Goal: Task Accomplishment & Management: Complete application form

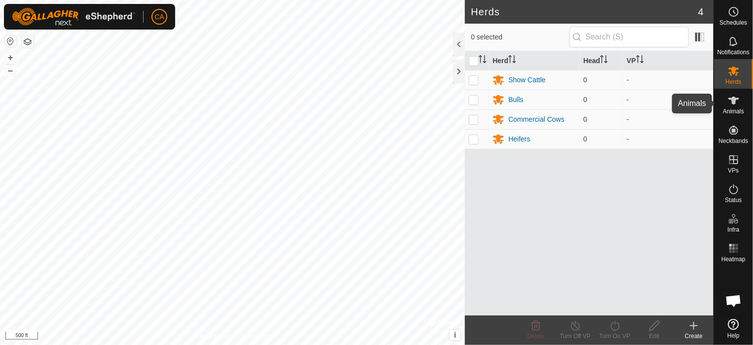
click at [734, 107] on es-animals-svg-icon at bounding box center [734, 101] width 18 height 16
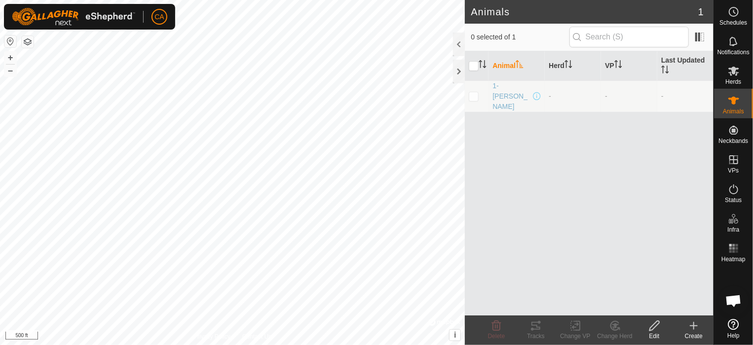
click at [688, 326] on icon at bounding box center [694, 326] width 12 height 12
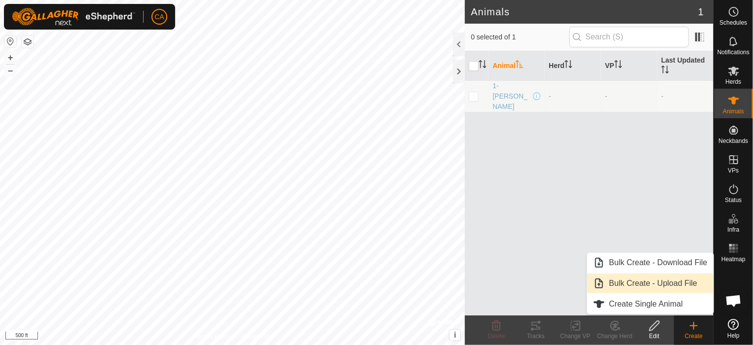
click at [671, 280] on link "Bulk Create - Upload File" at bounding box center [650, 284] width 126 height 20
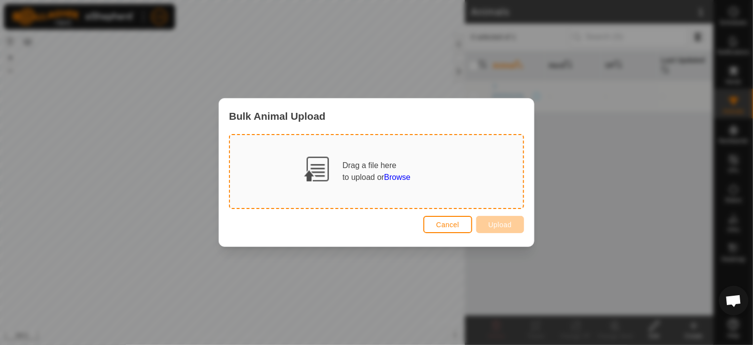
click at [400, 177] on span "Browse" at bounding box center [397, 177] width 26 height 8
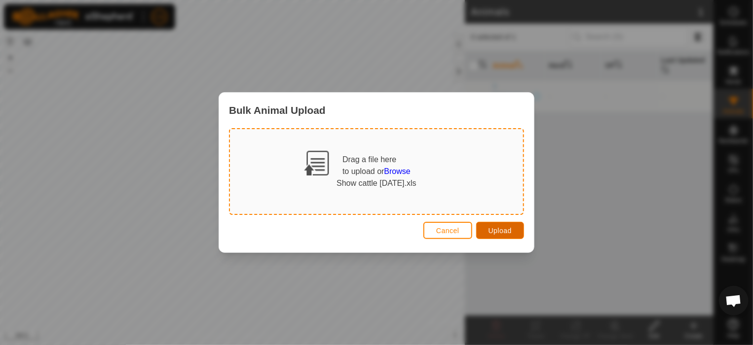
click at [496, 222] on button "Upload" at bounding box center [500, 230] width 48 height 17
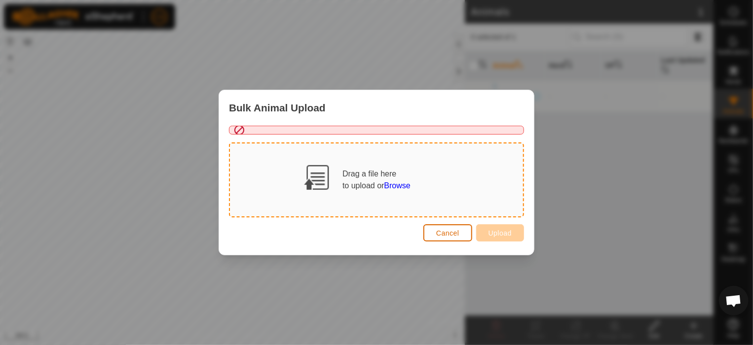
click at [449, 229] on span "Cancel" at bounding box center [447, 233] width 23 height 8
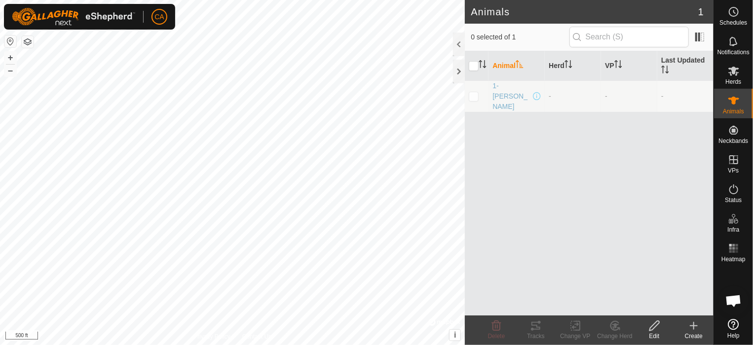
click at [692, 327] on icon at bounding box center [694, 326] width 12 height 12
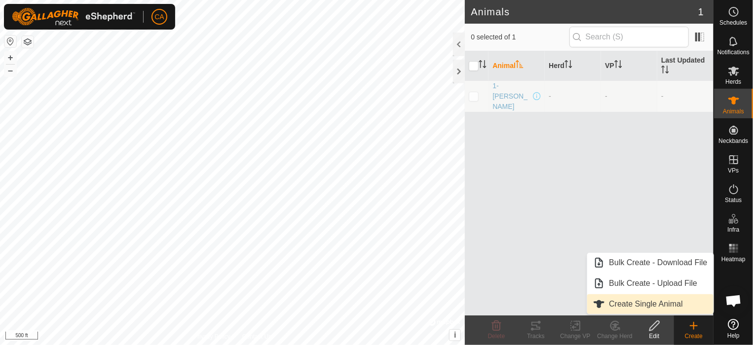
click at [659, 311] on link "Create Single Animal" at bounding box center [650, 304] width 126 height 20
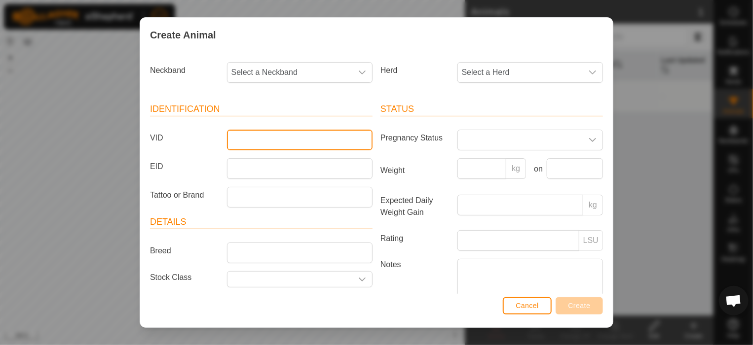
click at [306, 141] on input "VID" at bounding box center [300, 140] width 146 height 21
type input "2"
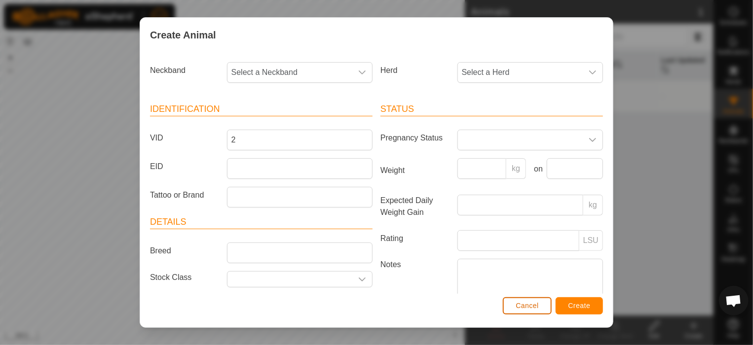
click at [527, 307] on span "Cancel" at bounding box center [526, 306] width 23 height 8
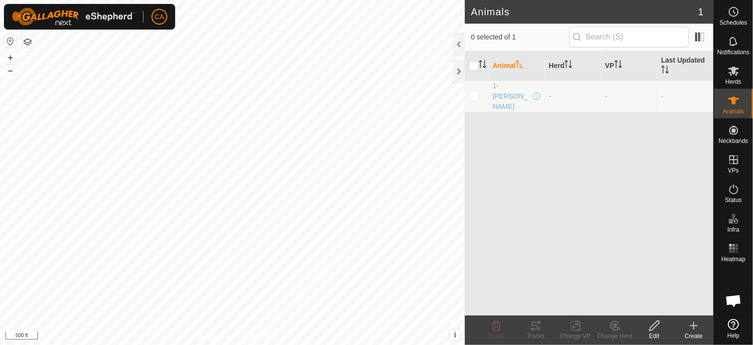
click at [695, 329] on icon at bounding box center [694, 326] width 12 height 12
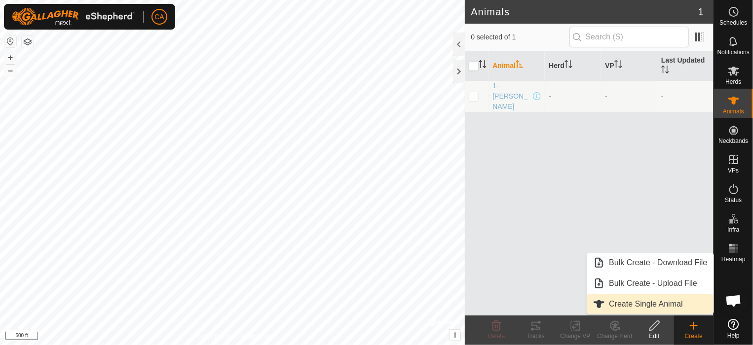
click at [635, 308] on link "Create Single Animal" at bounding box center [650, 304] width 126 height 20
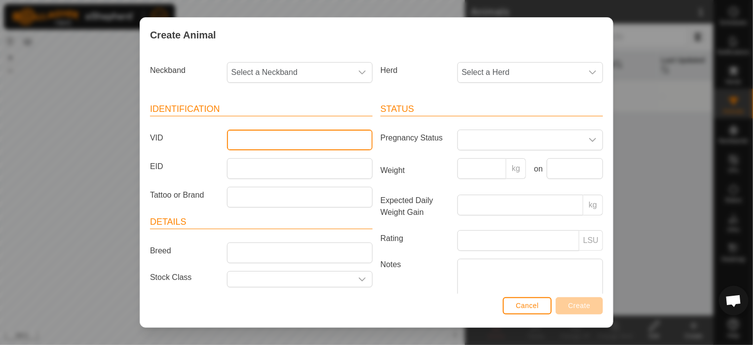
click at [233, 135] on input "VID" at bounding box center [300, 140] width 146 height 21
click at [234, 142] on input "2-" at bounding box center [300, 140] width 146 height 21
type input "2-Lemon"
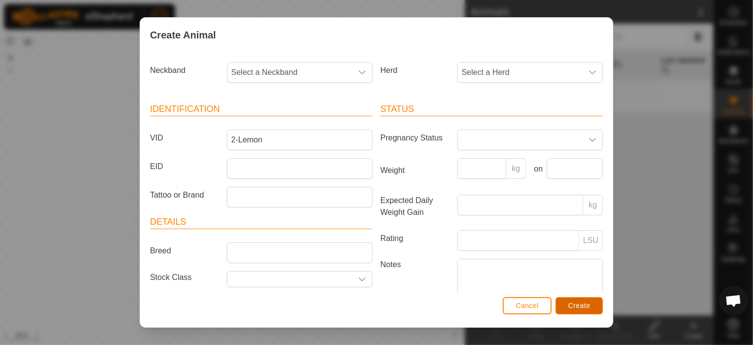
click at [579, 303] on span "Create" at bounding box center [579, 306] width 22 height 8
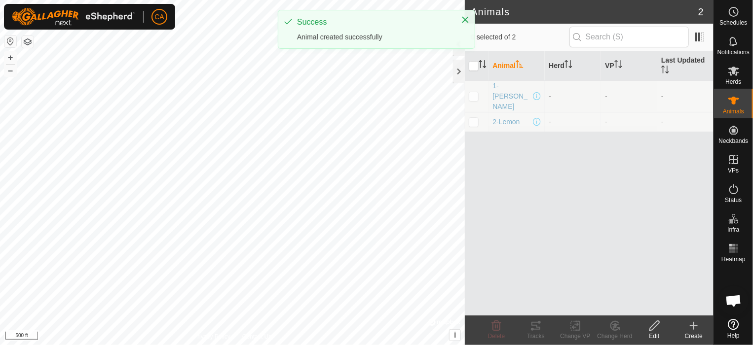
click at [698, 326] on icon at bounding box center [694, 326] width 12 height 12
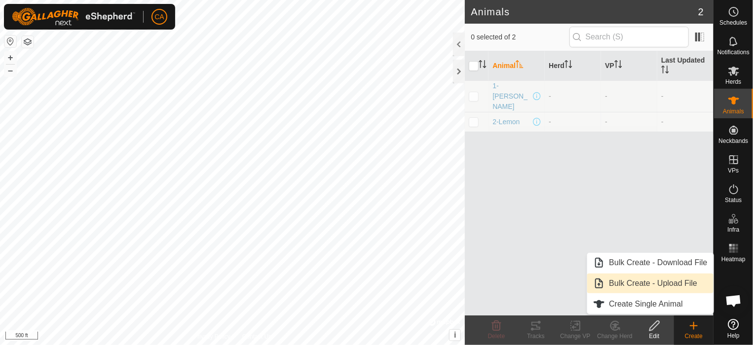
click at [686, 284] on link "Bulk Create - Upload File" at bounding box center [650, 284] width 126 height 20
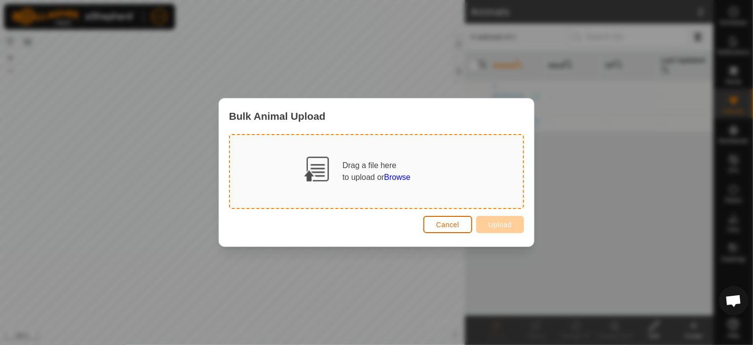
click at [454, 221] on span "Cancel" at bounding box center [447, 225] width 23 height 8
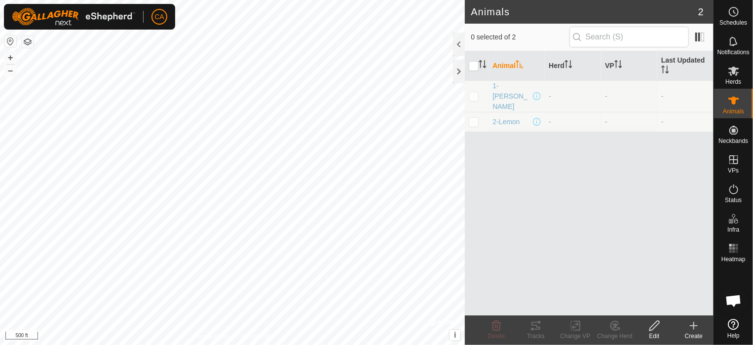
click at [698, 330] on icon at bounding box center [694, 326] width 12 height 12
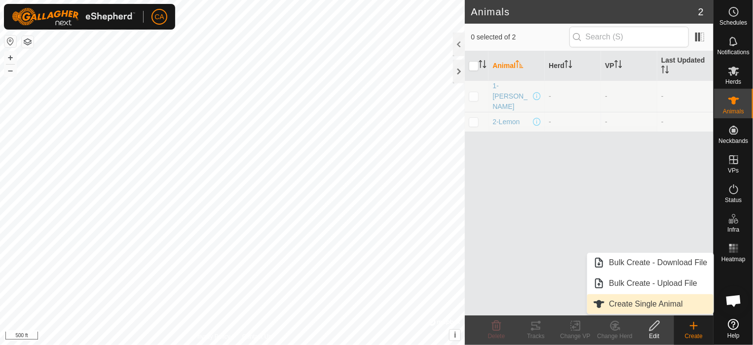
click at [698, 303] on link "Create Single Animal" at bounding box center [650, 304] width 126 height 20
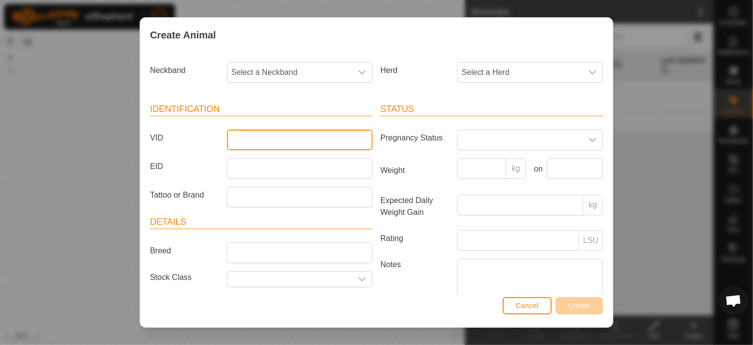
click at [259, 146] on input "VID" at bounding box center [300, 140] width 146 height 21
type input "3-[PERSON_NAME]"
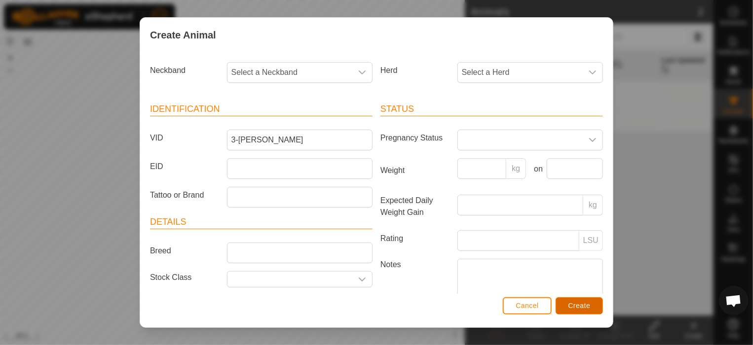
click at [580, 309] on span "Create" at bounding box center [579, 306] width 22 height 8
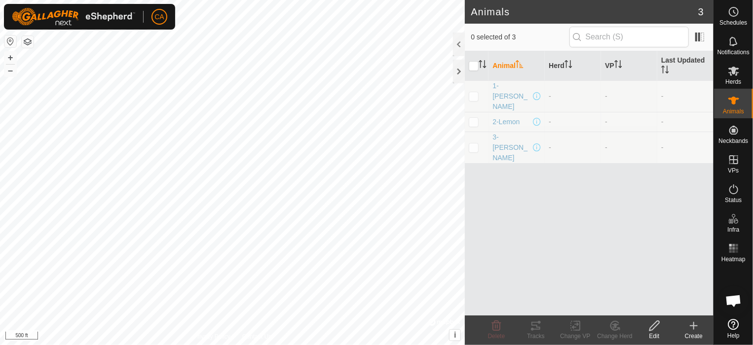
click at [694, 329] on icon at bounding box center [694, 326] width 0 height 7
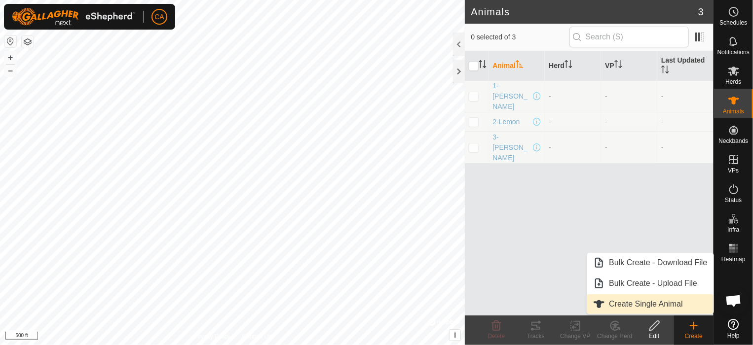
click at [665, 299] on link "Create Single Animal" at bounding box center [650, 304] width 126 height 20
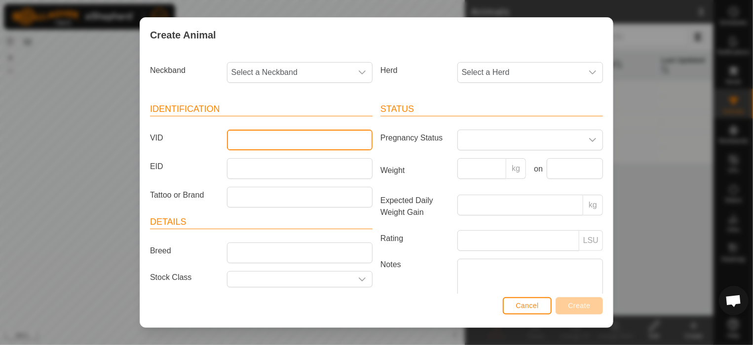
click at [312, 141] on input "VID" at bounding box center [300, 140] width 146 height 21
type input "4-[PERSON_NAME]"
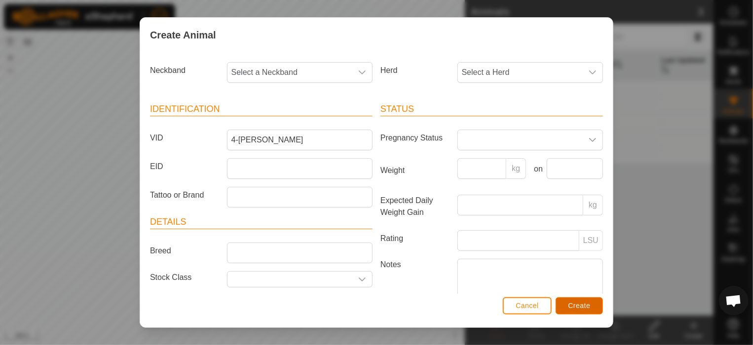
click at [582, 305] on span "Create" at bounding box center [579, 306] width 22 height 8
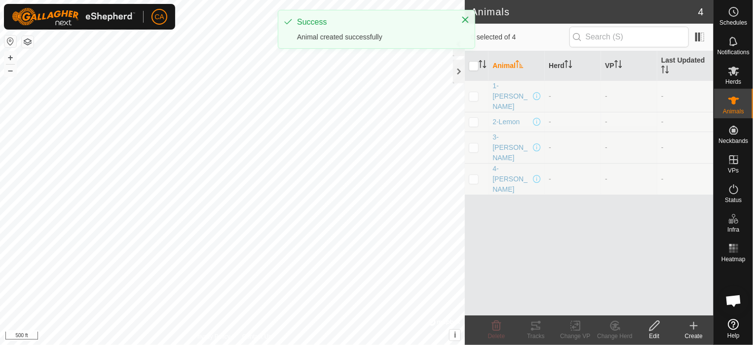
click at [694, 329] on icon at bounding box center [694, 326] width 0 height 7
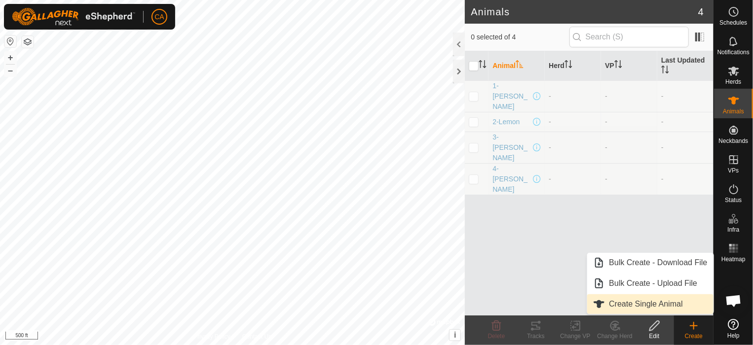
click at [673, 305] on link "Create Single Animal" at bounding box center [650, 304] width 126 height 20
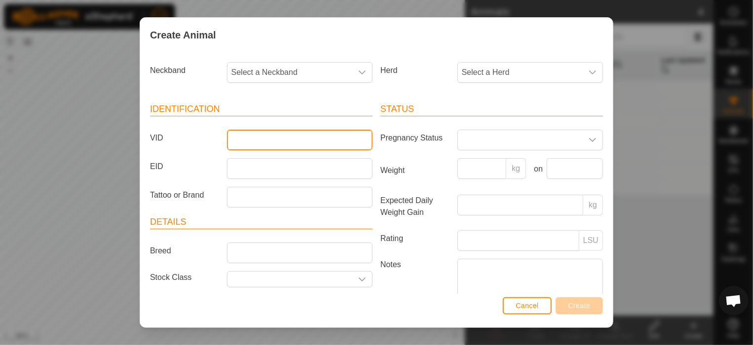
click at [301, 140] on input "VID" at bounding box center [300, 140] width 146 height 21
type input "5-Red"
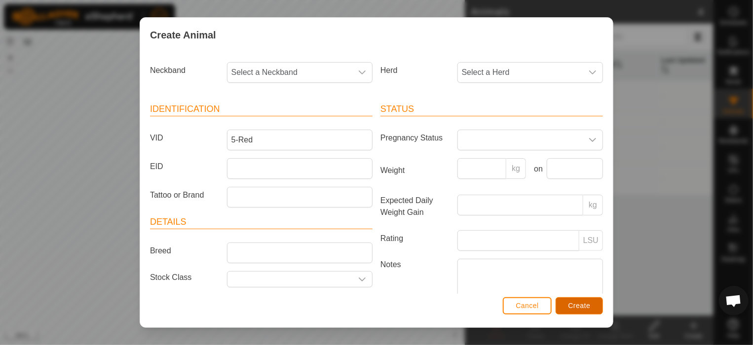
click at [583, 305] on span "Create" at bounding box center [579, 306] width 22 height 8
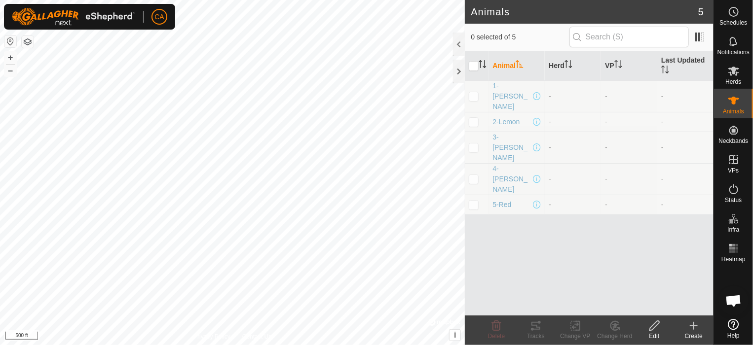
click at [691, 321] on icon at bounding box center [694, 326] width 12 height 12
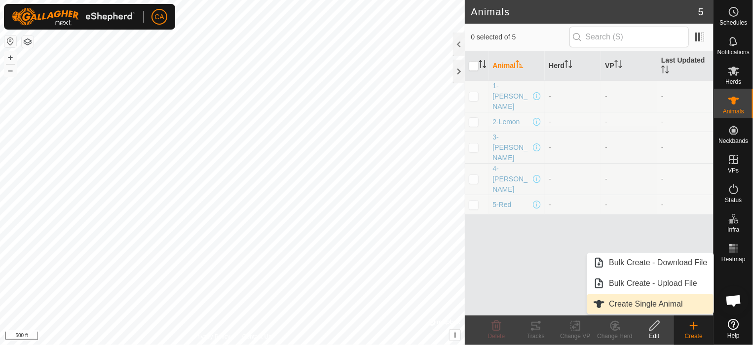
click at [681, 297] on link "Create Single Animal" at bounding box center [650, 304] width 126 height 20
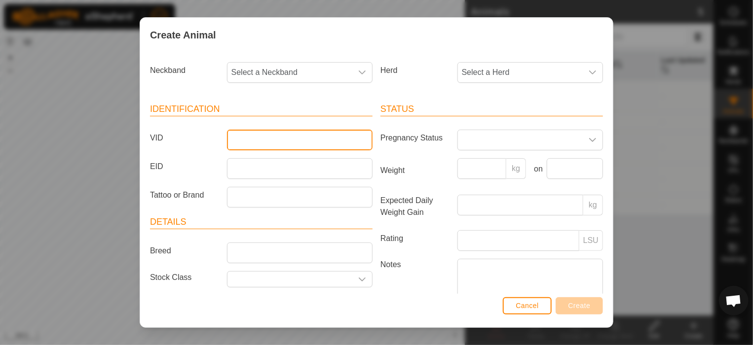
click at [237, 146] on input "VID" at bounding box center [300, 140] width 146 height 21
type input "6-[PERSON_NAME]"
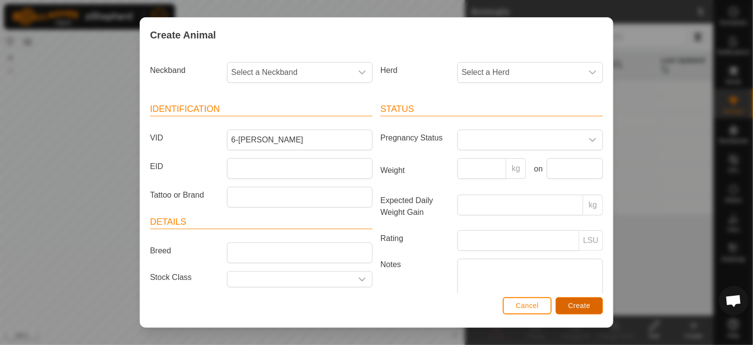
click at [588, 307] on span "Create" at bounding box center [579, 306] width 22 height 8
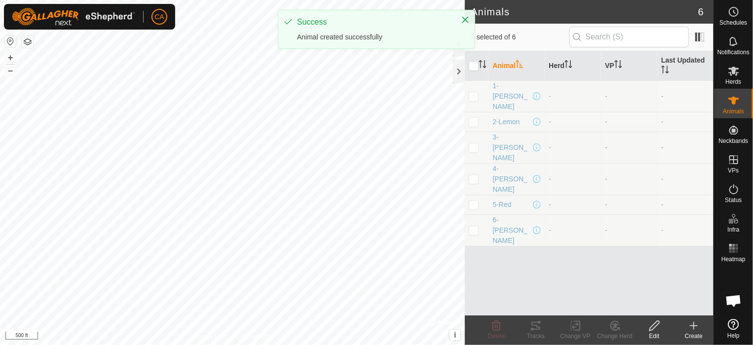
click at [699, 327] on icon at bounding box center [694, 326] width 12 height 12
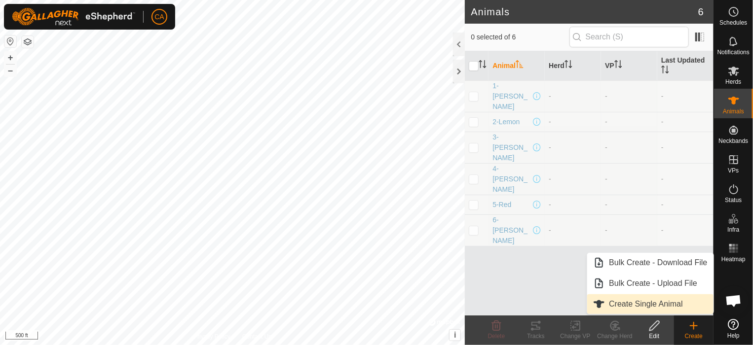
click at [661, 303] on link "Create Single Animal" at bounding box center [650, 304] width 126 height 20
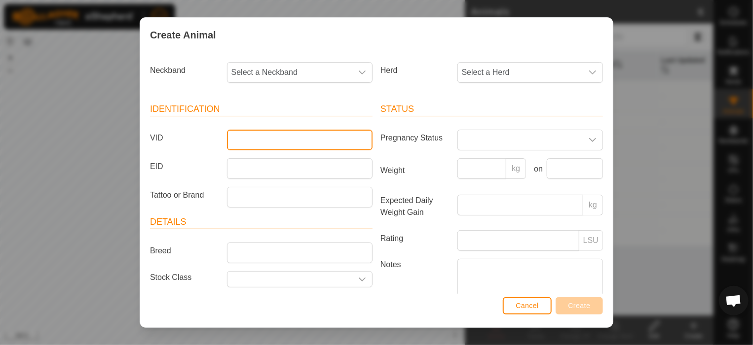
click at [345, 143] on input "VID" at bounding box center [300, 140] width 146 height 21
type input "7-WhiteLightening"
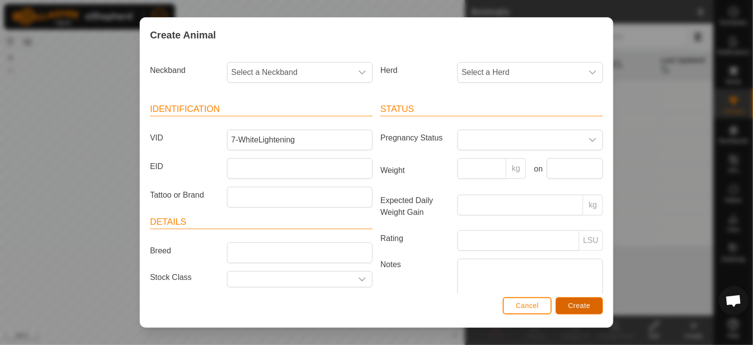
click at [582, 307] on span "Create" at bounding box center [579, 306] width 22 height 8
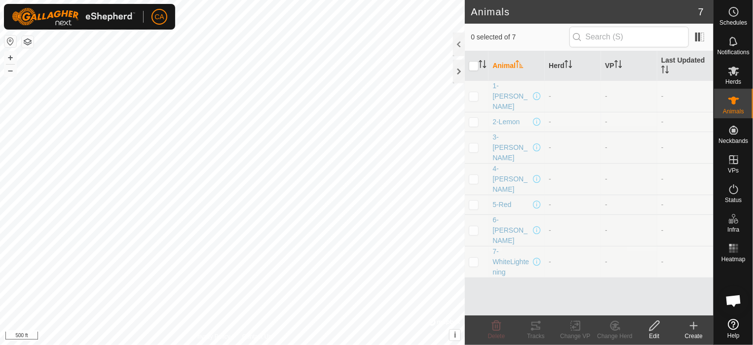
click at [695, 329] on icon at bounding box center [694, 326] width 12 height 12
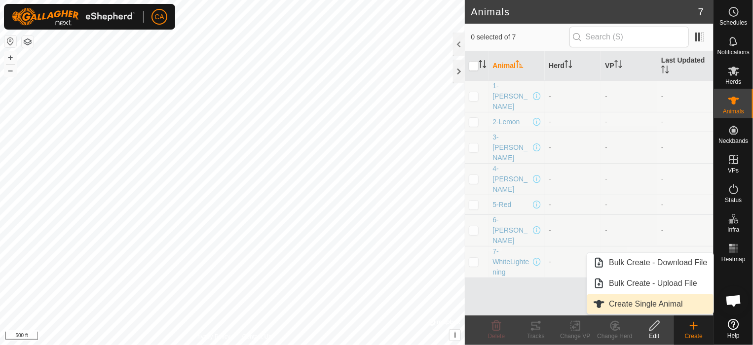
click at [673, 303] on link "Create Single Animal" at bounding box center [650, 304] width 126 height 20
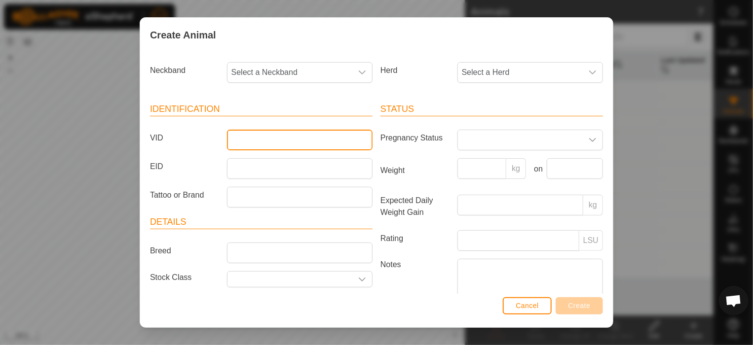
click at [239, 145] on input "VID" at bounding box center [300, 140] width 146 height 21
type input "8-Bacardi"
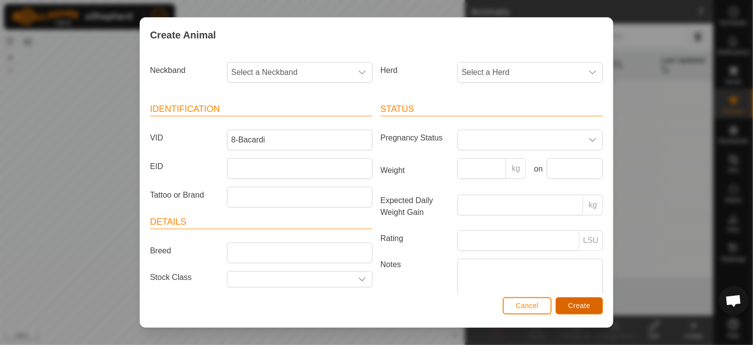
click at [580, 300] on button "Create" at bounding box center [578, 305] width 47 height 17
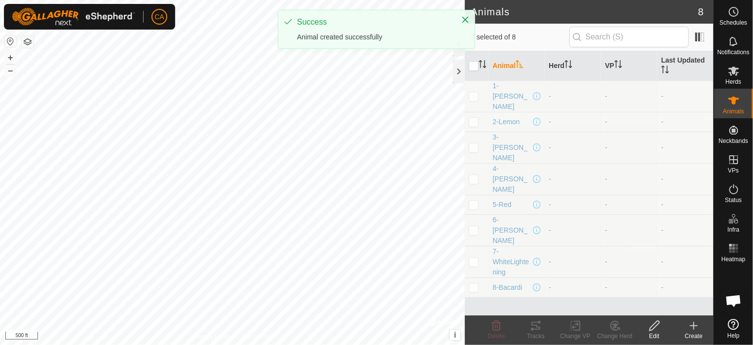
click at [699, 327] on icon at bounding box center [694, 326] width 12 height 12
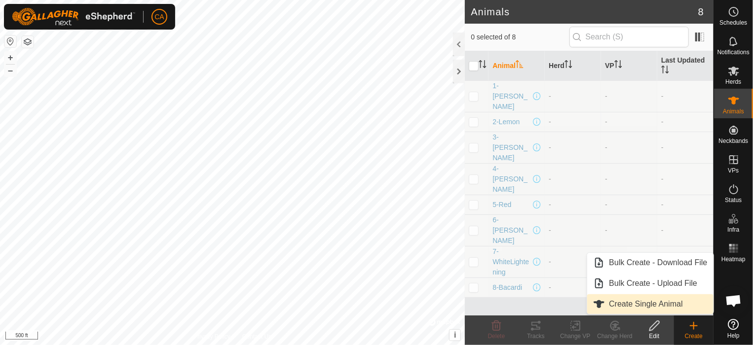
click at [665, 305] on link "Create Single Animal" at bounding box center [650, 304] width 126 height 20
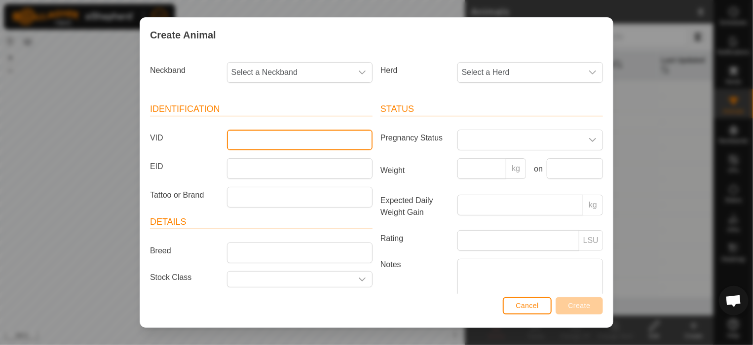
click at [272, 137] on input "VID" at bounding box center [300, 140] width 146 height 21
type input "1"
type input "9-Fireball"
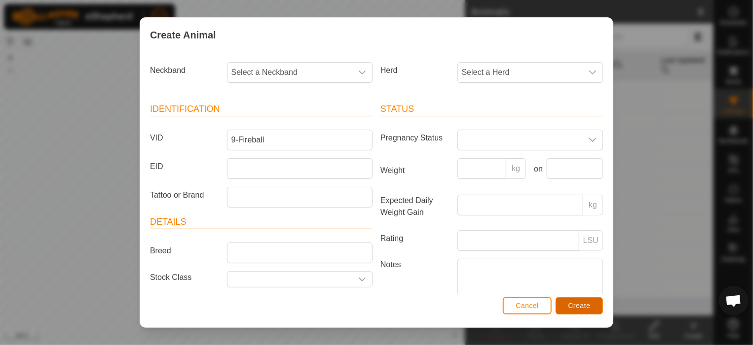
click at [578, 312] on button "Create" at bounding box center [578, 305] width 47 height 17
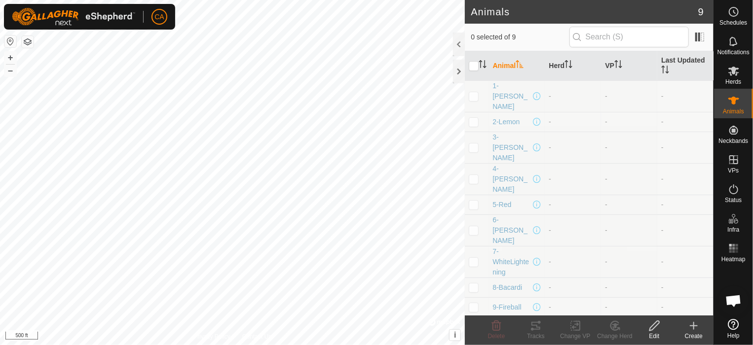
click at [686, 329] on create-svg-icon at bounding box center [693, 326] width 39 height 12
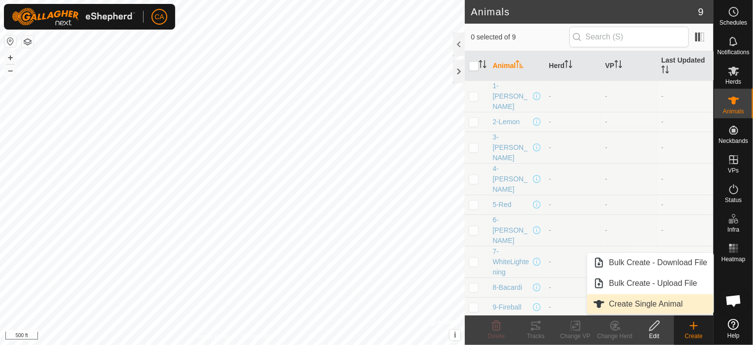
click at [683, 303] on link "Create Single Animal" at bounding box center [650, 304] width 126 height 20
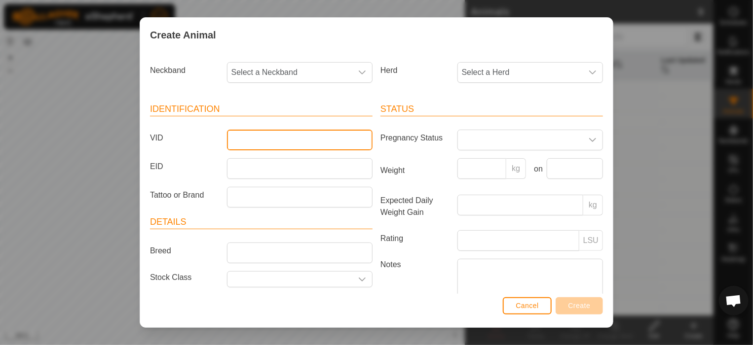
click at [282, 148] on input "VID" at bounding box center [300, 140] width 146 height 21
type input "10-[PERSON_NAME]"
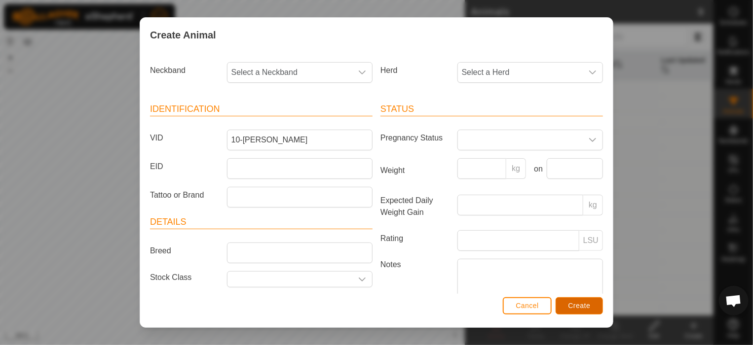
click at [582, 310] on button "Create" at bounding box center [578, 305] width 47 height 17
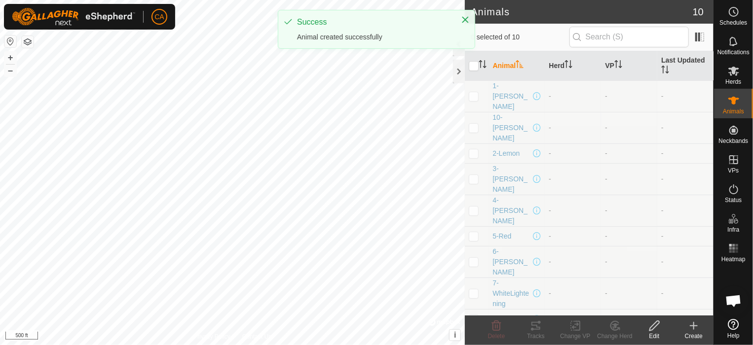
click at [696, 328] on icon at bounding box center [694, 326] width 12 height 12
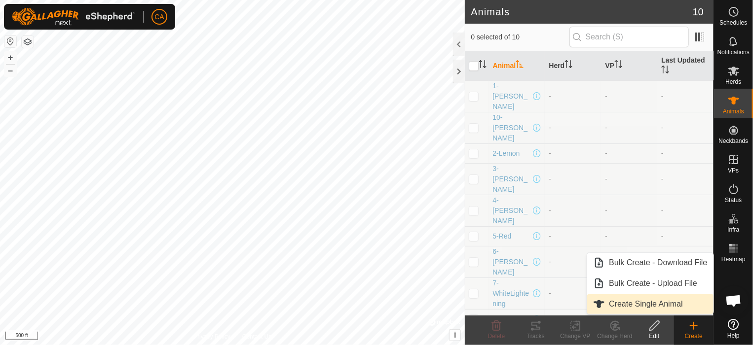
click at [687, 301] on link "Create Single Animal" at bounding box center [650, 304] width 126 height 20
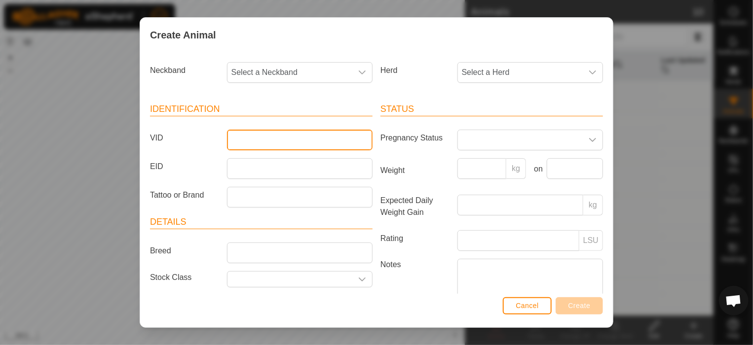
click at [300, 138] on input "VID" at bounding box center [300, 140] width 146 height 21
click at [300, 138] on input "11" at bounding box center [300, 140] width 146 height 21
type input "11-[PERSON_NAME]"
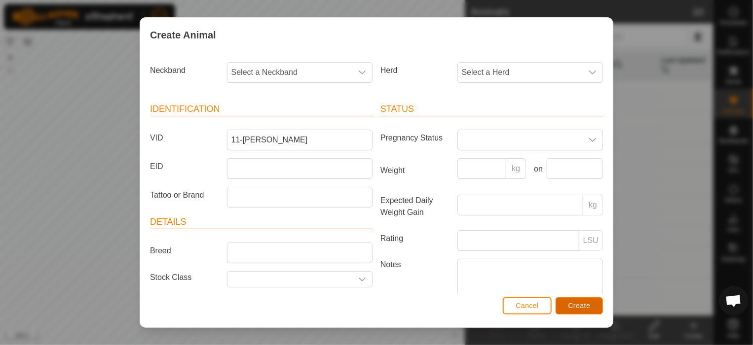
click at [581, 310] on button "Create" at bounding box center [578, 305] width 47 height 17
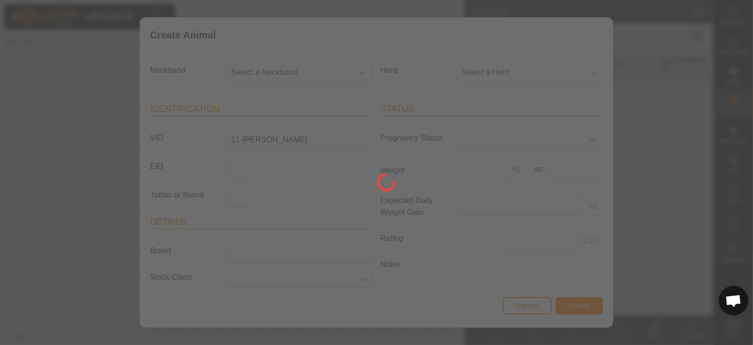
click at [581, 310] on div at bounding box center [376, 172] width 753 height 345
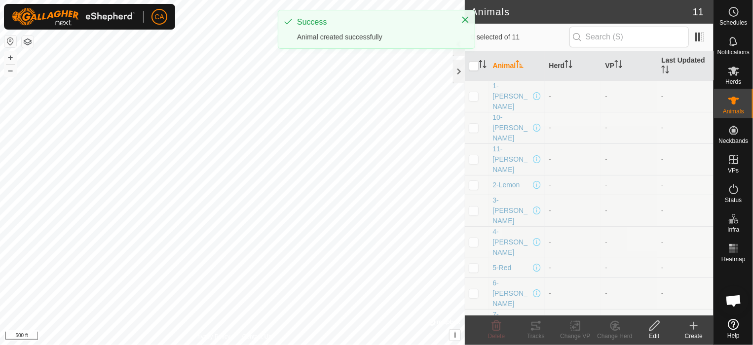
click at [701, 326] on create-svg-icon at bounding box center [693, 326] width 39 height 12
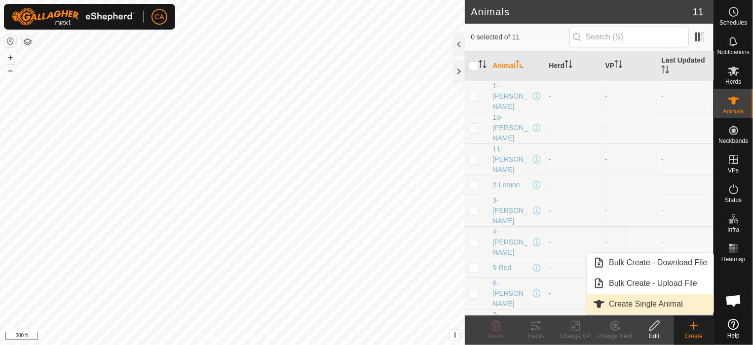
click at [674, 296] on link "Create Single Animal" at bounding box center [650, 304] width 126 height 20
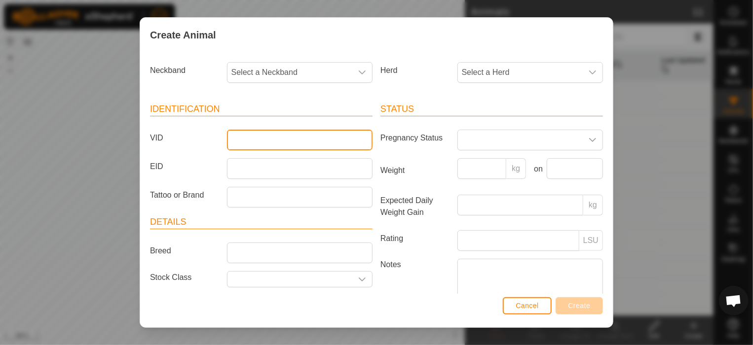
click at [307, 142] on input "VID" at bounding box center [300, 140] width 146 height 21
type input "12-Dolly"
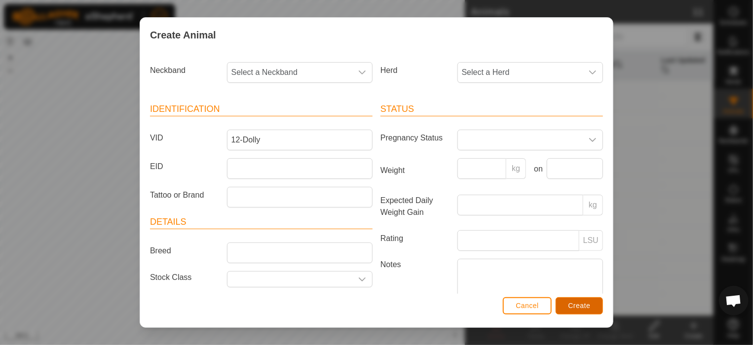
click at [568, 311] on button "Create" at bounding box center [578, 305] width 47 height 17
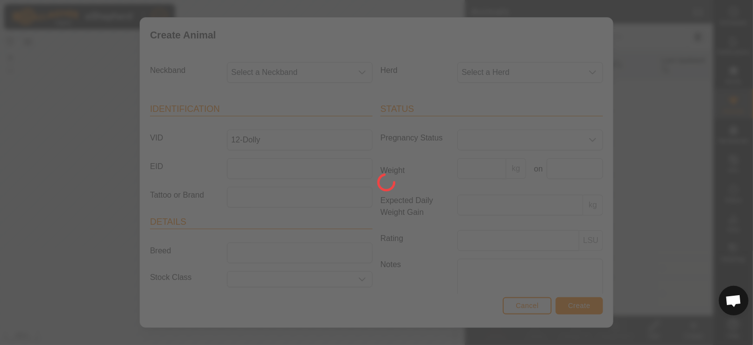
click at [568, 311] on div at bounding box center [376, 172] width 753 height 345
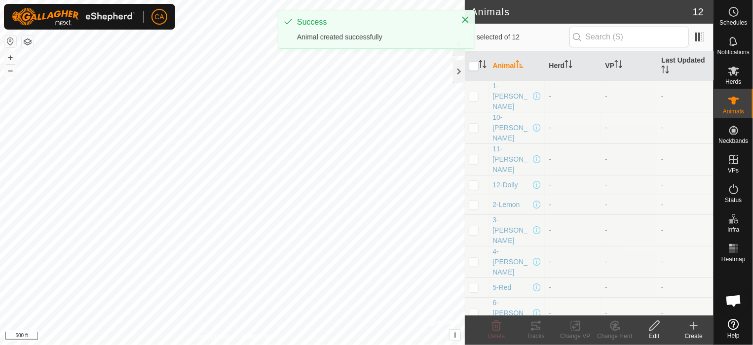
click at [698, 328] on icon at bounding box center [694, 326] width 12 height 12
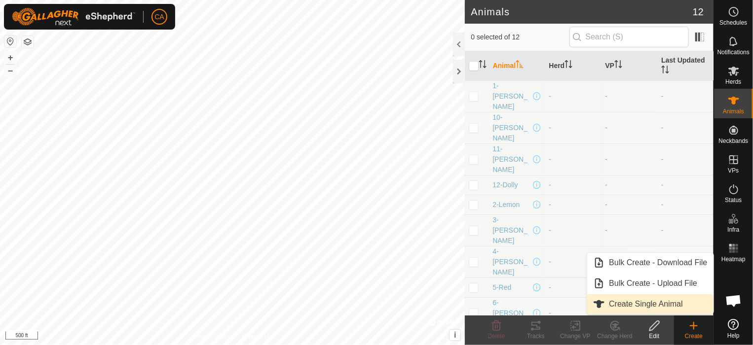
click at [659, 301] on link "Create Single Animal" at bounding box center [650, 304] width 126 height 20
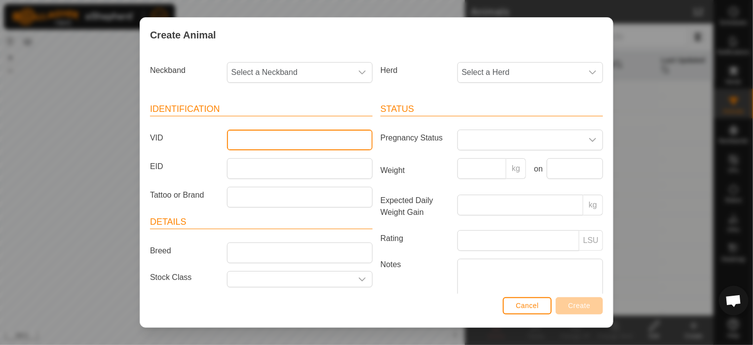
click at [309, 138] on input "VID" at bounding box center [300, 140] width 146 height 21
type input "13-[PERSON_NAME]"
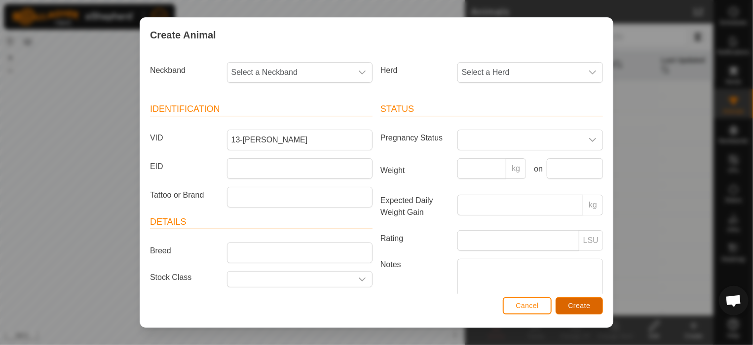
click at [578, 307] on span "Create" at bounding box center [579, 306] width 22 height 8
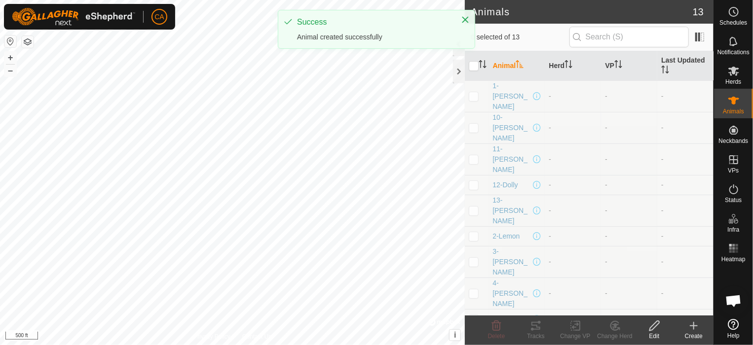
click at [696, 329] on icon at bounding box center [694, 326] width 12 height 12
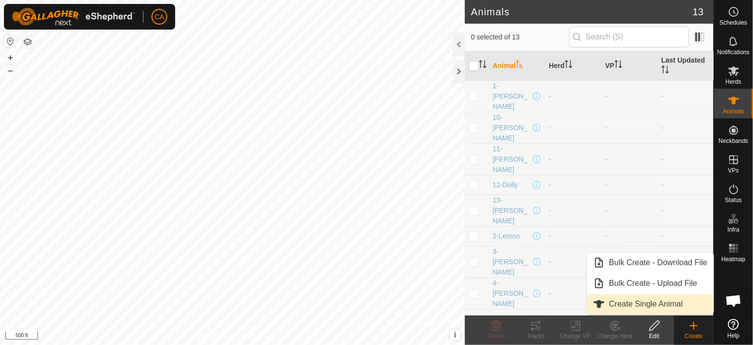
click at [688, 305] on link "Create Single Animal" at bounding box center [650, 304] width 126 height 20
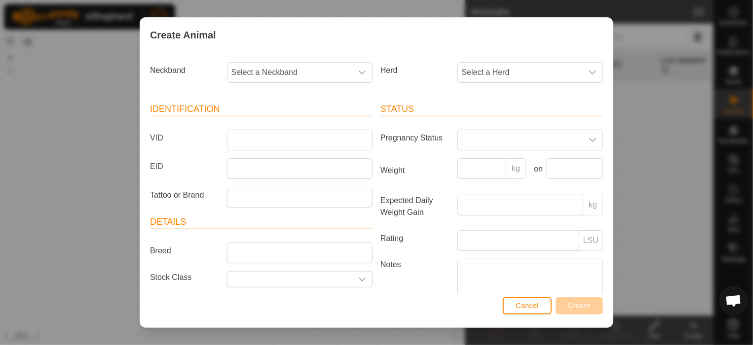
drag, startPoint x: 688, startPoint y: 305, endPoint x: 434, endPoint y: 205, distance: 272.6
click at [515, 268] on div "Create Animal Neckband Select a Neckband Herd Select a Herd Identification VID …" at bounding box center [376, 172] width 753 height 345
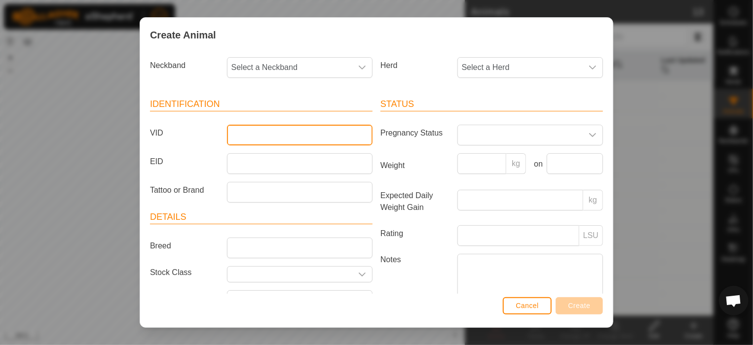
click at [333, 135] on input "VID" at bounding box center [300, 135] width 146 height 21
type input "101-Duke"
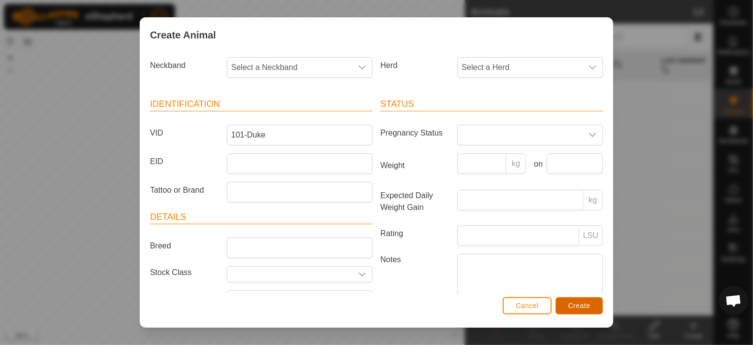
click at [594, 311] on button "Create" at bounding box center [578, 305] width 47 height 17
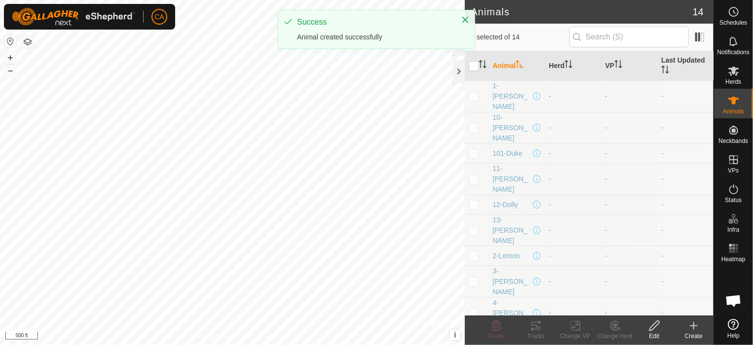
click at [691, 325] on icon at bounding box center [694, 326] width 12 height 12
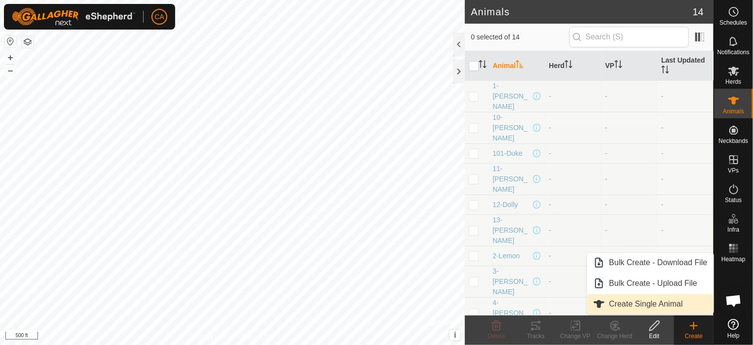
click at [675, 311] on link "Create Single Animal" at bounding box center [650, 304] width 126 height 20
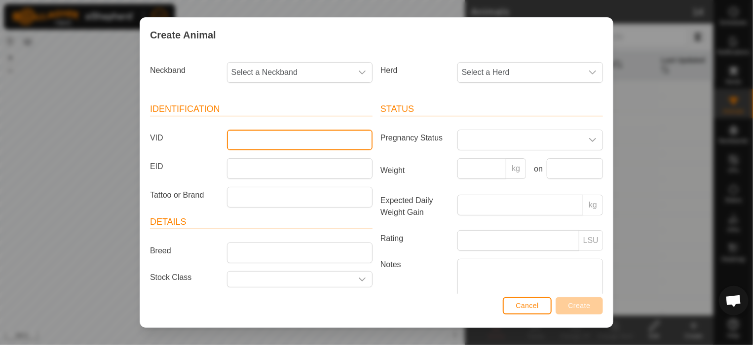
click at [310, 136] on input "VID" at bounding box center [300, 140] width 146 height 21
click at [506, 69] on span "Select a Herd" at bounding box center [520, 73] width 125 height 20
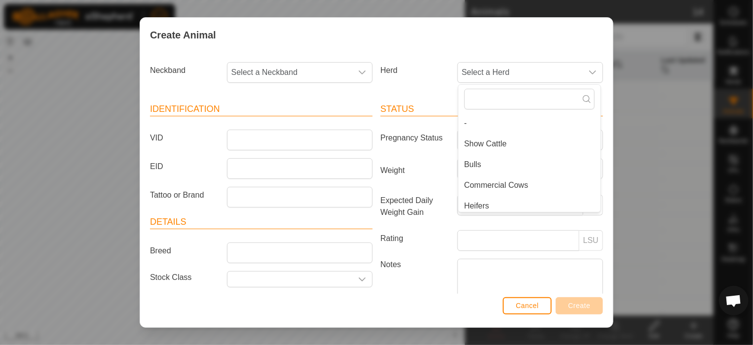
scroll to position [4, 0]
click at [526, 297] on button "Cancel" at bounding box center [527, 305] width 49 height 17
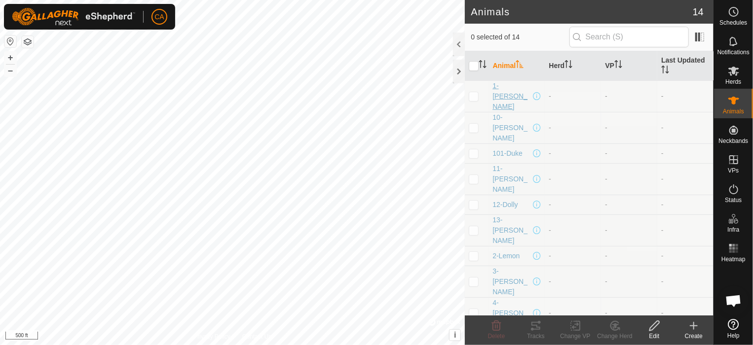
click at [513, 90] on span "1-[PERSON_NAME]" at bounding box center [511, 96] width 38 height 31
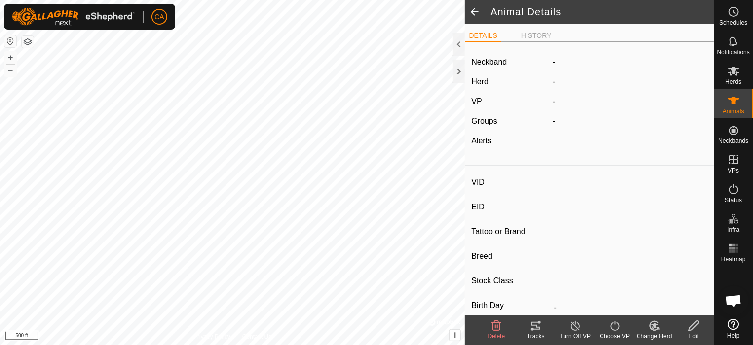
type input "1-[PERSON_NAME]"
type input "-"
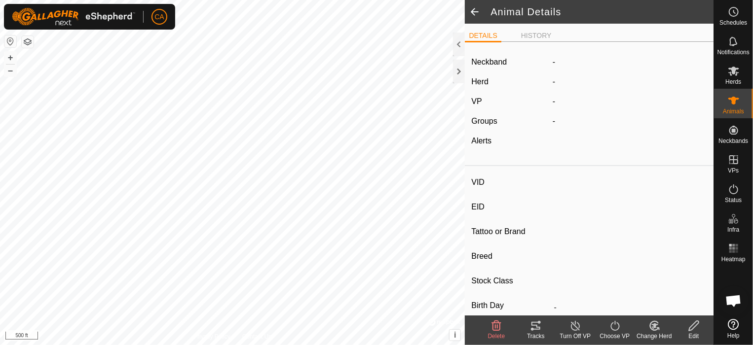
type input "Pregnant"
type input "0 kg"
type input "-"
click at [473, 9] on span at bounding box center [475, 12] width 20 height 24
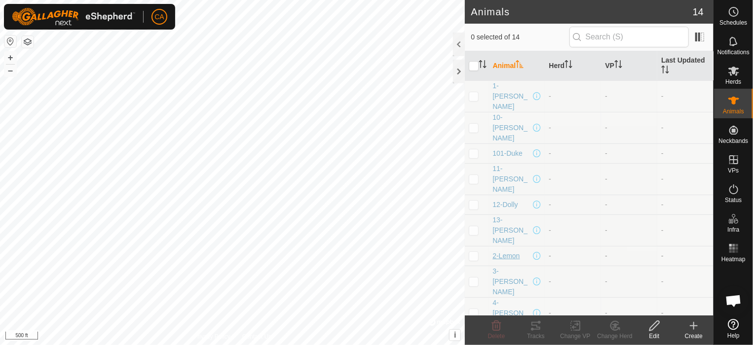
click at [516, 251] on span "2-Lemon" at bounding box center [505, 256] width 27 height 10
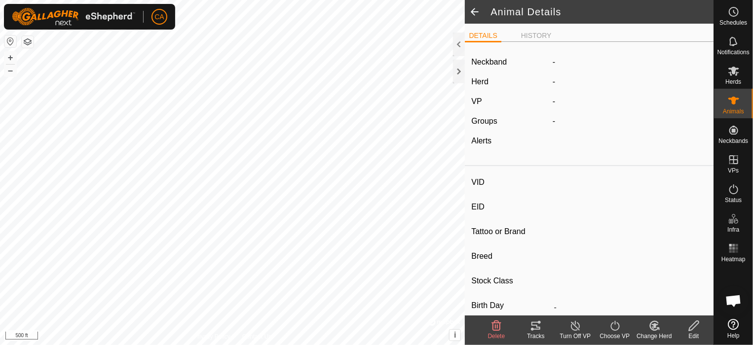
type input "2-Lemon"
type input "-"
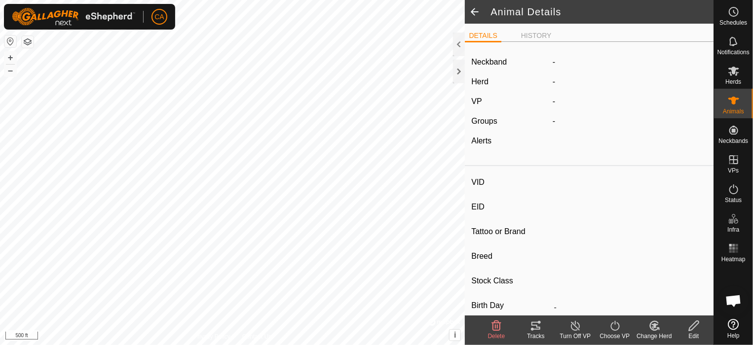
type input "0 kg"
type input "-"
click at [695, 325] on icon at bounding box center [694, 326] width 12 height 12
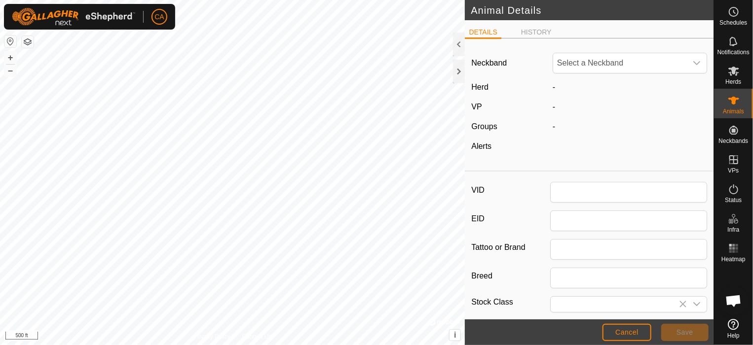
type input "2-Lemon"
type input "0"
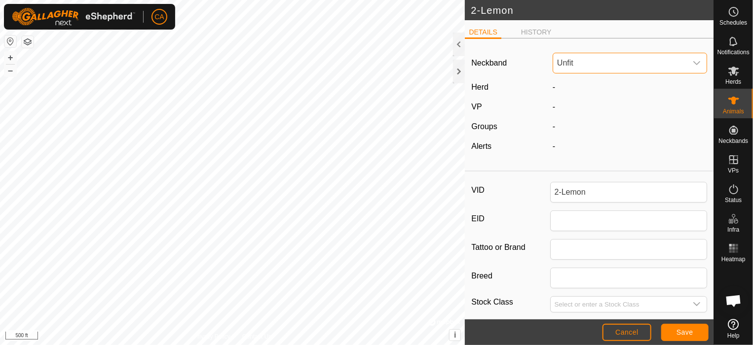
click at [634, 69] on span "Unfit" at bounding box center [620, 63] width 134 height 20
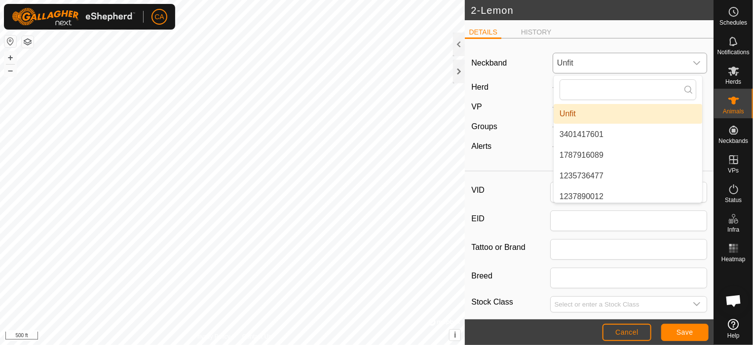
click at [634, 69] on span "Unfit" at bounding box center [620, 63] width 134 height 20
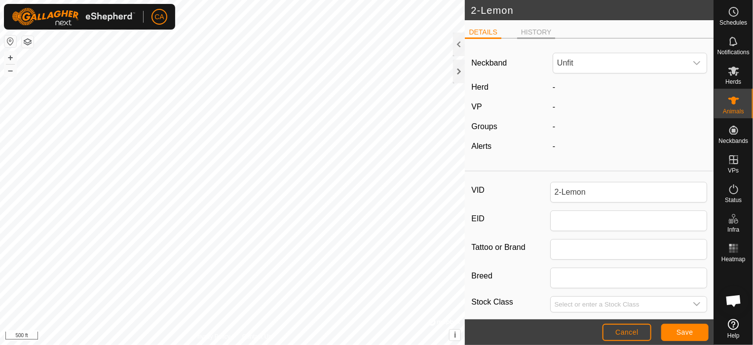
click at [547, 33] on li "HISTORY" at bounding box center [536, 33] width 38 height 12
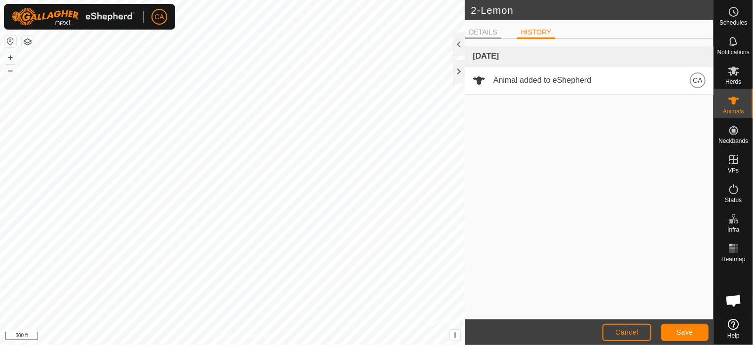
click at [486, 32] on li "DETAILS" at bounding box center [483, 33] width 36 height 12
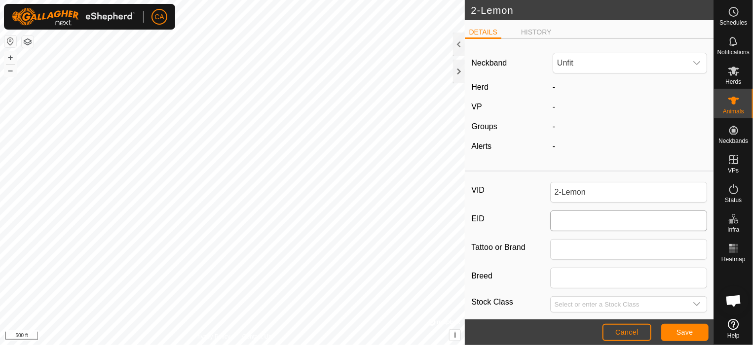
scroll to position [160, 0]
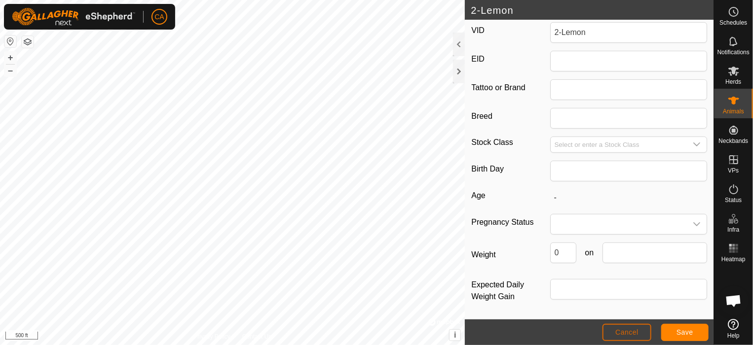
click at [639, 333] on button "Cancel" at bounding box center [626, 332] width 49 height 17
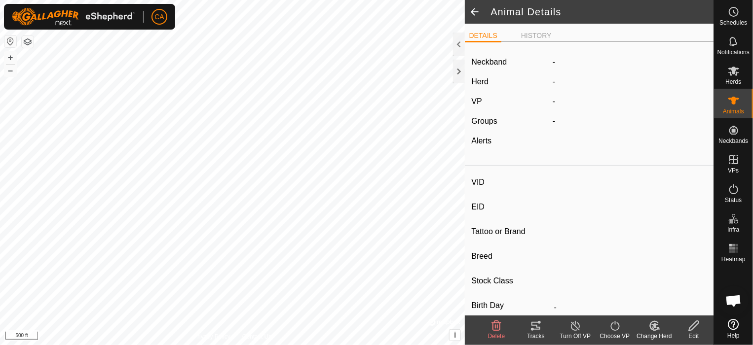
type input "2-Lemon"
type input "-"
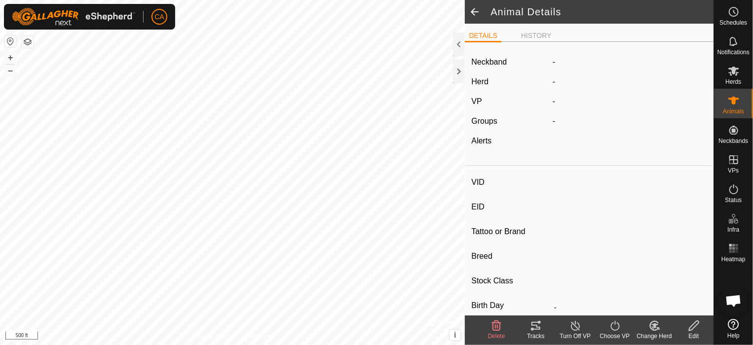
type input "0 kg"
type input "-"
click at [650, 327] on icon at bounding box center [654, 326] width 8 height 9
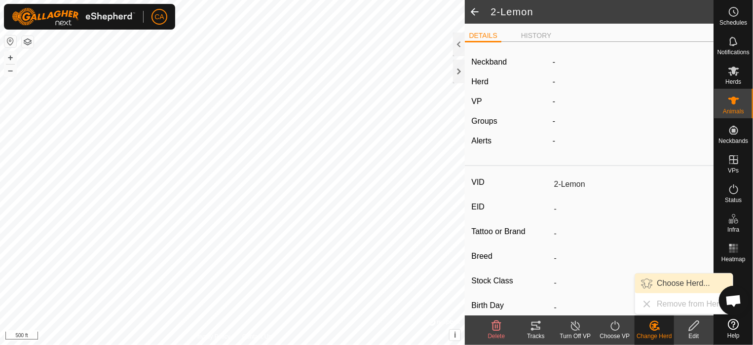
click at [651, 280] on link "Choose Herd..." at bounding box center [684, 284] width 98 height 20
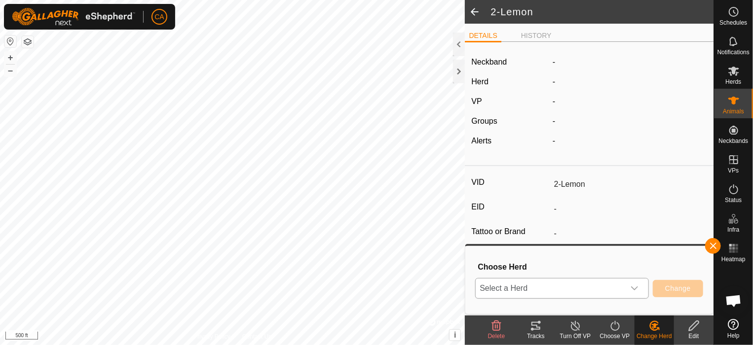
click at [635, 288] on icon "dropdown trigger" at bounding box center [634, 289] width 8 height 8
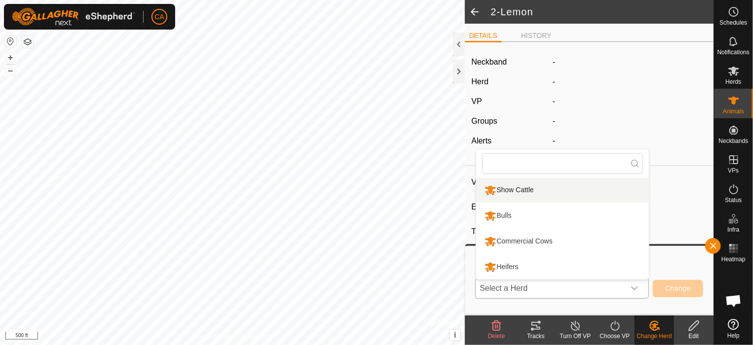
click at [551, 189] on li "Show Cattle" at bounding box center [562, 190] width 173 height 25
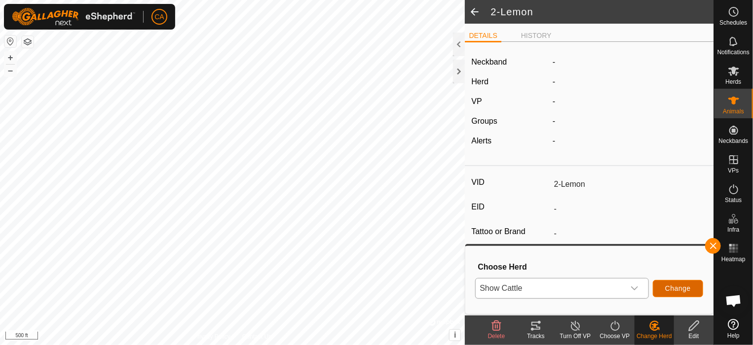
click at [688, 292] on span "Change" at bounding box center [678, 289] width 26 height 8
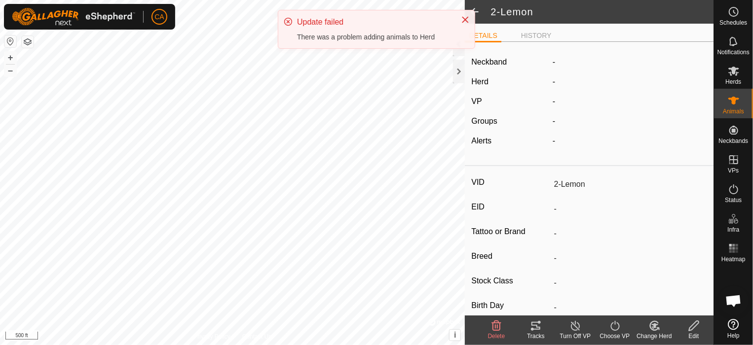
click at [322, 18] on div "Update failed" at bounding box center [374, 22] width 154 height 12
click at [468, 17] on icon "Close" at bounding box center [465, 20] width 8 height 8
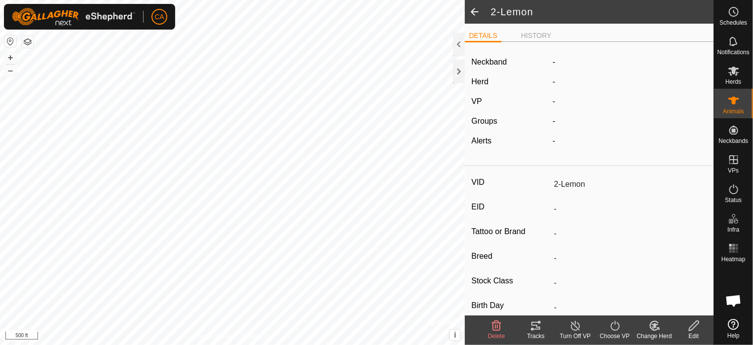
click at [475, 11] on span at bounding box center [475, 12] width 20 height 24
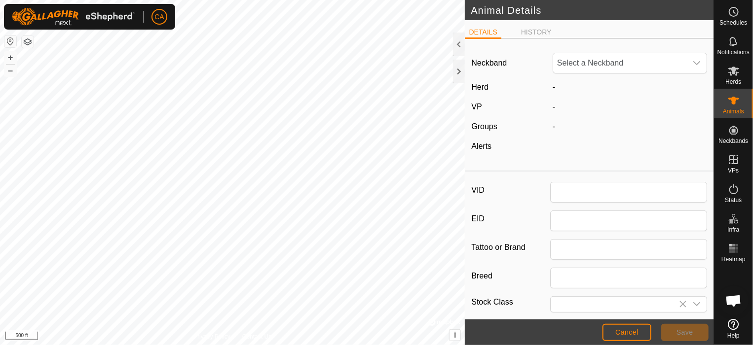
type input "2-Lemon"
type input "0"
click at [629, 329] on span "Cancel" at bounding box center [626, 333] width 23 height 8
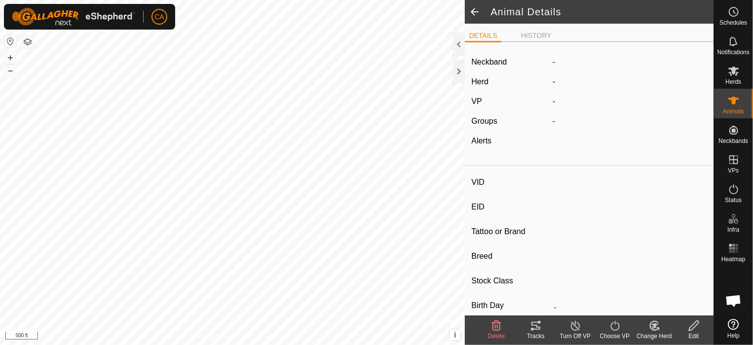
type input "2-Lemon"
type input "-"
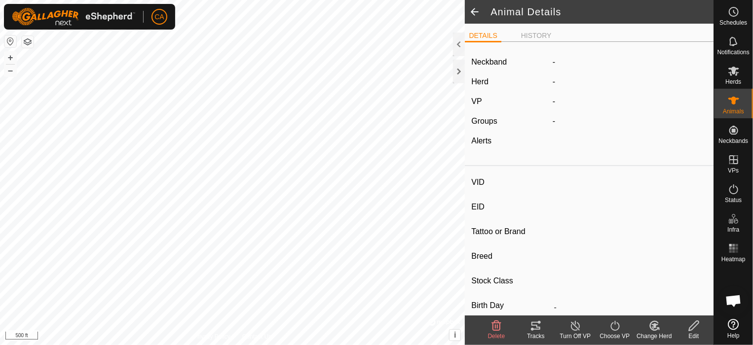
type input "0 kg"
type input "-"
click at [463, 80] on div at bounding box center [459, 72] width 12 height 24
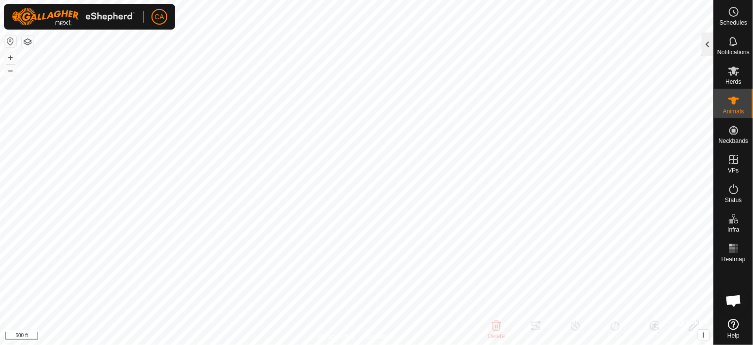
click at [708, 49] on div at bounding box center [707, 45] width 12 height 24
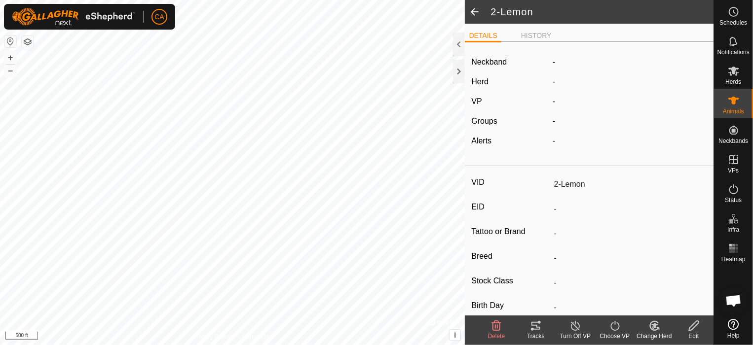
click at [474, 12] on span at bounding box center [475, 12] width 20 height 24
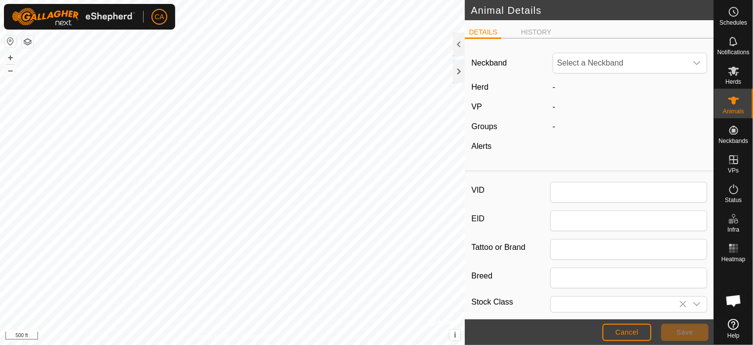
type input "2-Lemon"
type input "0"
click at [618, 331] on span "Cancel" at bounding box center [626, 333] width 23 height 8
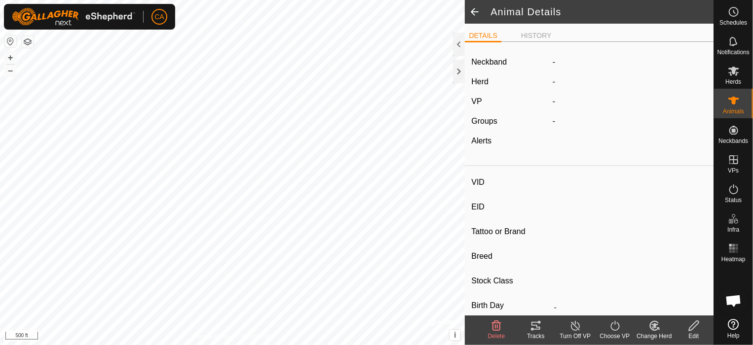
type input "2-Lemon"
type input "-"
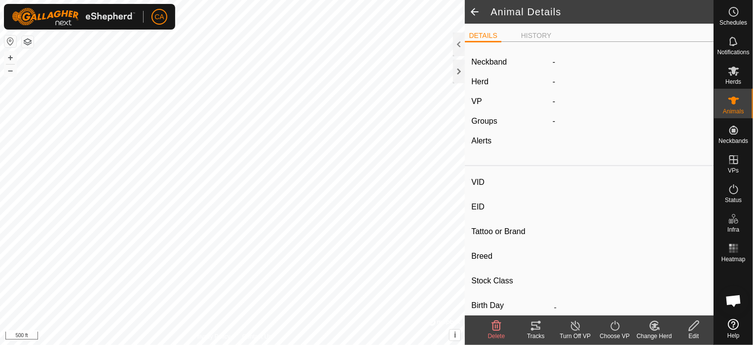
type input "0 kg"
type input "-"
click at [480, 15] on span at bounding box center [475, 12] width 20 height 24
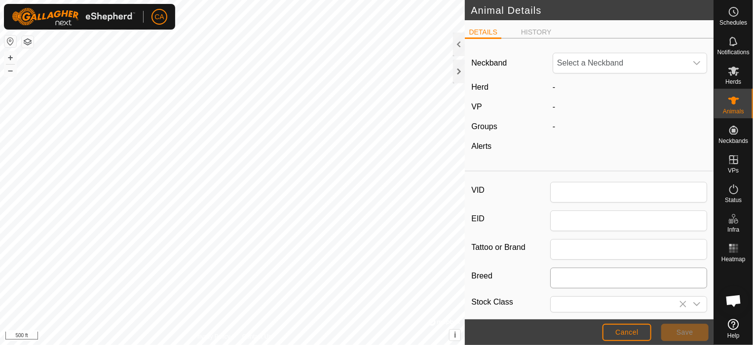
type input "2-Lemon"
type input "0"
click at [677, 327] on button "Save" at bounding box center [684, 332] width 47 height 17
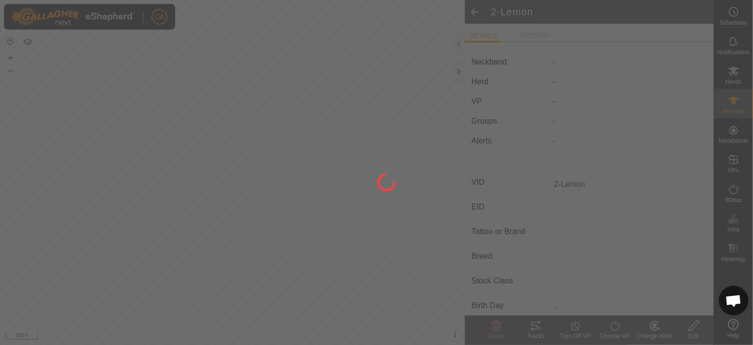
type input "-"
type input "0 kg"
type input "-"
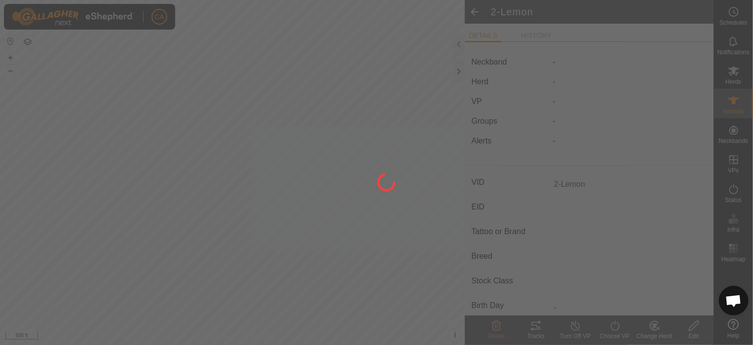
type input "-"
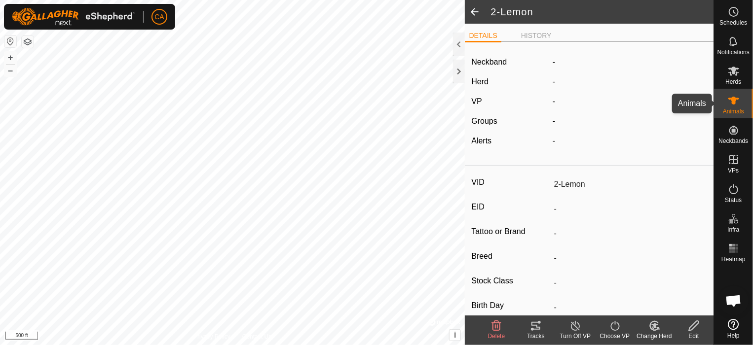
click at [727, 89] on div "Animals" at bounding box center [733, 104] width 39 height 30
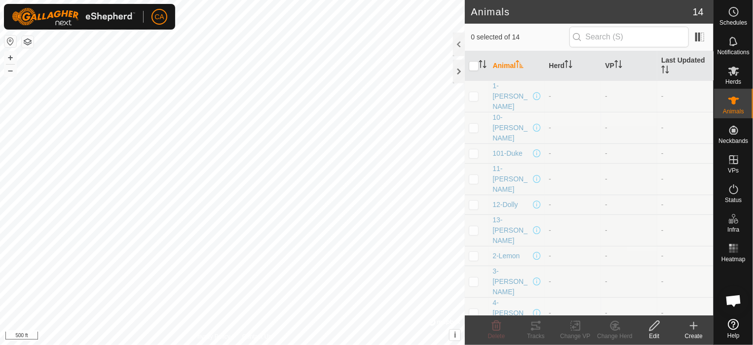
click at [693, 324] on icon at bounding box center [694, 326] width 12 height 12
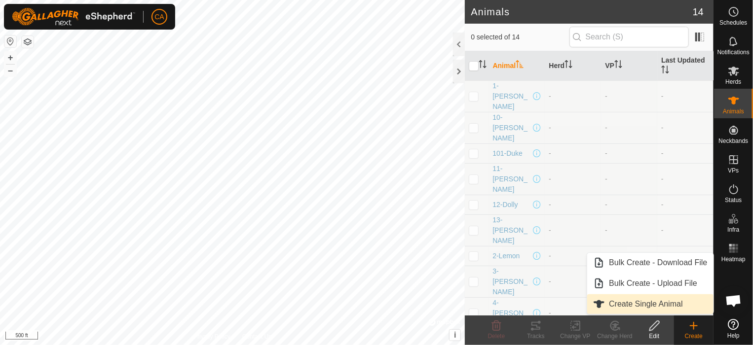
click at [643, 303] on link "Create Single Animal" at bounding box center [650, 304] width 126 height 20
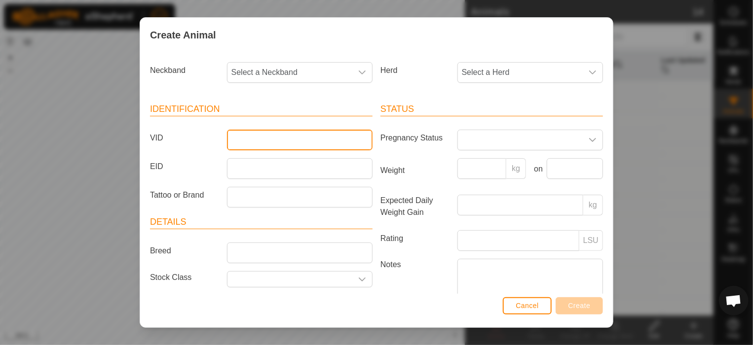
click at [319, 144] on input "VID" at bounding box center [300, 140] width 146 height 21
type input "01"
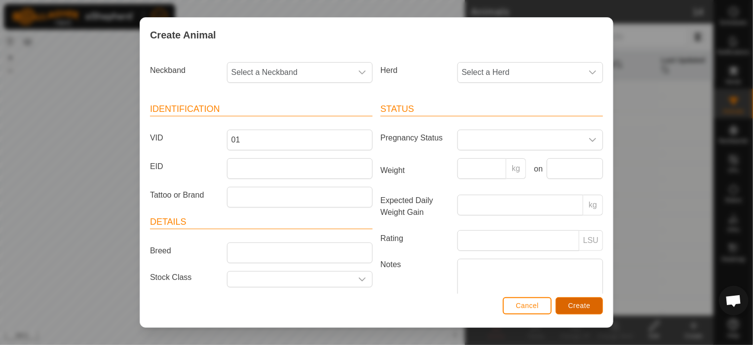
click at [591, 306] on button "Create" at bounding box center [578, 305] width 47 height 17
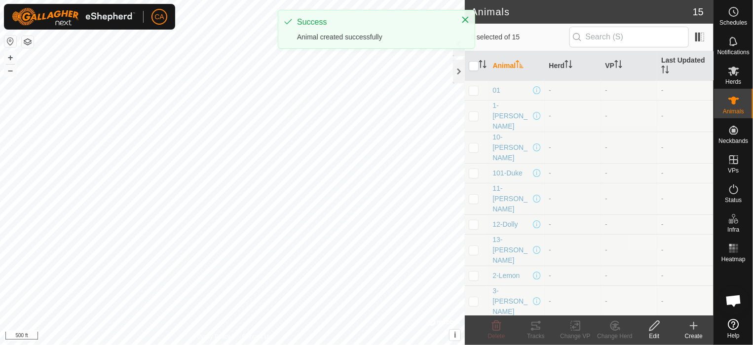
click at [701, 329] on create-svg-icon at bounding box center [693, 326] width 39 height 12
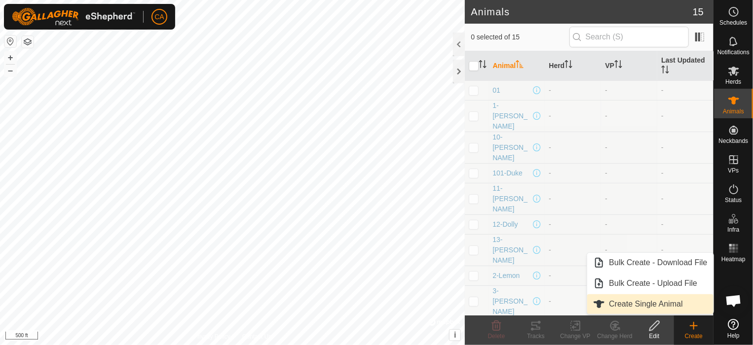
click at [623, 300] on link "Create Single Animal" at bounding box center [650, 304] width 126 height 20
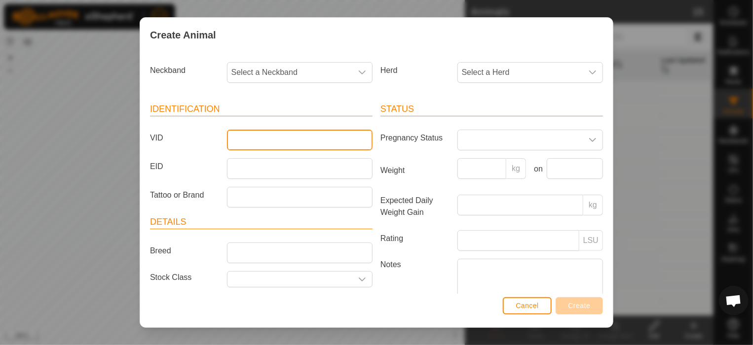
click at [341, 140] on input "VID" at bounding box center [300, 140] width 146 height 21
type input "2E"
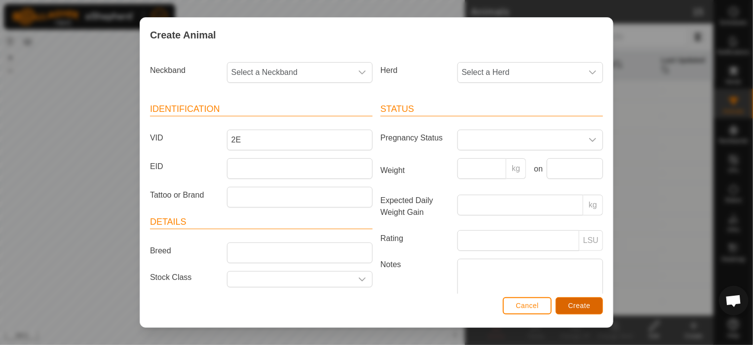
click at [579, 299] on button "Create" at bounding box center [578, 305] width 47 height 17
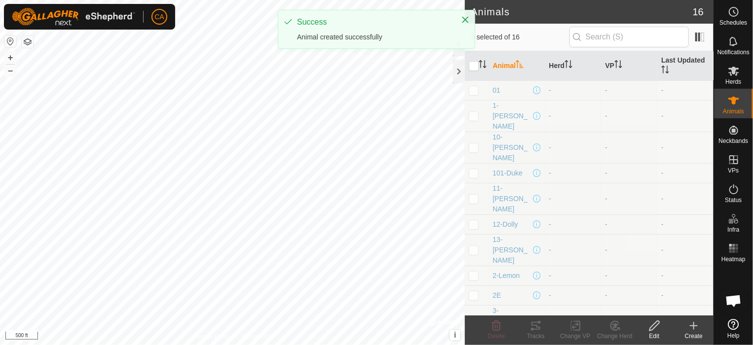
click at [700, 330] on create-svg-icon at bounding box center [693, 326] width 39 height 12
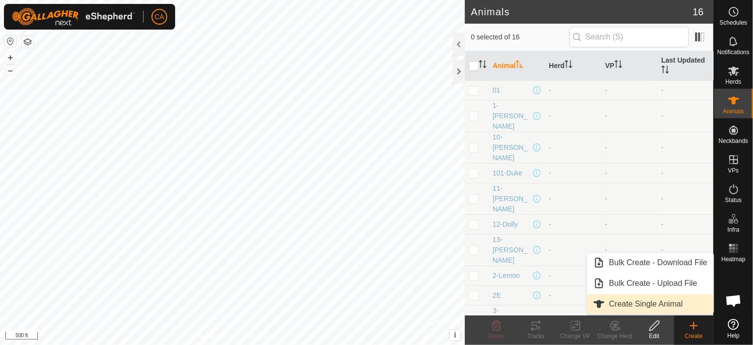
click at [669, 301] on link "Create Single Animal" at bounding box center [650, 304] width 126 height 20
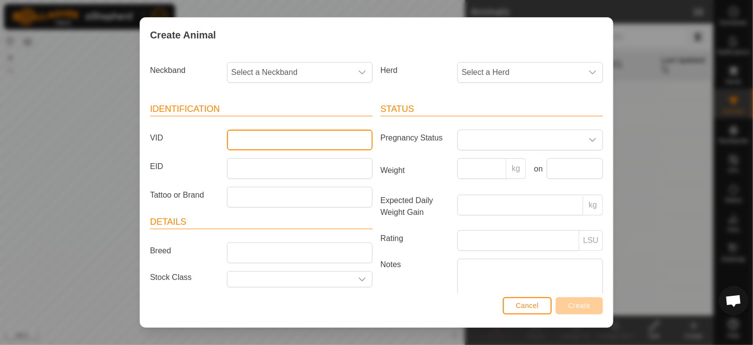
click at [298, 136] on input "VID" at bounding box center [300, 140] width 146 height 21
type input "03"
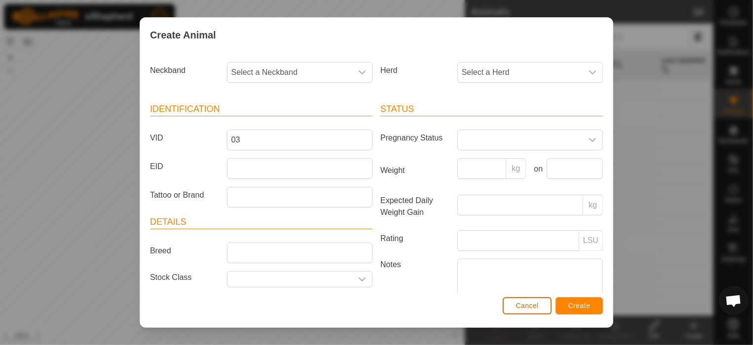
click at [539, 302] on span "Cancel" at bounding box center [526, 306] width 23 height 8
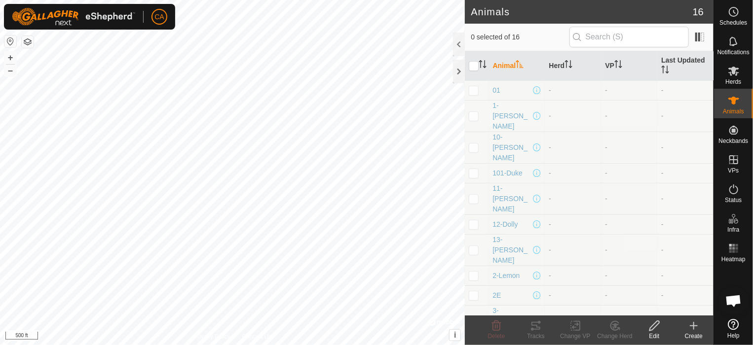
click at [694, 329] on icon at bounding box center [694, 326] width 12 height 12
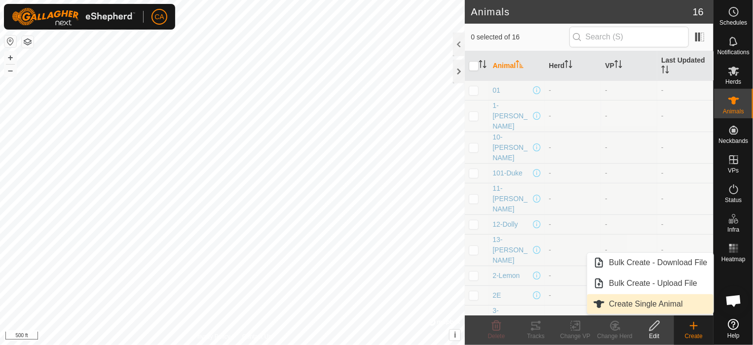
click at [624, 304] on link "Create Single Animal" at bounding box center [650, 304] width 126 height 20
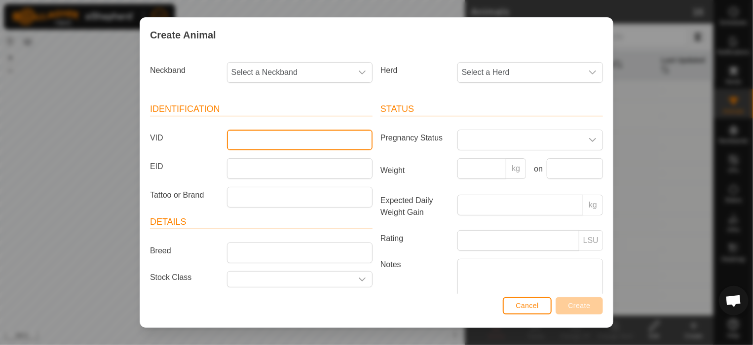
click at [247, 139] on input "VID" at bounding box center [300, 140] width 146 height 21
type input "03"
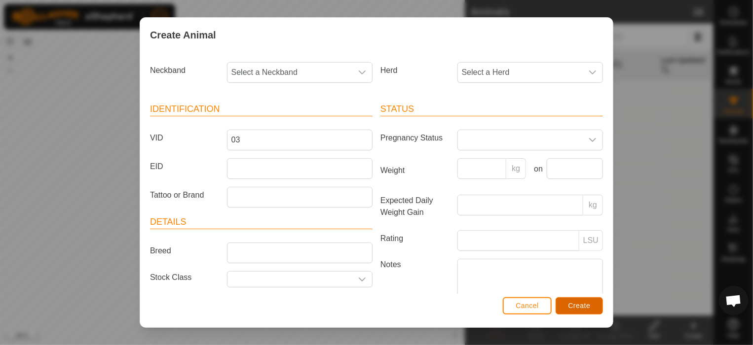
click at [578, 304] on span "Create" at bounding box center [579, 306] width 22 height 8
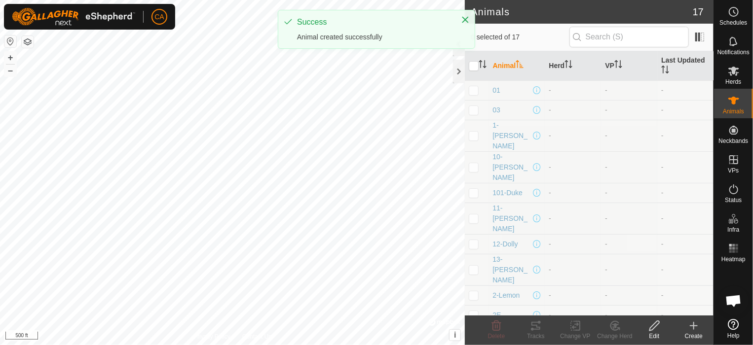
click at [698, 332] on div "Create" at bounding box center [693, 336] width 39 height 9
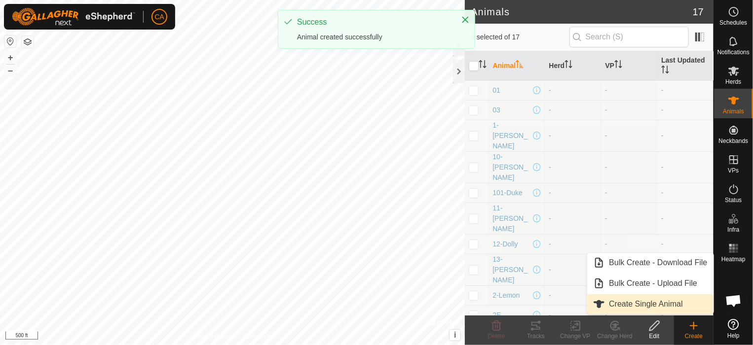
click at [625, 300] on link "Create Single Animal" at bounding box center [650, 304] width 126 height 20
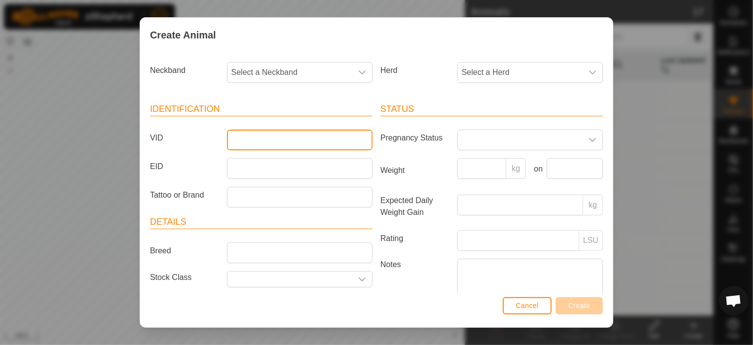
click at [243, 144] on input "VID" at bounding box center [300, 140] width 146 height 21
type input "04"
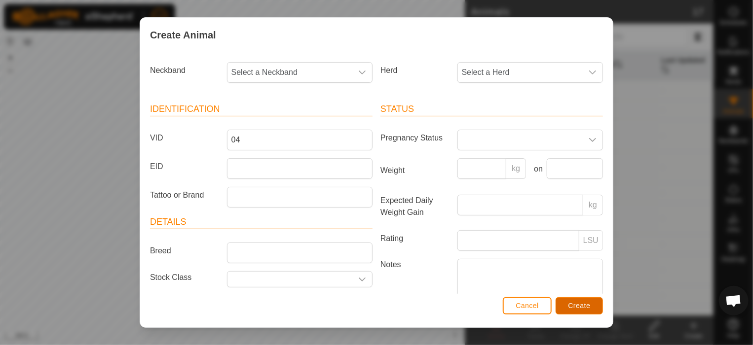
click at [570, 304] on span "Create" at bounding box center [579, 306] width 22 height 8
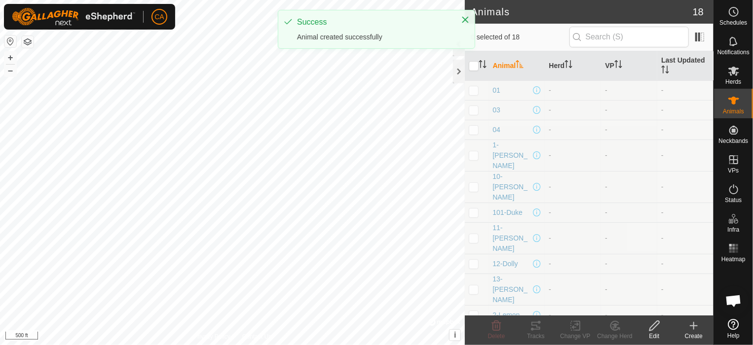
click at [698, 332] on div "Create" at bounding box center [693, 336] width 39 height 9
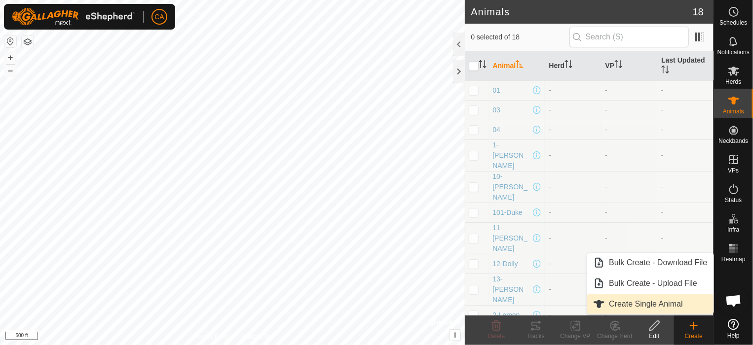
click at [677, 305] on link "Create Single Animal" at bounding box center [650, 304] width 126 height 20
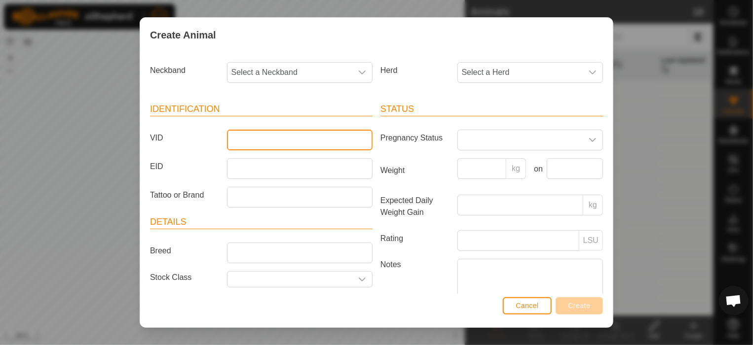
click at [252, 138] on input "VID" at bounding box center [300, 140] width 146 height 21
type input "05"
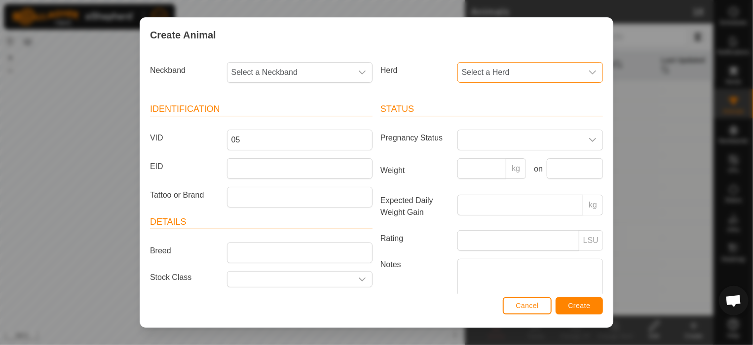
click at [542, 67] on span "Select a Herd" at bounding box center [520, 73] width 125 height 20
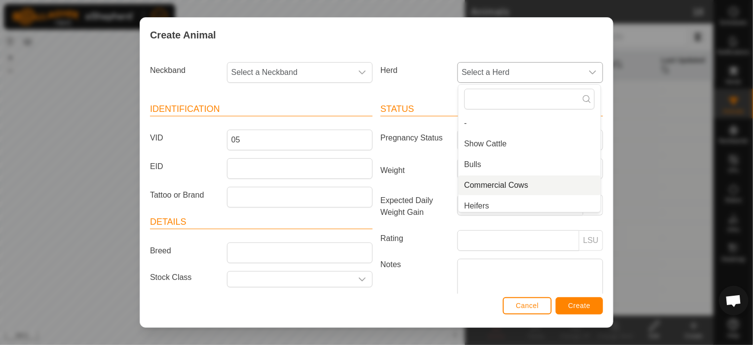
click at [487, 189] on li "Commercial Cows" at bounding box center [529, 186] width 142 height 20
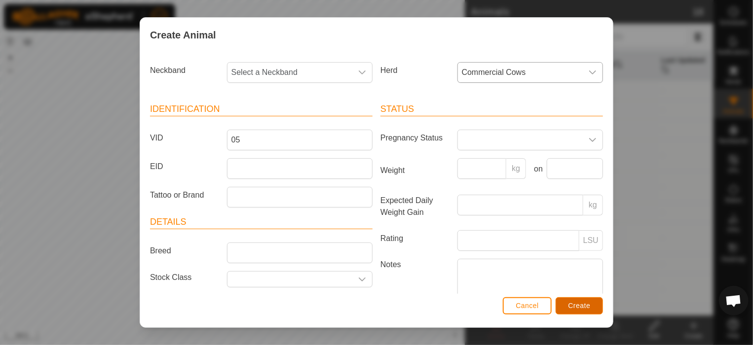
click at [586, 305] on span "Create" at bounding box center [579, 306] width 22 height 8
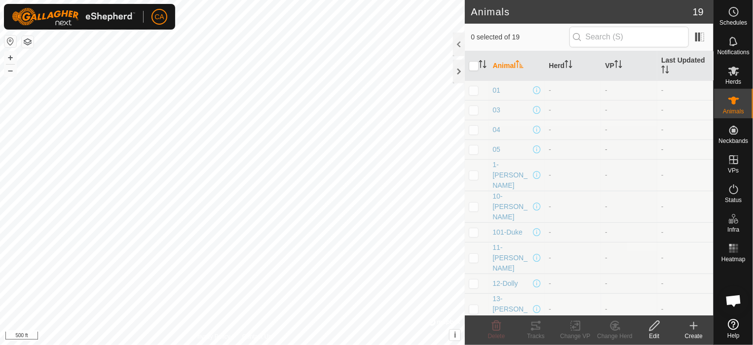
click at [500, 141] on td "05" at bounding box center [516, 150] width 56 height 20
click at [499, 146] on span "05" at bounding box center [496, 150] width 8 height 10
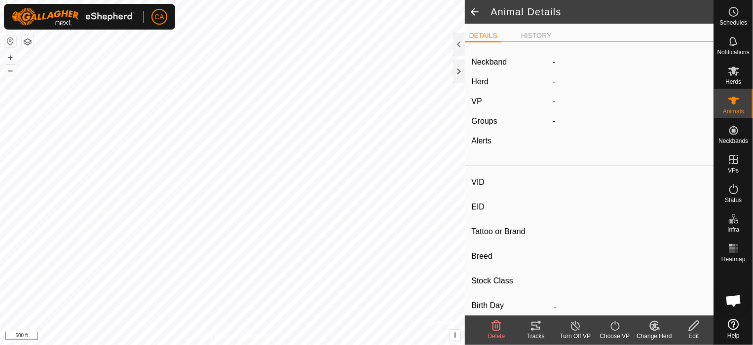
type input "05"
type input "-"
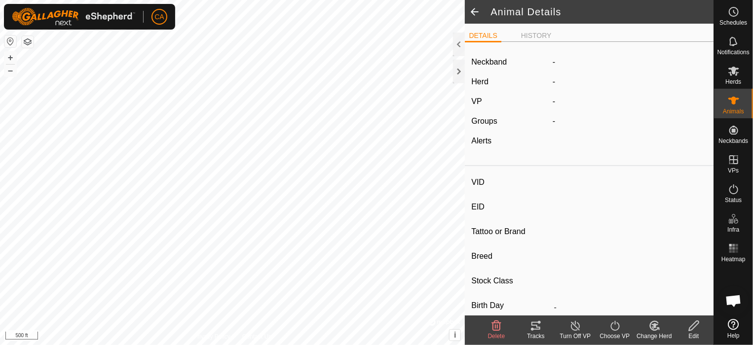
type input "0 kg"
type input "-"
click at [645, 326] on change-mob-svg-icon at bounding box center [653, 326] width 39 height 12
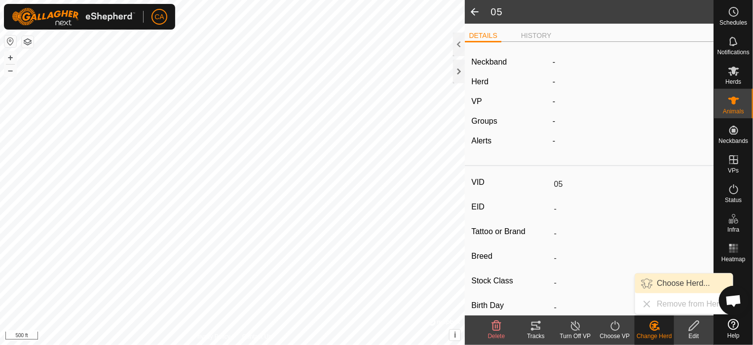
click at [671, 282] on link "Choose Herd..." at bounding box center [684, 284] width 98 height 20
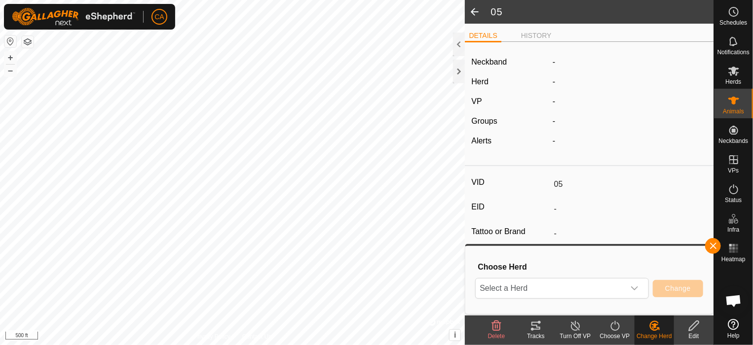
click at [471, 9] on span at bounding box center [475, 12] width 20 height 24
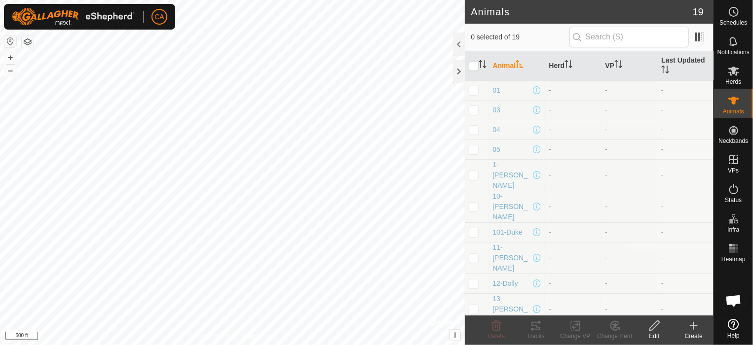
click at [695, 329] on icon at bounding box center [694, 326] width 12 height 12
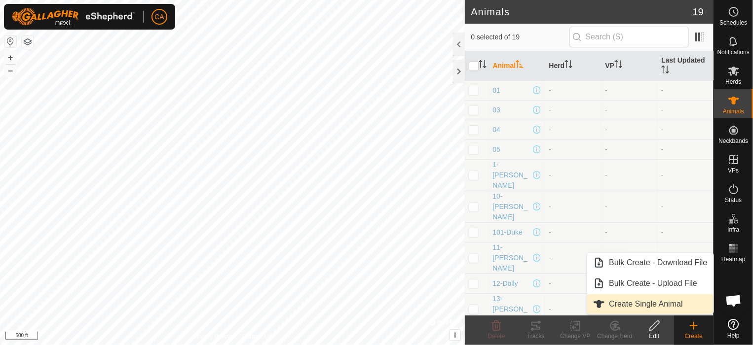
click at [679, 301] on link "Create Single Animal" at bounding box center [650, 304] width 126 height 20
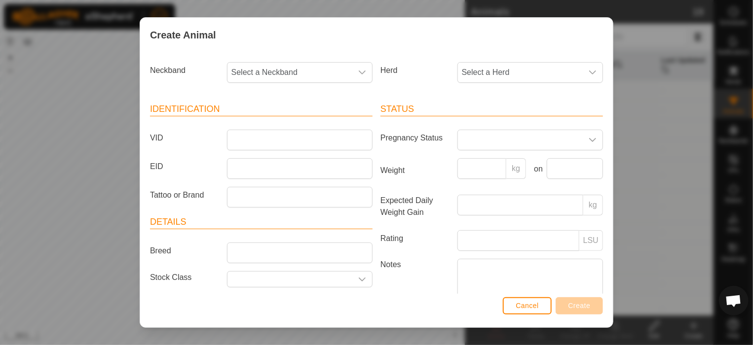
click at [311, 122] on article "Identification VID EID Tattoo or Brand" at bounding box center [261, 155] width 222 height 105
click at [305, 131] on input "VID" at bounding box center [300, 140] width 146 height 21
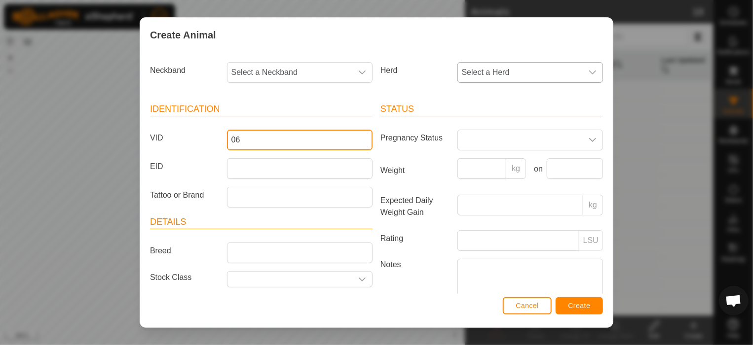
type input "06"
click at [529, 78] on span "Select a Herd" at bounding box center [520, 73] width 125 height 20
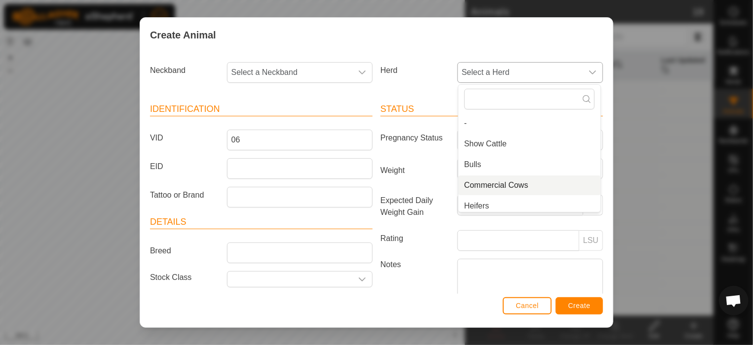
click at [498, 189] on li "Commercial Cows" at bounding box center [529, 186] width 142 height 20
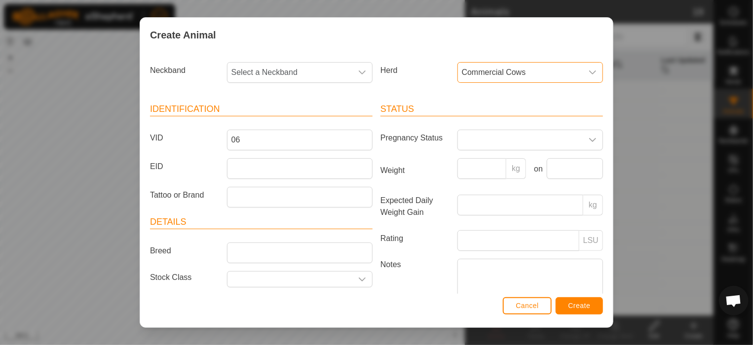
click at [574, 316] on div "Cancel Create" at bounding box center [376, 311] width 473 height 34
click at [572, 310] on button "Create" at bounding box center [578, 305] width 47 height 17
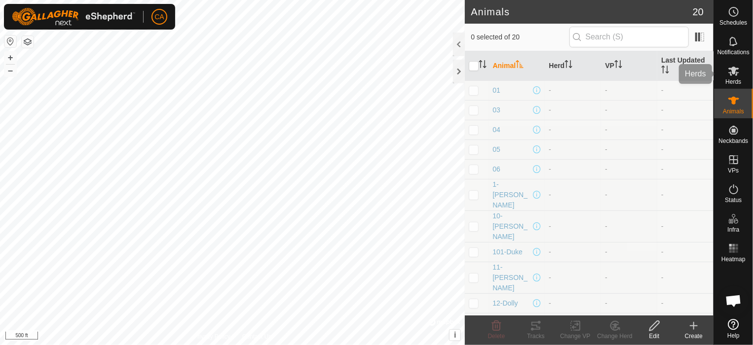
click at [732, 76] on icon at bounding box center [734, 71] width 12 height 12
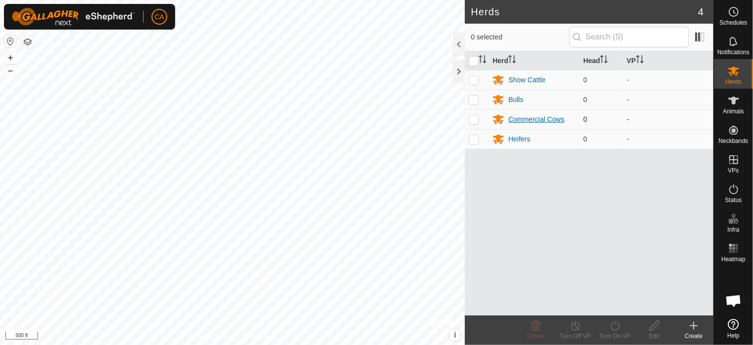
click at [541, 124] on div "Commercial Cows" at bounding box center [536, 119] width 56 height 10
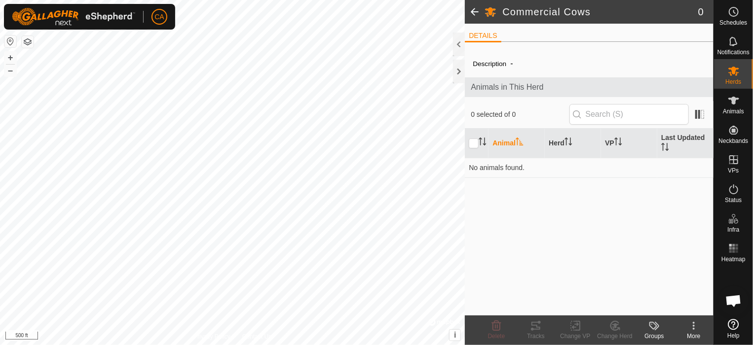
click at [471, 5] on span at bounding box center [475, 12] width 20 height 24
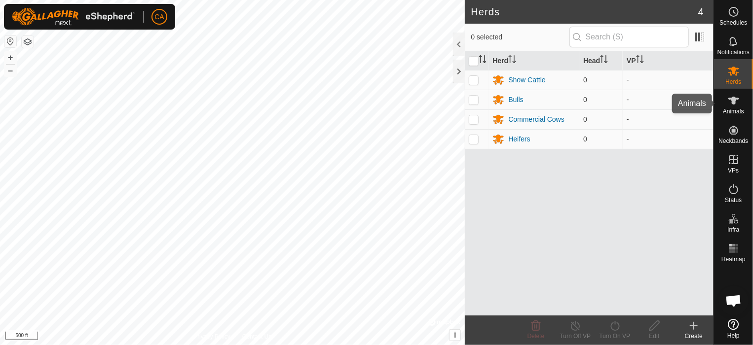
click at [731, 106] on icon at bounding box center [734, 101] width 12 height 12
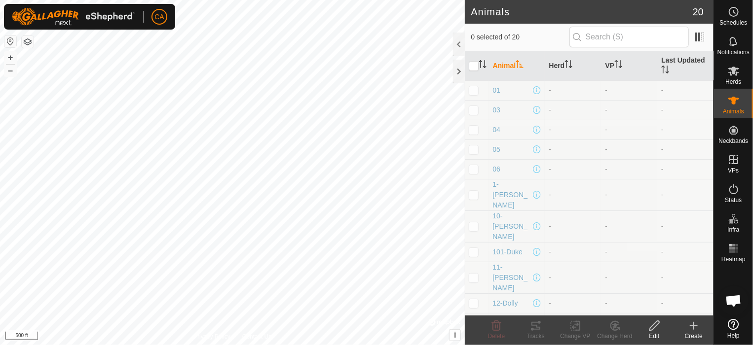
click at [697, 333] on div "Create" at bounding box center [693, 336] width 39 height 9
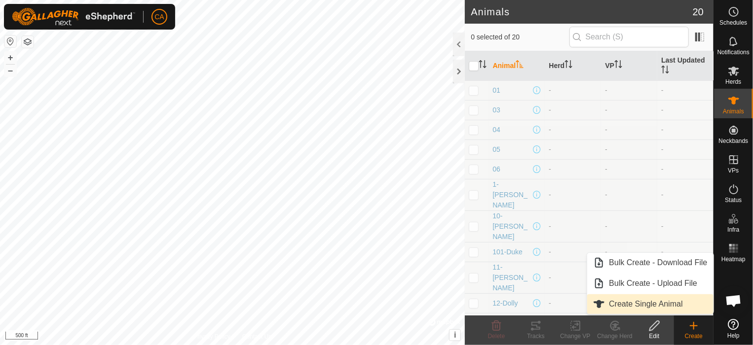
click at [661, 296] on link "Create Single Animal" at bounding box center [650, 304] width 126 height 20
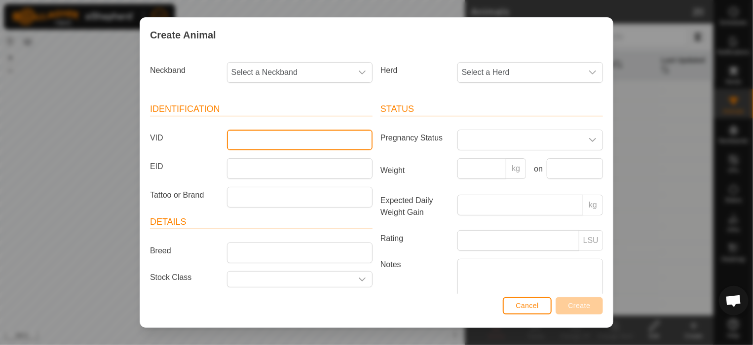
click at [292, 138] on input "VID" at bounding box center [300, 140] width 146 height 21
type input "7-[PERSON_NAME]"
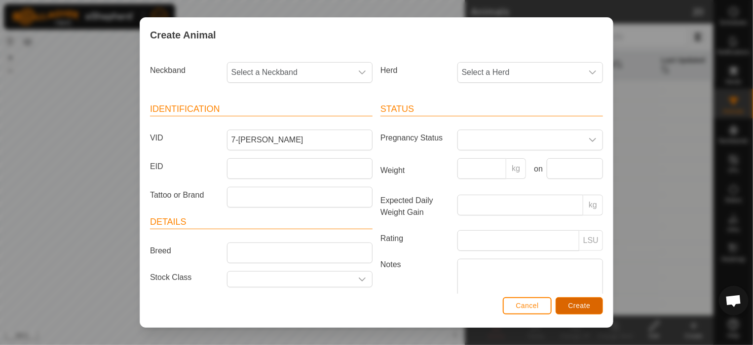
click at [572, 305] on span "Create" at bounding box center [579, 306] width 22 height 8
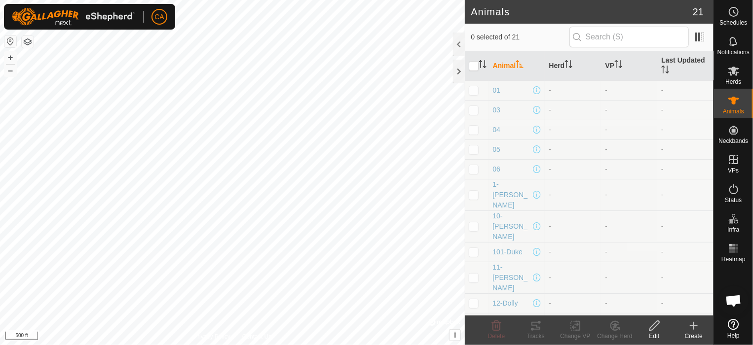
click at [693, 326] on icon at bounding box center [693, 326] width 7 height 0
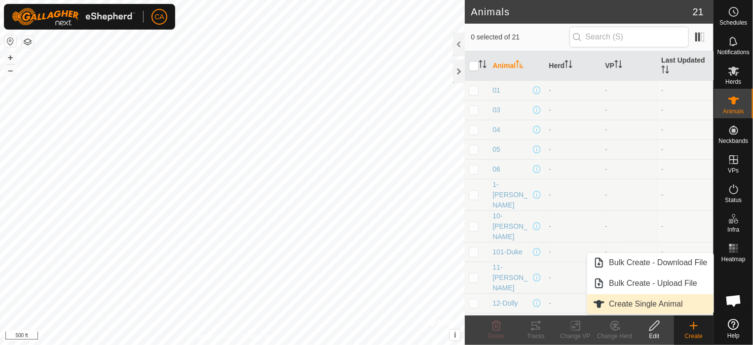
click at [679, 304] on link "Create Single Animal" at bounding box center [650, 304] width 126 height 20
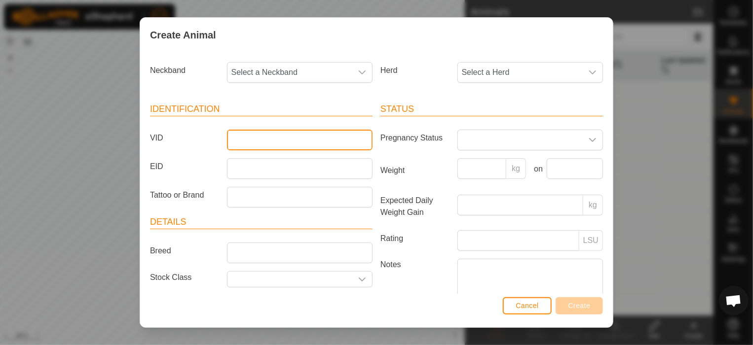
click at [237, 140] on input "VID" at bounding box center [300, 140] width 146 height 21
type input "09"
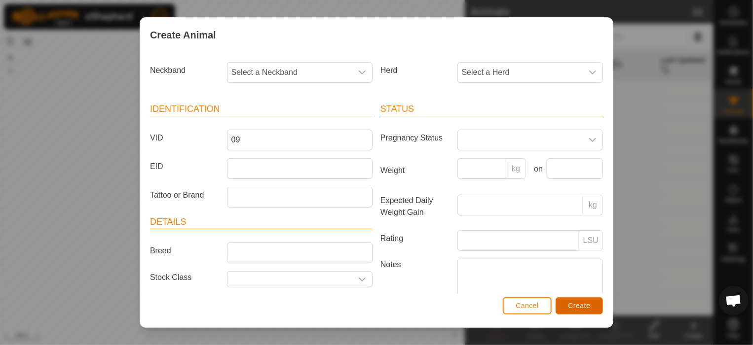
click at [576, 307] on span "Create" at bounding box center [579, 306] width 22 height 8
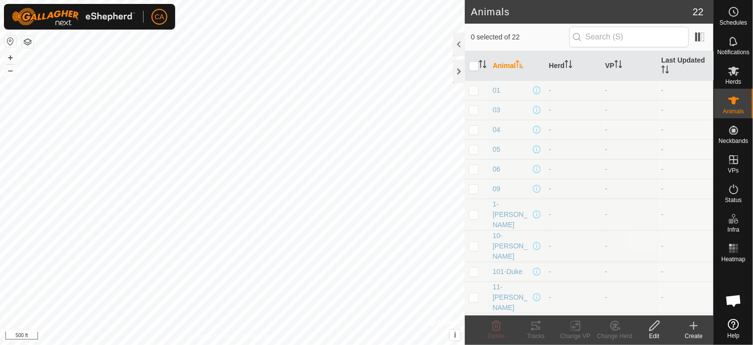
click at [691, 324] on icon at bounding box center [694, 326] width 12 height 12
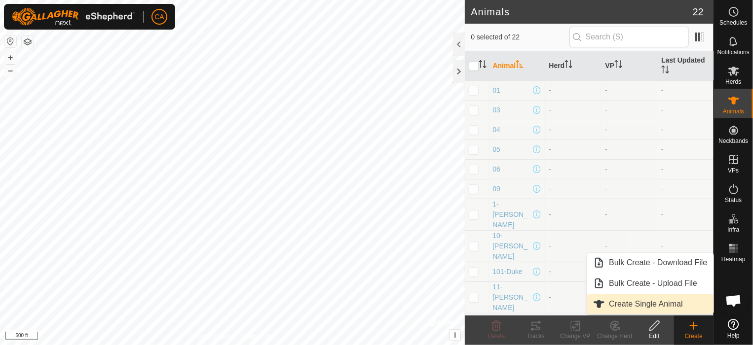
click at [682, 303] on link "Create Single Animal" at bounding box center [650, 304] width 126 height 20
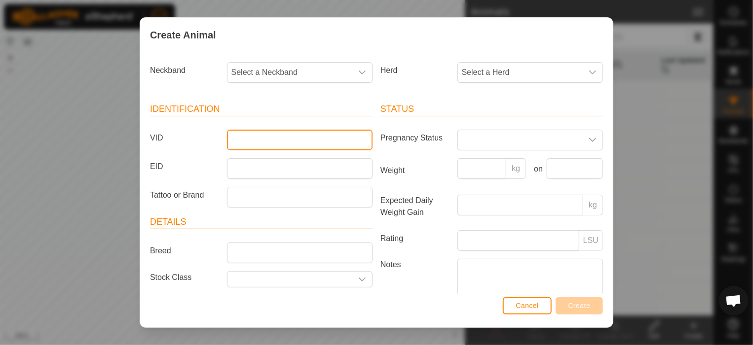
click at [306, 136] on input "VID" at bounding box center [300, 140] width 146 height 21
type input "10"
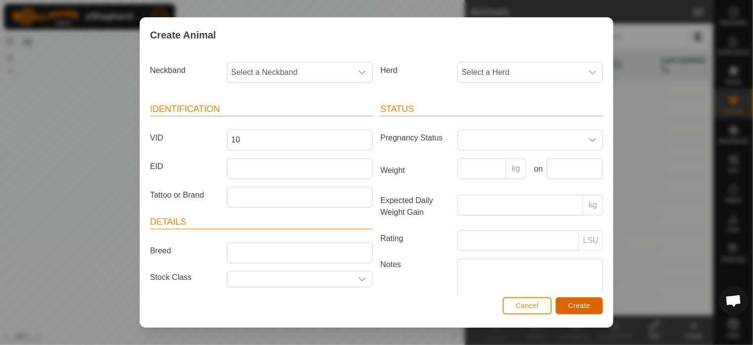
click at [582, 304] on span "Create" at bounding box center [579, 306] width 22 height 8
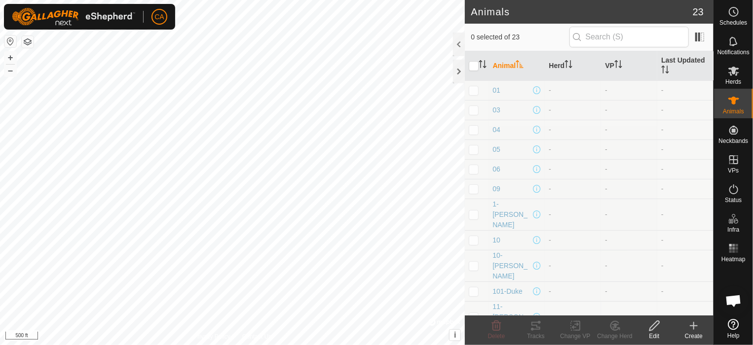
click at [701, 329] on create-svg-icon at bounding box center [693, 326] width 39 height 12
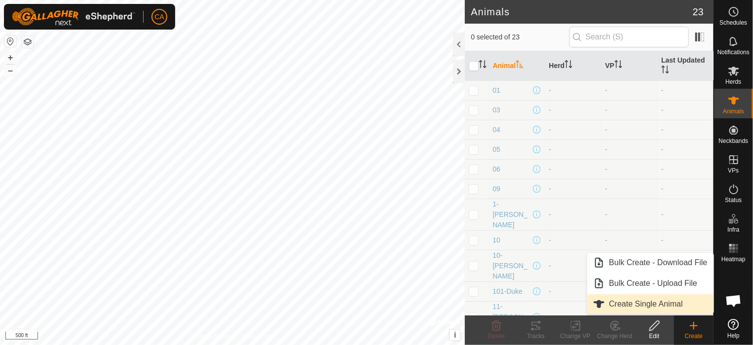
click at [665, 303] on link "Create Single Animal" at bounding box center [650, 304] width 126 height 20
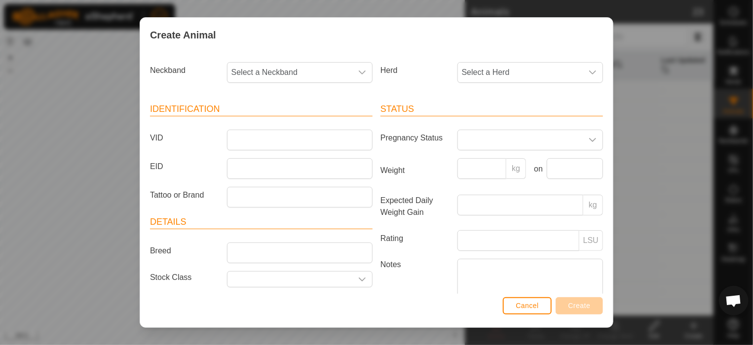
click at [349, 126] on article "Identification VID EID Tattoo or Brand" at bounding box center [261, 155] width 222 height 105
click at [350, 133] on input "VID" at bounding box center [300, 140] width 146 height 21
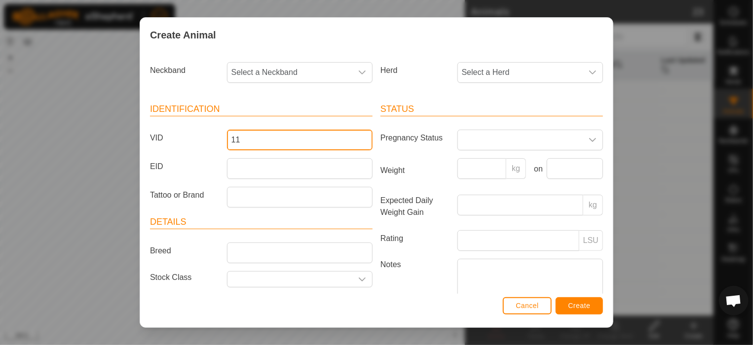
type input "11"
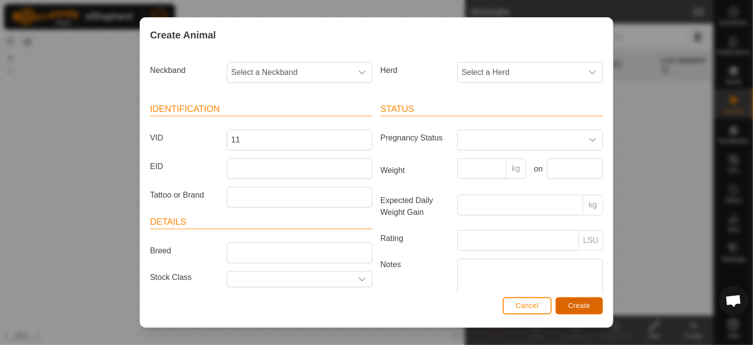
click at [568, 303] on span "Create" at bounding box center [579, 306] width 22 height 8
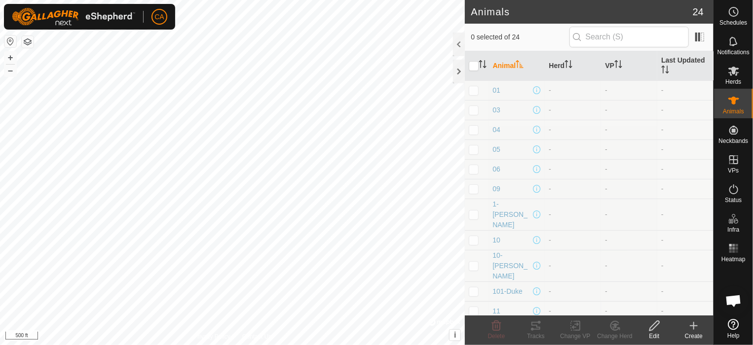
click at [687, 323] on create-svg-icon at bounding box center [693, 326] width 39 height 12
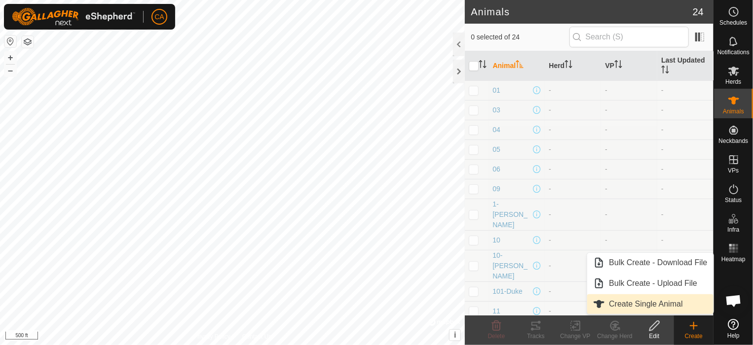
click at [669, 304] on link "Create Single Animal" at bounding box center [650, 304] width 126 height 20
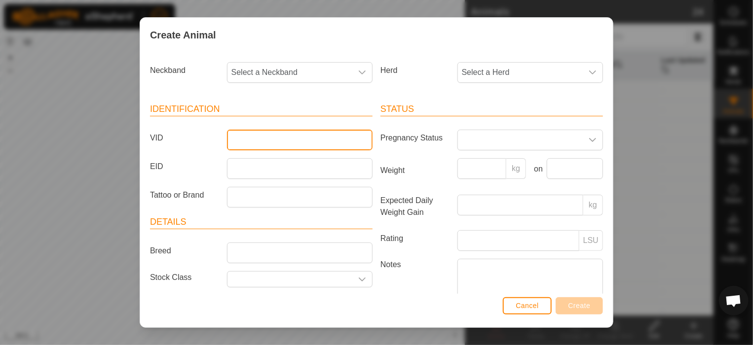
click at [296, 135] on input "VID" at bounding box center [300, 140] width 146 height 21
type input "11E"
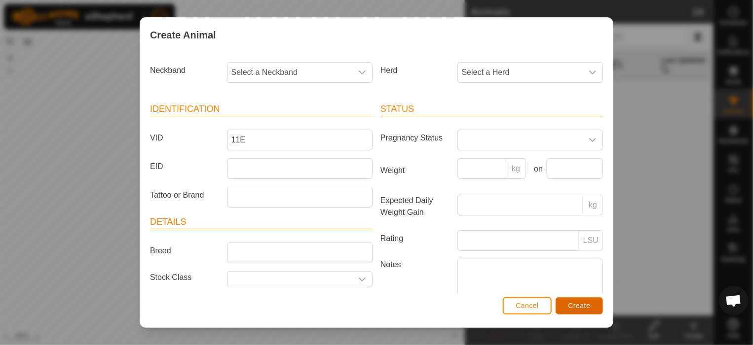
click at [583, 307] on span "Create" at bounding box center [579, 306] width 22 height 8
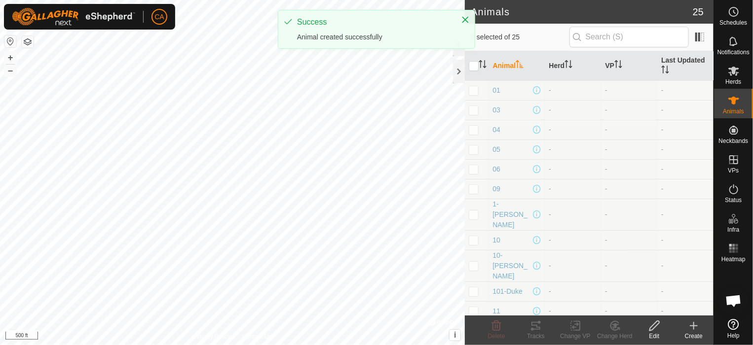
click at [697, 327] on icon at bounding box center [694, 326] width 12 height 12
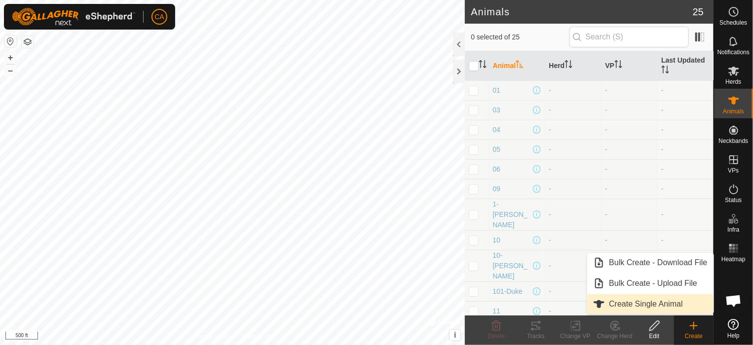
click at [676, 303] on link "Create Single Animal" at bounding box center [650, 304] width 126 height 20
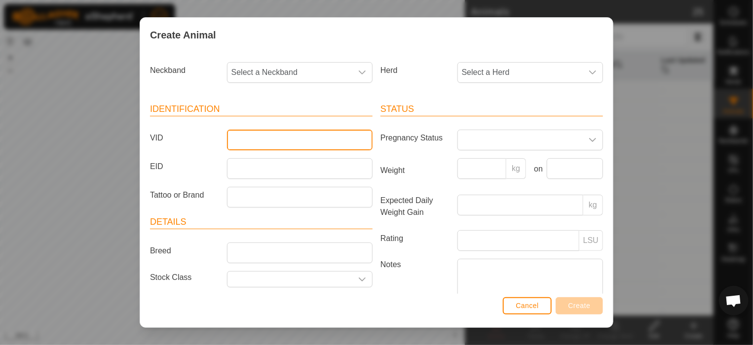
click at [279, 143] on input "VID" at bounding box center [300, 140] width 146 height 21
type input "12"
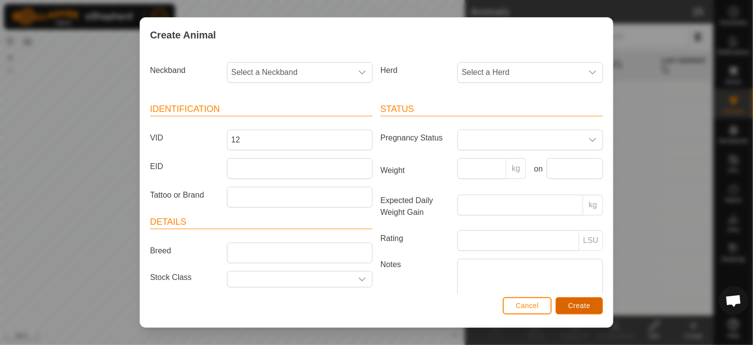
click at [598, 302] on button "Create" at bounding box center [578, 305] width 47 height 17
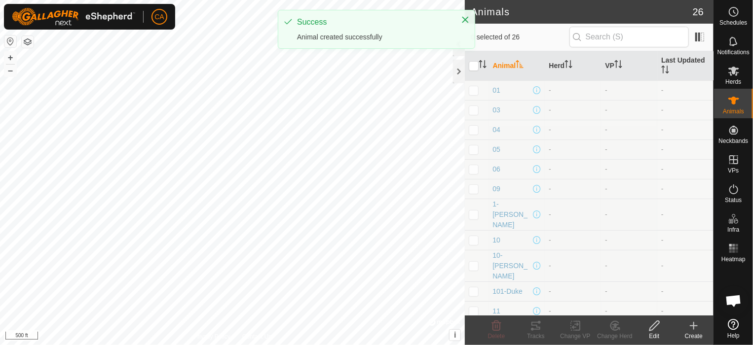
click at [698, 326] on icon at bounding box center [694, 326] width 12 height 12
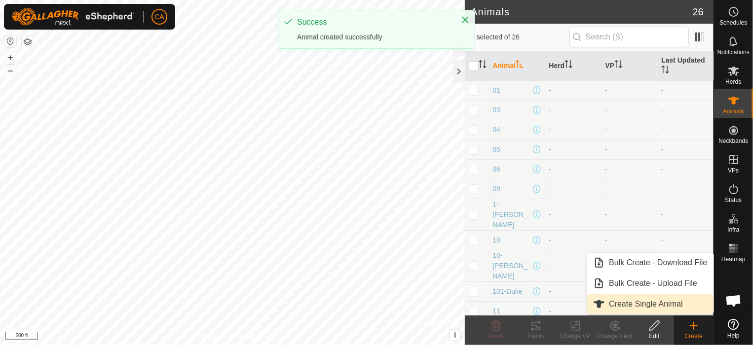
click at [679, 308] on link "Create Single Animal" at bounding box center [650, 304] width 126 height 20
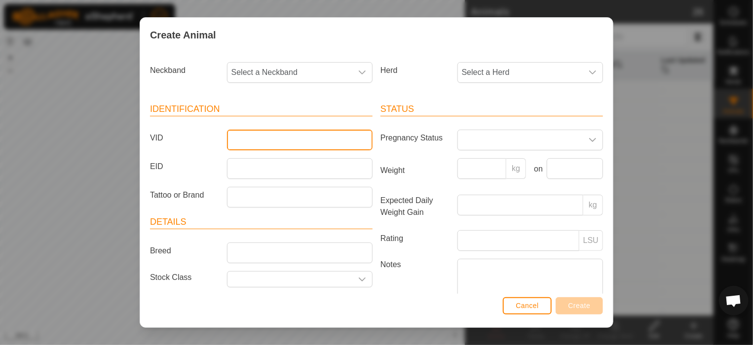
click at [239, 143] on input "VID" at bounding box center [300, 140] width 146 height 21
type input "13"
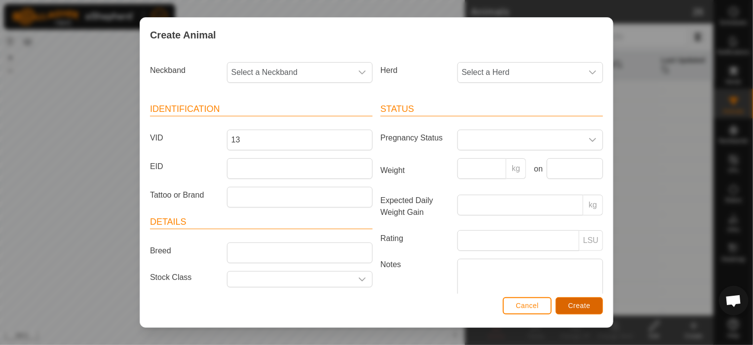
click at [584, 303] on span "Create" at bounding box center [579, 306] width 22 height 8
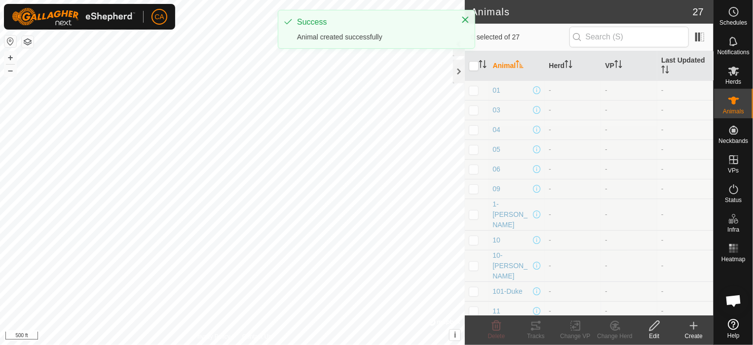
click at [694, 323] on icon at bounding box center [694, 326] width 0 height 7
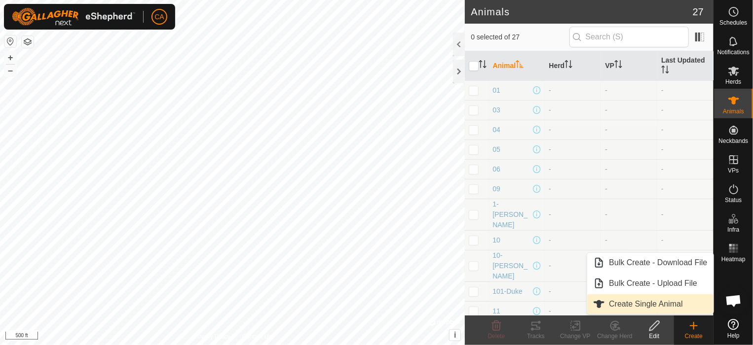
click at [676, 298] on link "Create Single Animal" at bounding box center [650, 304] width 126 height 20
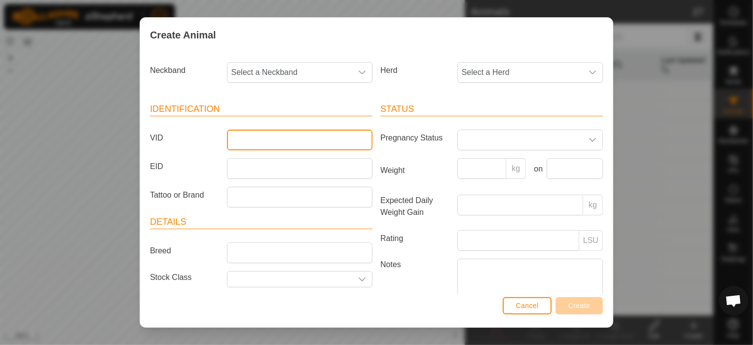
click at [345, 142] on input "VID" at bounding box center [300, 140] width 146 height 21
type input "14"
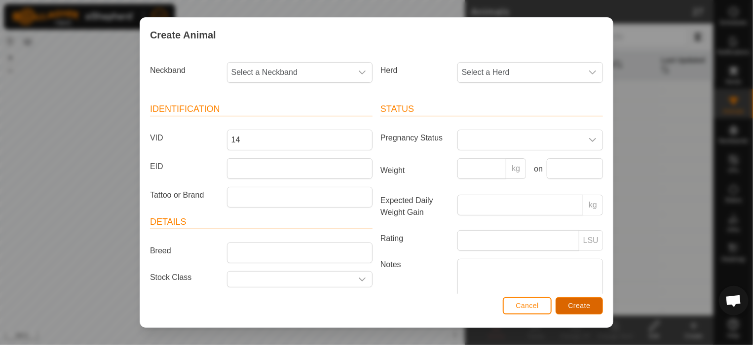
click at [583, 304] on span "Create" at bounding box center [579, 306] width 22 height 8
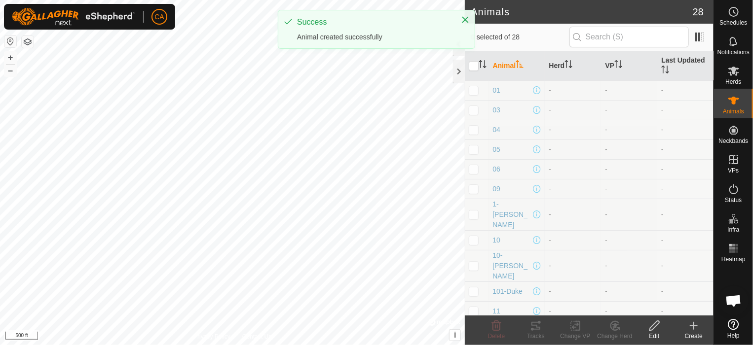
click at [697, 325] on icon at bounding box center [694, 326] width 12 height 12
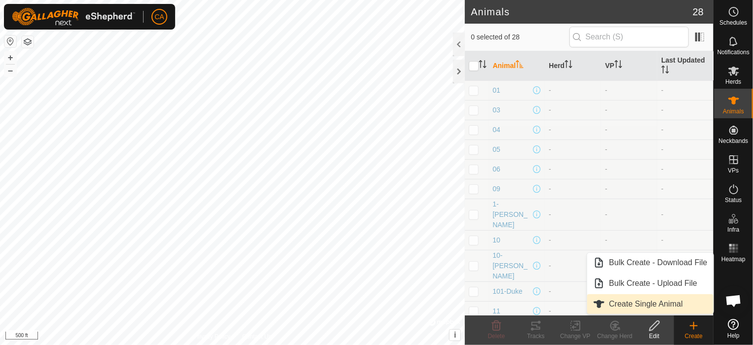
click at [651, 304] on link "Create Single Animal" at bounding box center [650, 304] width 126 height 20
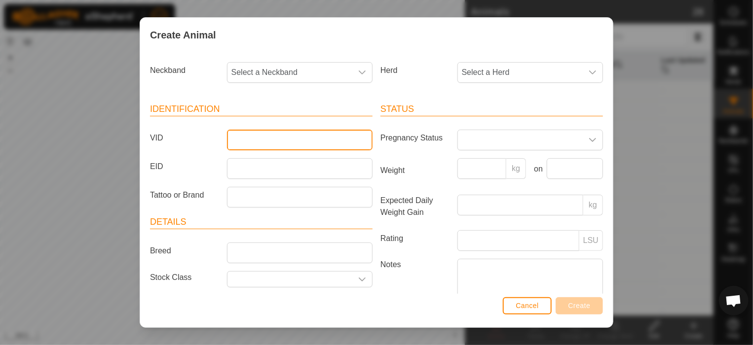
click at [256, 142] on input "VID" at bounding box center [300, 140] width 146 height 21
type input "15"
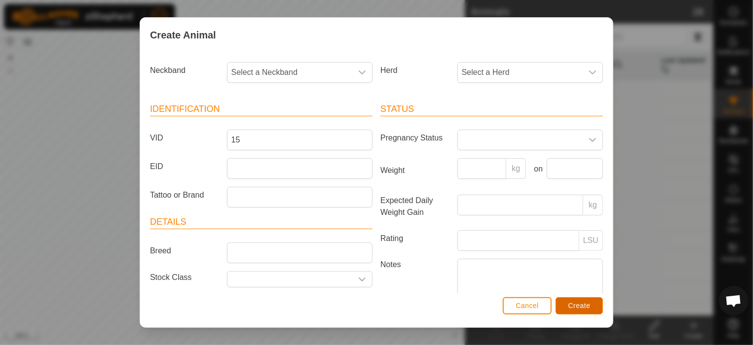
click at [574, 303] on span "Create" at bounding box center [579, 306] width 22 height 8
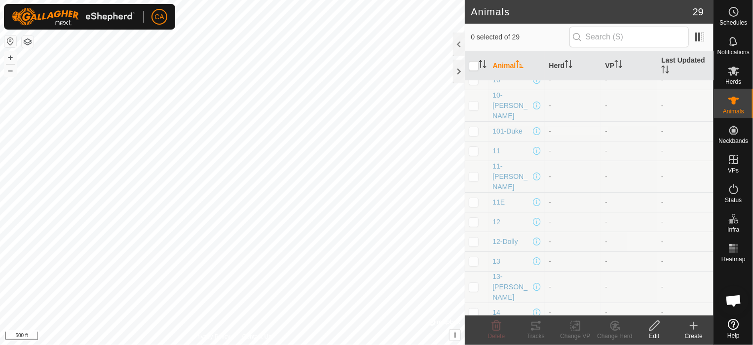
scroll to position [197, 0]
click at [475, 292] on p-checkbox at bounding box center [474, 296] width 10 height 8
checkbox input "true"
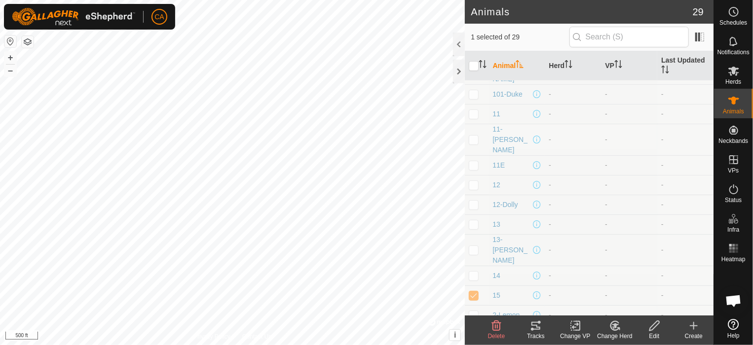
click at [493, 329] on icon at bounding box center [496, 326] width 12 height 12
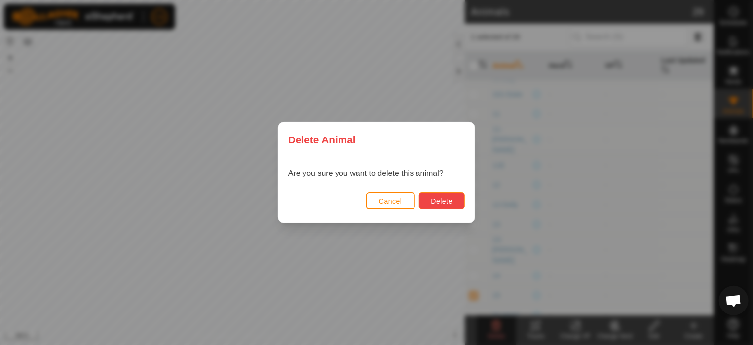
click at [434, 200] on span "Delete" at bounding box center [441, 201] width 21 height 8
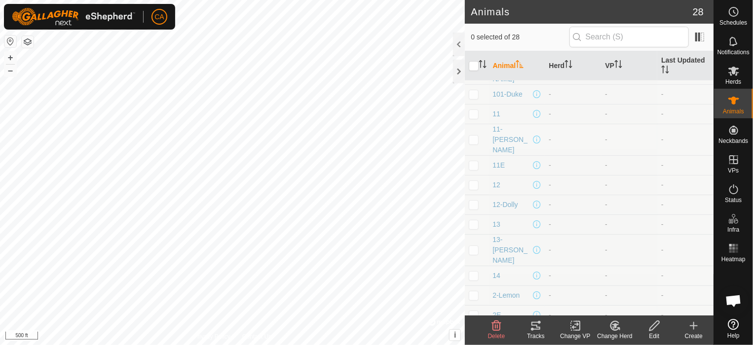
click at [696, 328] on icon at bounding box center [694, 326] width 12 height 12
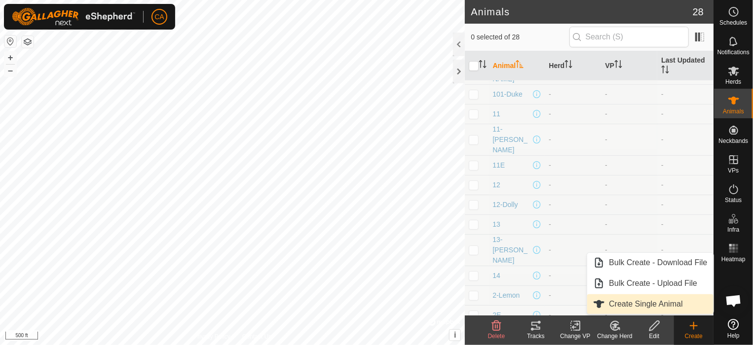
click at [653, 299] on link "Create Single Animal" at bounding box center [650, 304] width 126 height 20
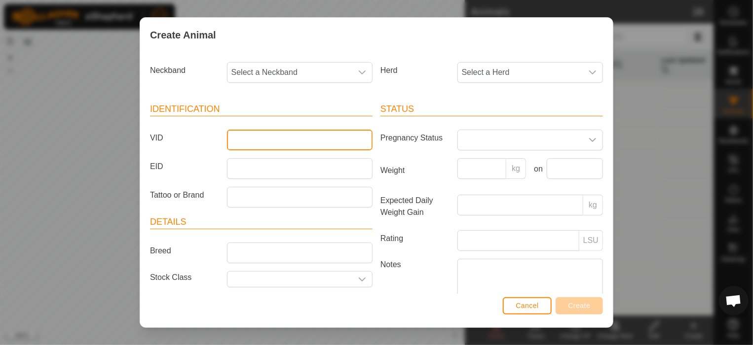
click at [341, 134] on input "VID" at bounding box center [300, 140] width 146 height 21
type input "16"
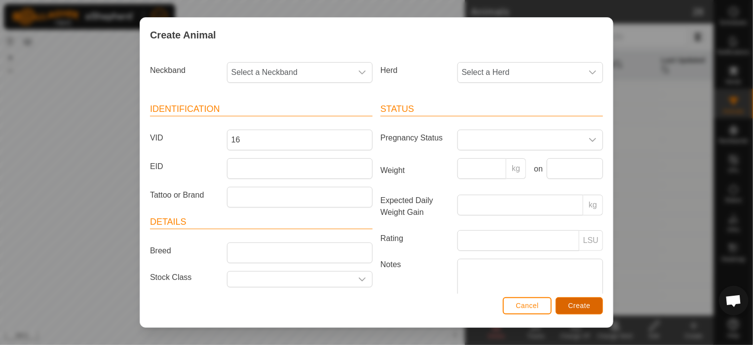
click at [593, 308] on button "Create" at bounding box center [578, 305] width 47 height 17
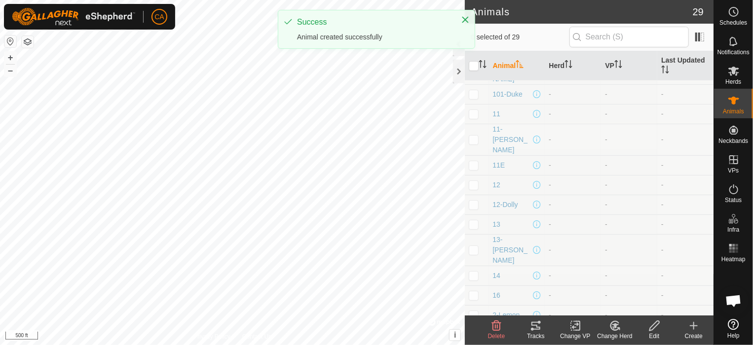
click at [697, 324] on icon at bounding box center [694, 326] width 12 height 12
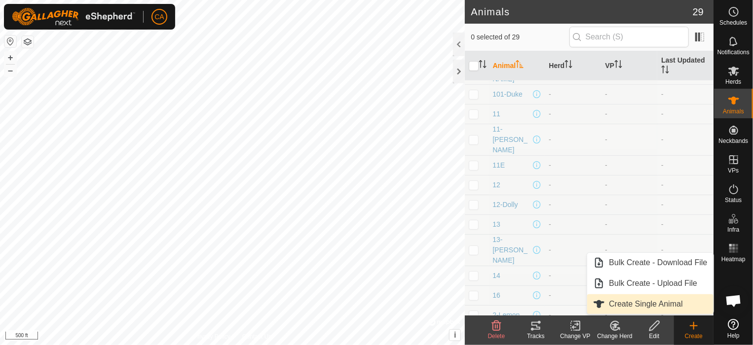
click at [670, 303] on link "Create Single Animal" at bounding box center [650, 304] width 126 height 20
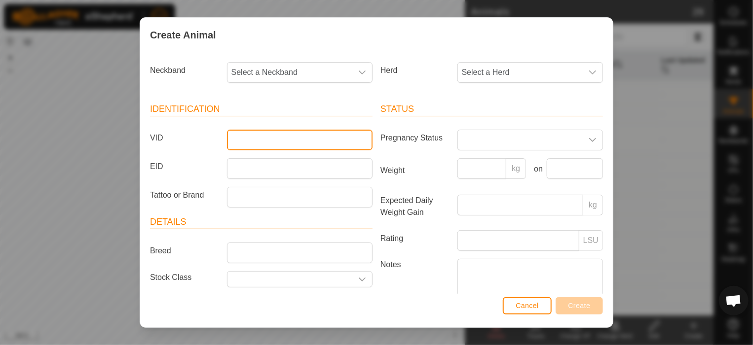
click at [343, 133] on input "VID" at bounding box center [300, 140] width 146 height 21
type input "17"
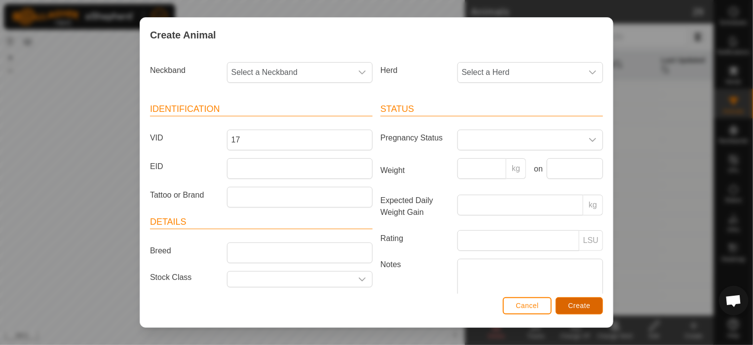
click at [579, 300] on button "Create" at bounding box center [578, 305] width 47 height 17
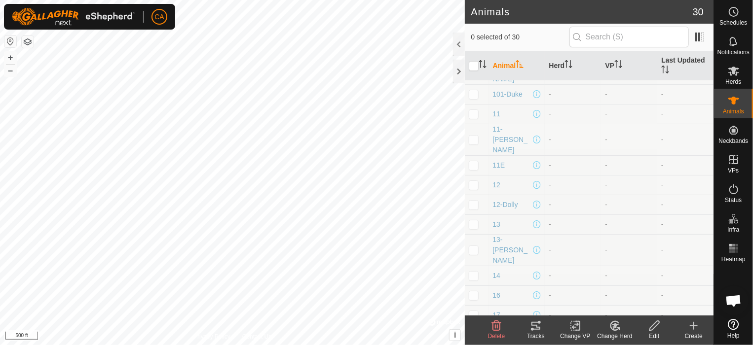
click at [694, 325] on icon at bounding box center [694, 326] width 0 height 7
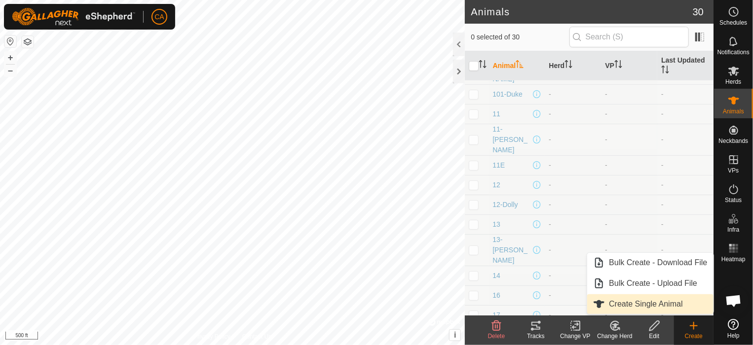
click at [683, 310] on link "Create Single Animal" at bounding box center [650, 304] width 126 height 20
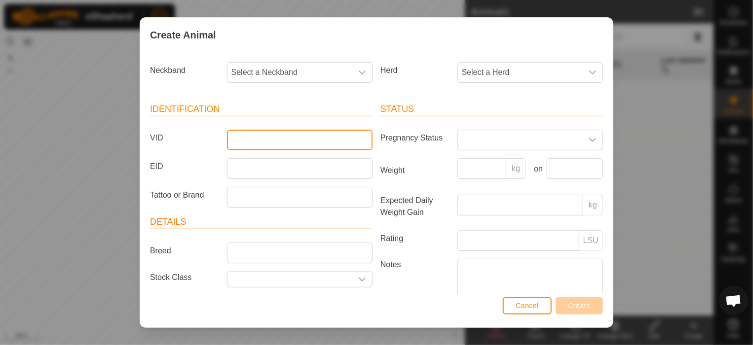
click at [239, 138] on input "VID" at bounding box center [300, 140] width 146 height 21
type input "18"
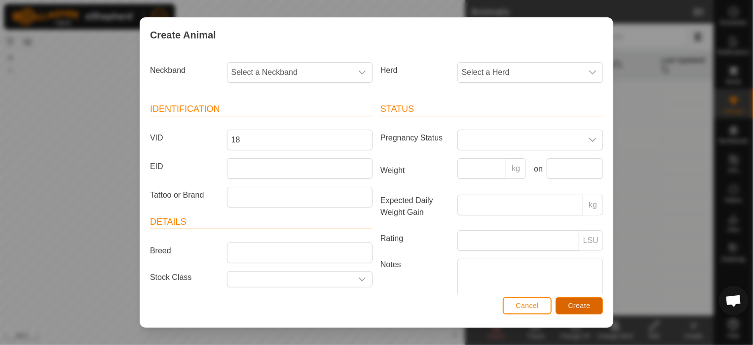
click at [581, 299] on button "Create" at bounding box center [578, 305] width 47 height 17
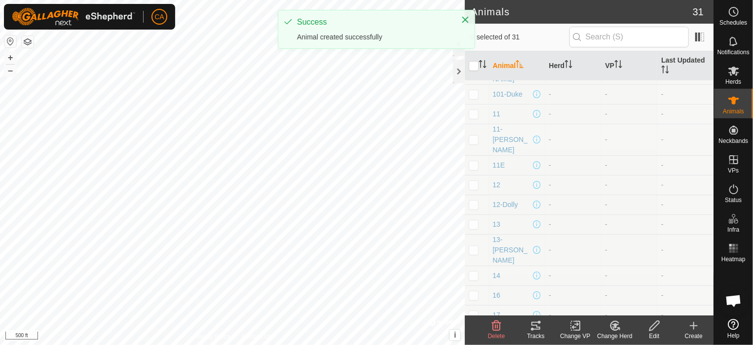
click at [699, 329] on icon at bounding box center [694, 326] width 12 height 12
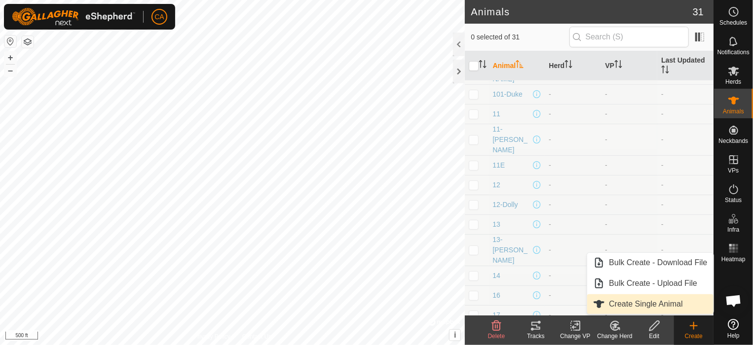
click at [678, 305] on link "Create Single Animal" at bounding box center [650, 304] width 126 height 20
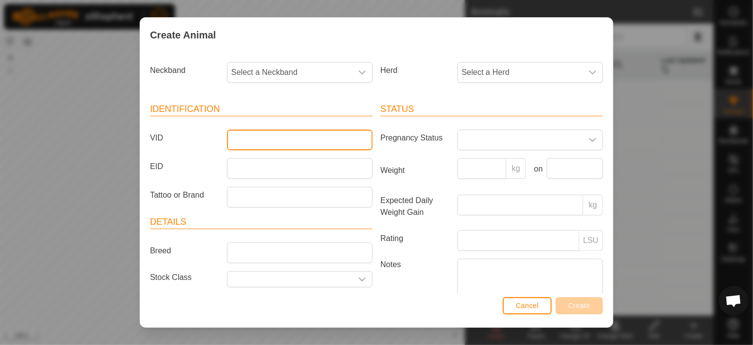
click at [299, 140] on input "VID" at bounding box center [300, 140] width 146 height 21
type input "19"
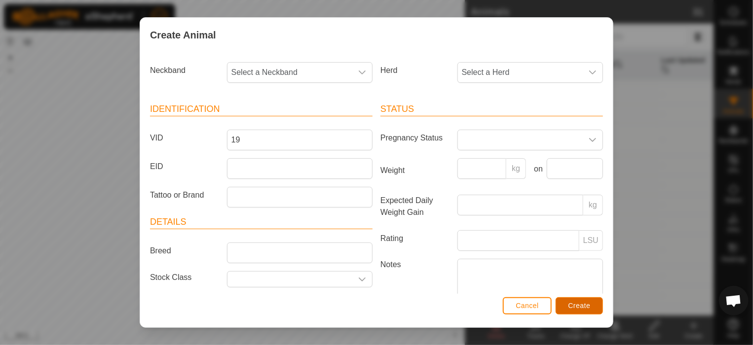
click at [574, 302] on span "Create" at bounding box center [579, 306] width 22 height 8
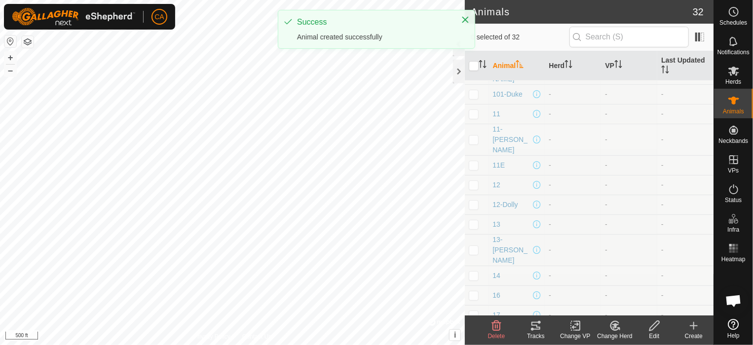
click at [703, 332] on div "Create" at bounding box center [693, 336] width 39 height 9
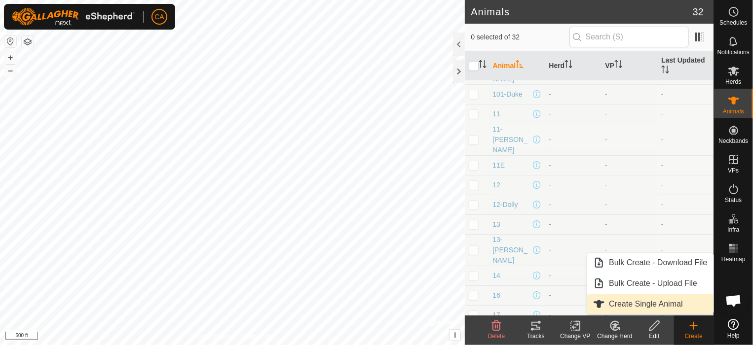
click at [685, 300] on link "Create Single Animal" at bounding box center [650, 304] width 126 height 20
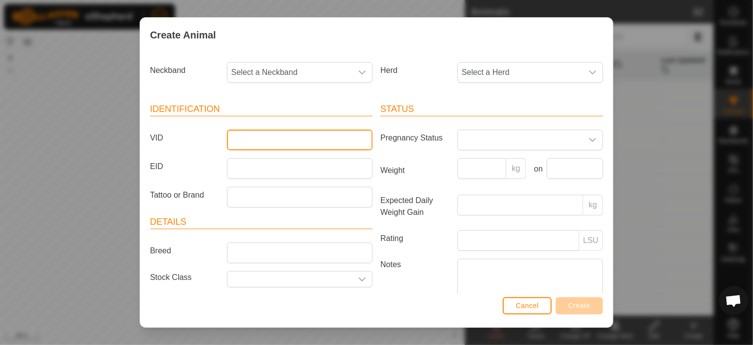
click at [255, 134] on input "VID" at bounding box center [300, 140] width 146 height 21
type input "20"
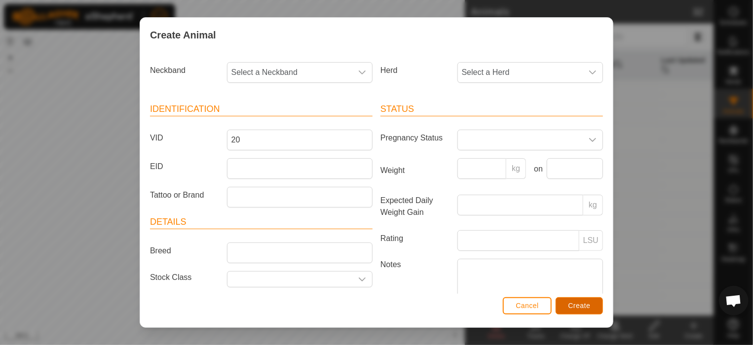
click at [579, 308] on span "Create" at bounding box center [579, 306] width 22 height 8
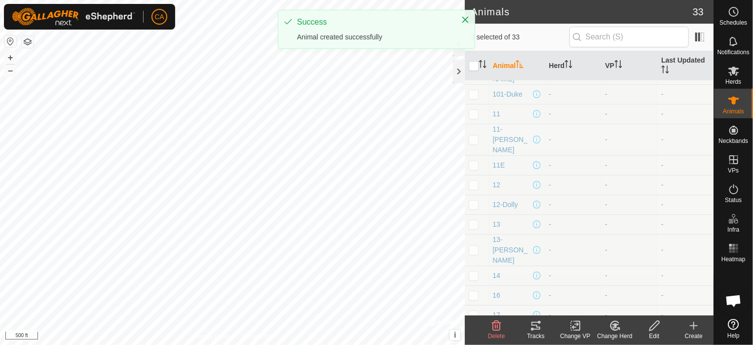
click at [700, 326] on create-svg-icon at bounding box center [693, 326] width 39 height 12
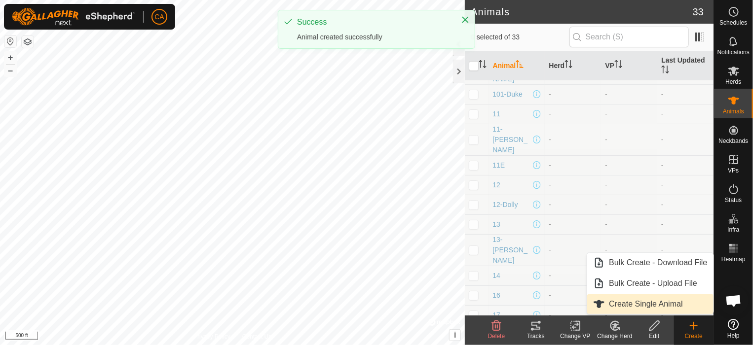
click at [639, 299] on link "Create Single Animal" at bounding box center [650, 304] width 126 height 20
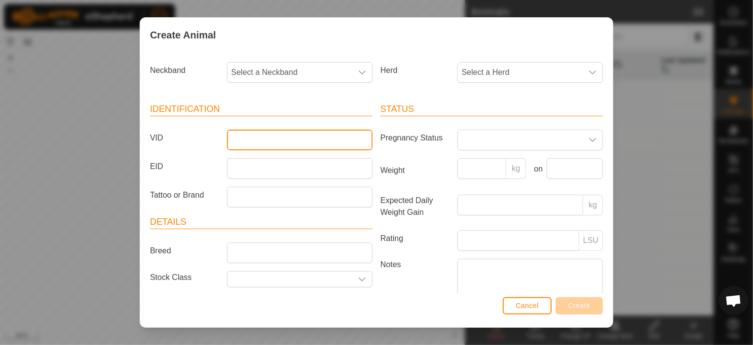
click at [261, 149] on input "VID" at bounding box center [300, 140] width 146 height 21
type input "1"
type input "21"
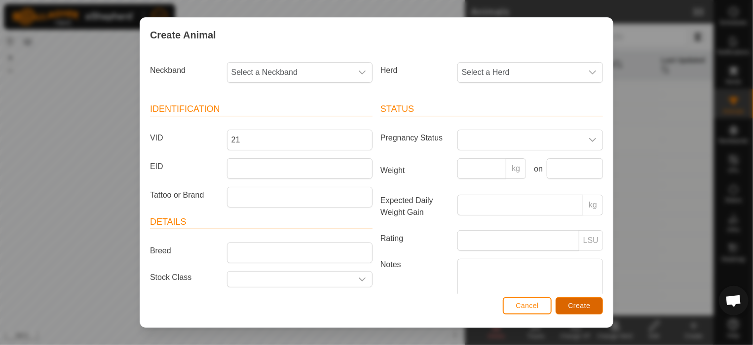
click at [581, 303] on span "Create" at bounding box center [579, 306] width 22 height 8
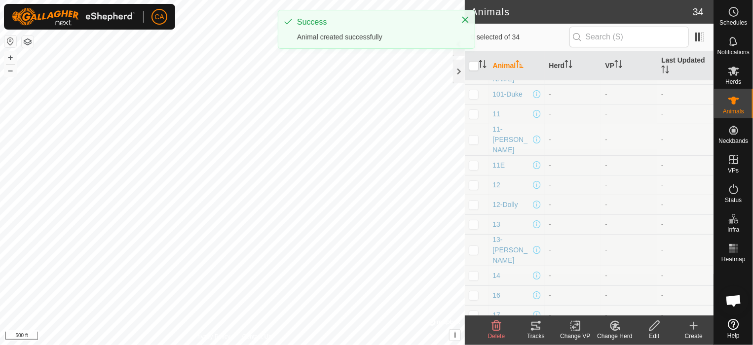
click at [701, 329] on create-svg-icon at bounding box center [693, 326] width 39 height 12
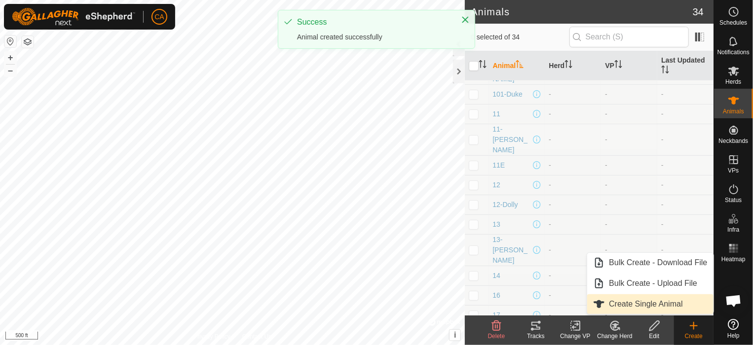
click at [657, 303] on link "Create Single Animal" at bounding box center [650, 304] width 126 height 20
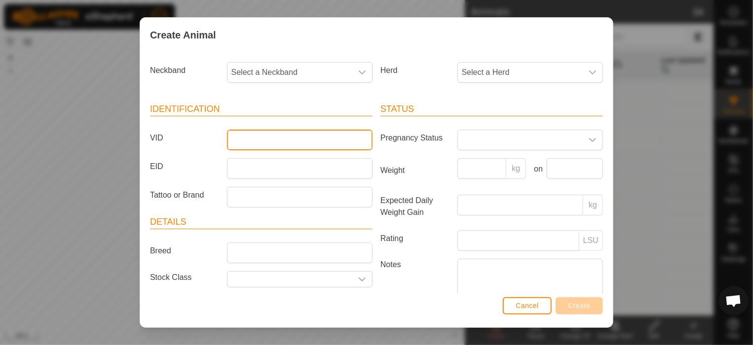
click at [288, 137] on input "VID" at bounding box center [300, 140] width 146 height 21
type input "23"
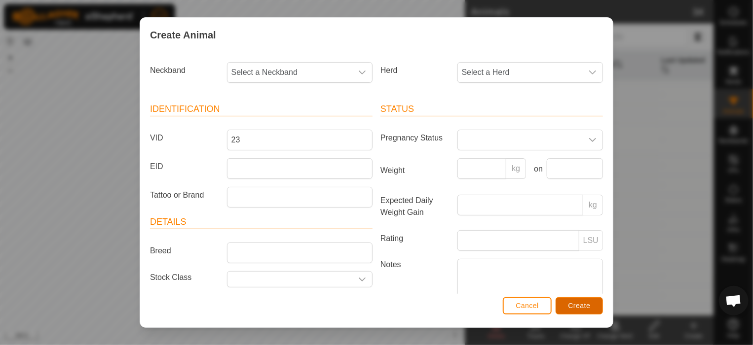
click at [581, 306] on span "Create" at bounding box center [579, 306] width 22 height 8
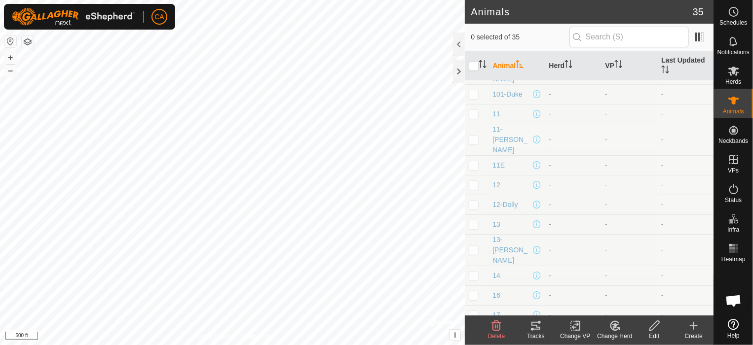
click at [694, 325] on icon at bounding box center [694, 326] width 12 height 12
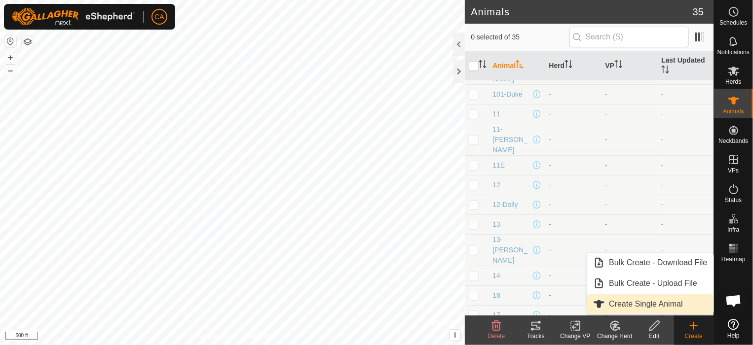
click at [684, 300] on link "Create Single Animal" at bounding box center [650, 304] width 126 height 20
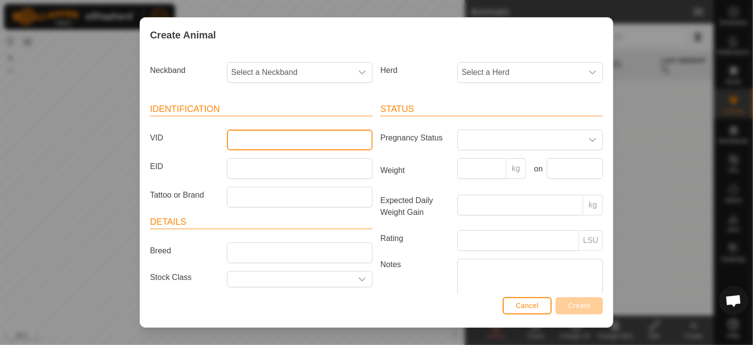
click at [245, 147] on input "VID" at bounding box center [300, 140] width 146 height 21
type input "24"
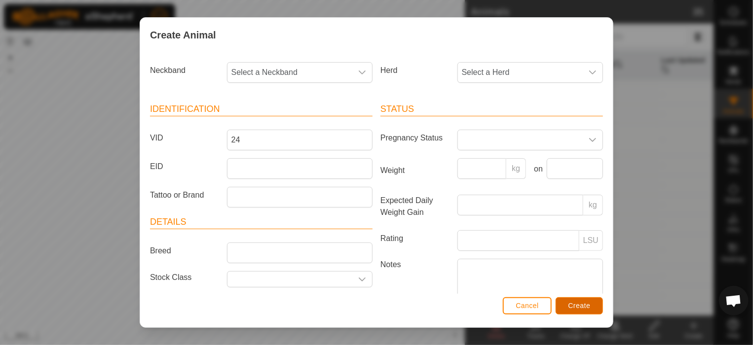
click at [589, 308] on span "Create" at bounding box center [579, 306] width 22 height 8
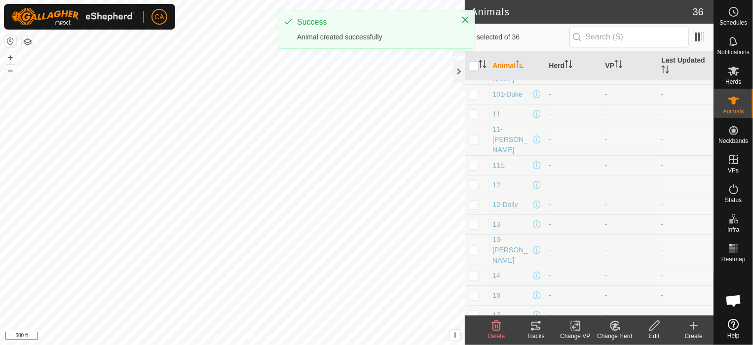
click at [691, 323] on icon at bounding box center [694, 326] width 12 height 12
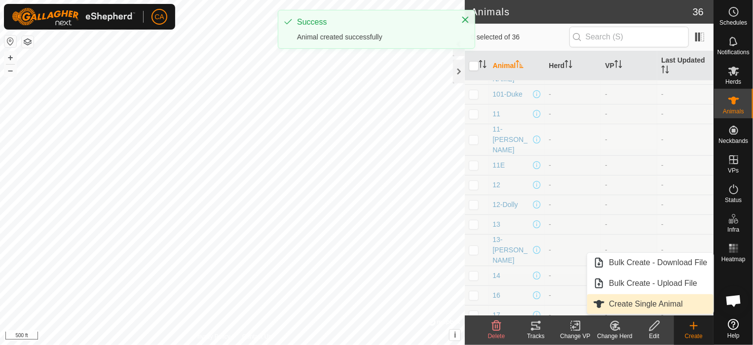
click at [665, 302] on link "Create Single Animal" at bounding box center [650, 304] width 126 height 20
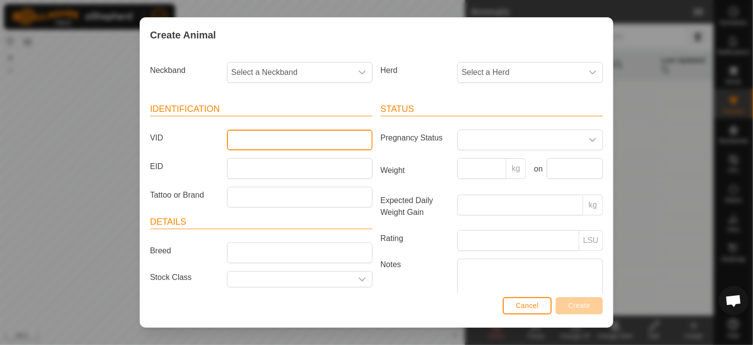
click at [239, 139] on input "VID" at bounding box center [300, 140] width 146 height 21
type input "25"
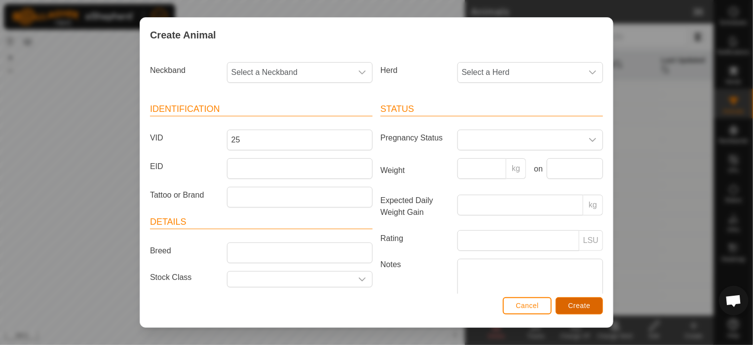
click at [574, 302] on span "Create" at bounding box center [579, 306] width 22 height 8
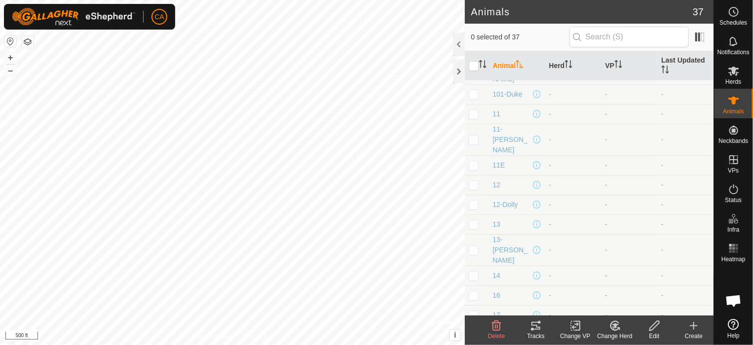
click at [693, 328] on icon at bounding box center [694, 326] width 12 height 12
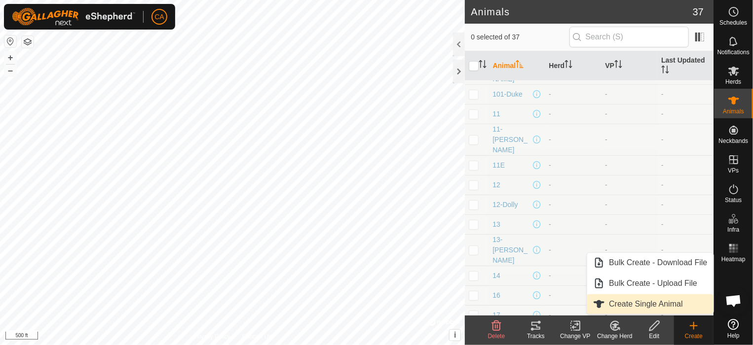
click at [655, 311] on link "Create Single Animal" at bounding box center [650, 304] width 126 height 20
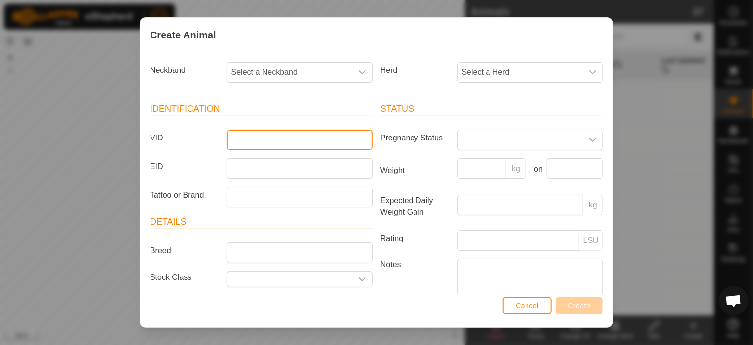
click at [266, 139] on input "VID" at bounding box center [300, 140] width 146 height 21
type input "26"
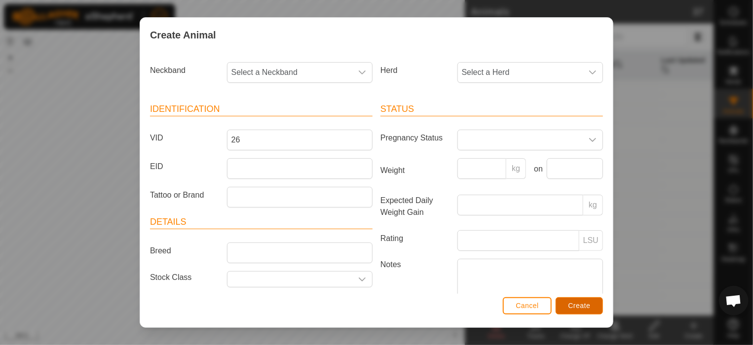
click at [588, 304] on span "Create" at bounding box center [579, 306] width 22 height 8
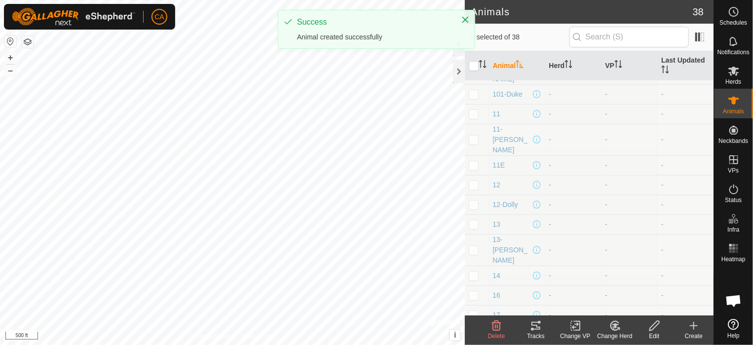
click at [694, 328] on icon at bounding box center [694, 326] width 12 height 12
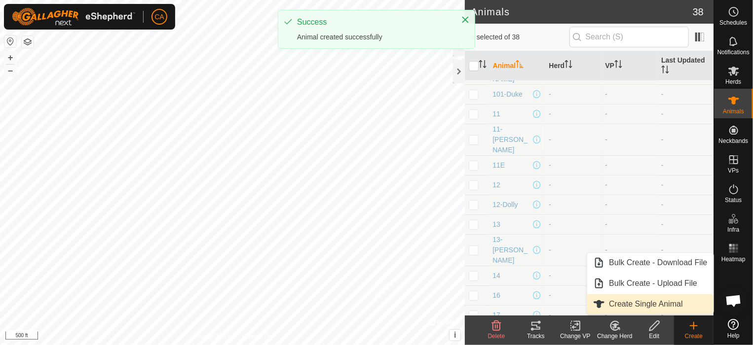
click at [657, 298] on link "Create Single Animal" at bounding box center [650, 304] width 126 height 20
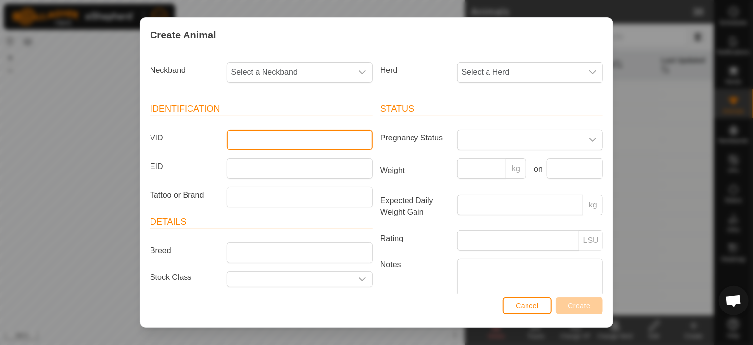
click at [286, 144] on input "VID" at bounding box center [300, 140] width 146 height 21
type input "27"
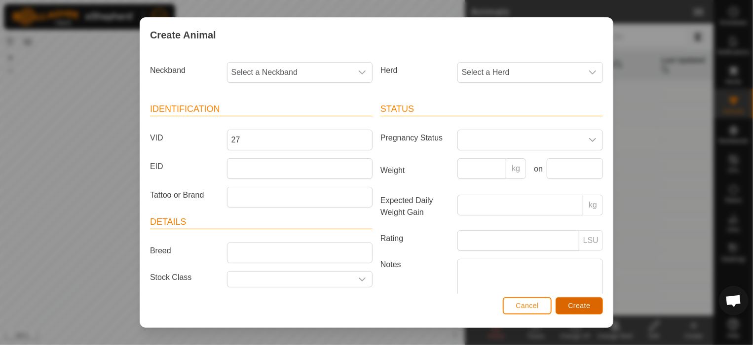
click at [579, 300] on button "Create" at bounding box center [578, 305] width 47 height 17
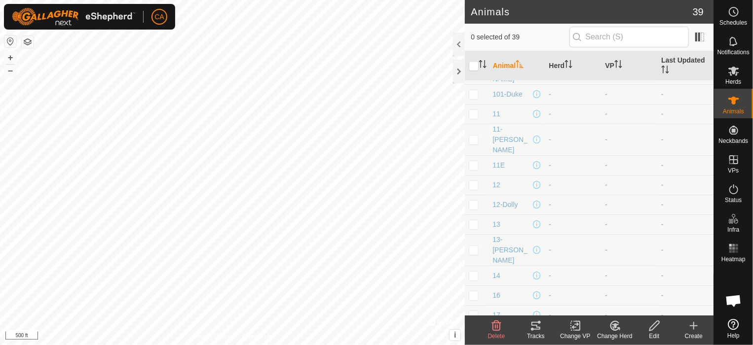
click at [702, 330] on create-svg-icon at bounding box center [693, 326] width 39 height 12
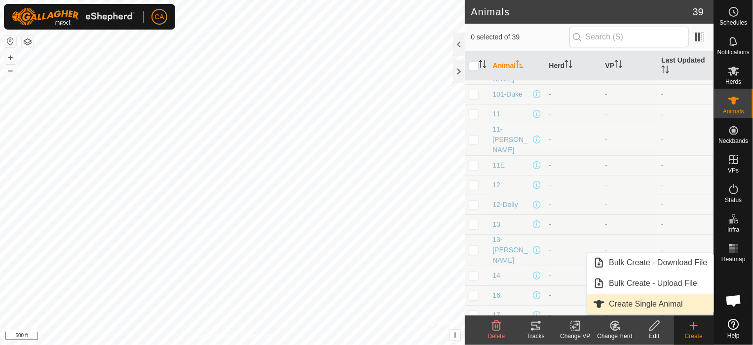
click at [683, 303] on link "Create Single Animal" at bounding box center [650, 304] width 126 height 20
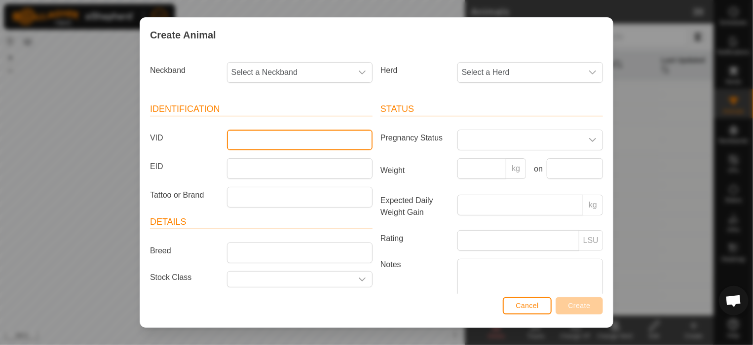
click at [277, 149] on input "VID" at bounding box center [300, 140] width 146 height 21
type input "29"
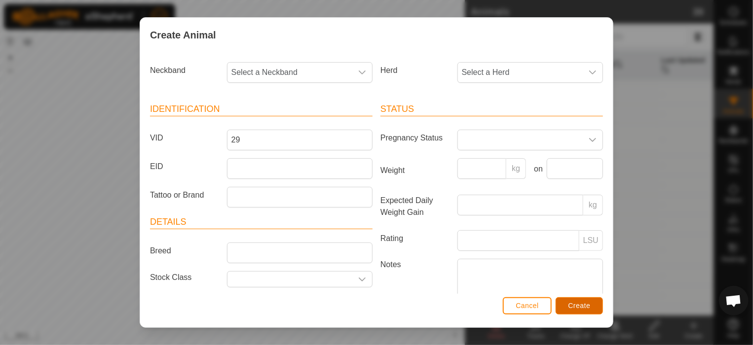
click at [578, 306] on span "Create" at bounding box center [579, 306] width 22 height 8
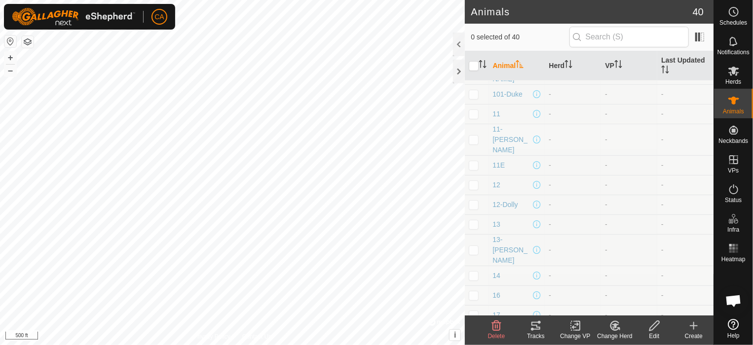
click at [693, 330] on icon at bounding box center [694, 326] width 12 height 12
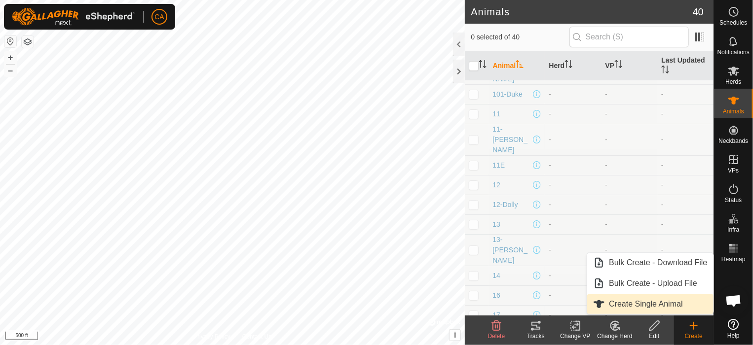
click at [665, 300] on link "Create Single Animal" at bounding box center [650, 304] width 126 height 20
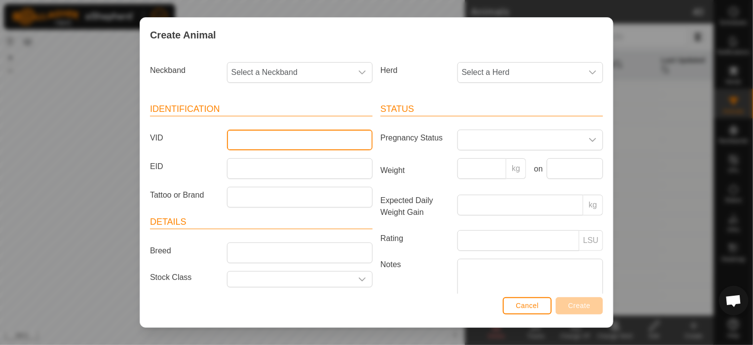
click at [234, 130] on input "VID" at bounding box center [300, 140] width 146 height 21
type input "30"
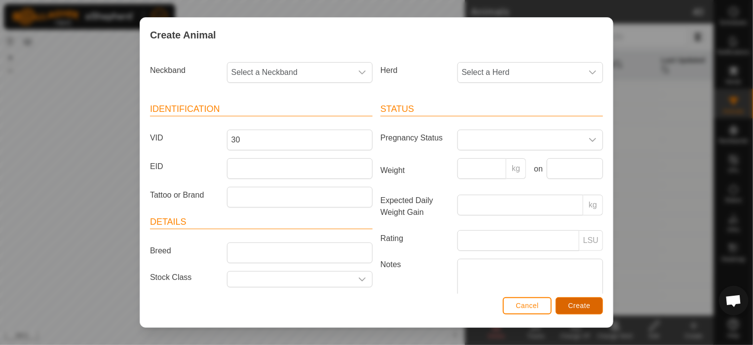
click at [582, 301] on button "Create" at bounding box center [578, 305] width 47 height 17
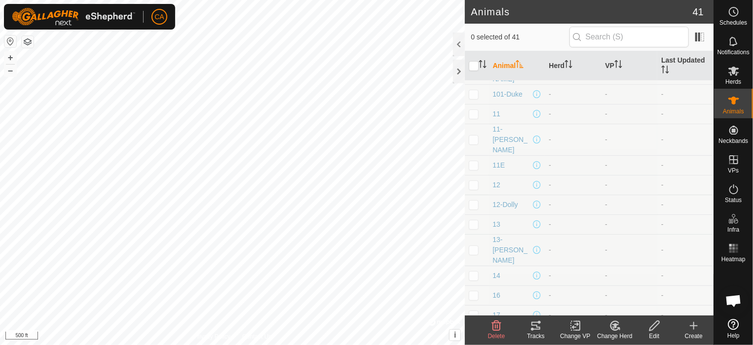
click at [691, 325] on icon at bounding box center [694, 326] width 12 height 12
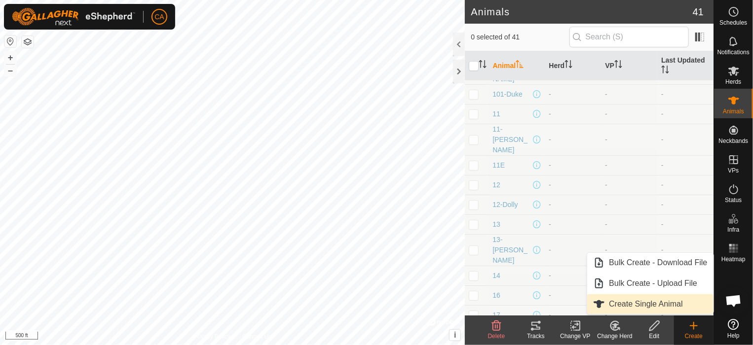
click at [675, 301] on link "Create Single Animal" at bounding box center [650, 304] width 126 height 20
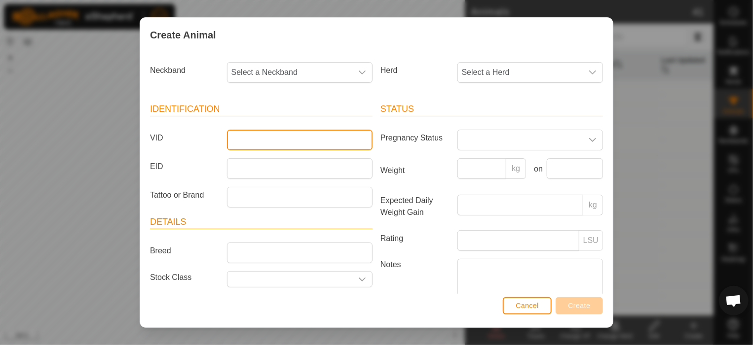
click at [247, 139] on input "VID" at bounding box center [300, 140] width 146 height 21
type input "31"
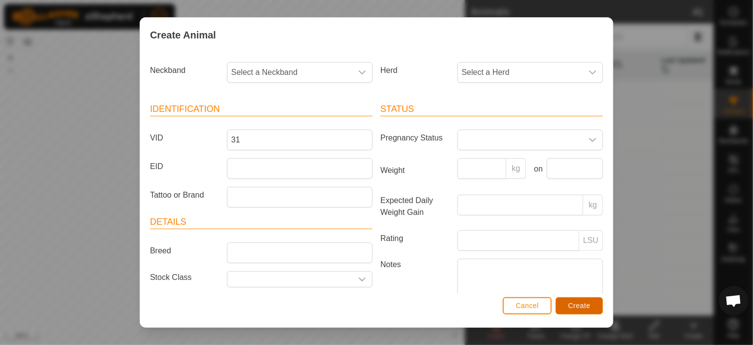
click at [587, 309] on span "Create" at bounding box center [579, 306] width 22 height 8
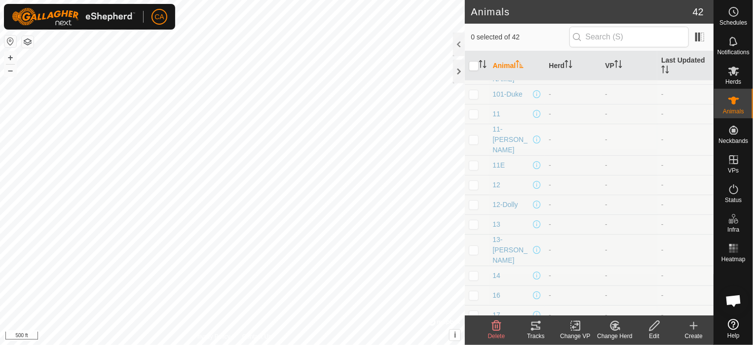
click at [695, 328] on icon at bounding box center [694, 326] width 12 height 12
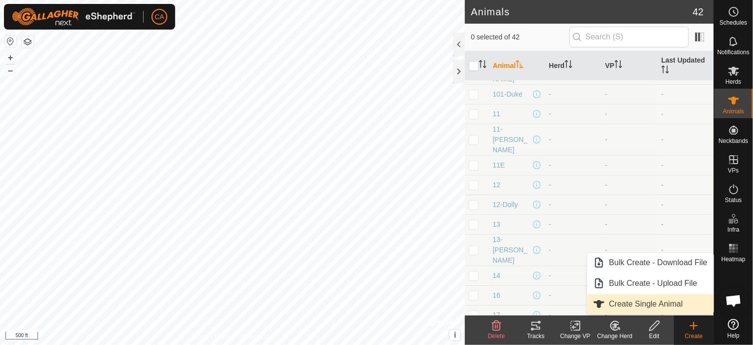
click at [687, 306] on link "Create Single Animal" at bounding box center [650, 304] width 126 height 20
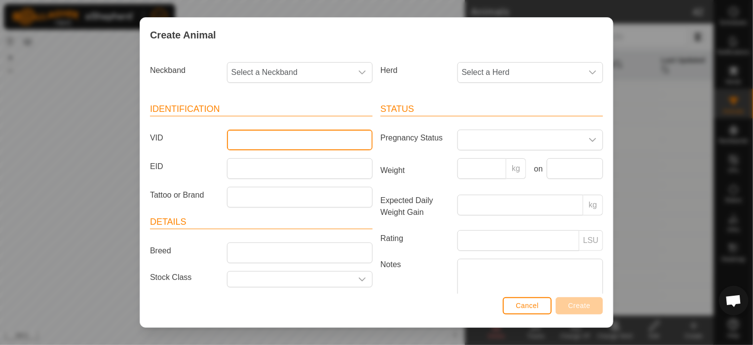
click at [302, 144] on input "VID" at bounding box center [300, 140] width 146 height 21
type input "2"
type input "32"
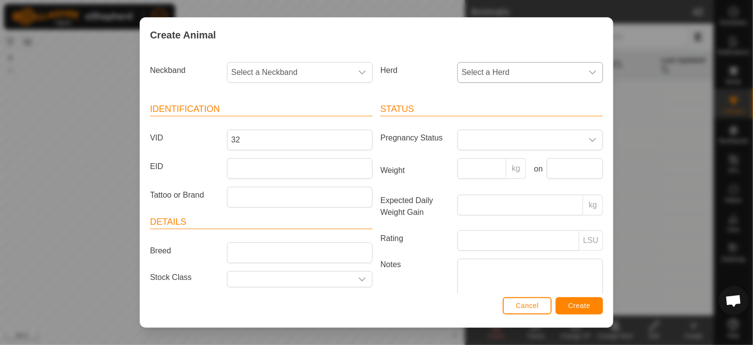
click at [485, 70] on span "Select a Herd" at bounding box center [520, 73] width 125 height 20
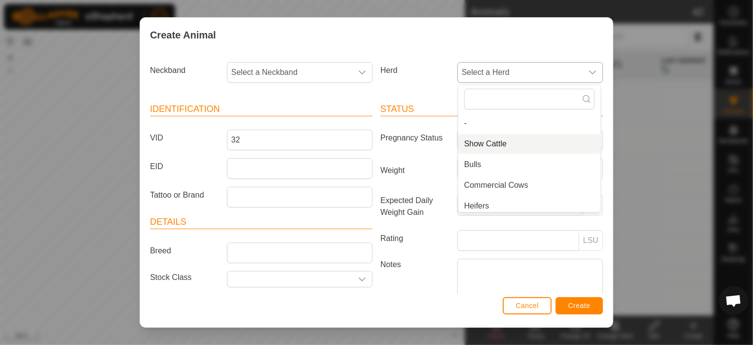
scroll to position [4, 0]
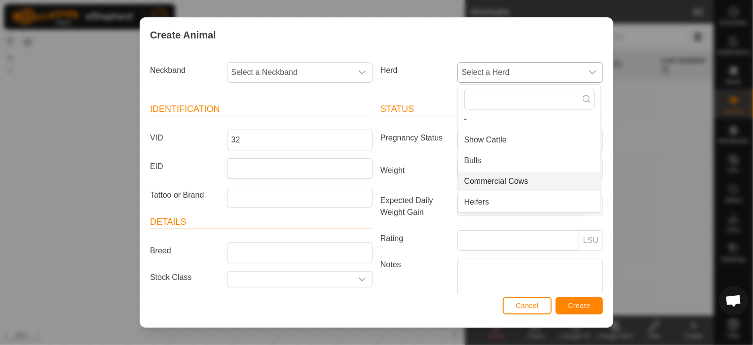
click at [506, 176] on li "Commercial Cows" at bounding box center [529, 182] width 142 height 20
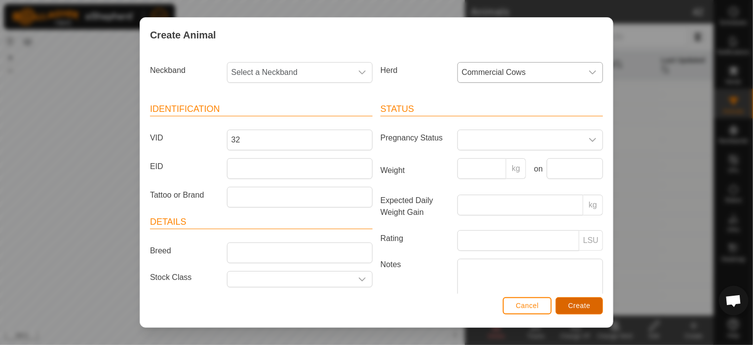
click at [579, 313] on button "Create" at bounding box center [578, 305] width 47 height 17
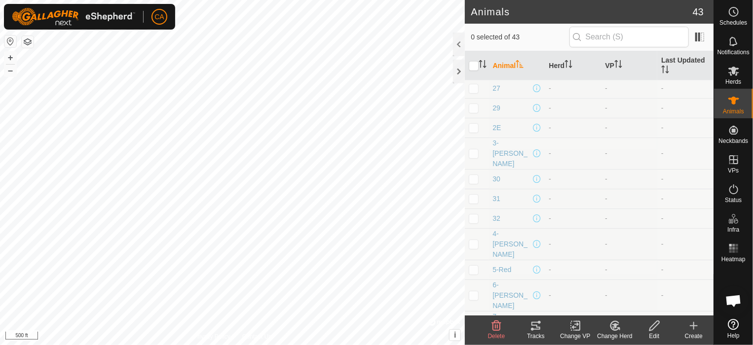
scroll to position [624, 0]
click at [701, 331] on create-svg-icon at bounding box center [693, 326] width 39 height 12
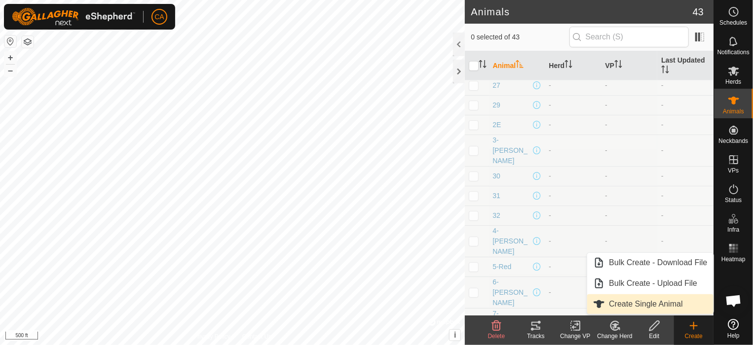
click at [683, 306] on link "Create Single Animal" at bounding box center [650, 304] width 126 height 20
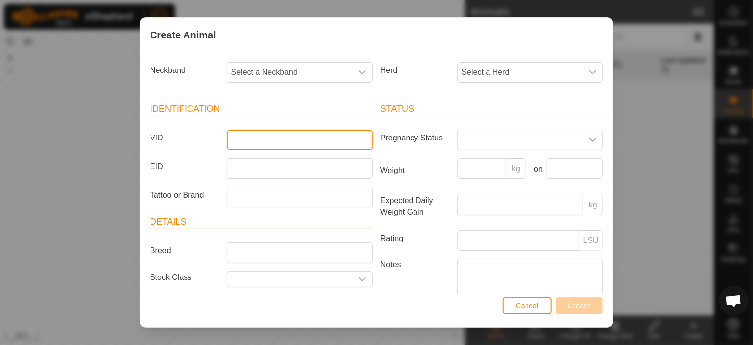
click at [328, 144] on input "VID" at bounding box center [300, 140] width 146 height 21
type input "33"
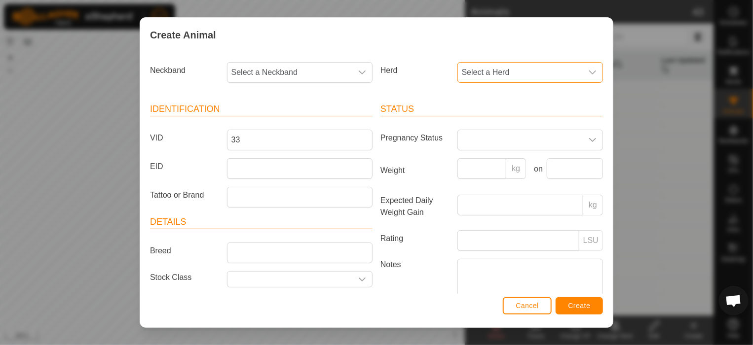
click at [495, 64] on span "Select a Herd" at bounding box center [520, 73] width 125 height 20
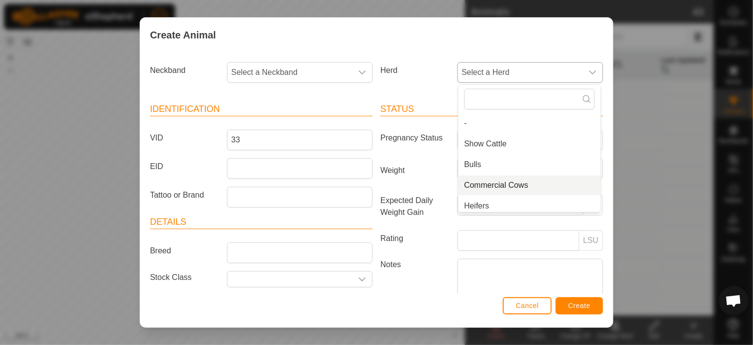
scroll to position [4, 0]
click at [492, 180] on li "Commercial Cows" at bounding box center [529, 182] width 142 height 20
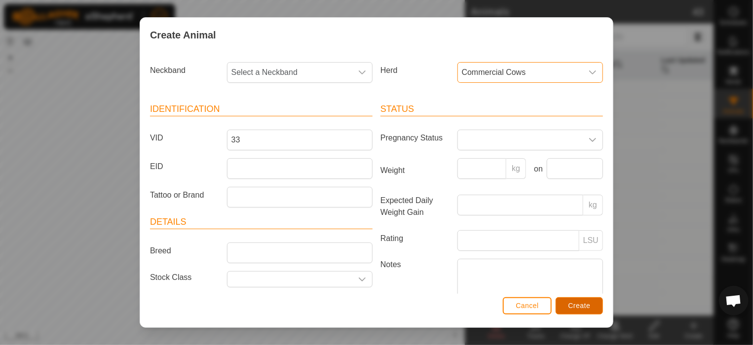
click at [584, 310] on button "Create" at bounding box center [578, 305] width 47 height 17
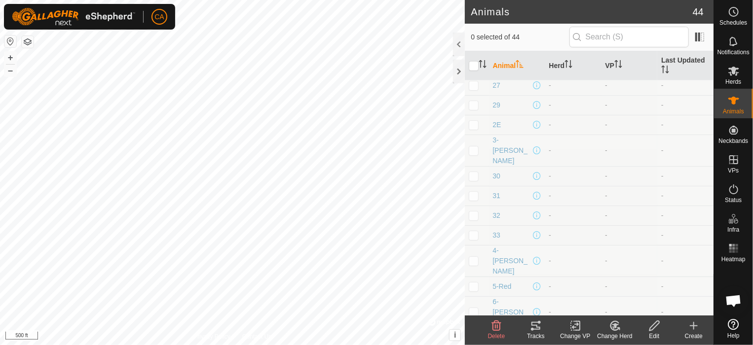
click at [696, 327] on icon at bounding box center [694, 326] width 12 height 12
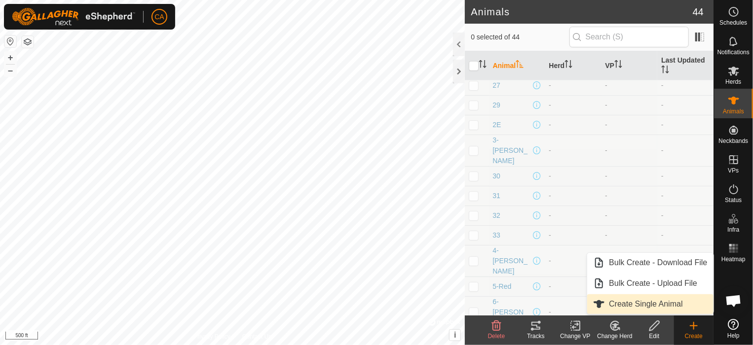
click at [635, 307] on link "Create Single Animal" at bounding box center [650, 304] width 126 height 20
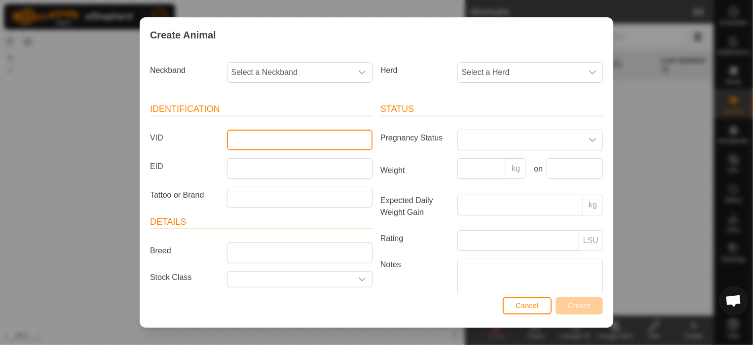
click at [254, 145] on input "VID" at bounding box center [300, 140] width 146 height 21
type input "34"
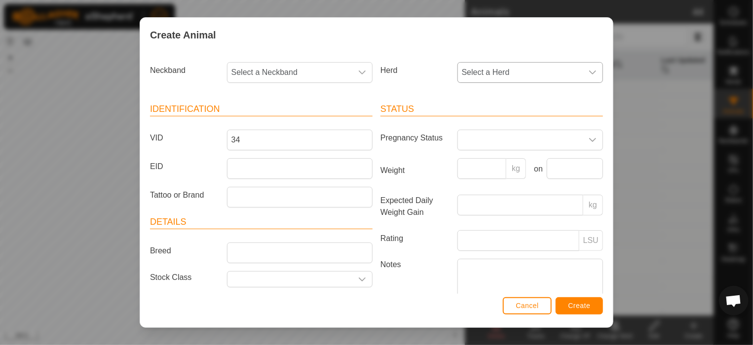
click at [513, 73] on span "Select a Herd" at bounding box center [520, 73] width 125 height 20
click at [520, 184] on li "Commercial Cows" at bounding box center [529, 186] width 142 height 20
click at [584, 306] on span "Create" at bounding box center [579, 306] width 22 height 8
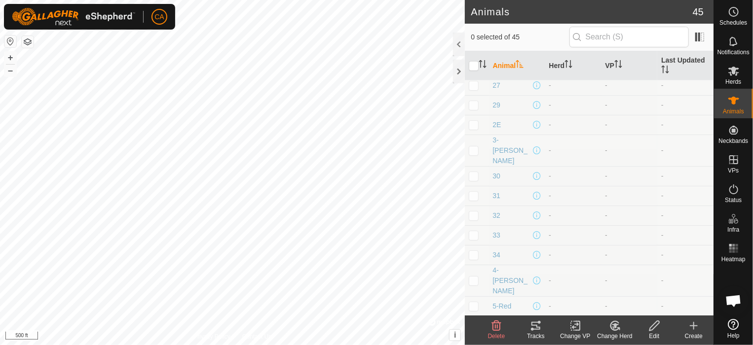
click at [690, 323] on icon at bounding box center [694, 326] width 12 height 12
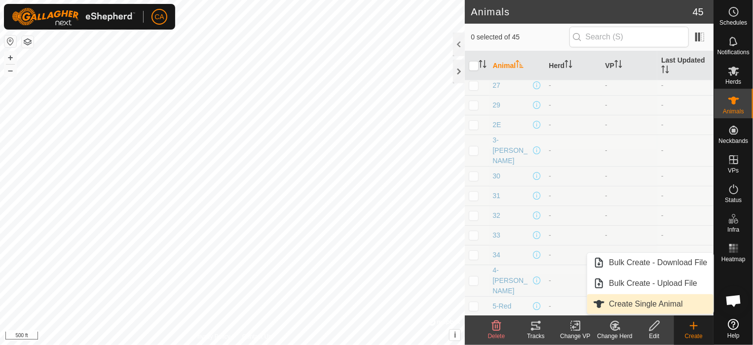
click at [681, 304] on link "Create Single Animal" at bounding box center [650, 304] width 126 height 20
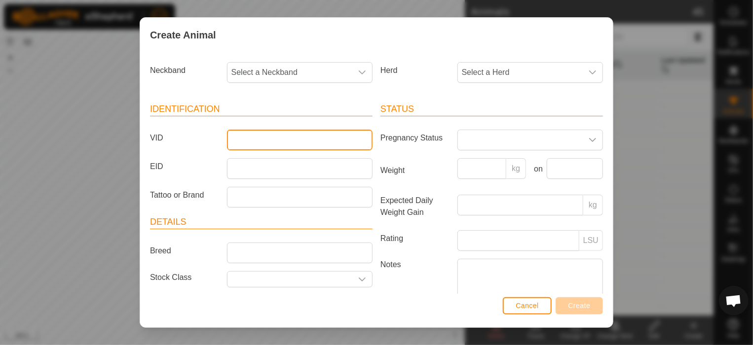
click at [345, 135] on input "VID" at bounding box center [300, 140] width 146 height 21
type input "35"
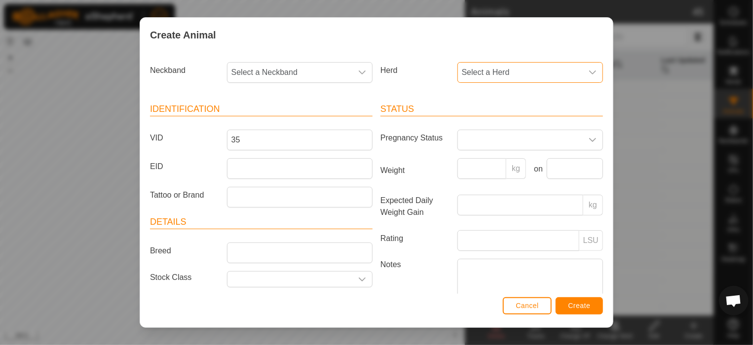
click at [505, 71] on span "Select a Herd" at bounding box center [520, 73] width 125 height 20
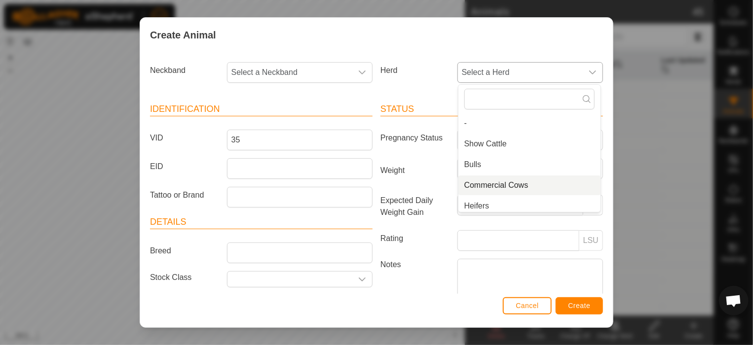
click at [500, 191] on li "Commercial Cows" at bounding box center [529, 186] width 142 height 20
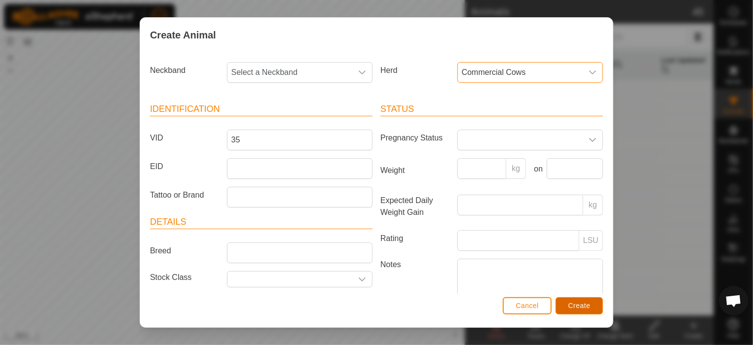
click at [573, 305] on span "Create" at bounding box center [579, 306] width 22 height 8
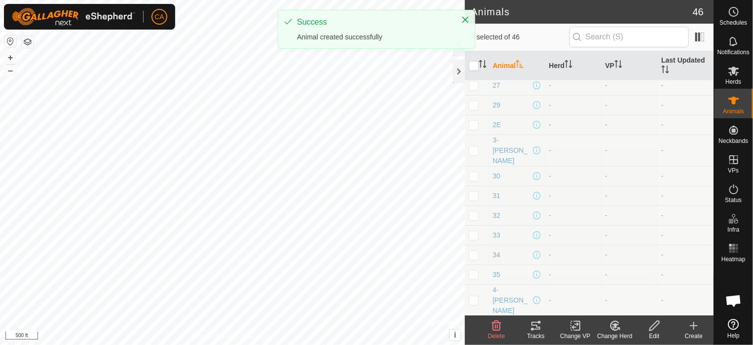
click at [698, 327] on icon at bounding box center [694, 326] width 12 height 12
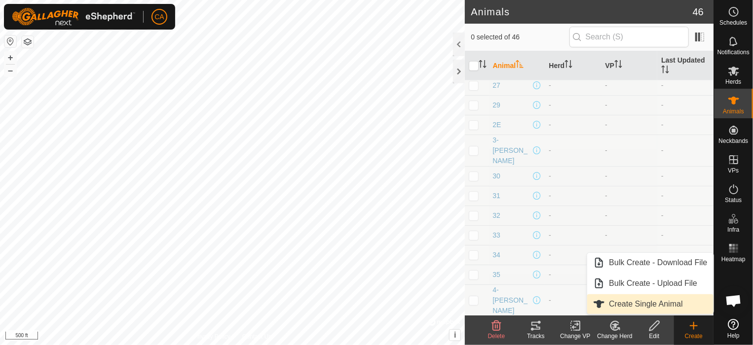
click at [610, 299] on link "Create Single Animal" at bounding box center [650, 304] width 126 height 20
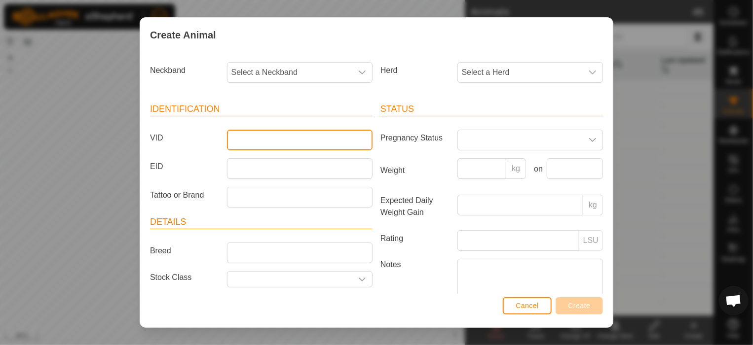
click at [233, 136] on input "VID" at bounding box center [300, 140] width 146 height 21
type input "36"
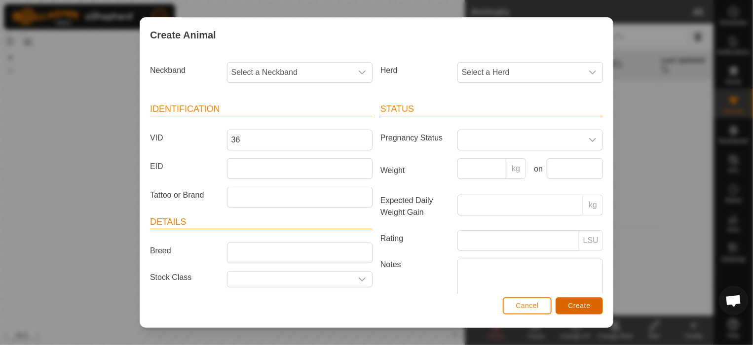
click at [596, 314] on button "Create" at bounding box center [578, 305] width 47 height 17
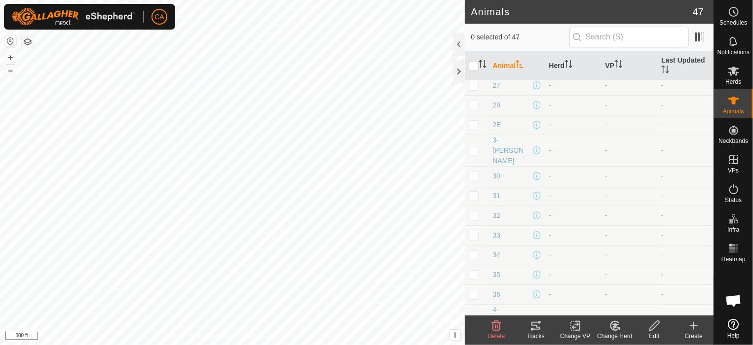
click at [692, 326] on icon at bounding box center [693, 326] width 7 height 0
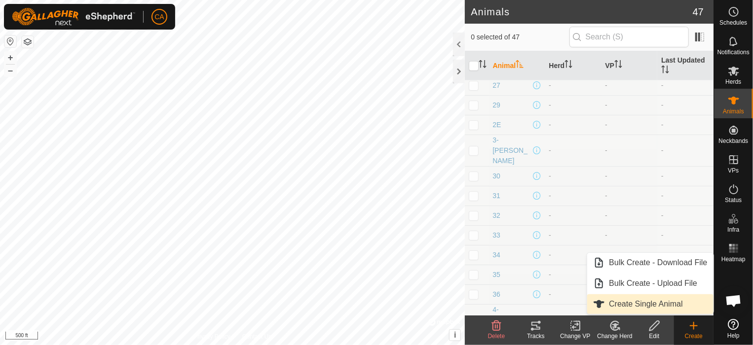
click at [676, 306] on link "Create Single Animal" at bounding box center [650, 304] width 126 height 20
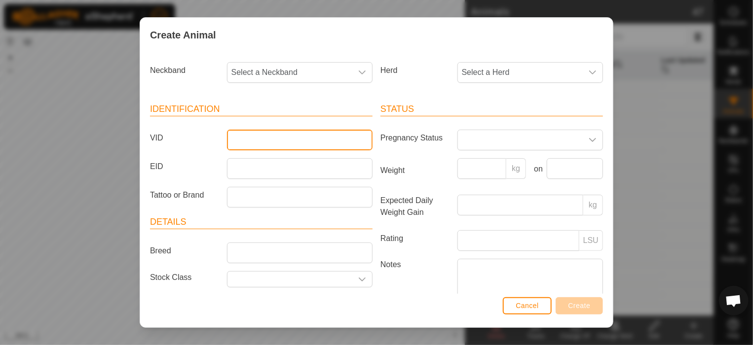
click at [335, 140] on input "VID" at bounding box center [300, 140] width 146 height 21
type input "38"
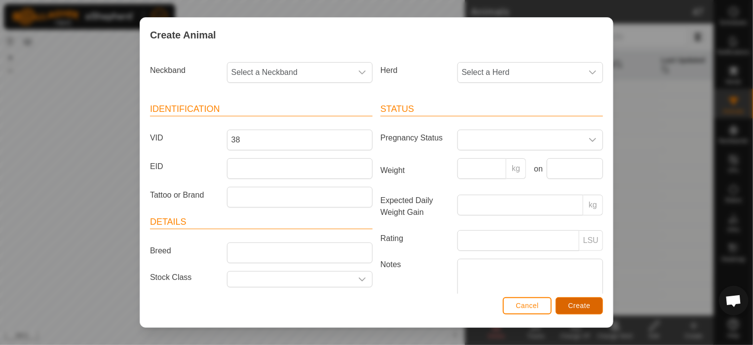
click at [585, 304] on span "Create" at bounding box center [579, 306] width 22 height 8
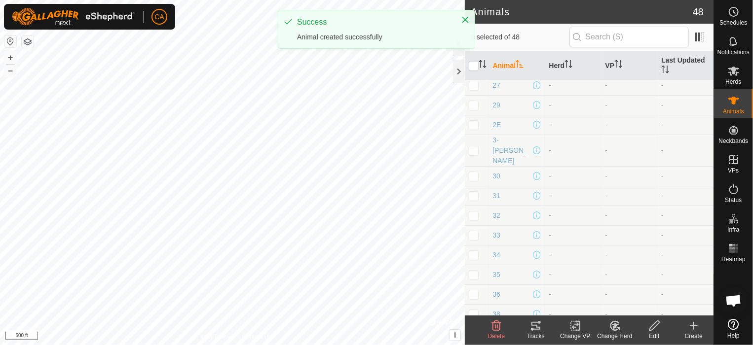
click at [693, 323] on icon at bounding box center [694, 326] width 12 height 12
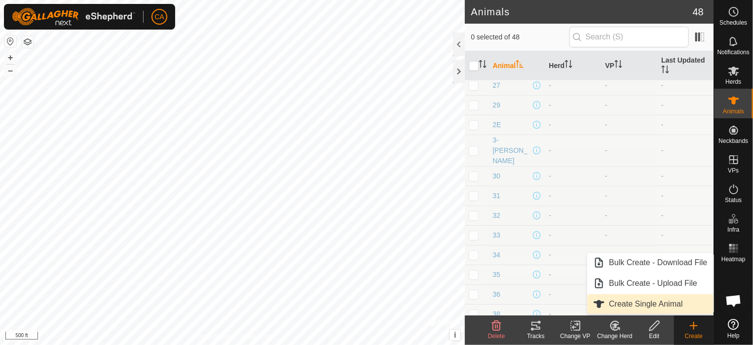
click at [663, 307] on link "Create Single Animal" at bounding box center [650, 304] width 126 height 20
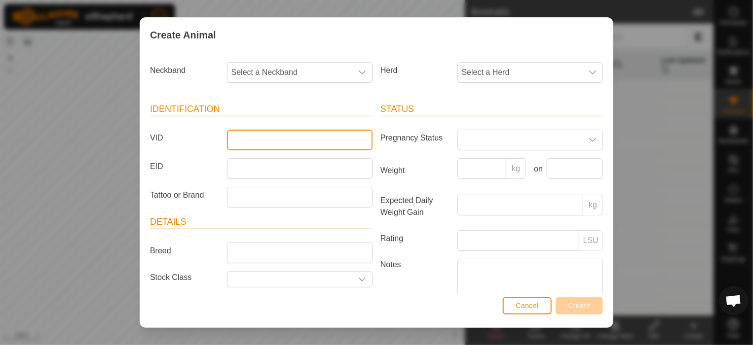
click at [322, 140] on input "VID" at bounding box center [300, 140] width 146 height 21
type input "39"
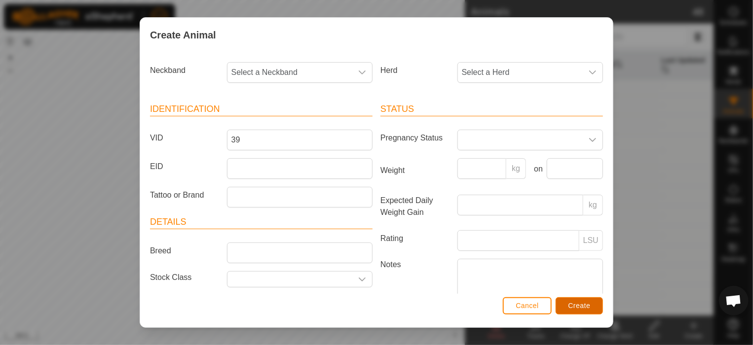
click at [575, 305] on span "Create" at bounding box center [579, 306] width 22 height 8
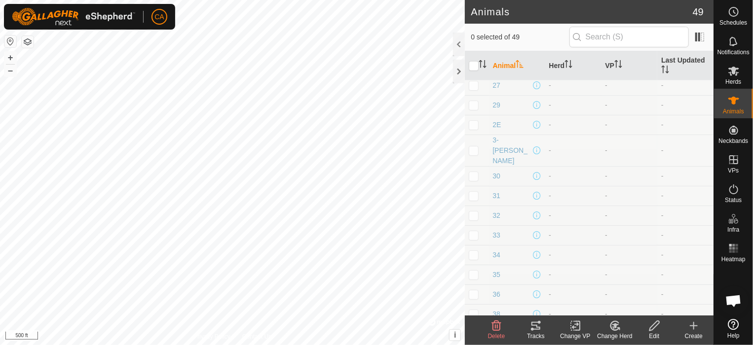
click at [693, 323] on icon at bounding box center [694, 326] width 12 height 12
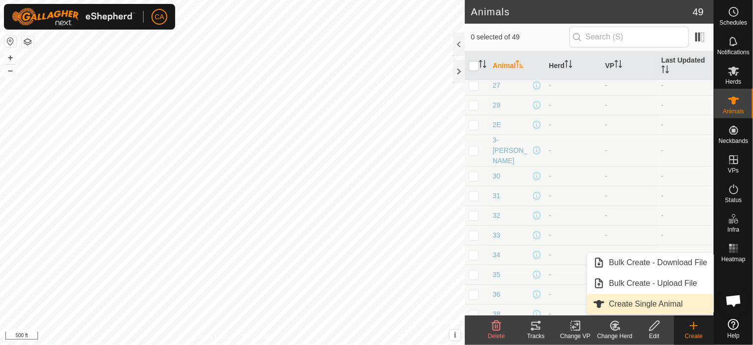
click at [667, 298] on link "Create Single Animal" at bounding box center [650, 304] width 126 height 20
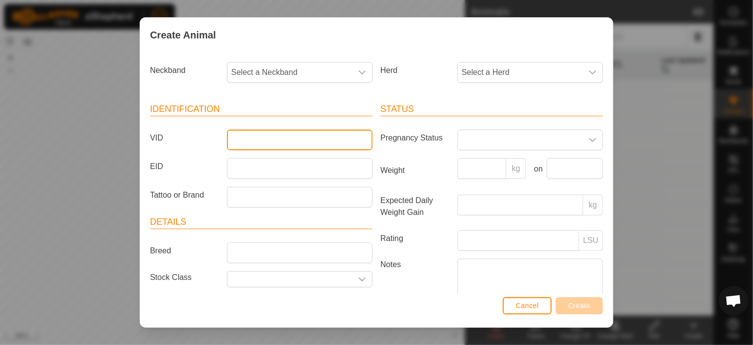
click at [334, 144] on input "VID" at bounding box center [300, 140] width 146 height 21
type input "40"
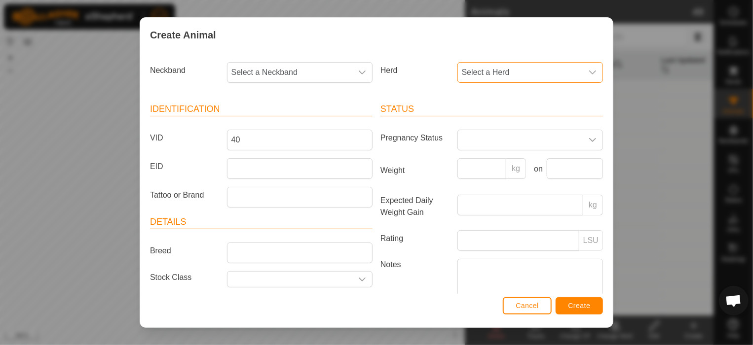
click at [511, 69] on span "Select a Herd" at bounding box center [520, 73] width 125 height 20
click at [513, 179] on li "Commercial Cows" at bounding box center [529, 186] width 142 height 20
click at [577, 309] on span "Create" at bounding box center [579, 306] width 22 height 8
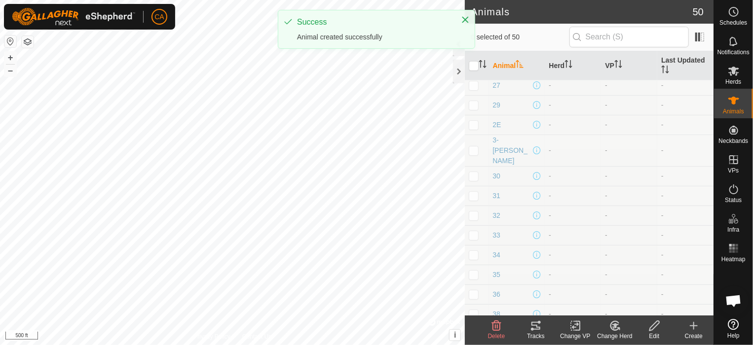
click at [696, 326] on icon at bounding box center [693, 326] width 7 height 0
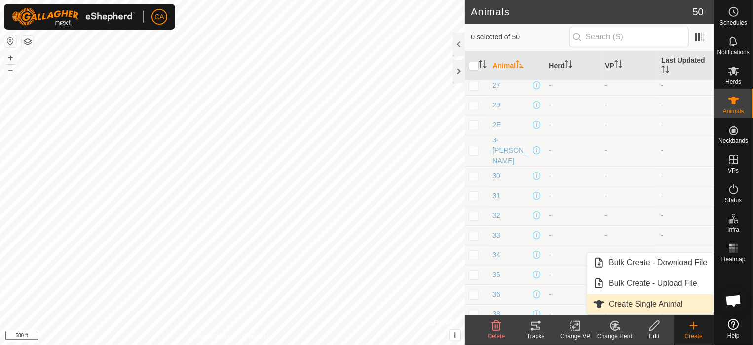
click at [678, 307] on link "Create Single Animal" at bounding box center [650, 304] width 126 height 20
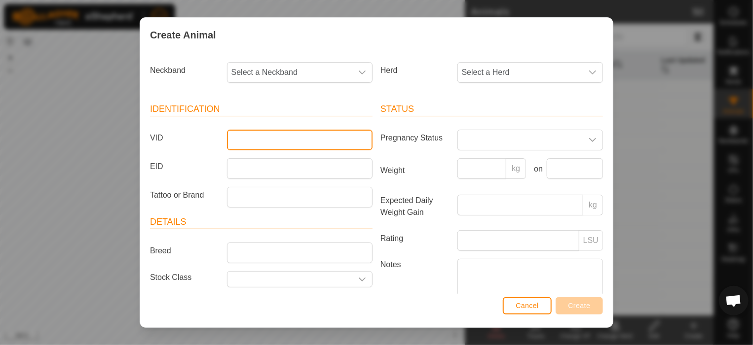
click at [349, 139] on input "VID" at bounding box center [300, 140] width 146 height 21
type input "41"
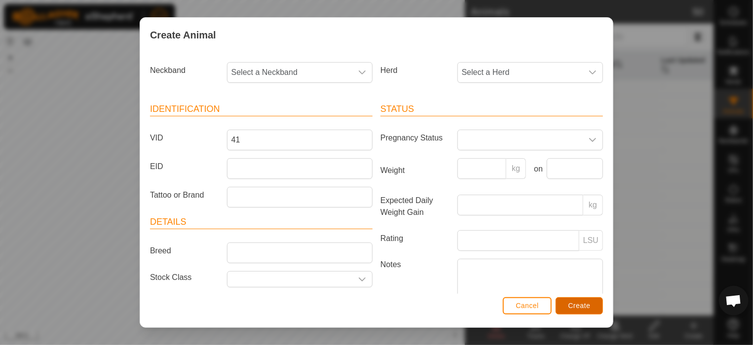
click at [574, 299] on button "Create" at bounding box center [578, 305] width 47 height 17
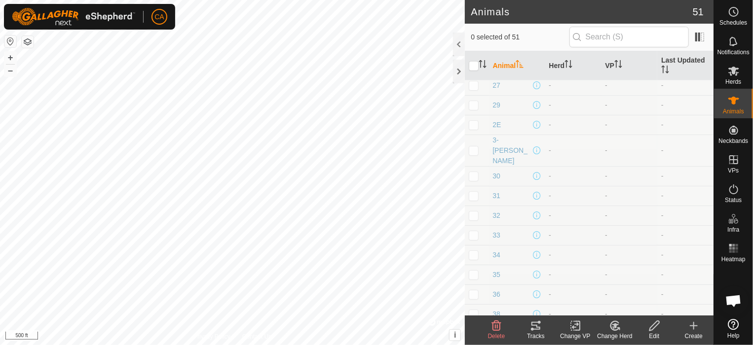
click at [696, 330] on icon at bounding box center [694, 326] width 12 height 12
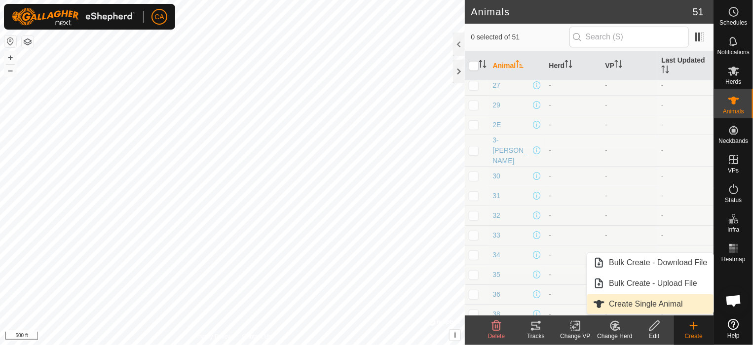
click at [671, 303] on link "Create Single Animal" at bounding box center [650, 304] width 126 height 20
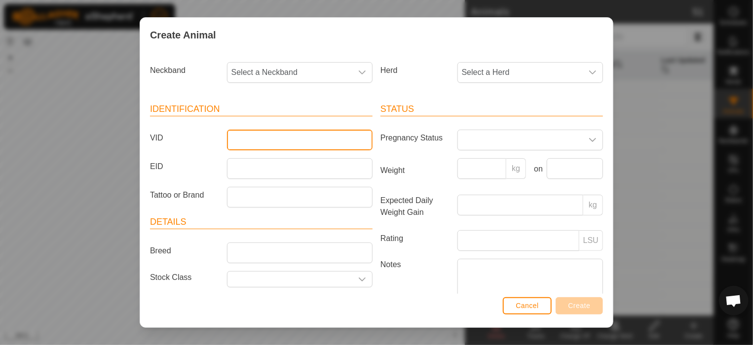
click at [334, 136] on input "VID" at bounding box center [300, 140] width 146 height 21
type input "43"
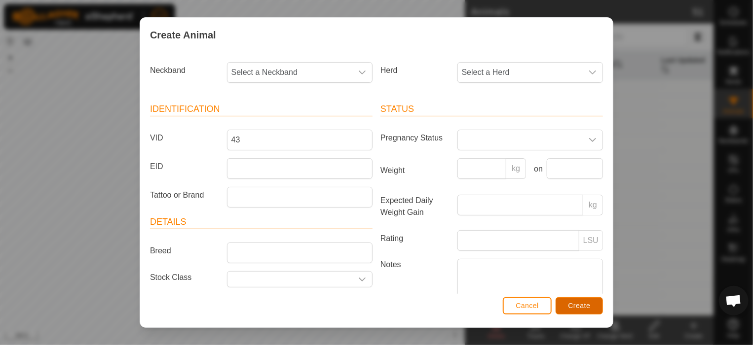
click at [584, 301] on button "Create" at bounding box center [578, 305] width 47 height 17
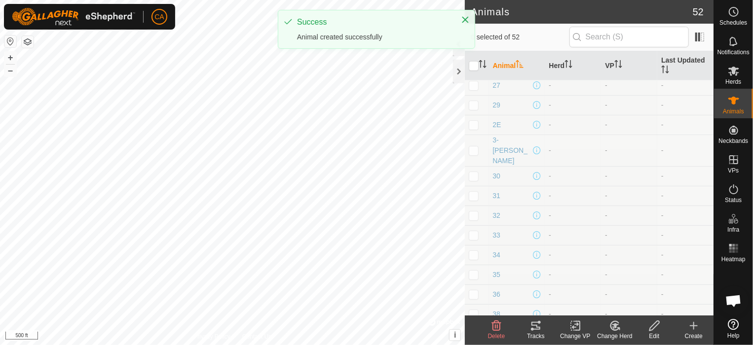
click at [694, 328] on icon at bounding box center [694, 326] width 12 height 12
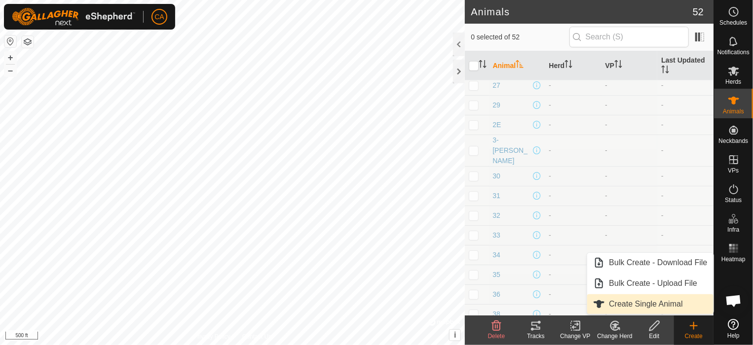
click at [665, 300] on link "Create Single Animal" at bounding box center [650, 304] width 126 height 20
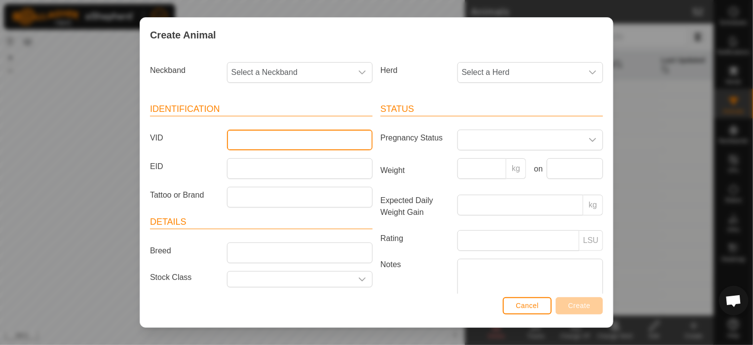
click at [288, 142] on input "VID" at bounding box center [300, 140] width 146 height 21
type input "44"
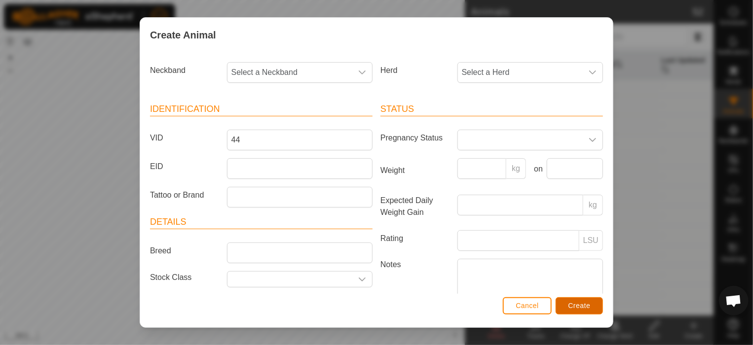
click at [570, 302] on span "Create" at bounding box center [579, 306] width 22 height 8
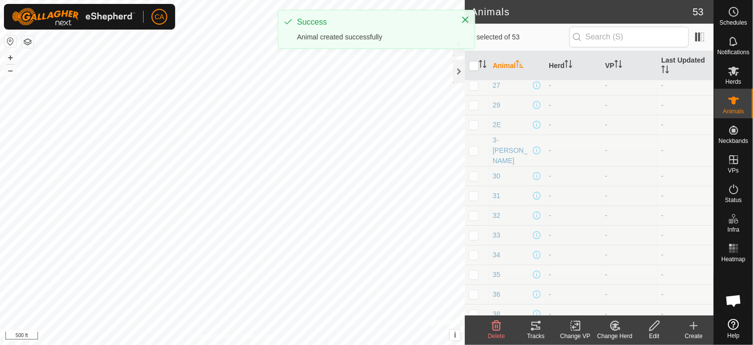
click at [693, 329] on icon at bounding box center [694, 326] width 12 height 12
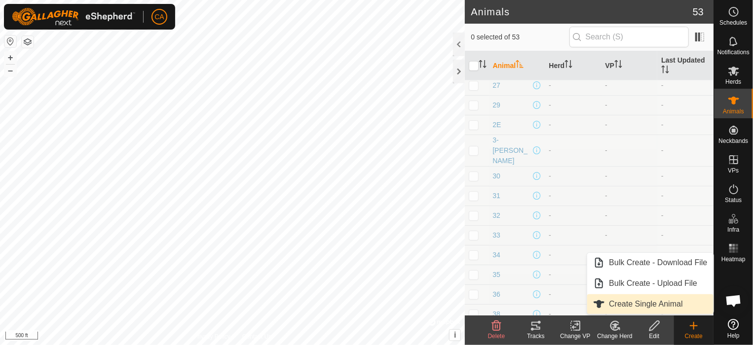
click at [664, 297] on link "Create Single Animal" at bounding box center [650, 304] width 126 height 20
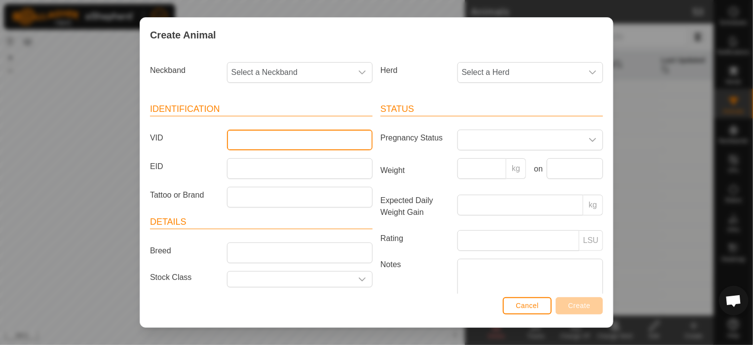
click at [337, 137] on input "VID" at bounding box center [300, 140] width 146 height 21
type input "45"
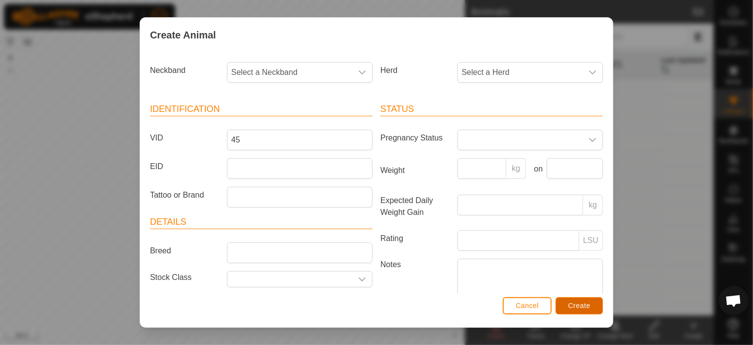
click at [574, 302] on span "Create" at bounding box center [579, 306] width 22 height 8
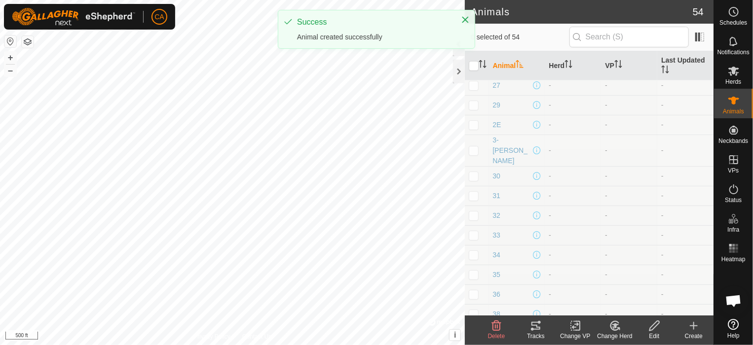
click at [695, 329] on icon at bounding box center [694, 326] width 12 height 12
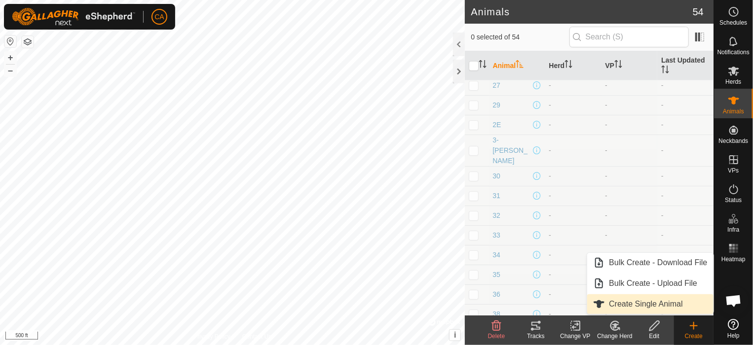
click at [672, 302] on link "Create Single Animal" at bounding box center [650, 304] width 126 height 20
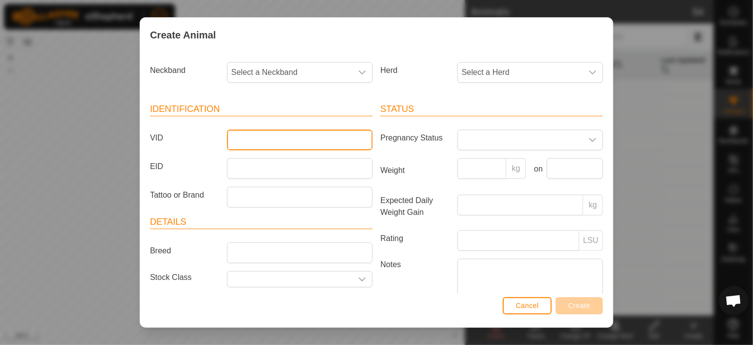
click at [288, 144] on input "VID" at bounding box center [300, 140] width 146 height 21
type input "46"
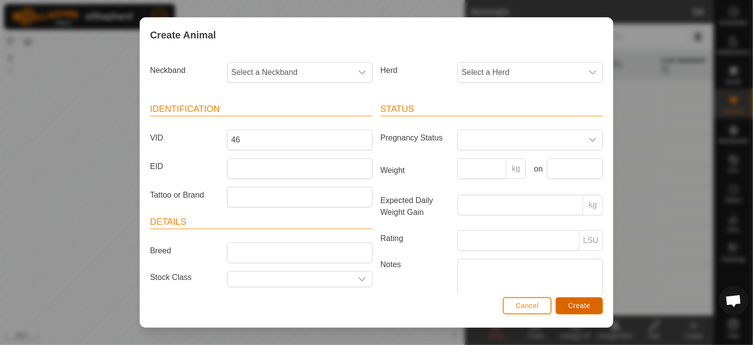
click at [590, 308] on span "Create" at bounding box center [579, 306] width 22 height 8
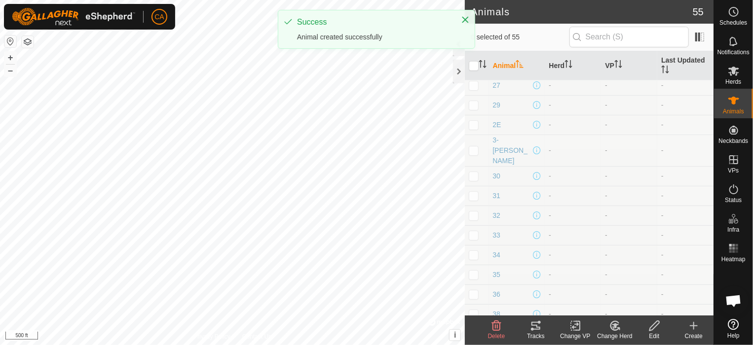
click at [692, 326] on icon at bounding box center [693, 326] width 7 height 0
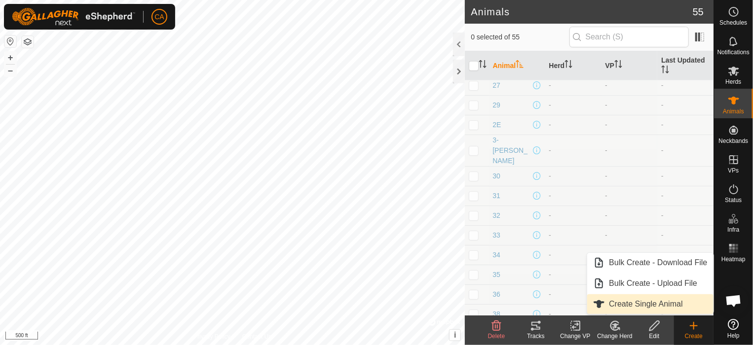
click at [652, 302] on link "Create Single Animal" at bounding box center [650, 304] width 126 height 20
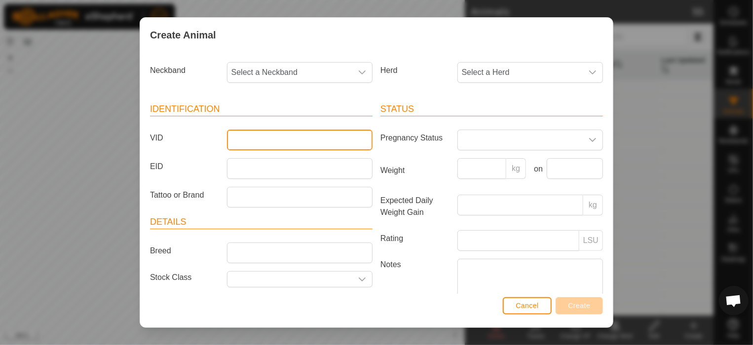
click at [340, 139] on input "VID" at bounding box center [300, 140] width 146 height 21
drag, startPoint x: 340, startPoint y: 139, endPoint x: 582, endPoint y: 305, distance: 293.1
click at [582, 305] on div "Create Animal Neckband Select a Neckband Herd Select a Herd Identification VID …" at bounding box center [377, 172] width 474 height 311
type input "47"
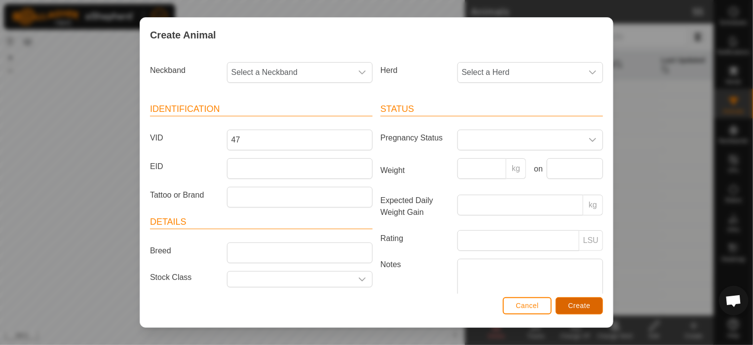
click at [582, 305] on span "Create" at bounding box center [579, 306] width 22 height 8
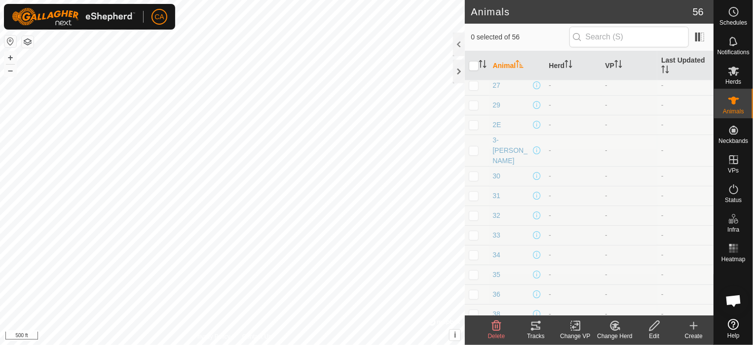
click at [696, 326] on icon at bounding box center [693, 326] width 7 height 0
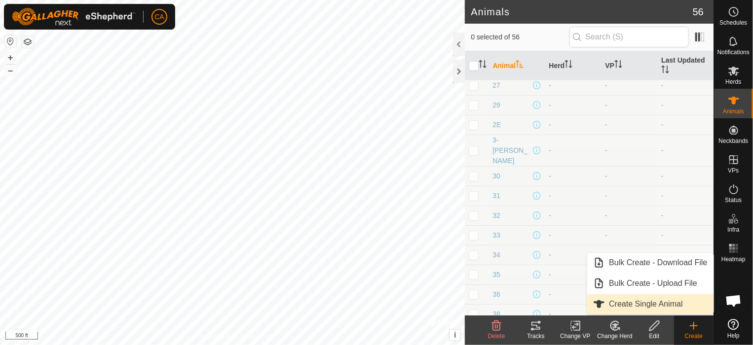
click at [675, 302] on link "Create Single Animal" at bounding box center [650, 304] width 126 height 20
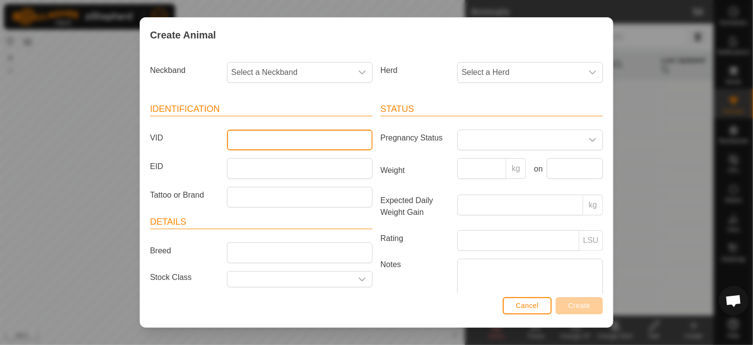
click at [334, 146] on input "VID" at bounding box center [300, 140] width 146 height 21
type input "48"
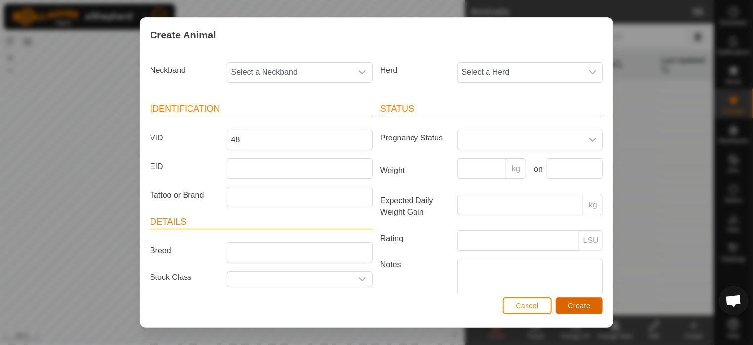
click at [580, 306] on span "Create" at bounding box center [579, 306] width 22 height 8
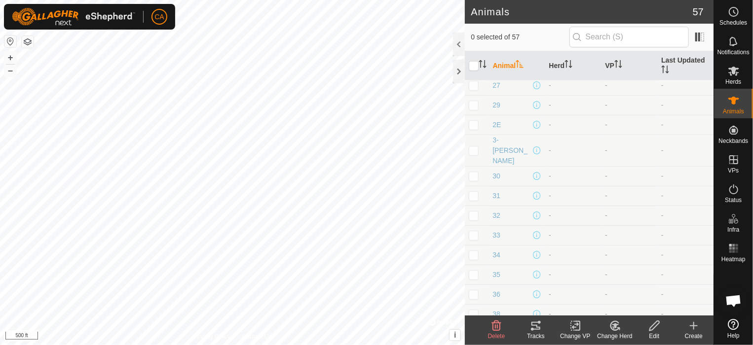
click at [691, 323] on icon at bounding box center [694, 326] width 12 height 12
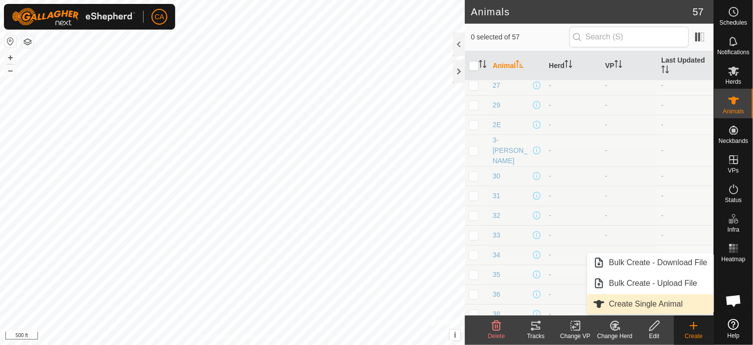
click at [645, 301] on link "Create Single Animal" at bounding box center [650, 304] width 126 height 20
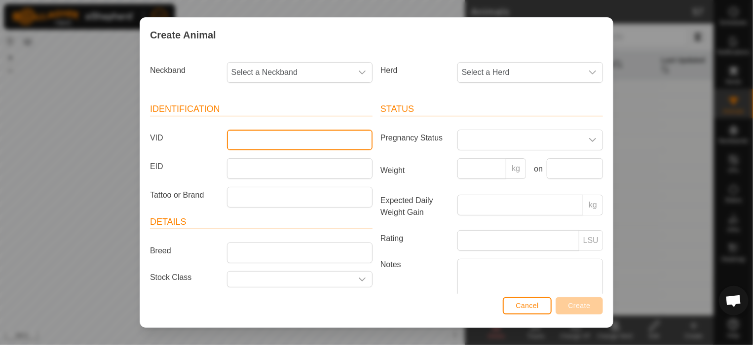
click at [350, 142] on input "VID" at bounding box center [300, 140] width 146 height 21
type input "49"
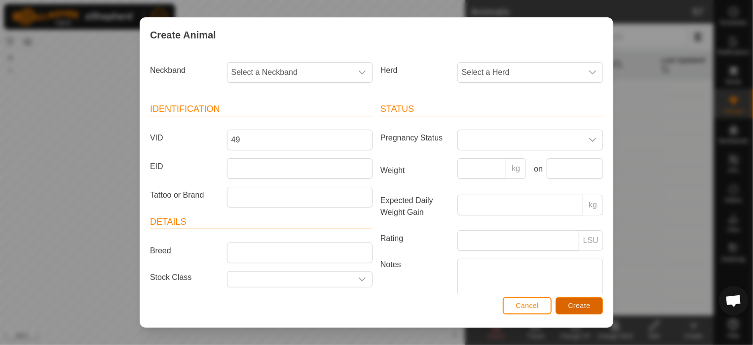
click at [575, 307] on span "Create" at bounding box center [579, 306] width 22 height 8
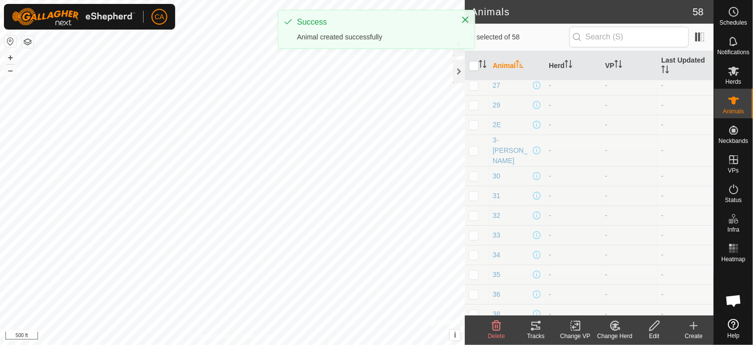
click at [696, 335] on div "Create" at bounding box center [693, 336] width 39 height 9
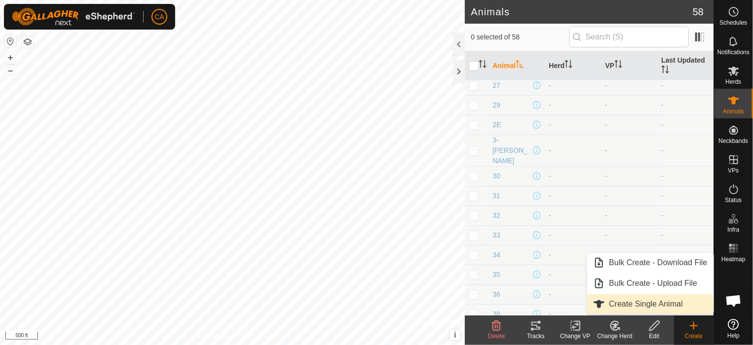
click at [665, 307] on link "Create Single Animal" at bounding box center [650, 304] width 126 height 20
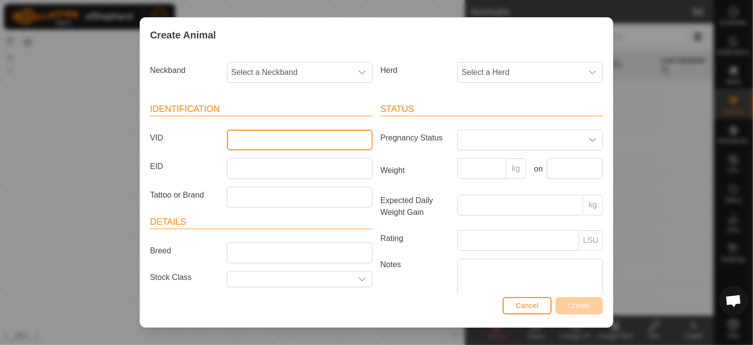
click at [323, 137] on input "VID" at bounding box center [300, 140] width 146 height 21
type input "52"
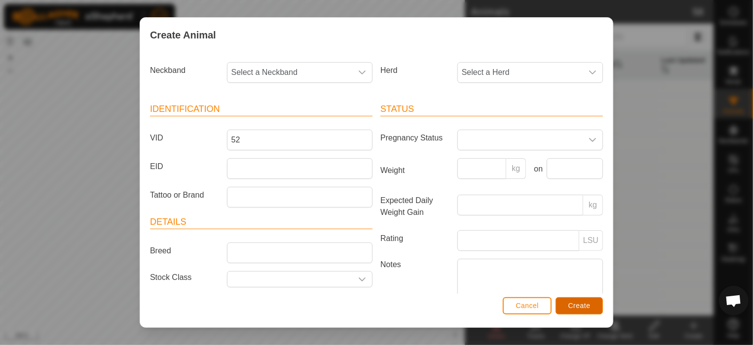
click at [584, 304] on span "Create" at bounding box center [579, 306] width 22 height 8
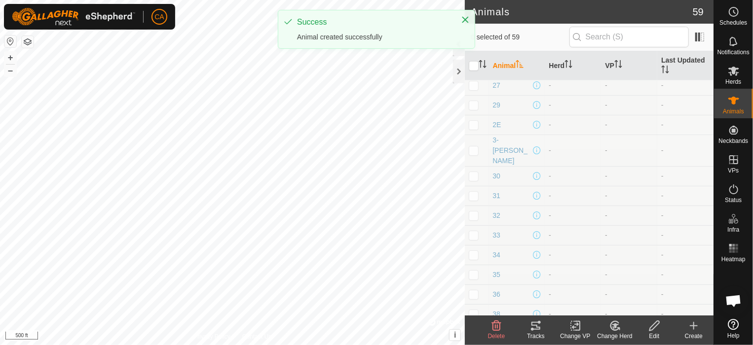
click at [693, 329] on icon at bounding box center [694, 326] width 12 height 12
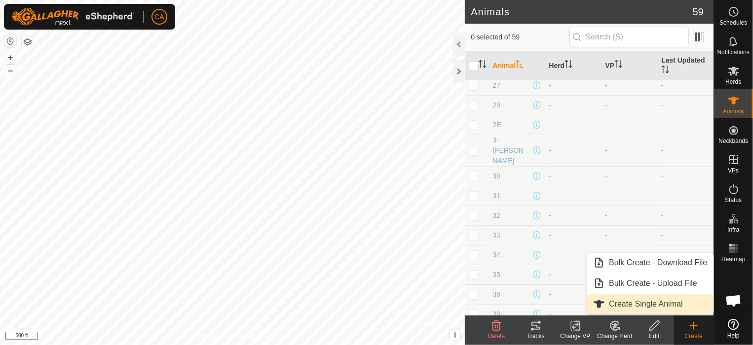
click at [664, 301] on link "Create Single Animal" at bounding box center [650, 304] width 126 height 20
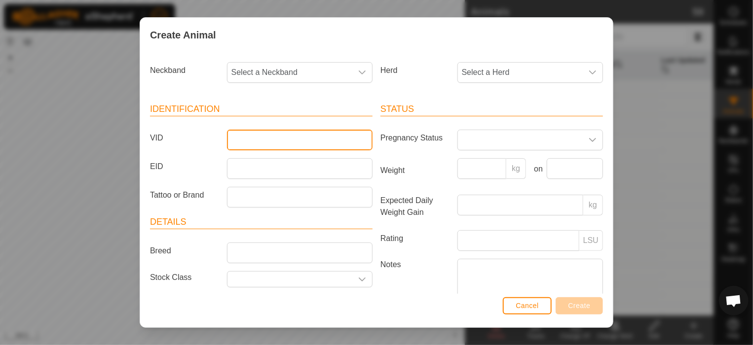
click at [341, 136] on input "VID" at bounding box center [300, 140] width 146 height 21
type input "53"
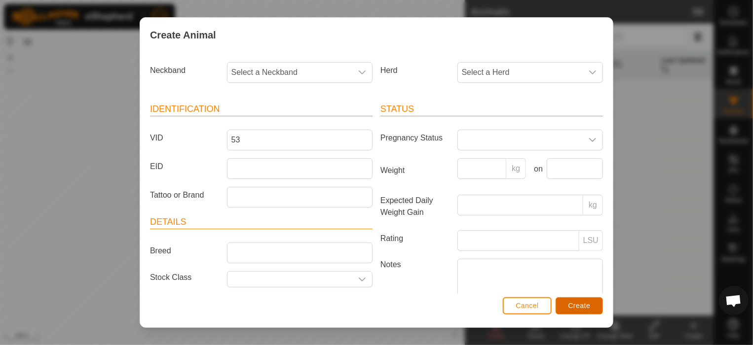
click at [573, 302] on span "Create" at bounding box center [579, 306] width 22 height 8
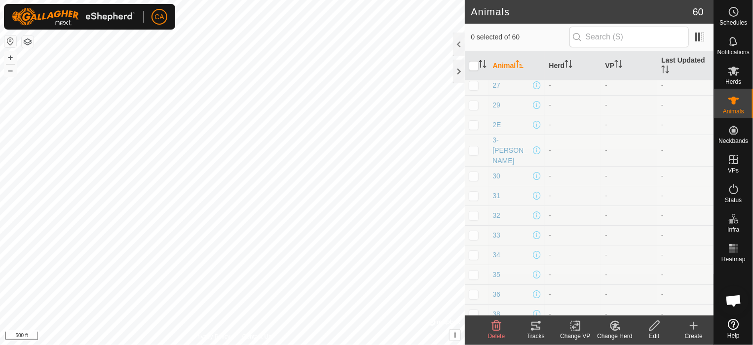
click at [693, 329] on icon at bounding box center [694, 326] width 12 height 12
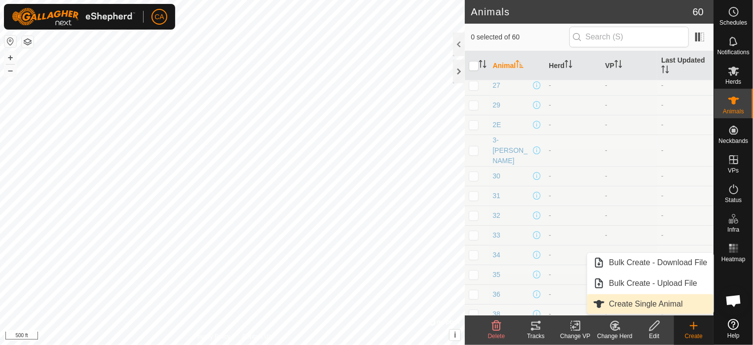
click at [672, 304] on link "Create Single Animal" at bounding box center [650, 304] width 126 height 20
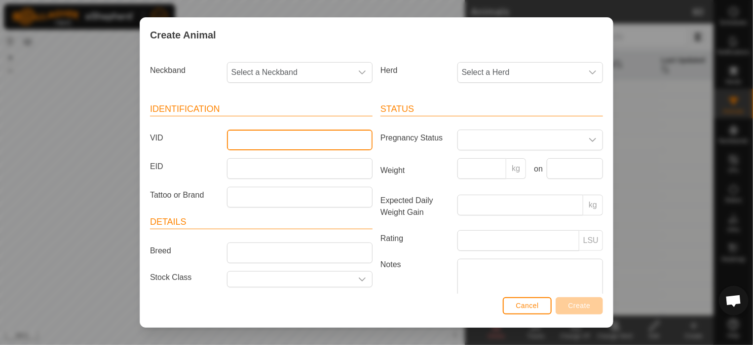
click at [311, 136] on input "VID" at bounding box center [300, 140] width 146 height 21
type input "54"
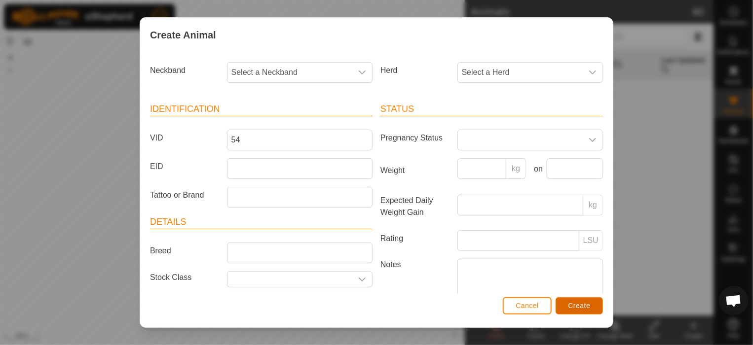
click at [572, 303] on span "Create" at bounding box center [579, 306] width 22 height 8
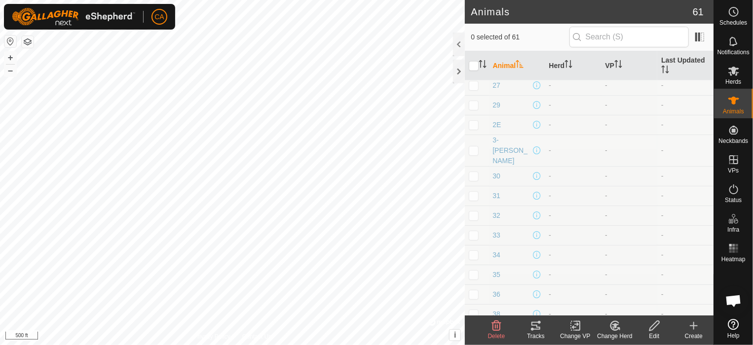
click at [696, 328] on icon at bounding box center [694, 326] width 12 height 12
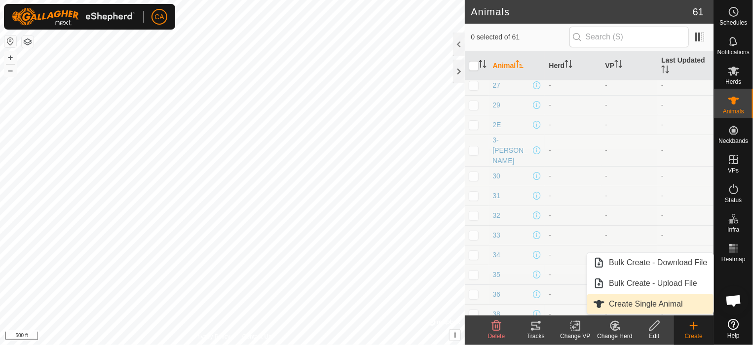
click at [670, 297] on link "Create Single Animal" at bounding box center [650, 304] width 126 height 20
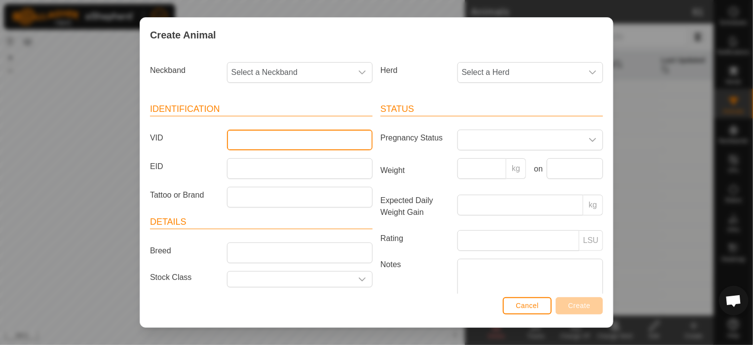
click at [351, 140] on input "VID" at bounding box center [300, 140] width 146 height 21
type input "55"
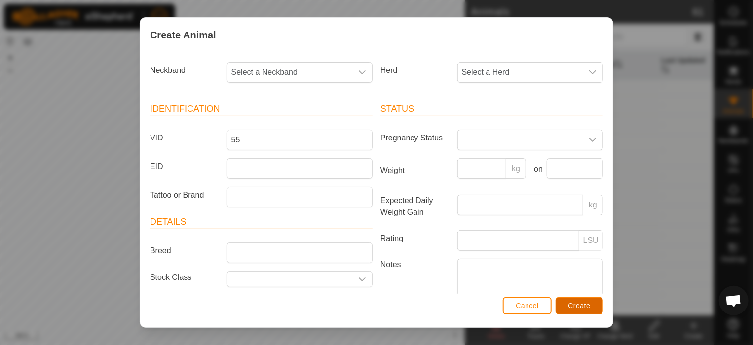
click at [583, 302] on span "Create" at bounding box center [579, 306] width 22 height 8
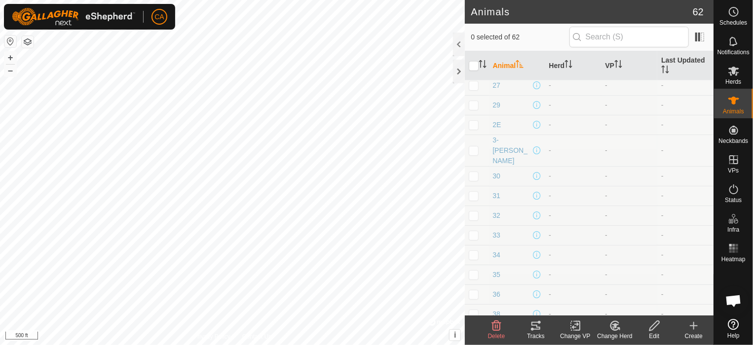
click at [694, 324] on icon at bounding box center [694, 326] width 12 height 12
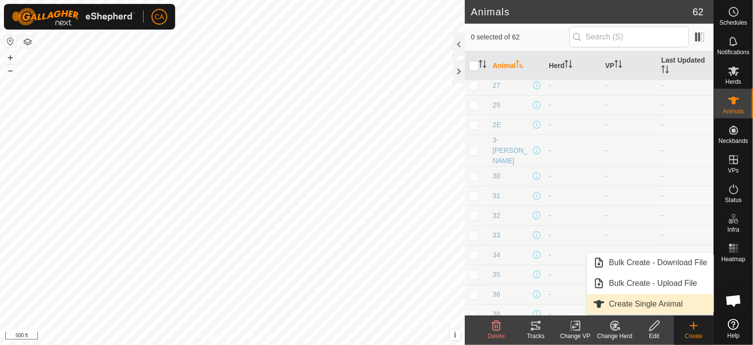
click at [669, 305] on link "Create Single Animal" at bounding box center [650, 304] width 126 height 20
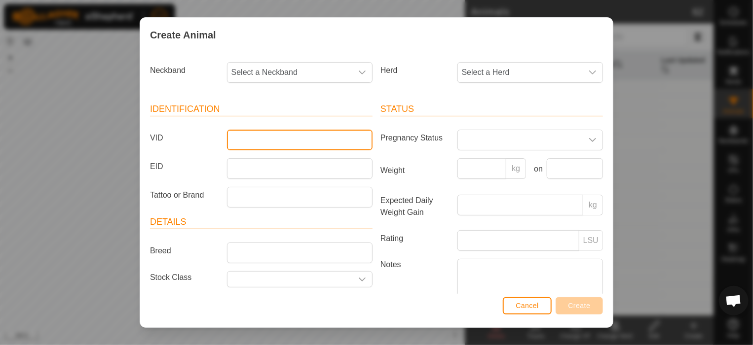
click at [309, 138] on input "VID" at bounding box center [300, 140] width 146 height 21
type input "57"
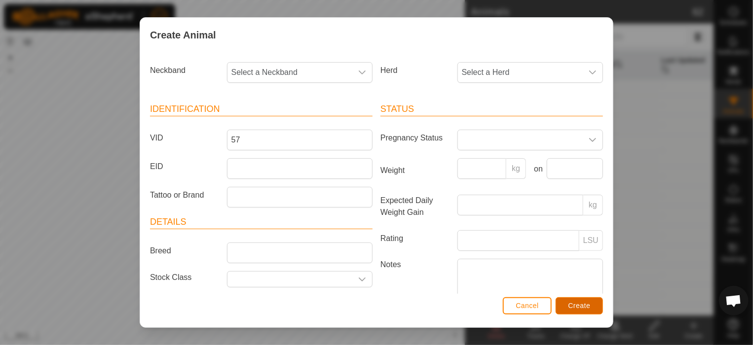
click at [581, 308] on span "Create" at bounding box center [579, 306] width 22 height 8
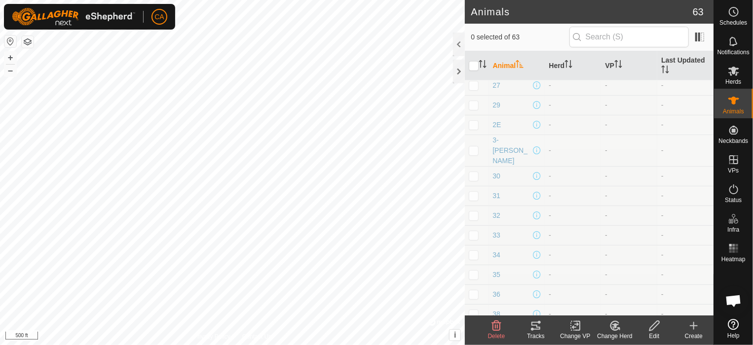
click at [696, 334] on div "Create" at bounding box center [693, 336] width 39 height 9
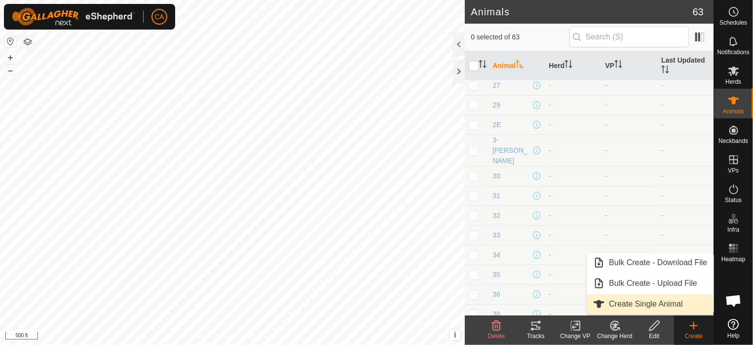
click at [672, 301] on link "Create Single Animal" at bounding box center [650, 304] width 126 height 20
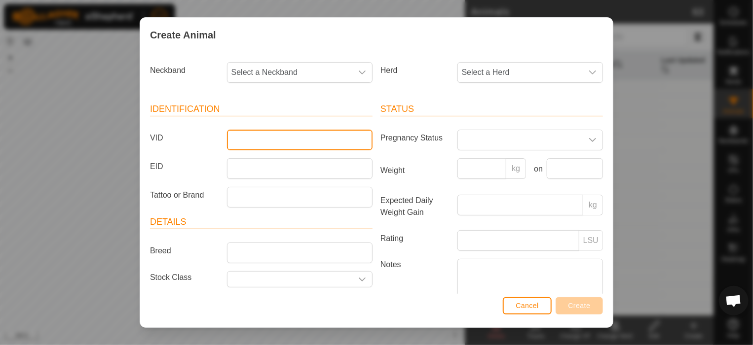
click at [308, 137] on input "VID" at bounding box center [300, 140] width 146 height 21
type input "58"
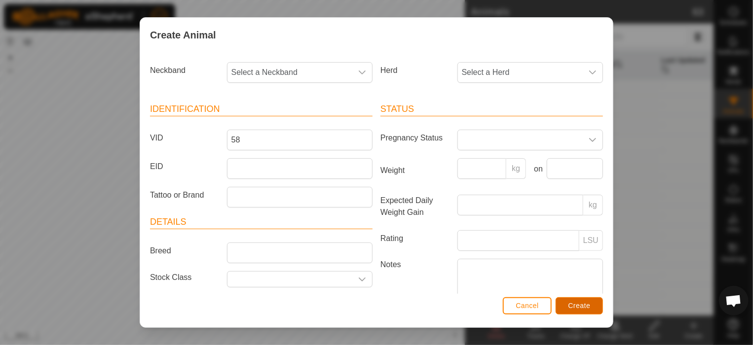
click at [580, 302] on span "Create" at bounding box center [579, 306] width 22 height 8
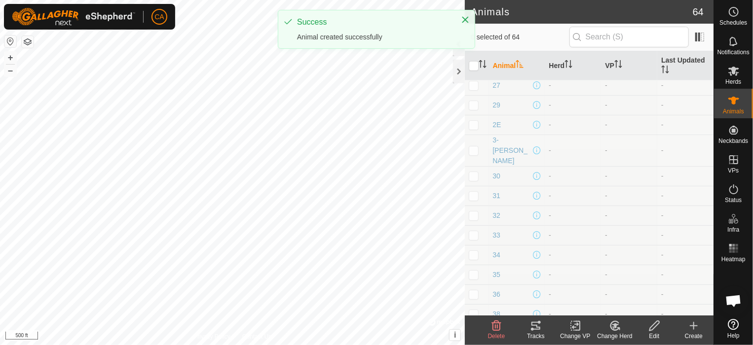
click at [696, 327] on icon at bounding box center [694, 326] width 12 height 12
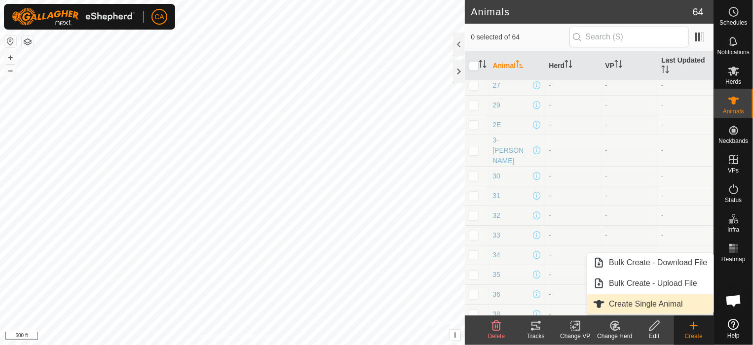
click at [671, 306] on link "Create Single Animal" at bounding box center [650, 304] width 126 height 20
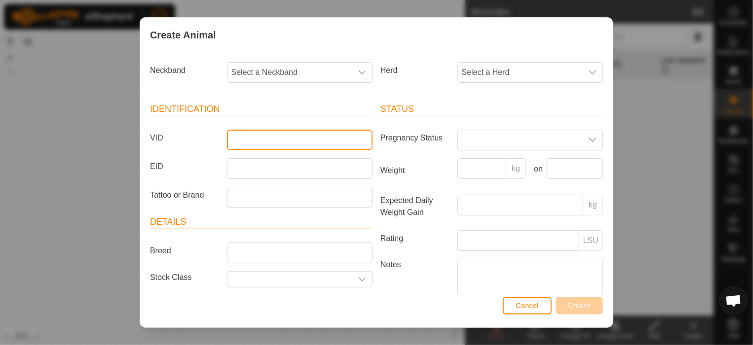
click at [335, 140] on input "VID" at bounding box center [300, 140] width 146 height 21
type input "59"
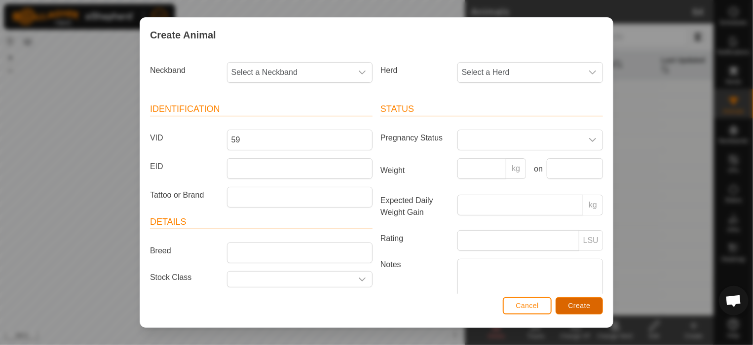
click at [576, 304] on span "Create" at bounding box center [579, 306] width 22 height 8
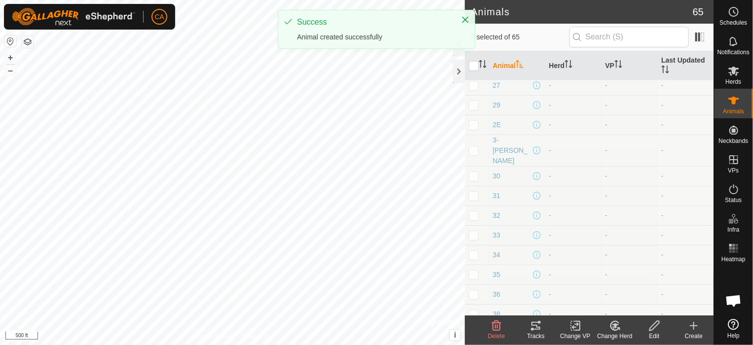
click at [694, 328] on icon at bounding box center [694, 326] width 0 height 7
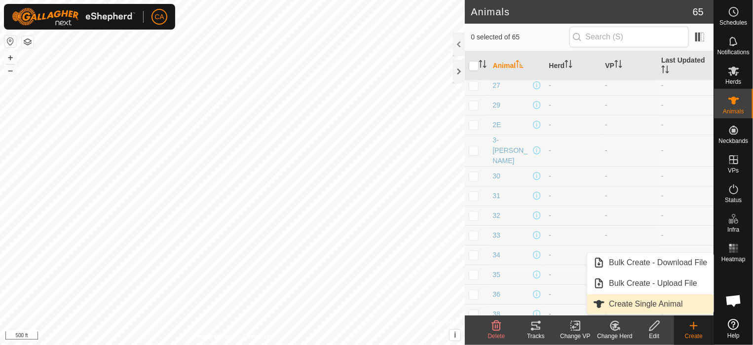
click at [677, 305] on link "Create Single Animal" at bounding box center [650, 304] width 126 height 20
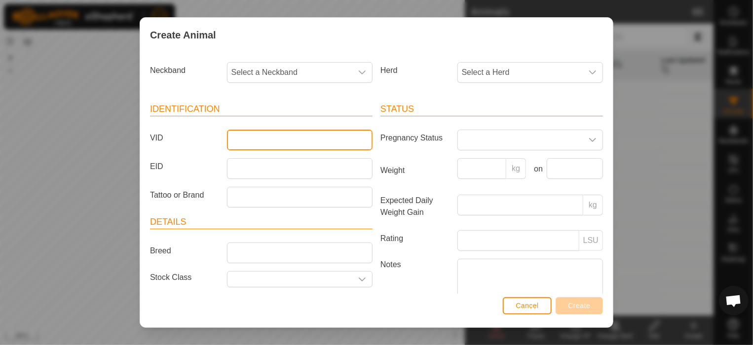
click at [351, 134] on input "VID" at bounding box center [300, 140] width 146 height 21
type input "60"
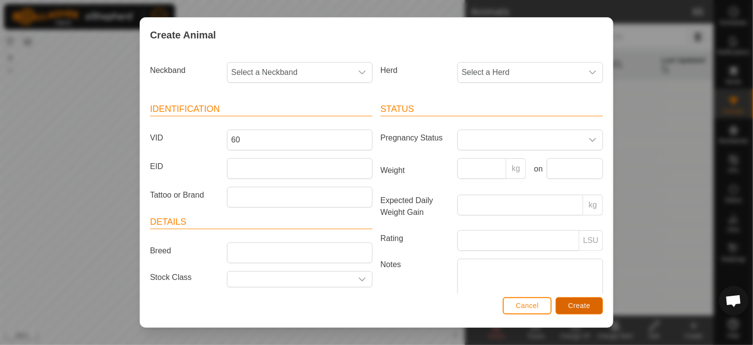
click at [582, 307] on span "Create" at bounding box center [579, 306] width 22 height 8
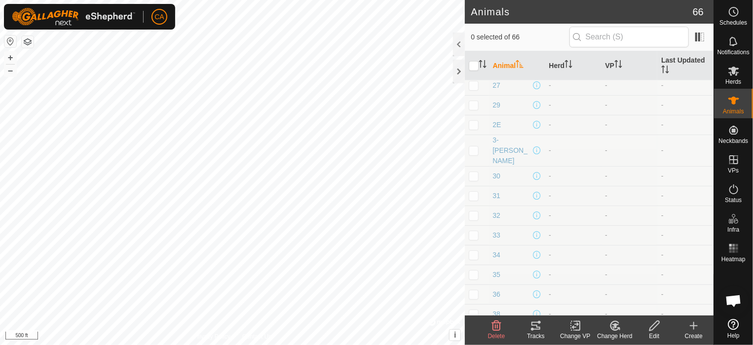
click at [700, 329] on create-svg-icon at bounding box center [693, 326] width 39 height 12
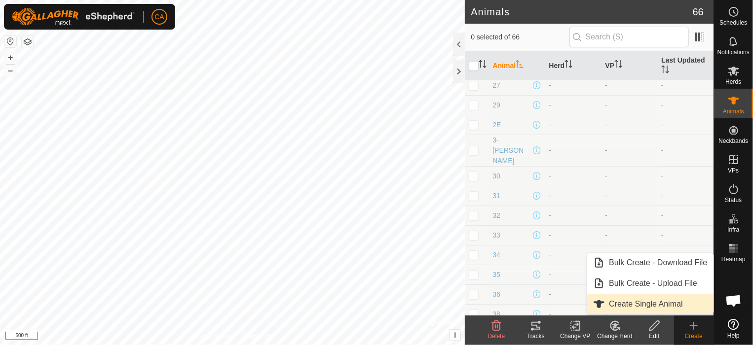
click at [671, 299] on link "Create Single Animal" at bounding box center [650, 304] width 126 height 20
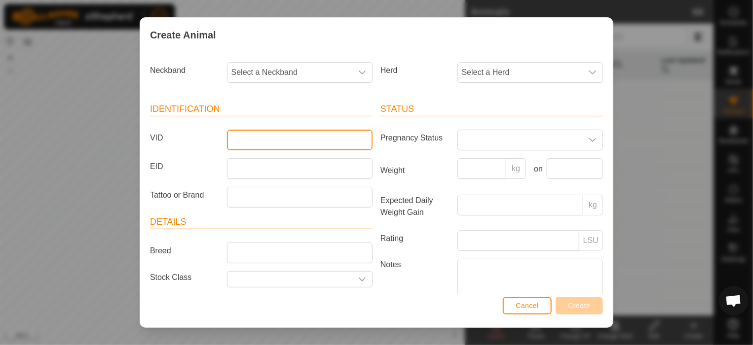
click at [254, 140] on input "VID" at bounding box center [300, 140] width 146 height 21
type input "61"
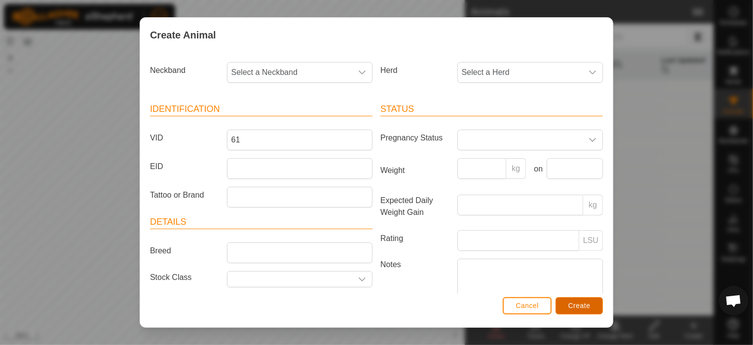
click at [567, 308] on button "Create" at bounding box center [578, 305] width 47 height 17
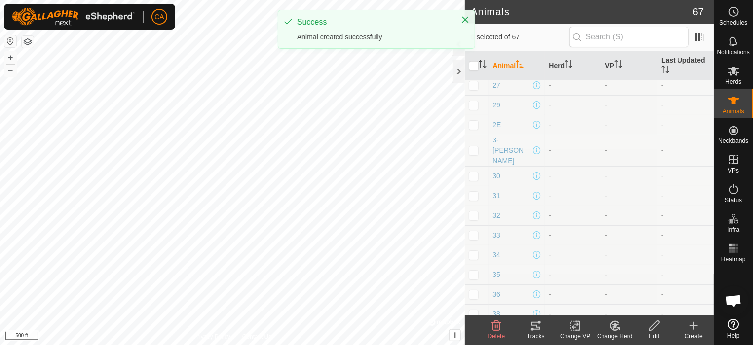
click at [693, 325] on icon at bounding box center [694, 326] width 12 height 12
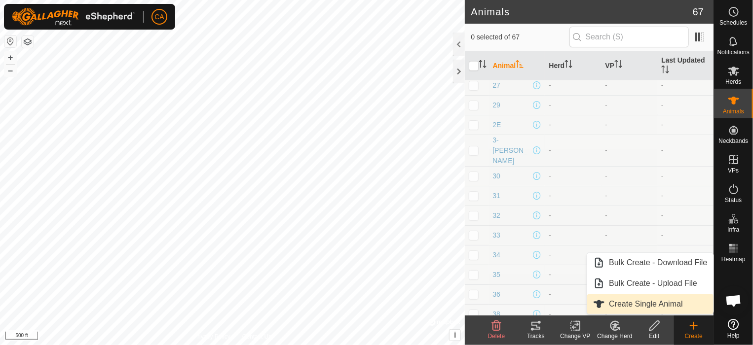
click at [668, 301] on link "Create Single Animal" at bounding box center [650, 304] width 126 height 20
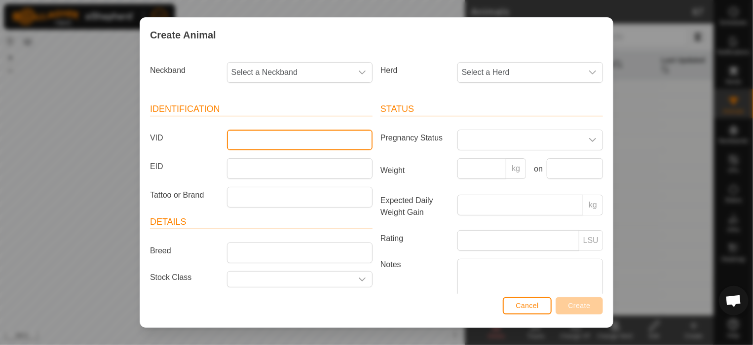
click at [317, 146] on input "VID" at bounding box center [300, 140] width 146 height 21
type input "63"
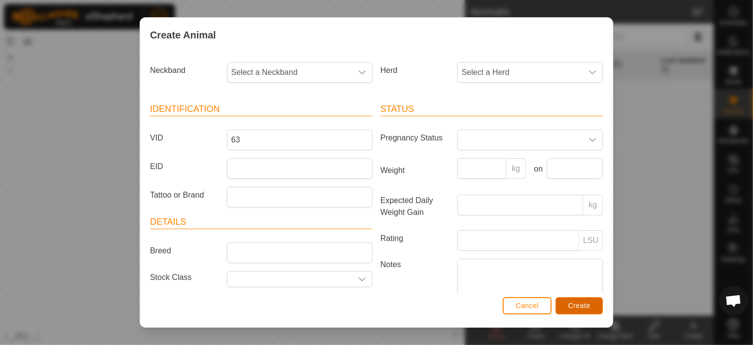
click at [587, 301] on button "Create" at bounding box center [578, 305] width 47 height 17
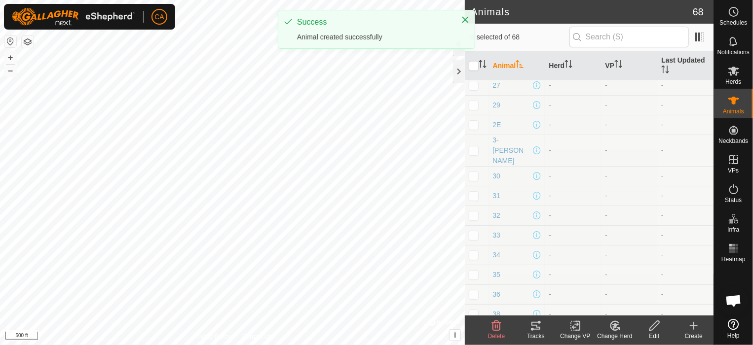
click at [689, 325] on icon at bounding box center [694, 326] width 12 height 12
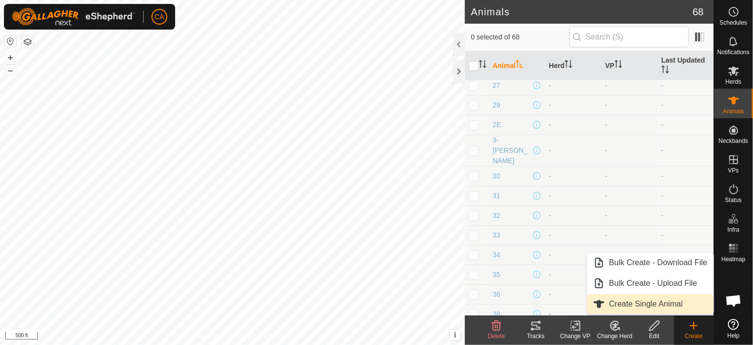
click at [671, 302] on link "Create Single Animal" at bounding box center [650, 304] width 126 height 20
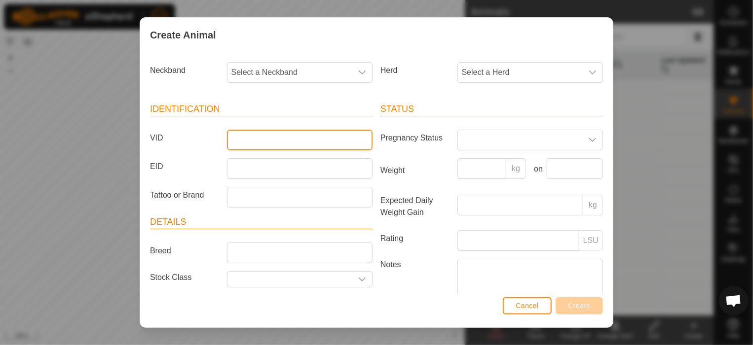
click at [338, 132] on input "VID" at bounding box center [300, 140] width 146 height 21
type input "64"
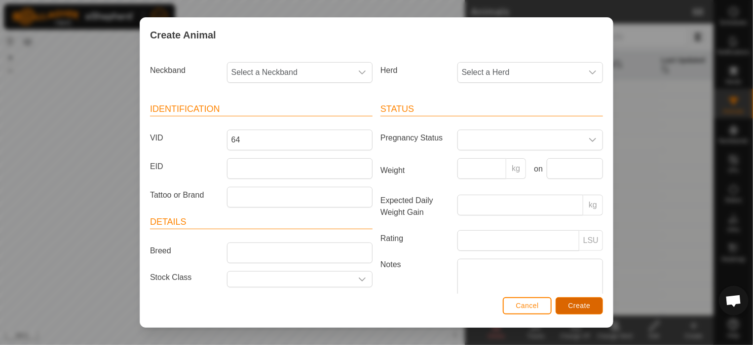
click at [576, 308] on span "Create" at bounding box center [579, 306] width 22 height 8
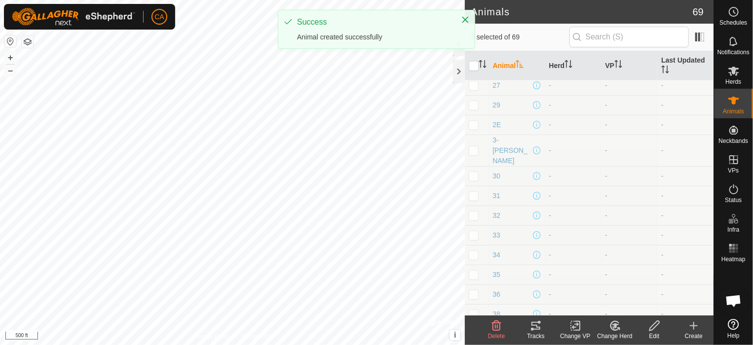
click at [695, 326] on icon at bounding box center [693, 326] width 7 height 0
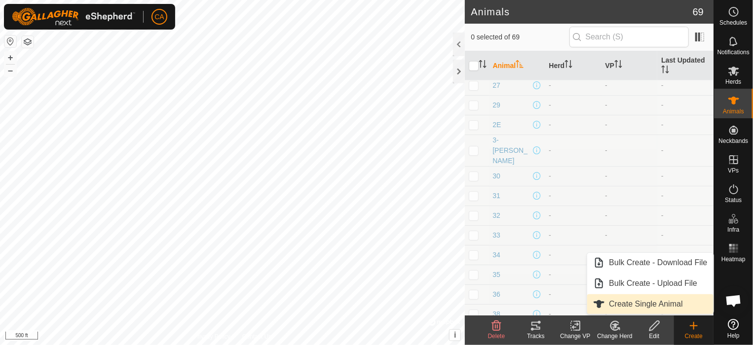
click at [671, 307] on link "Create Single Animal" at bounding box center [650, 304] width 126 height 20
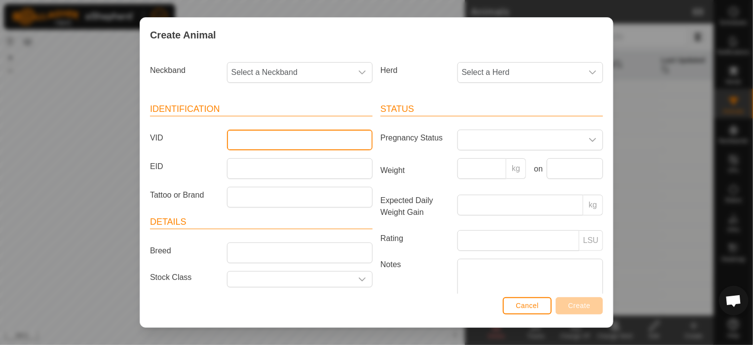
click at [303, 143] on input "VID" at bounding box center [300, 140] width 146 height 21
type input "65"
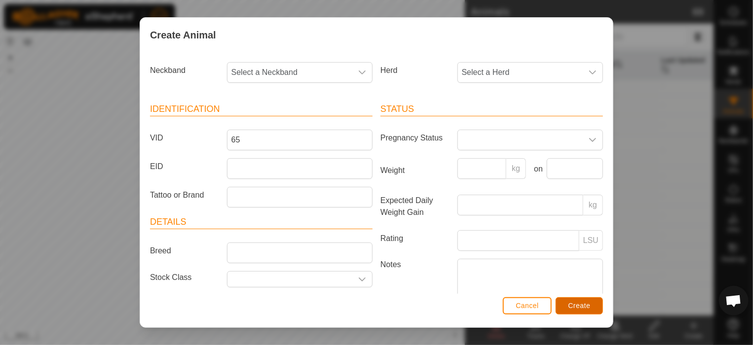
click at [557, 301] on button "Create" at bounding box center [578, 305] width 47 height 17
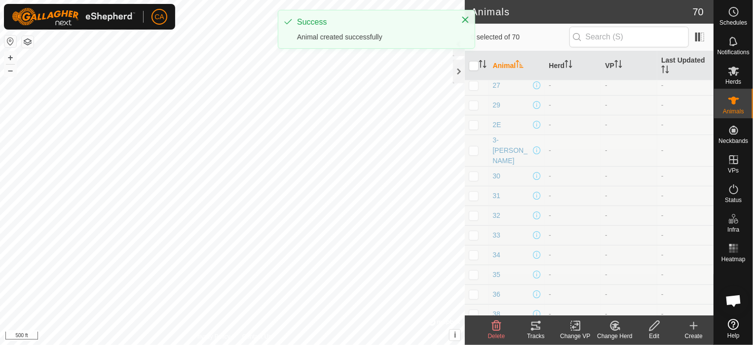
click at [693, 322] on icon at bounding box center [694, 326] width 12 height 12
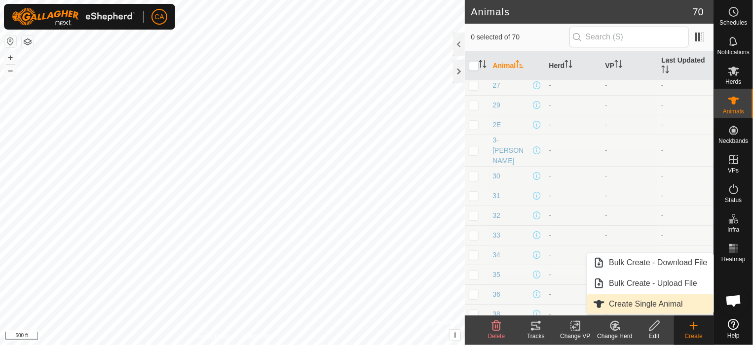
click at [687, 305] on link "Create Single Animal" at bounding box center [650, 304] width 126 height 20
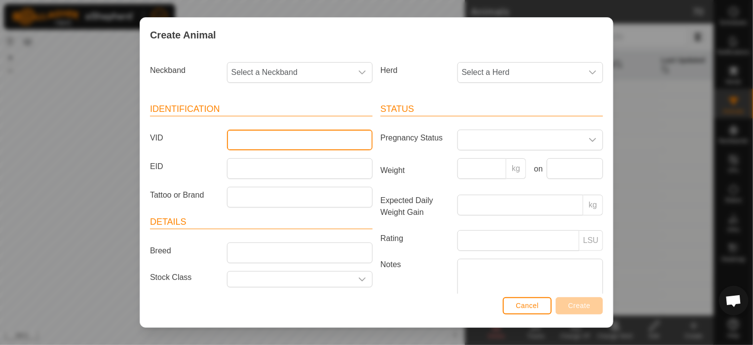
click at [230, 142] on input "VID" at bounding box center [300, 140] width 146 height 21
type input "66"
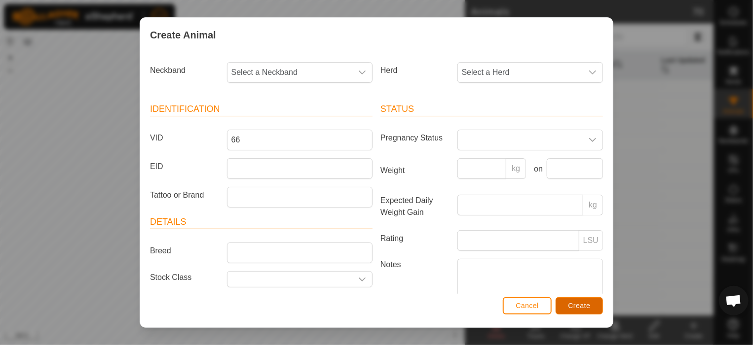
click at [584, 307] on span "Create" at bounding box center [579, 306] width 22 height 8
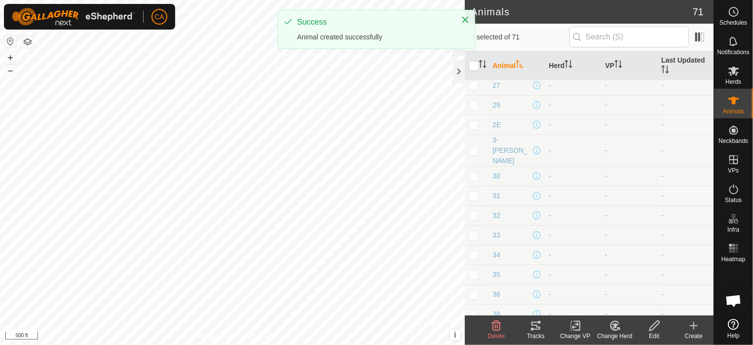
click at [694, 332] on div "Create" at bounding box center [693, 336] width 39 height 9
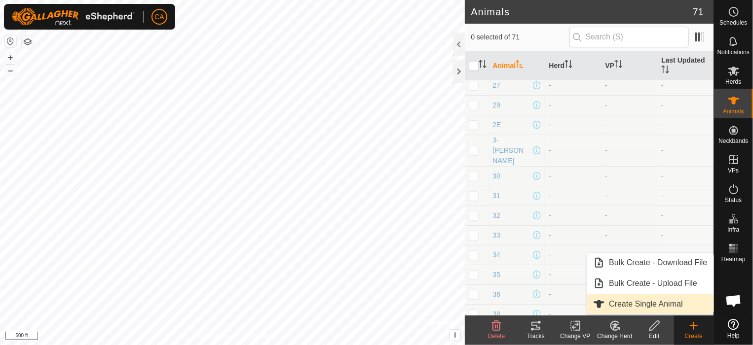
click at [669, 305] on link "Create Single Animal" at bounding box center [650, 304] width 126 height 20
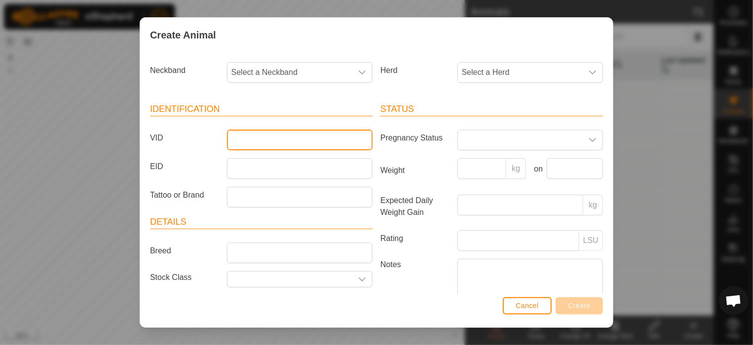
click at [286, 145] on input "VID" at bounding box center [300, 140] width 146 height 21
type input "67"
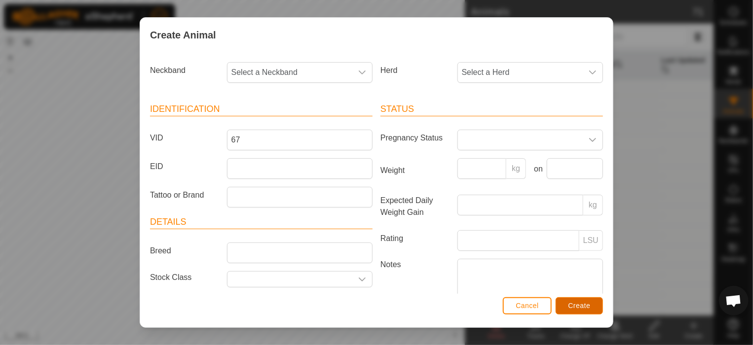
click at [589, 303] on span "Create" at bounding box center [579, 306] width 22 height 8
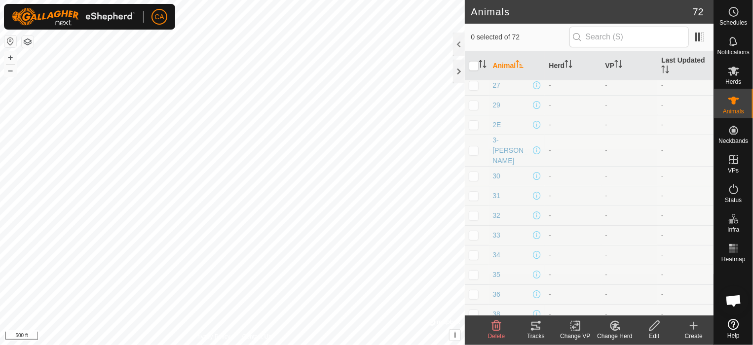
click at [691, 325] on icon at bounding box center [694, 326] width 12 height 12
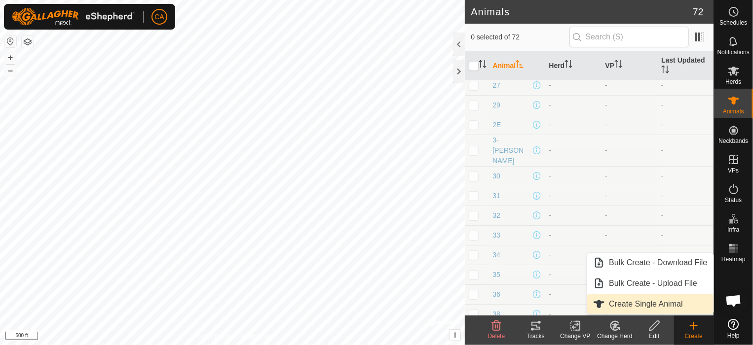
click at [671, 300] on link "Create Single Animal" at bounding box center [650, 304] width 126 height 20
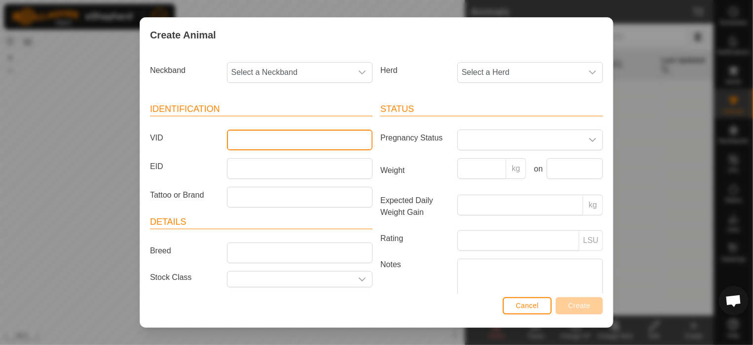
click at [310, 138] on input "VID" at bounding box center [300, 140] width 146 height 21
type input "56"
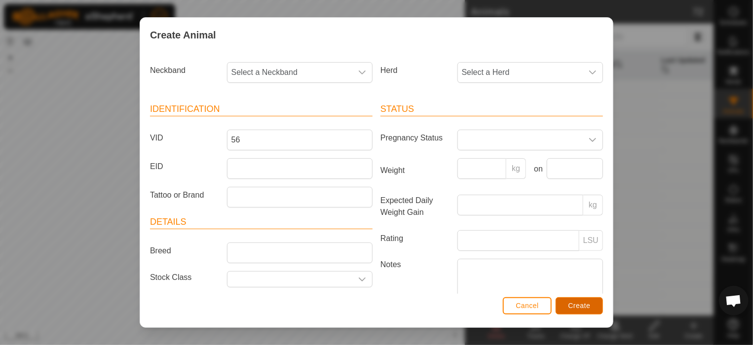
click at [589, 305] on span "Create" at bounding box center [579, 306] width 22 height 8
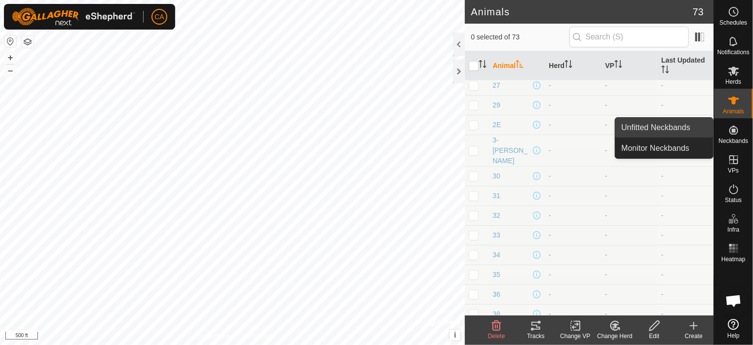
click at [707, 127] on link "Unfitted Neckbands" at bounding box center [664, 128] width 98 height 20
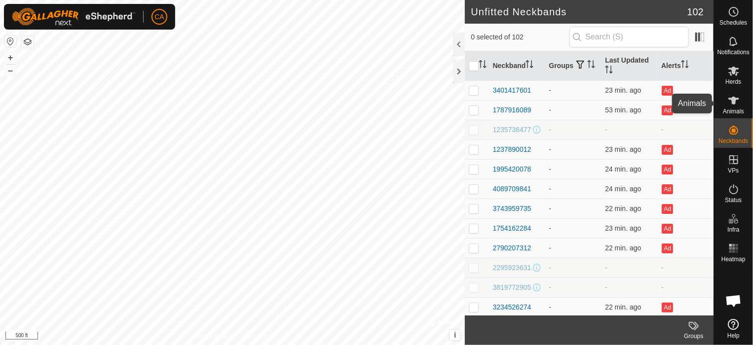
click at [730, 103] on icon at bounding box center [734, 101] width 12 height 12
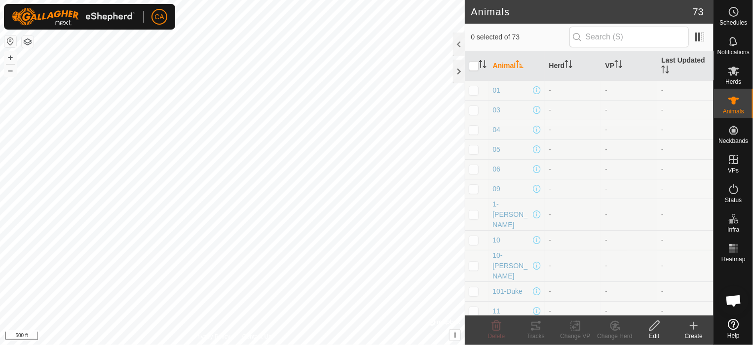
click at [699, 334] on div "Create" at bounding box center [693, 336] width 39 height 9
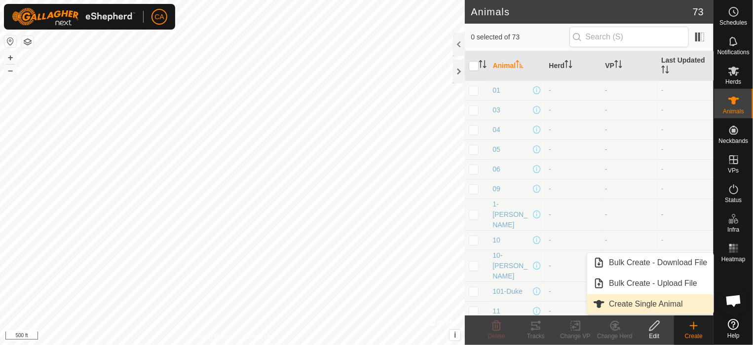
click at [643, 303] on link "Create Single Animal" at bounding box center [650, 304] width 126 height 20
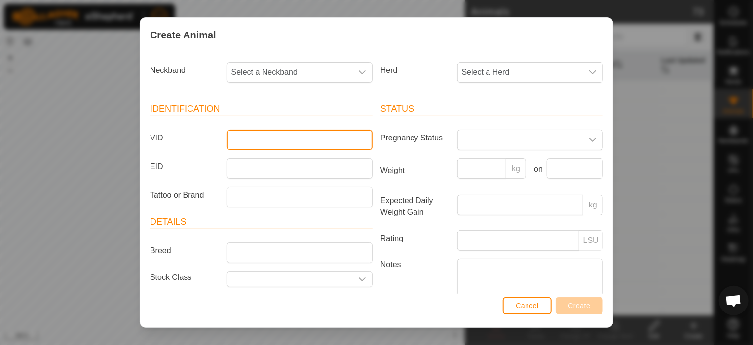
click at [290, 145] on input "VID" at bounding box center [300, 140] width 146 height 21
type input "TINK"
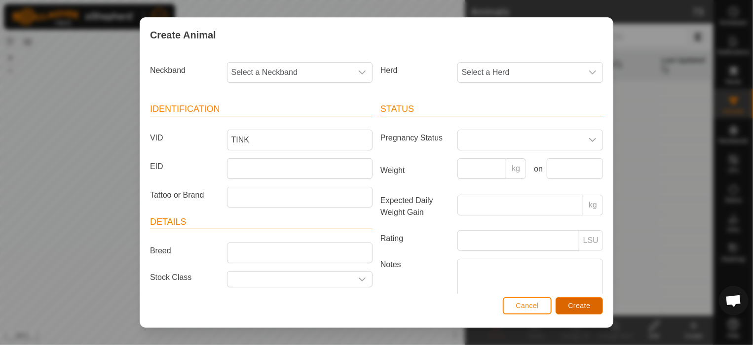
click at [572, 306] on span "Create" at bounding box center [579, 306] width 22 height 8
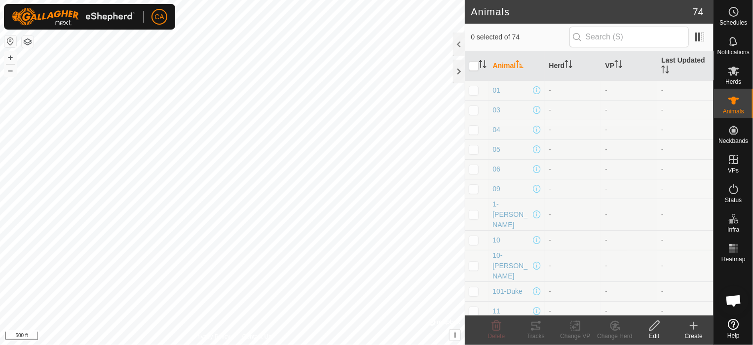
click at [692, 324] on icon at bounding box center [694, 326] width 12 height 12
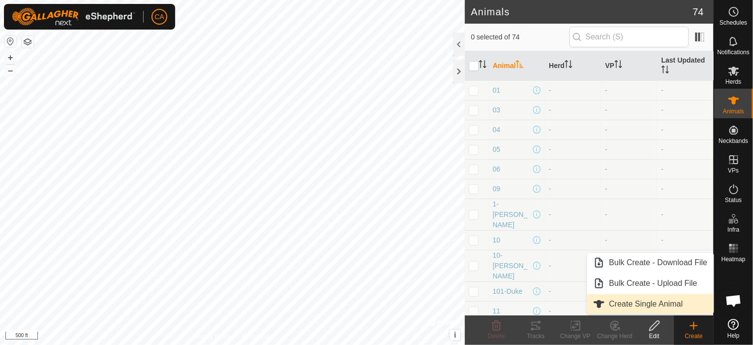
click at [641, 305] on link "Create Single Animal" at bounding box center [650, 304] width 126 height 20
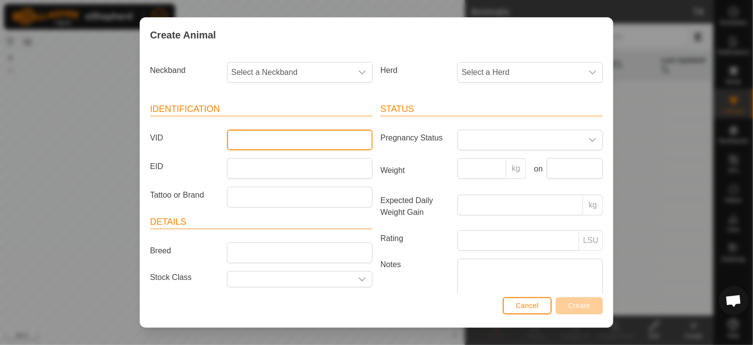
click at [245, 144] on input "VID" at bounding box center [300, 140] width 146 height 21
type input "1-24"
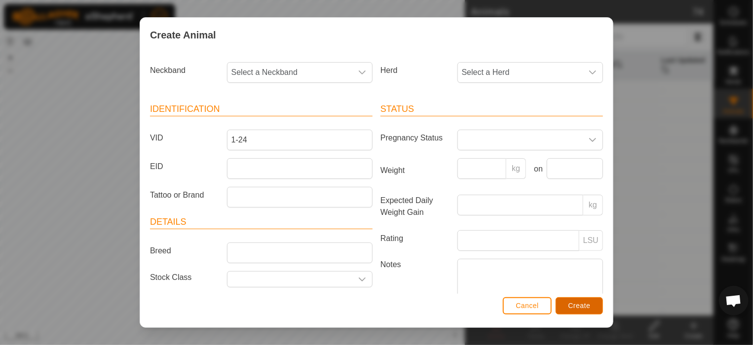
click at [587, 310] on button "Create" at bounding box center [578, 305] width 47 height 17
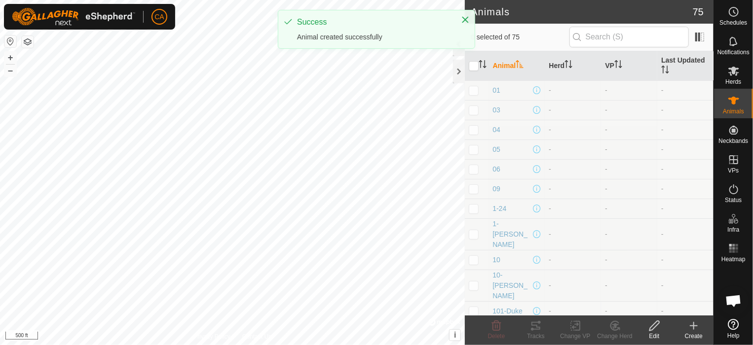
click at [694, 328] on icon at bounding box center [694, 326] width 0 height 7
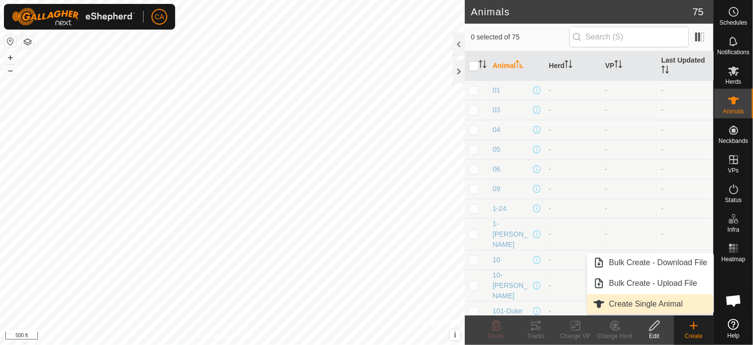
click at [657, 303] on link "Create Single Animal" at bounding box center [650, 304] width 126 height 20
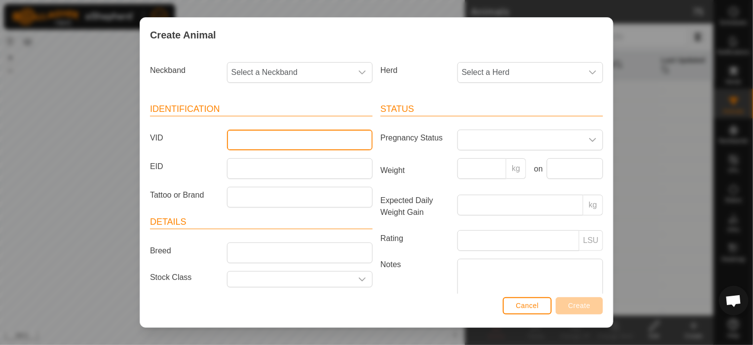
click at [261, 142] on input "VID" at bounding box center [300, 140] width 146 height 21
type input "2-24"
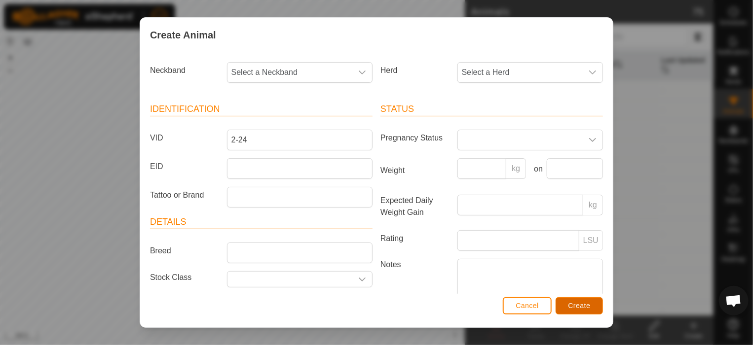
click at [585, 300] on button "Create" at bounding box center [578, 305] width 47 height 17
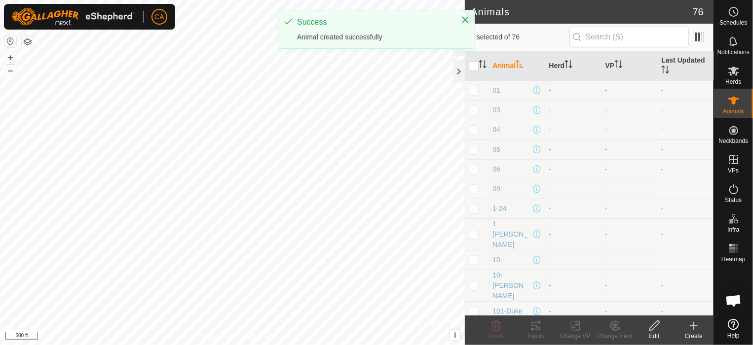
click at [694, 329] on icon at bounding box center [694, 326] width 0 height 7
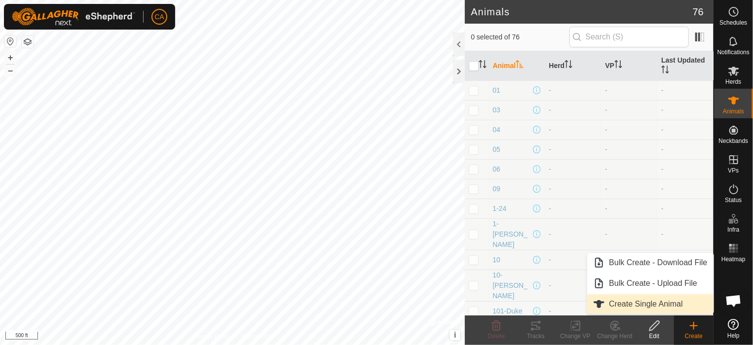
click at [662, 304] on link "Create Single Animal" at bounding box center [650, 304] width 126 height 20
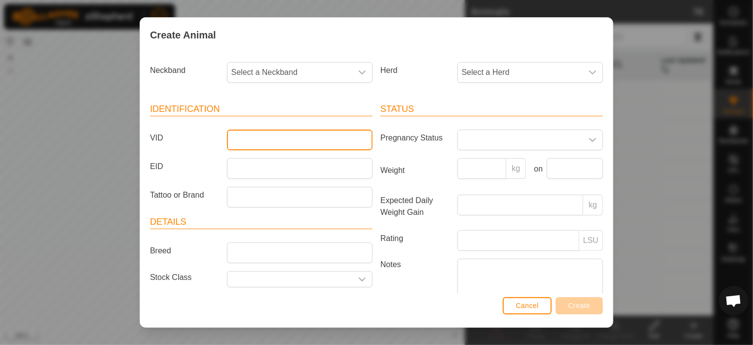
click at [290, 138] on input "VID" at bounding box center [300, 140] width 146 height 21
type input "23-STEER"
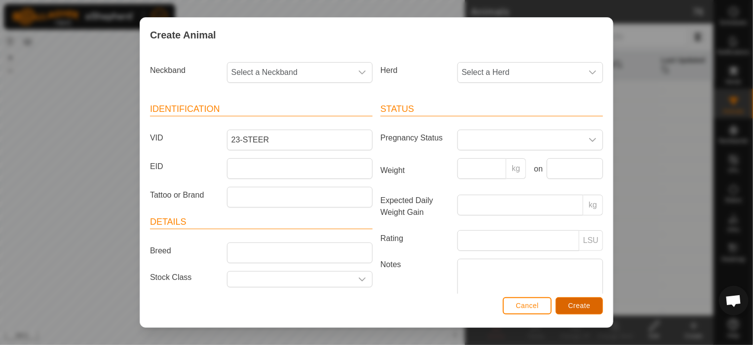
click at [574, 307] on span "Create" at bounding box center [579, 306] width 22 height 8
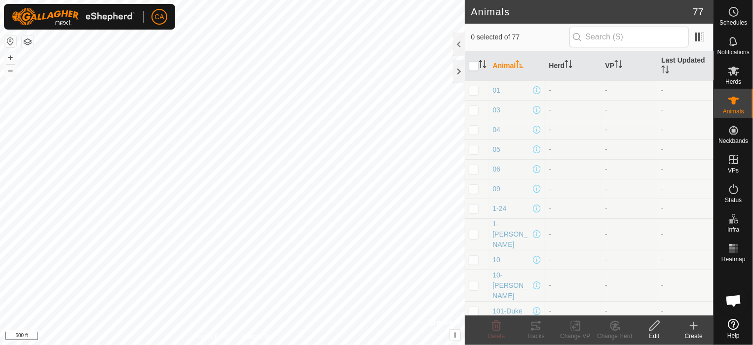
click at [695, 329] on icon at bounding box center [694, 326] width 12 height 12
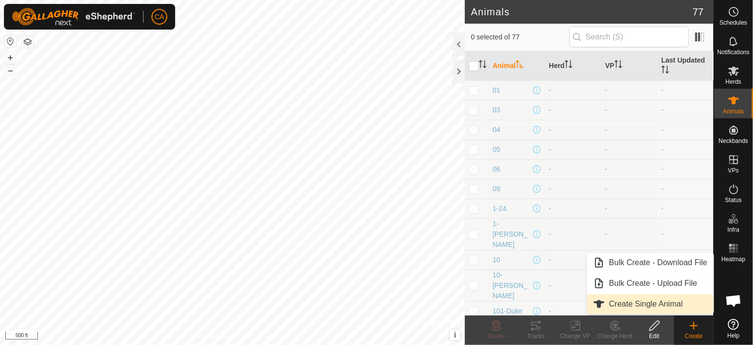
click at [636, 304] on link "Create Single Animal" at bounding box center [650, 304] width 126 height 20
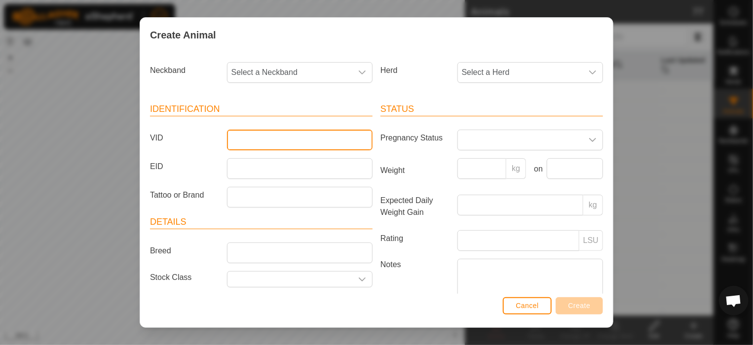
click at [324, 139] on input "VID" at bounding box center [300, 140] width 146 height 21
type input "2E-24"
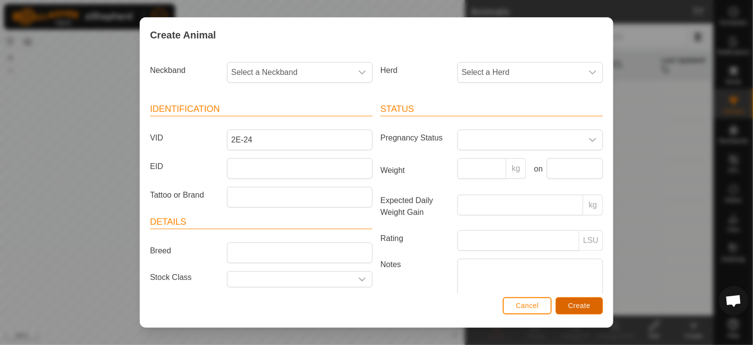
click at [573, 310] on button "Create" at bounding box center [578, 305] width 47 height 17
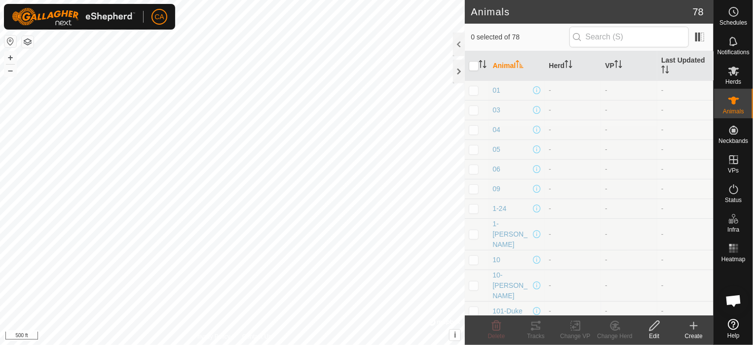
click at [689, 325] on icon at bounding box center [694, 326] width 12 height 12
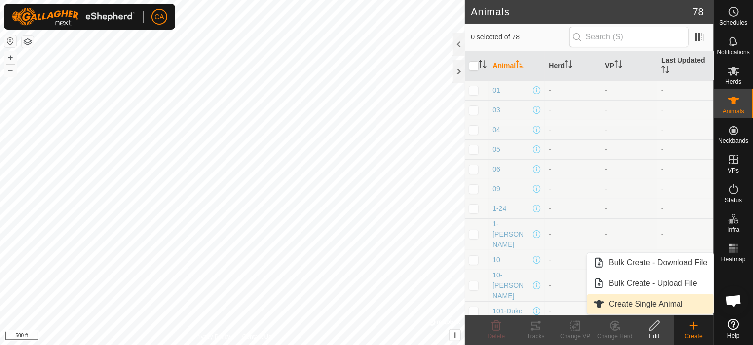
click at [645, 304] on link "Create Single Animal" at bounding box center [650, 304] width 126 height 20
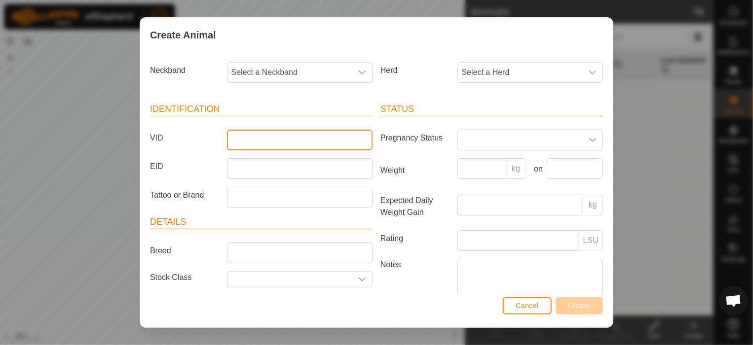
click at [356, 137] on input "VID" at bounding box center [300, 140] width 146 height 21
type input "1"
type input "5-24"
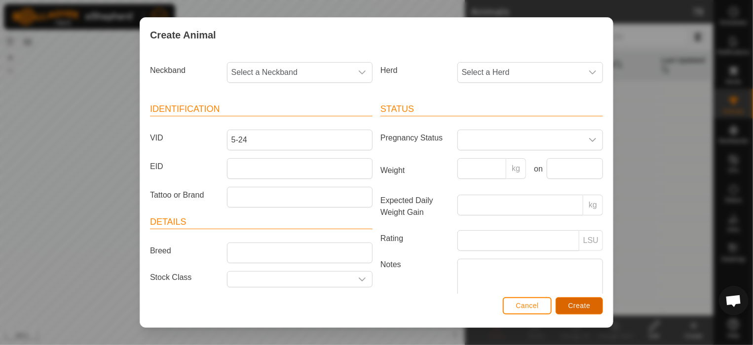
click at [584, 298] on button "Create" at bounding box center [578, 305] width 47 height 17
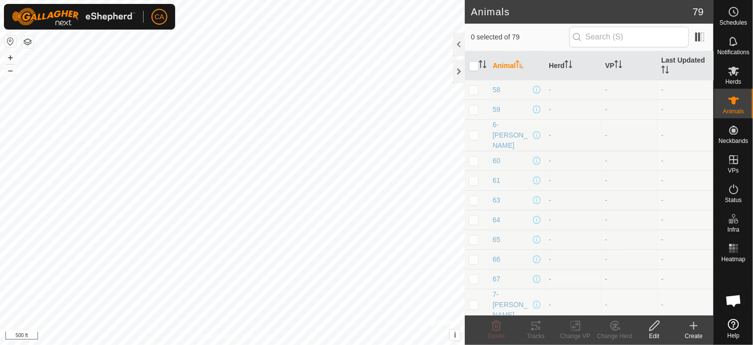
scroll to position [1335, 0]
click at [701, 327] on create-svg-icon at bounding box center [693, 326] width 39 height 12
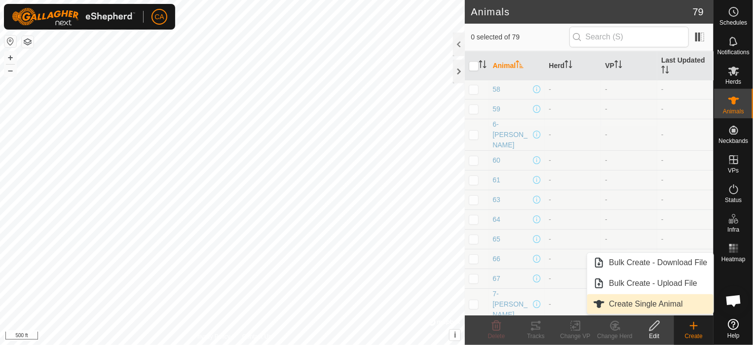
click at [671, 307] on link "Create Single Animal" at bounding box center [650, 304] width 126 height 20
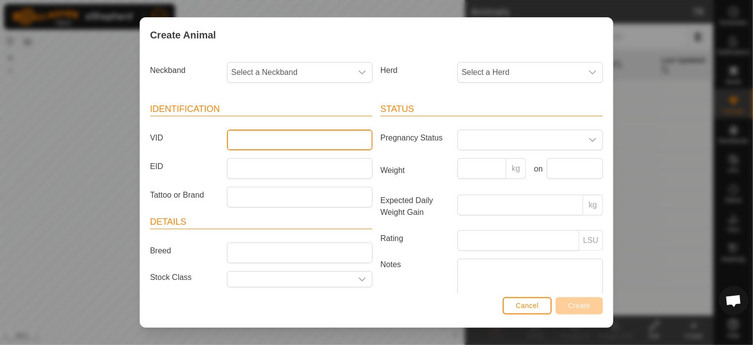
click at [306, 141] on input "VID" at bounding box center [300, 140] width 146 height 21
type input "10-24"
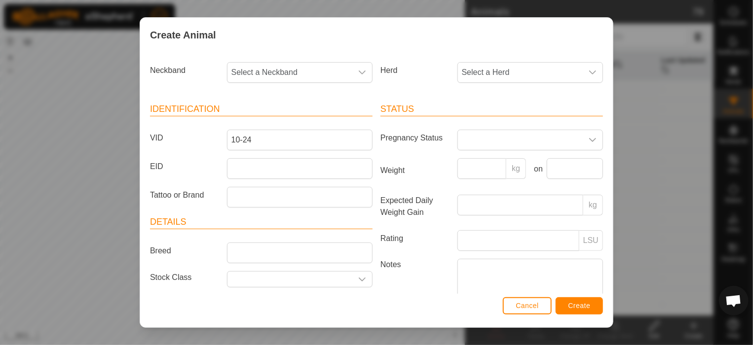
click at [604, 315] on div "Cancel Create" at bounding box center [376, 311] width 473 height 34
click at [574, 304] on span "Create" at bounding box center [579, 306] width 22 height 8
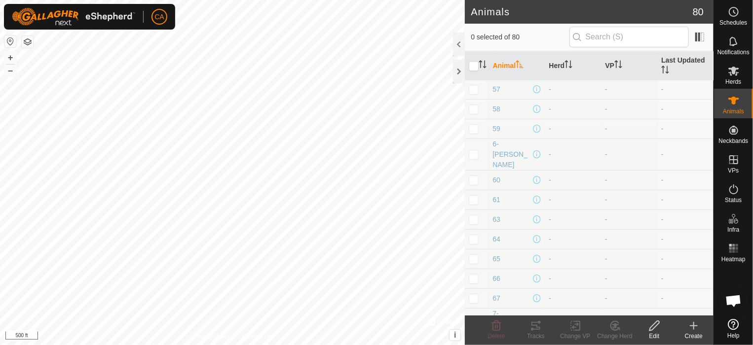
click at [694, 331] on icon at bounding box center [694, 326] width 12 height 12
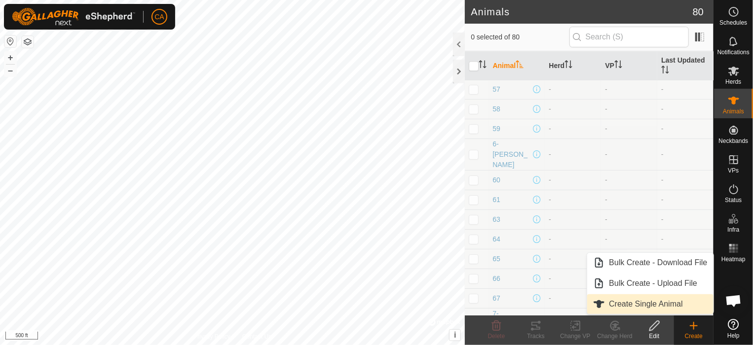
click at [655, 307] on link "Create Single Animal" at bounding box center [650, 304] width 126 height 20
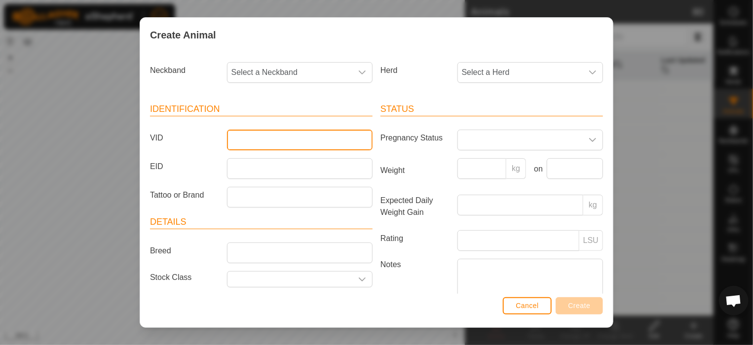
click at [266, 144] on input "VID" at bounding box center [300, 140] width 146 height 21
type input "11-24"
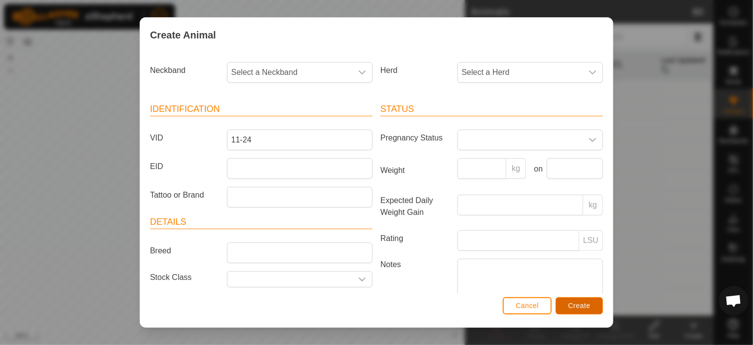
click at [592, 309] on button "Create" at bounding box center [578, 305] width 47 height 17
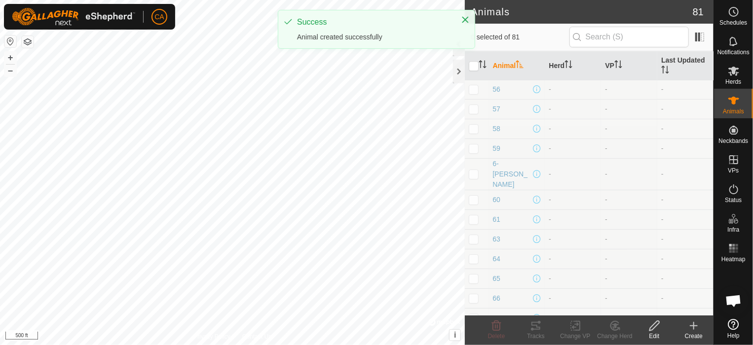
click at [693, 322] on icon at bounding box center [694, 326] width 12 height 12
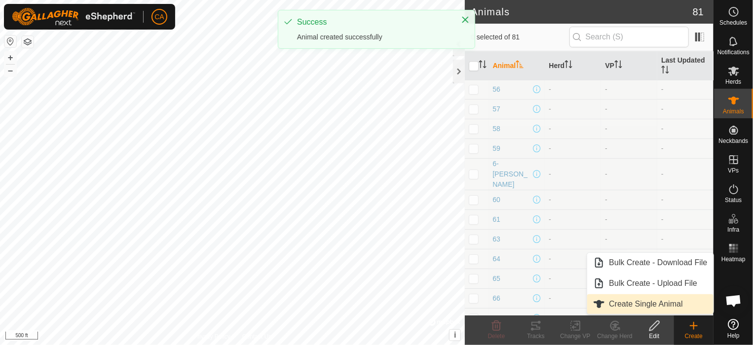
click at [669, 306] on link "Create Single Animal" at bounding box center [650, 304] width 126 height 20
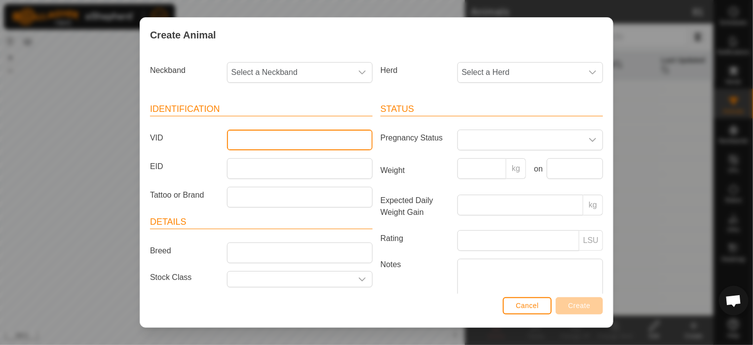
click at [306, 147] on input "VID" at bounding box center [300, 140] width 146 height 21
type input "11-[PERSON_NAME]"
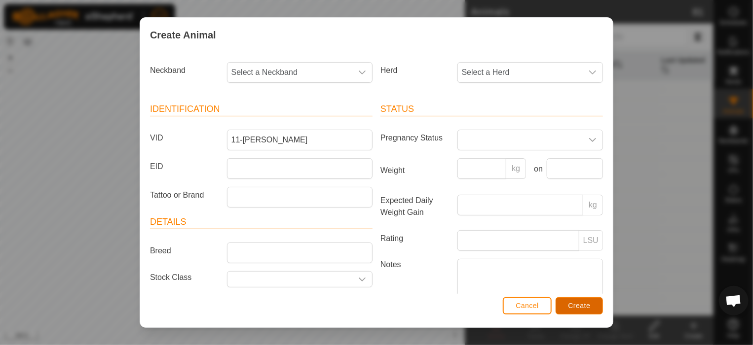
click at [593, 309] on button "Create" at bounding box center [578, 305] width 47 height 17
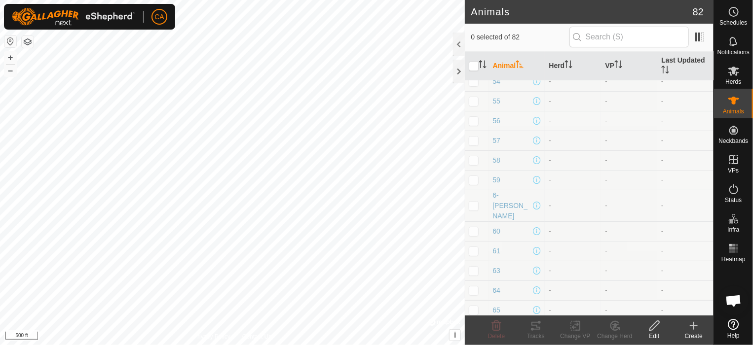
click at [700, 332] on div "Create" at bounding box center [693, 336] width 39 height 9
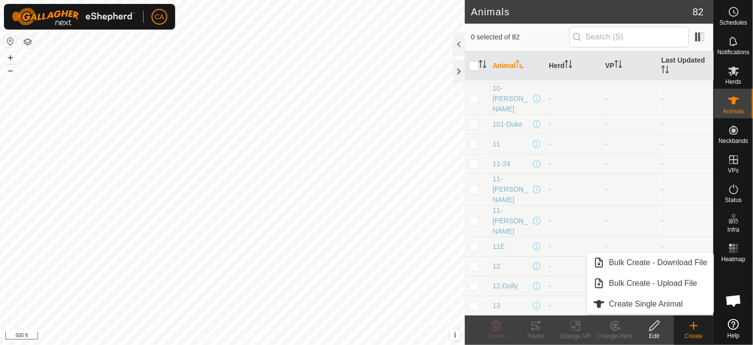
scroll to position [247, 0]
click at [514, 166] on span "11-[PERSON_NAME]" at bounding box center [511, 181] width 38 height 31
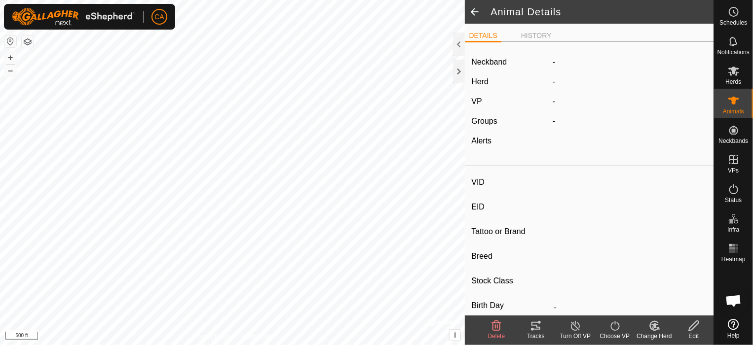
type input "11-[PERSON_NAME]"
type input "-"
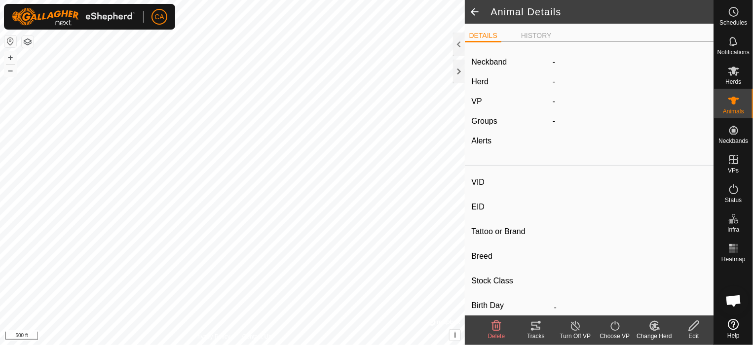
type input "0 kg"
type input "-"
click at [495, 328] on icon at bounding box center [496, 326] width 12 height 12
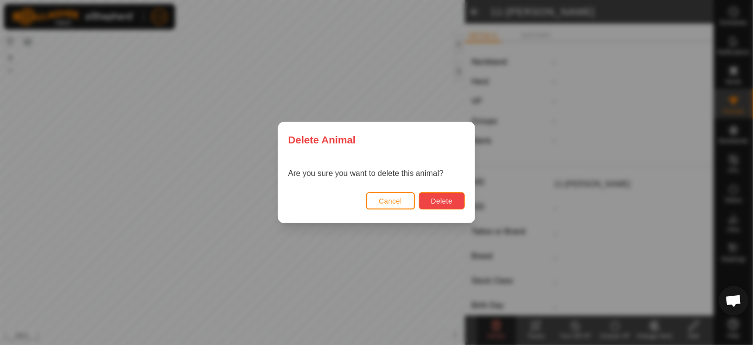
click at [446, 204] on span "Delete" at bounding box center [441, 201] width 21 height 8
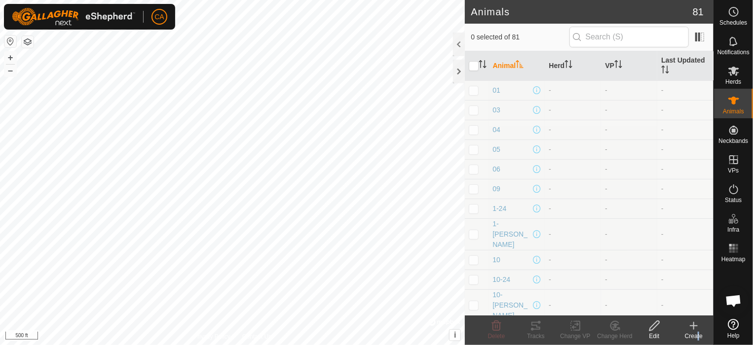
click at [696, 334] on div "Create" at bounding box center [693, 336] width 39 height 9
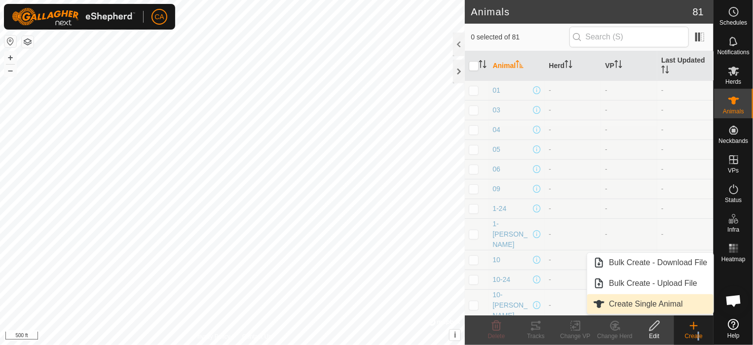
click at [631, 302] on link "Create Single Animal" at bounding box center [650, 304] width 126 height 20
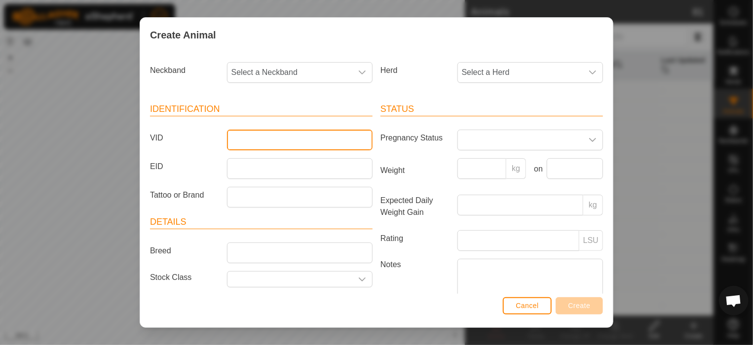
click at [241, 142] on input "VID" at bounding box center [300, 140] width 146 height 21
type input "13-24"
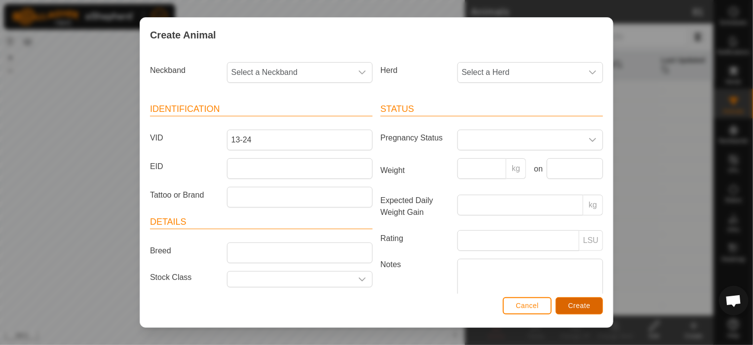
click at [577, 307] on span "Create" at bounding box center [579, 306] width 22 height 8
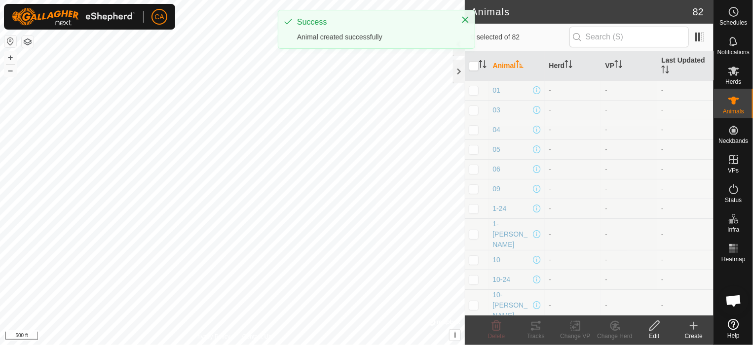
click at [695, 329] on icon at bounding box center [694, 326] width 12 height 12
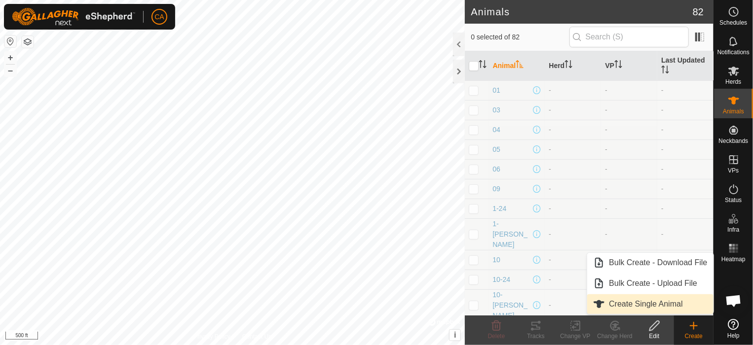
click at [631, 308] on link "Create Single Animal" at bounding box center [650, 304] width 126 height 20
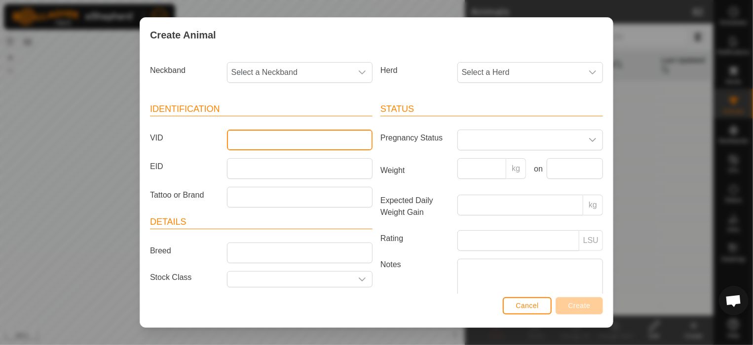
click at [293, 144] on input "VID" at bounding box center [300, 140] width 146 height 21
type input "14-24"
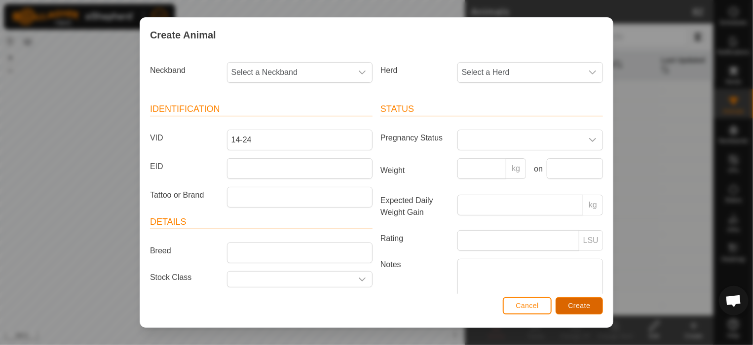
click at [576, 306] on span "Create" at bounding box center [579, 306] width 22 height 8
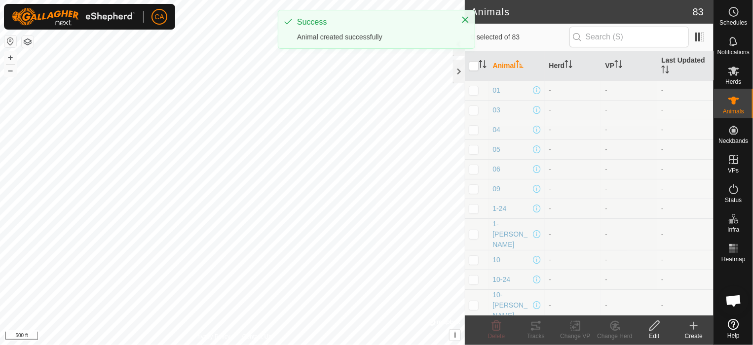
click at [695, 331] on icon at bounding box center [694, 326] width 12 height 12
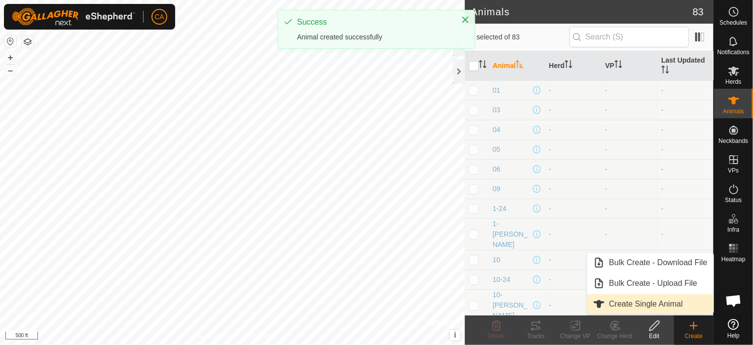
click at [657, 305] on link "Create Single Animal" at bounding box center [650, 304] width 126 height 20
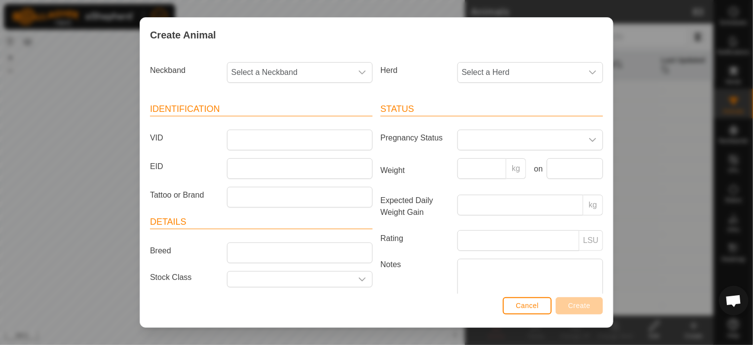
click at [224, 138] on div at bounding box center [299, 140] width 153 height 21
click at [229, 140] on input "VID" at bounding box center [300, 140] width 146 height 21
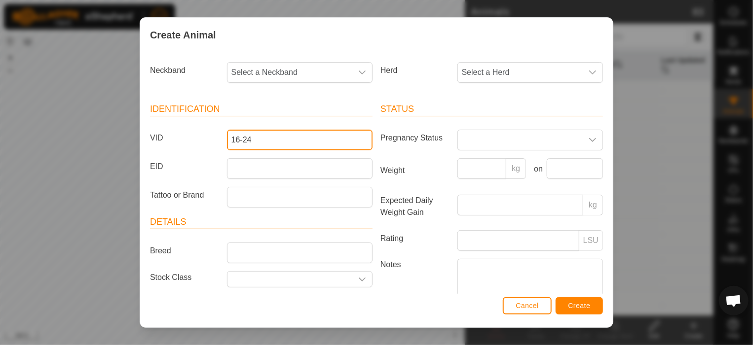
type input "16-24"
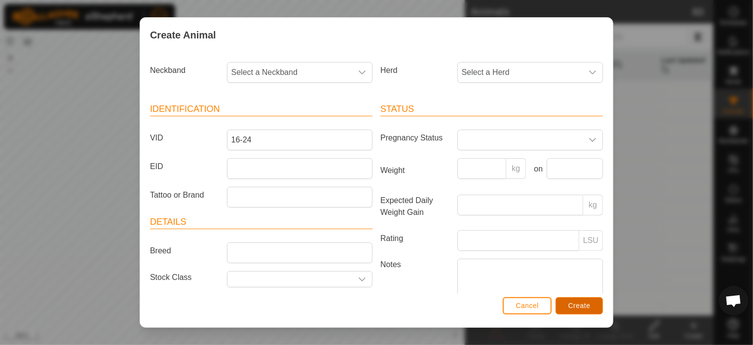
click at [589, 305] on span "Create" at bounding box center [579, 306] width 22 height 8
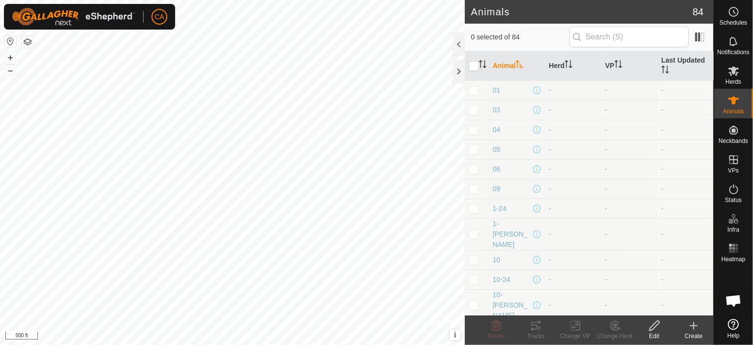
click at [696, 322] on icon at bounding box center [694, 326] width 12 height 12
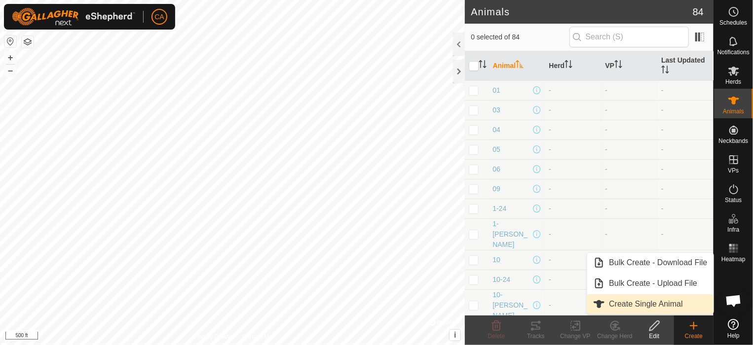
click at [630, 301] on link "Create Single Animal" at bounding box center [650, 304] width 126 height 20
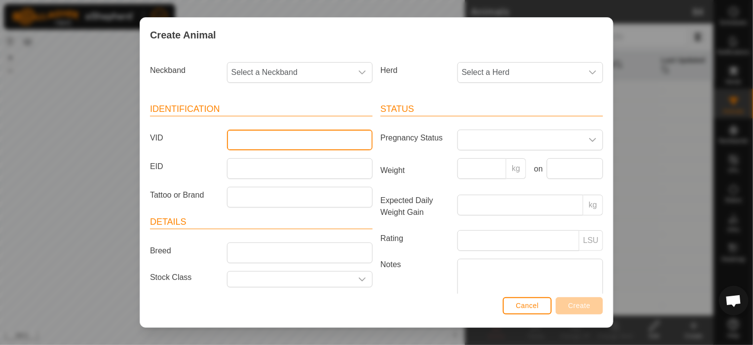
click at [323, 135] on input "VID" at bounding box center [300, 140] width 146 height 21
type input "17-24"
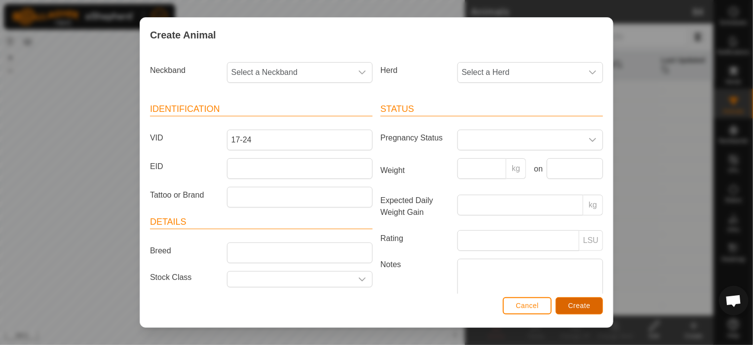
click at [574, 298] on button "Create" at bounding box center [578, 305] width 47 height 17
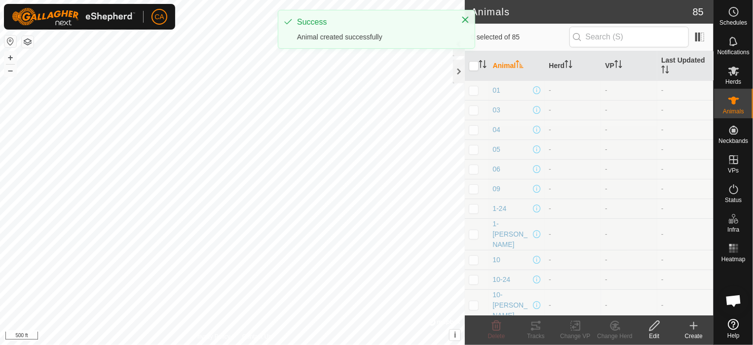
click at [700, 332] on div "Create" at bounding box center [693, 336] width 39 height 9
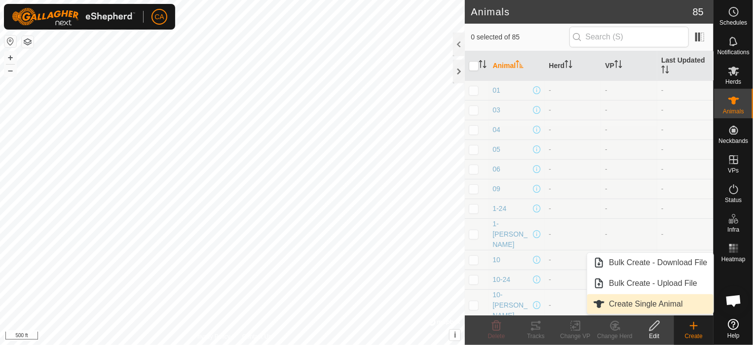
click at [645, 307] on span "Create Single Animal" at bounding box center [645, 304] width 73 height 12
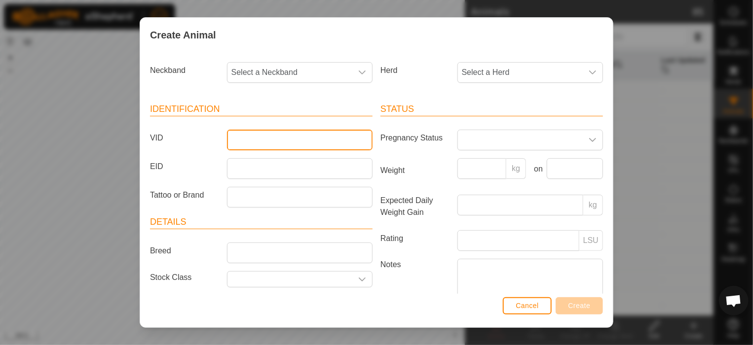
click at [251, 142] on input "VID" at bounding box center [300, 140] width 146 height 21
type input "20-24"
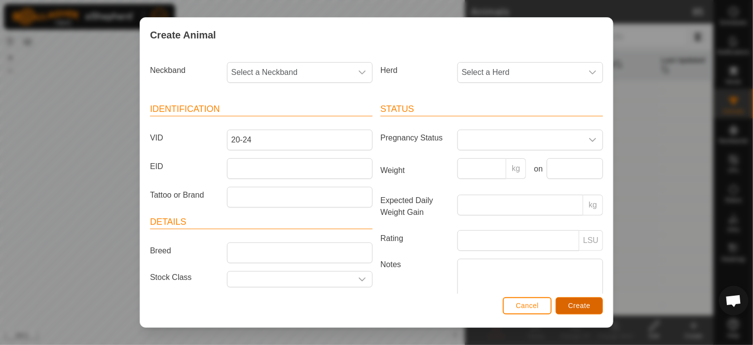
click at [575, 307] on span "Create" at bounding box center [579, 306] width 22 height 8
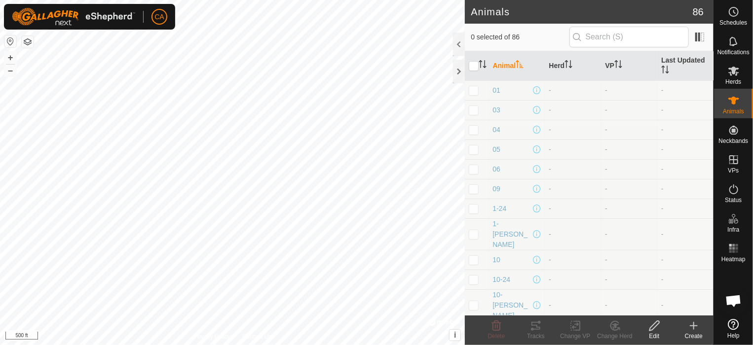
click at [700, 327] on create-svg-icon at bounding box center [693, 326] width 39 height 12
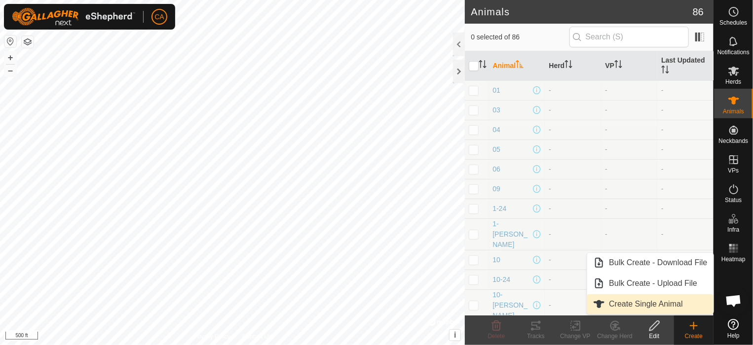
click at [616, 306] on link "Create Single Animal" at bounding box center [650, 304] width 126 height 20
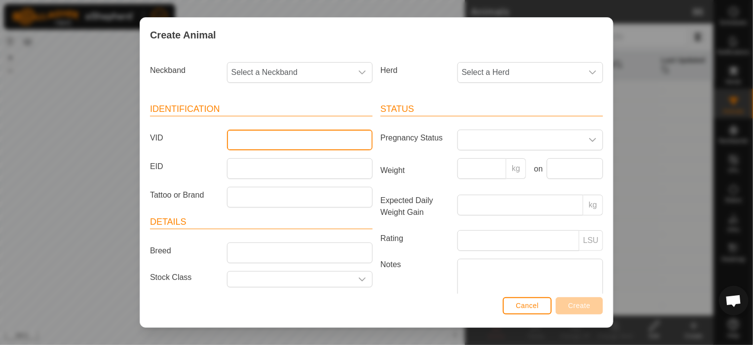
click at [262, 143] on input "VID" at bounding box center [300, 140] width 146 height 21
type input "25-24"
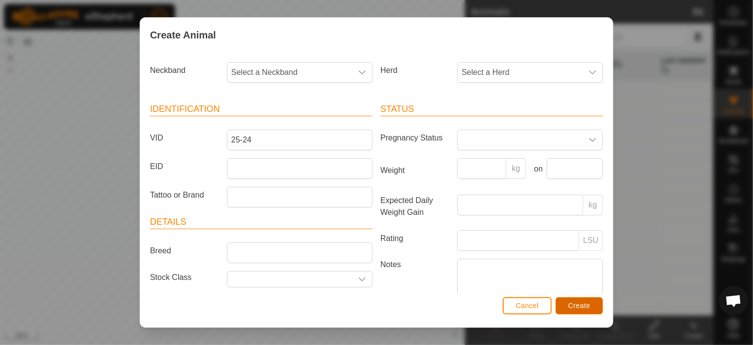
click at [582, 307] on span "Create" at bounding box center [579, 306] width 22 height 8
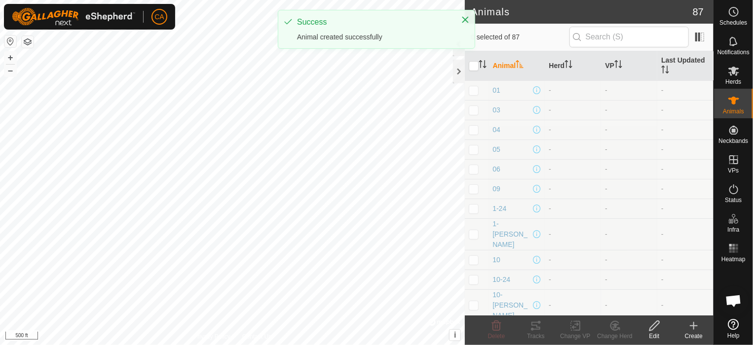
click at [694, 328] on icon at bounding box center [694, 326] width 12 height 12
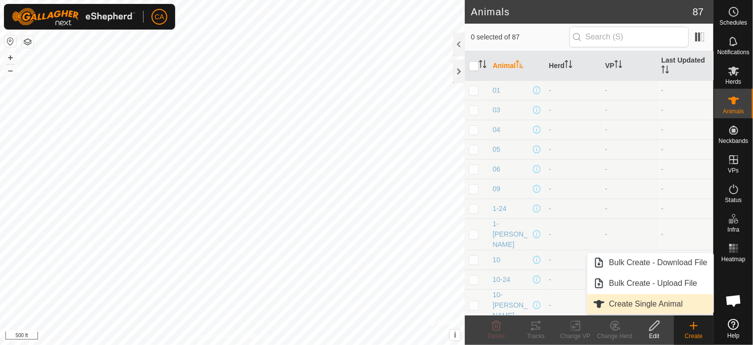
click at [657, 307] on link "Create Single Animal" at bounding box center [650, 304] width 126 height 20
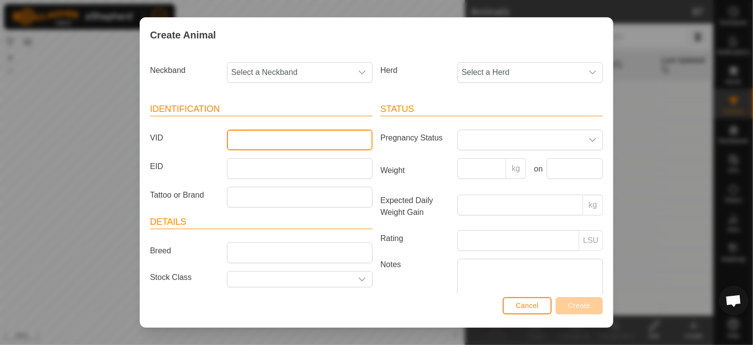
click at [318, 146] on input "VID" at bounding box center [300, 140] width 146 height 21
type input "26-24"
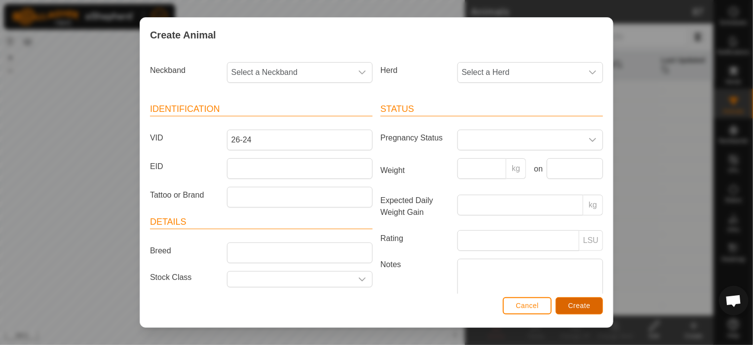
click at [578, 307] on span "Create" at bounding box center [579, 306] width 22 height 8
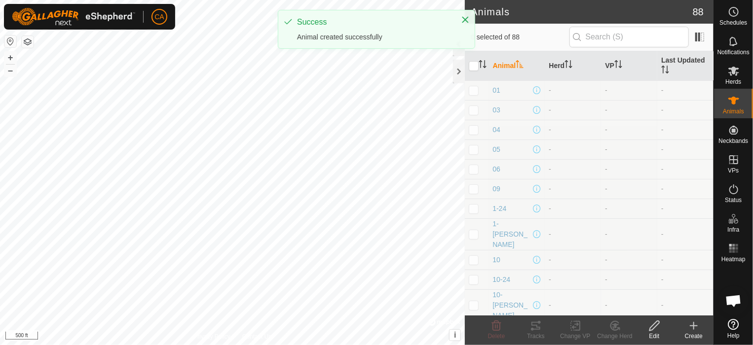
click at [691, 323] on icon at bounding box center [694, 326] width 12 height 12
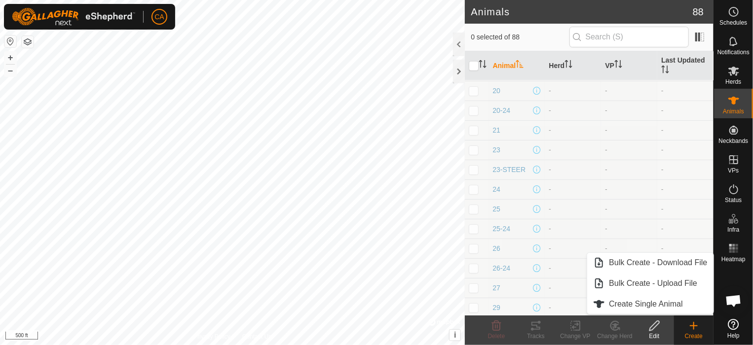
scroll to position [641, 0]
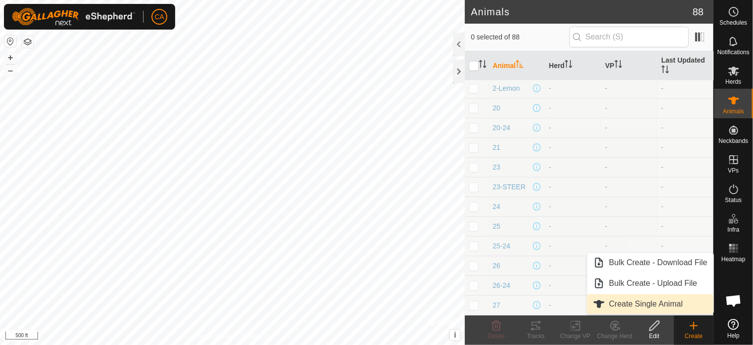
click at [643, 306] on link "Create Single Animal" at bounding box center [650, 304] width 126 height 20
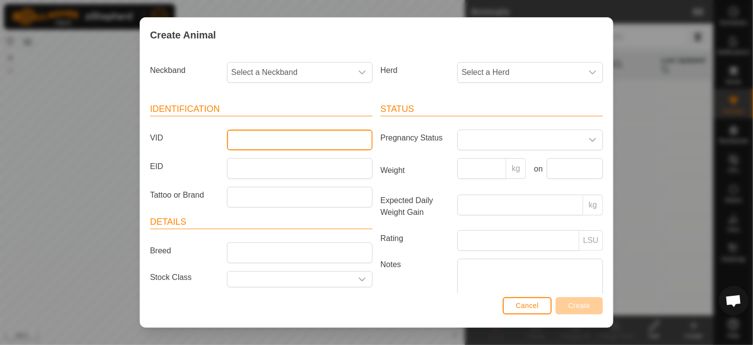
click at [253, 141] on input "VID" at bounding box center [300, 140] width 146 height 21
type input "29-24"
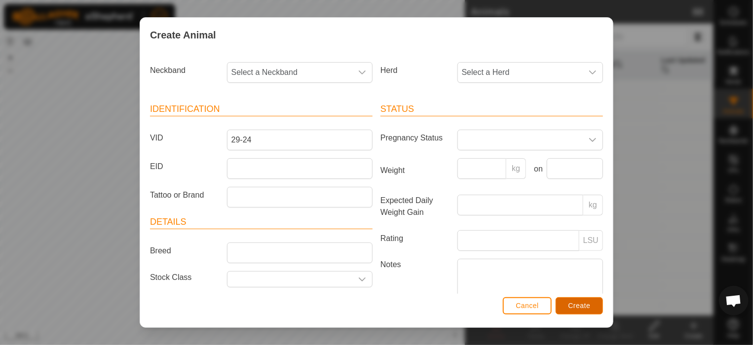
click at [588, 307] on span "Create" at bounding box center [579, 306] width 22 height 8
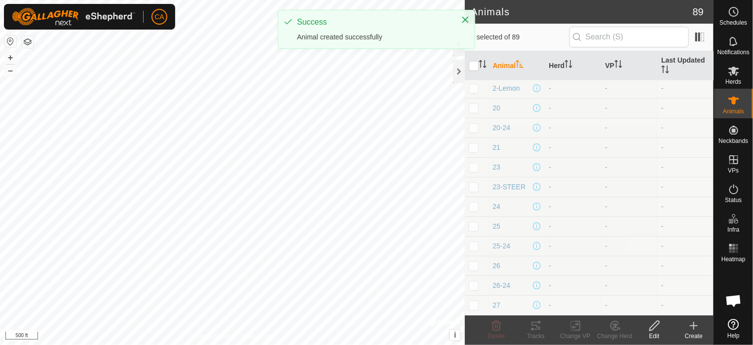
click at [716, 329] on link "Help" at bounding box center [733, 329] width 39 height 28
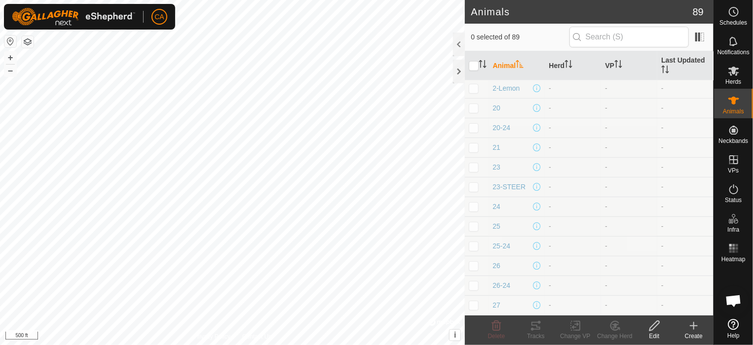
click at [695, 327] on icon at bounding box center [694, 326] width 12 height 12
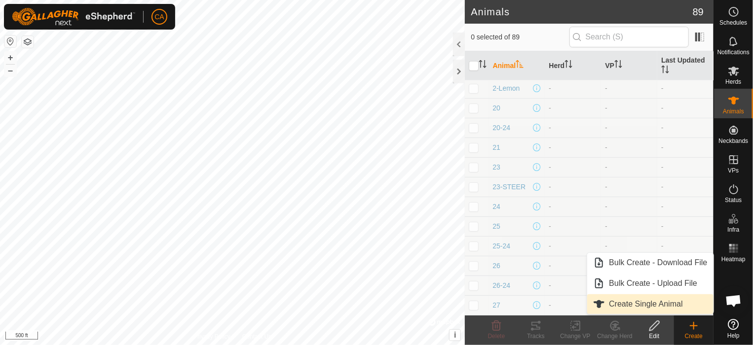
click at [659, 301] on link "Create Single Animal" at bounding box center [650, 304] width 126 height 20
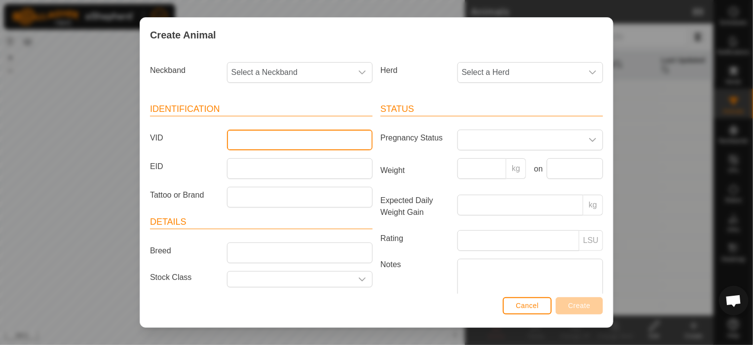
click at [239, 142] on input "VID" at bounding box center [300, 140] width 146 height 21
type input "31-24"
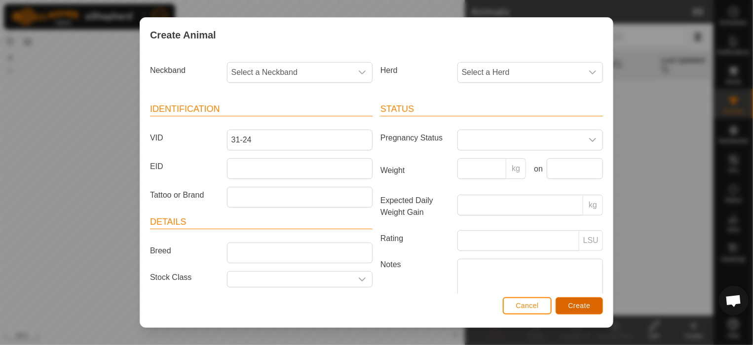
click at [590, 304] on span "Create" at bounding box center [579, 306] width 22 height 8
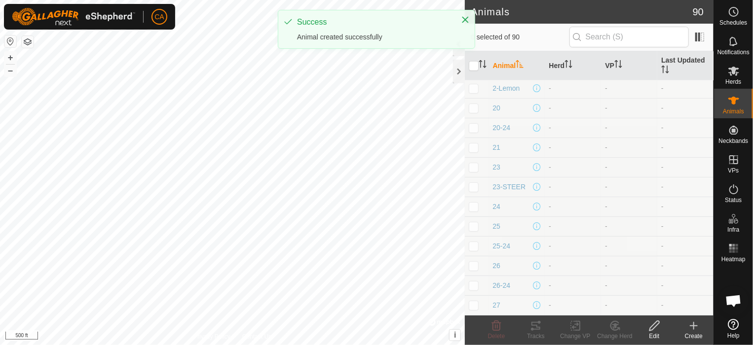
click at [684, 332] on div "Create" at bounding box center [693, 336] width 39 height 9
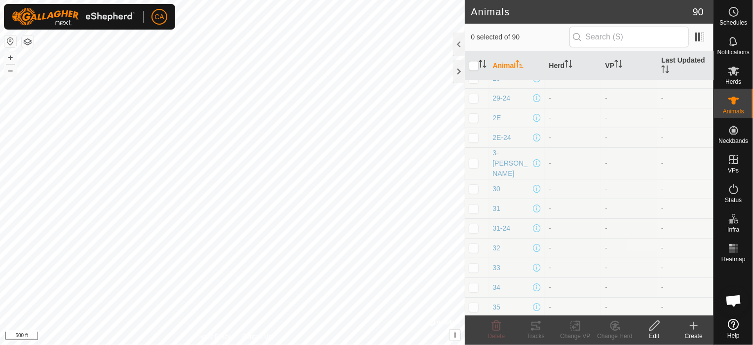
scroll to position [937, 0]
click at [699, 329] on icon at bounding box center [694, 326] width 12 height 12
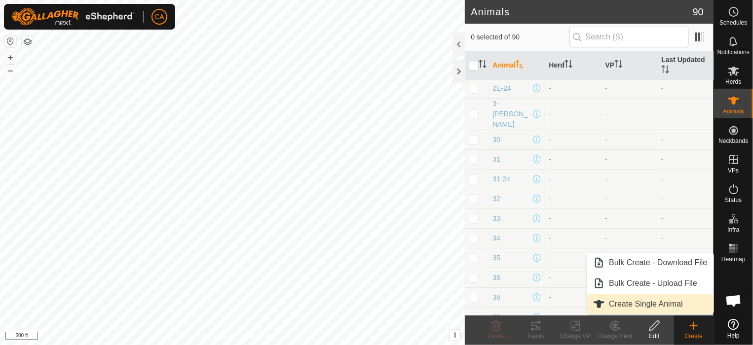
click at [653, 307] on link "Create Single Animal" at bounding box center [650, 304] width 126 height 20
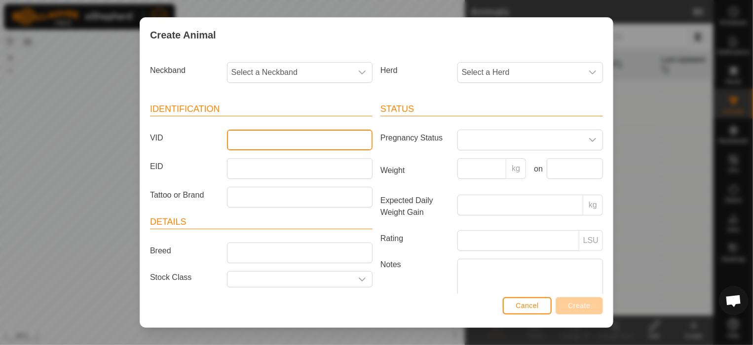
click at [265, 139] on input "VID" at bounding box center [300, 140] width 146 height 21
type input "33-24"
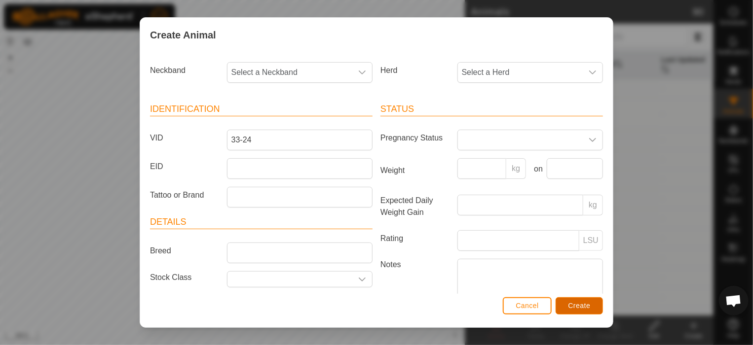
click at [586, 302] on span "Create" at bounding box center [579, 306] width 22 height 8
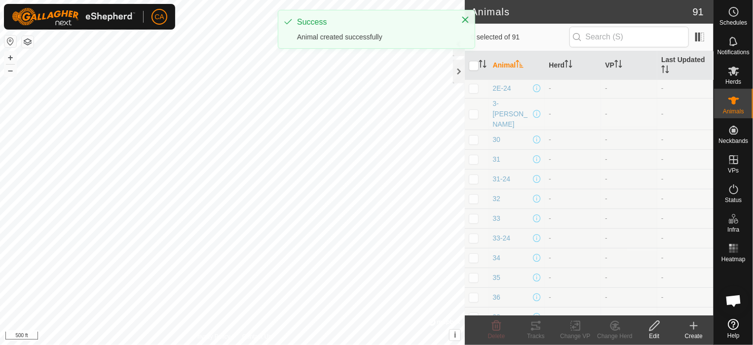
click at [700, 327] on create-svg-icon at bounding box center [693, 326] width 39 height 12
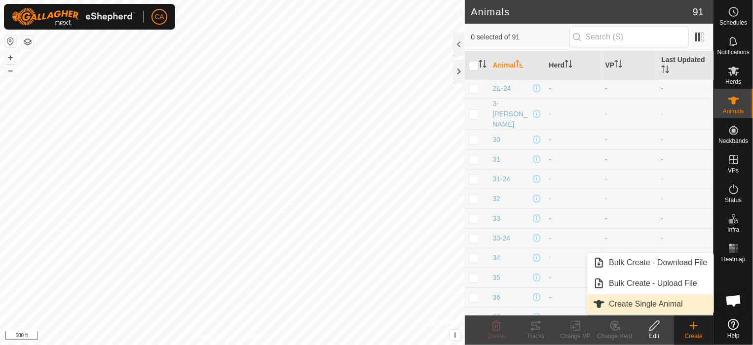
click at [624, 299] on link "Create Single Animal" at bounding box center [650, 304] width 126 height 20
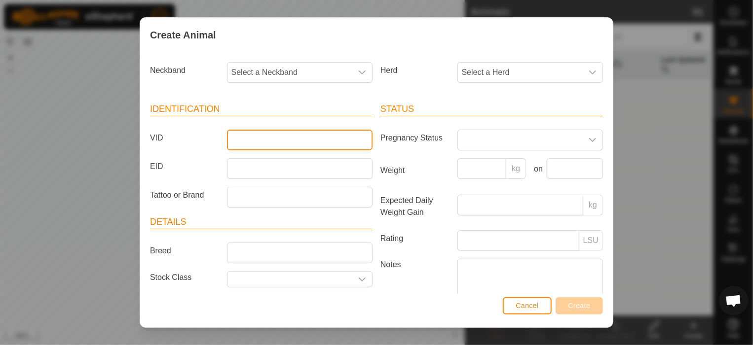
click at [251, 144] on input "VID" at bounding box center [300, 140] width 146 height 21
type input "36-24"
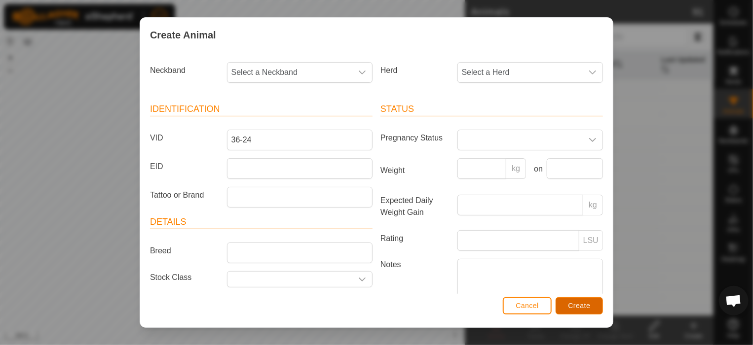
click at [590, 303] on span "Create" at bounding box center [579, 306] width 22 height 8
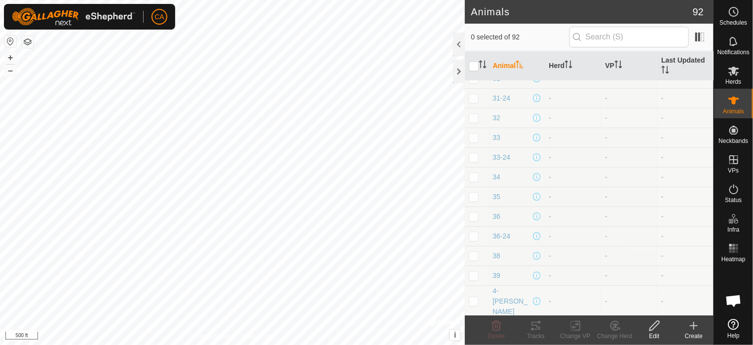
scroll to position [1036, 0]
click at [694, 328] on icon at bounding box center [694, 326] width 0 height 7
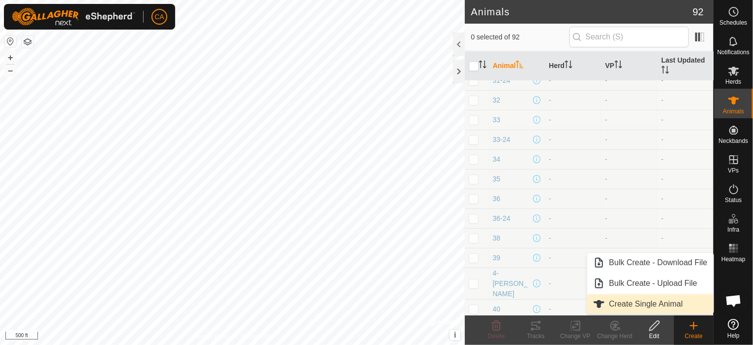
click at [650, 307] on link "Create Single Animal" at bounding box center [650, 304] width 126 height 20
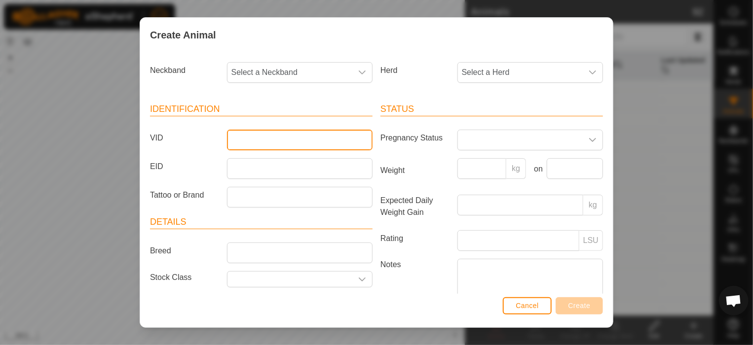
click at [314, 142] on input "VID" at bounding box center [300, 140] width 146 height 21
type input "38-24"
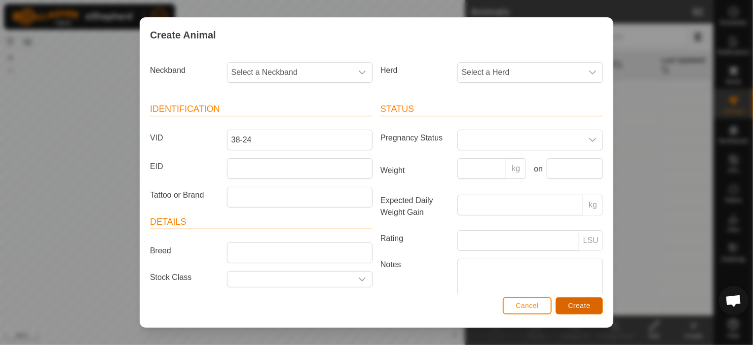
click at [591, 311] on button "Create" at bounding box center [578, 305] width 47 height 17
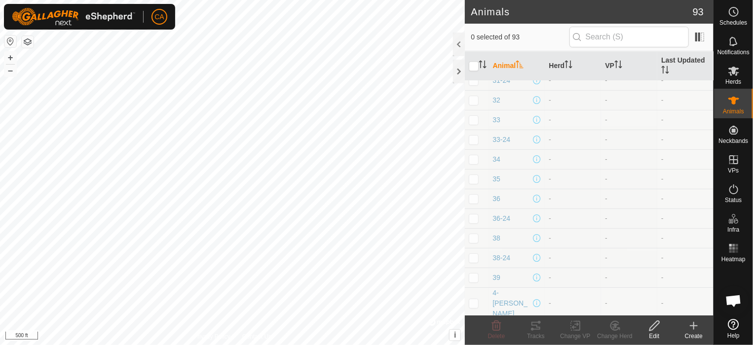
click at [693, 332] on div "Create" at bounding box center [693, 336] width 39 height 9
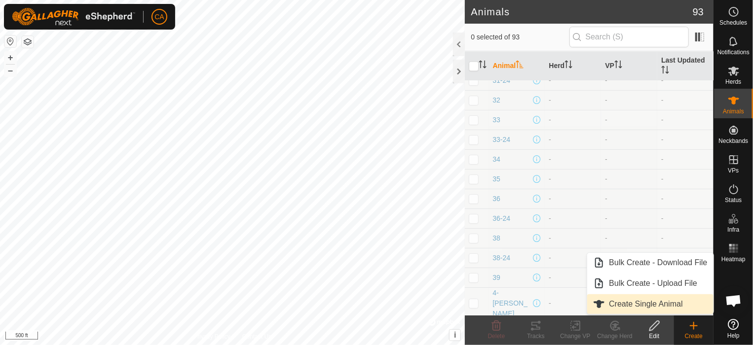
click at [661, 305] on link "Create Single Animal" at bounding box center [650, 304] width 126 height 20
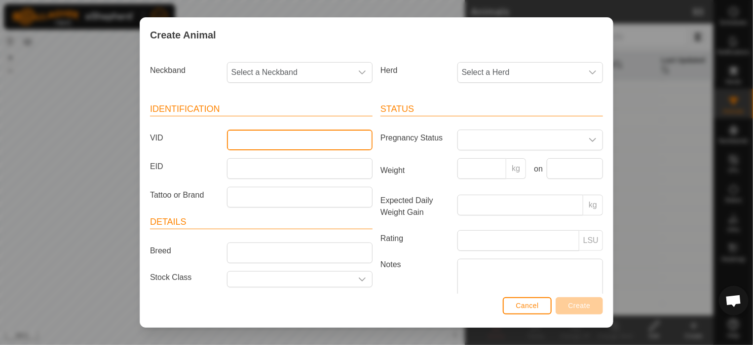
click at [315, 136] on input "VID" at bounding box center [300, 140] width 146 height 21
type input "43-24"
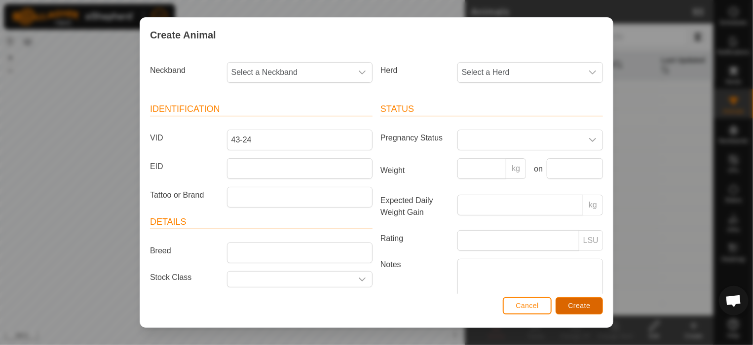
click at [568, 306] on span "Create" at bounding box center [579, 306] width 22 height 8
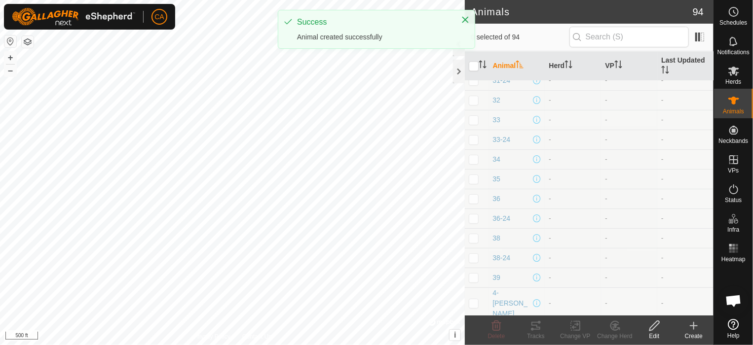
click at [691, 323] on icon at bounding box center [694, 326] width 12 height 12
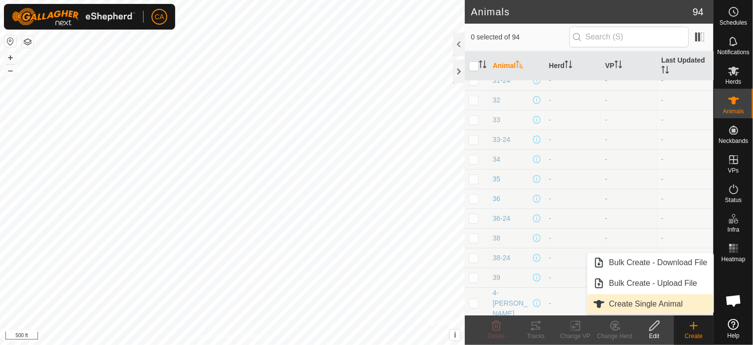
click at [612, 298] on link "Create Single Animal" at bounding box center [650, 304] width 126 height 20
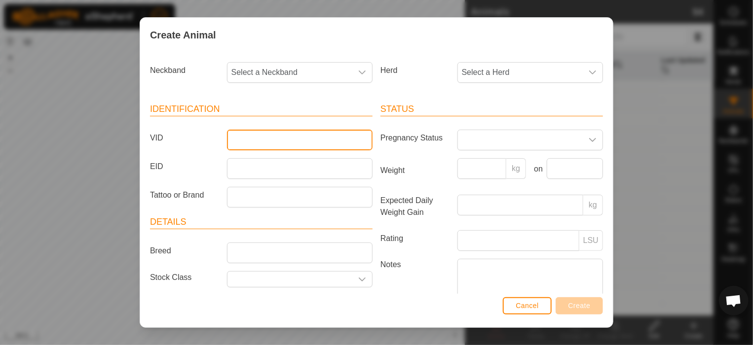
click at [263, 136] on input "VID" at bounding box center [300, 140] width 146 height 21
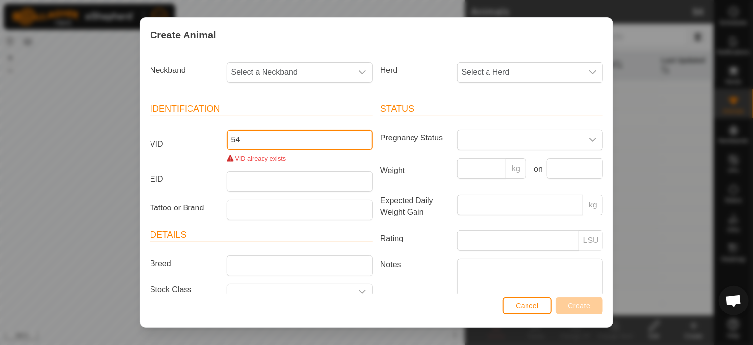
type input "5"
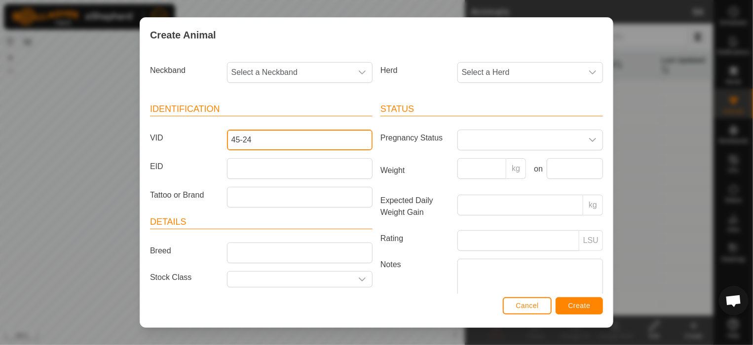
type input "45-24"
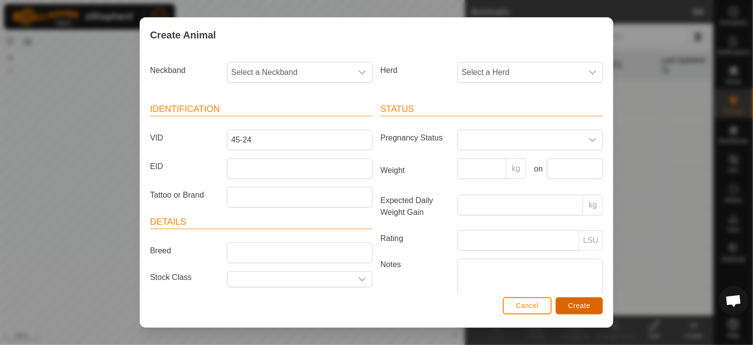
click at [570, 301] on button "Create" at bounding box center [578, 305] width 47 height 17
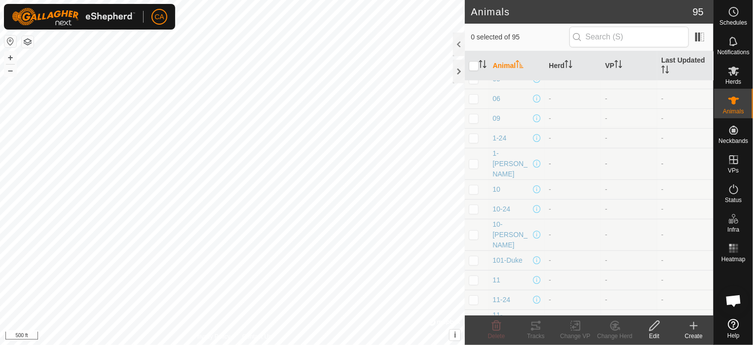
scroll to position [0, 0]
click at [694, 329] on icon at bounding box center [694, 326] width 12 height 12
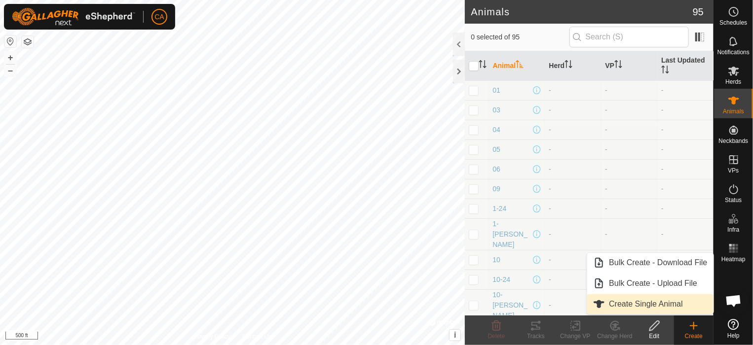
click at [620, 302] on link "Create Single Animal" at bounding box center [650, 304] width 126 height 20
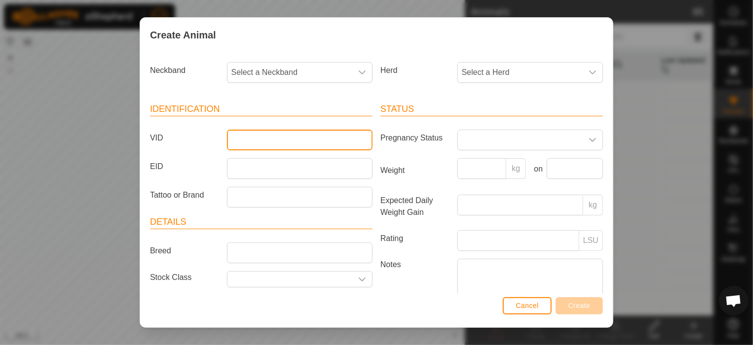
click at [288, 139] on input "VID" at bounding box center [300, 140] width 146 height 21
type input "1-BULL"
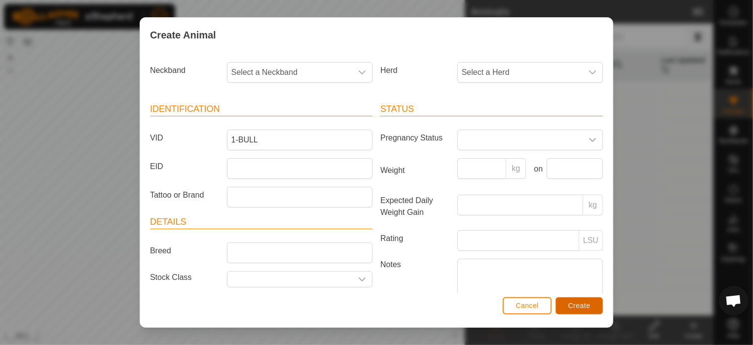
click at [569, 305] on span "Create" at bounding box center [579, 306] width 22 height 8
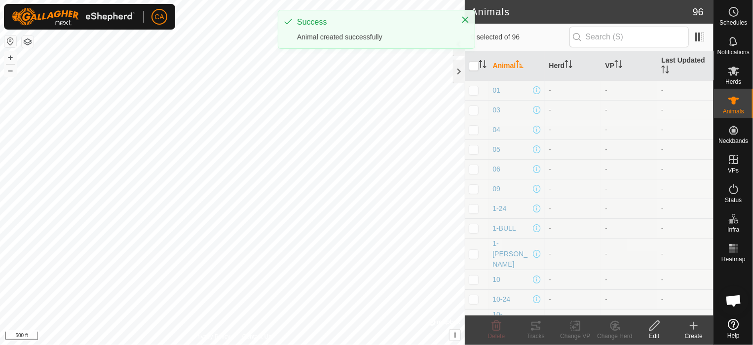
click at [694, 331] on icon at bounding box center [694, 326] width 12 height 12
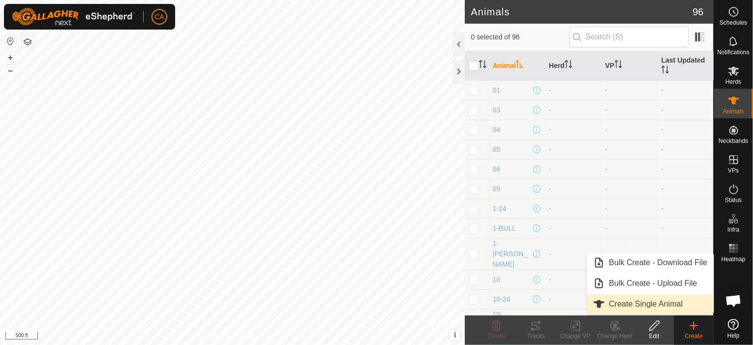
click at [661, 304] on link "Create Single Animal" at bounding box center [650, 304] width 126 height 20
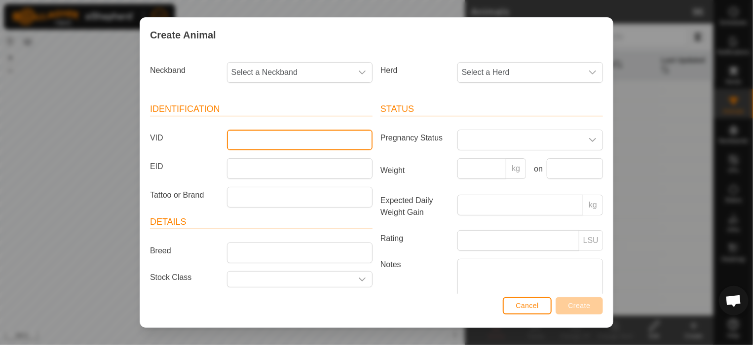
click at [311, 149] on input "VID" at bounding box center [300, 140] width 146 height 21
type input "2-BULL"
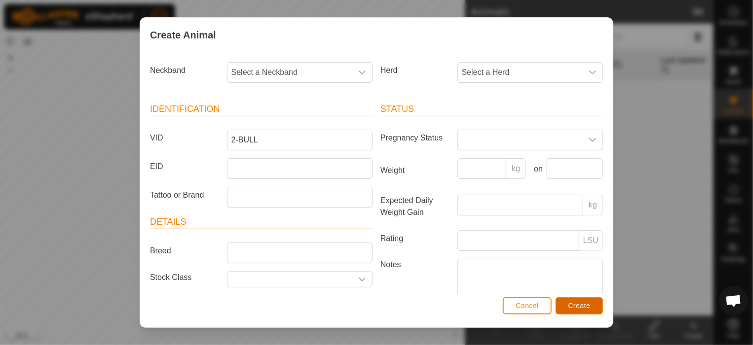
click at [573, 306] on span "Create" at bounding box center [579, 306] width 22 height 8
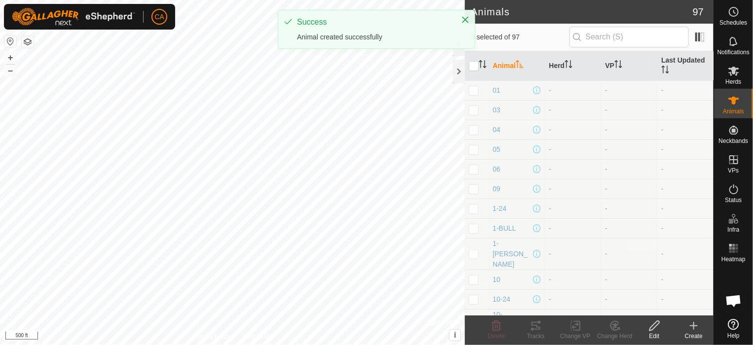
click at [697, 332] on div "Create" at bounding box center [693, 336] width 39 height 9
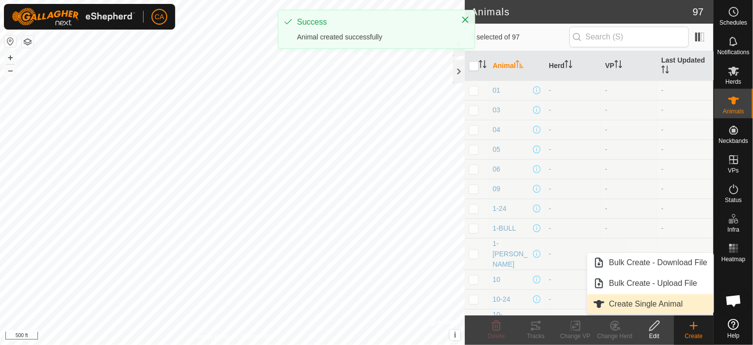
click at [625, 305] on link "Create Single Animal" at bounding box center [650, 304] width 126 height 20
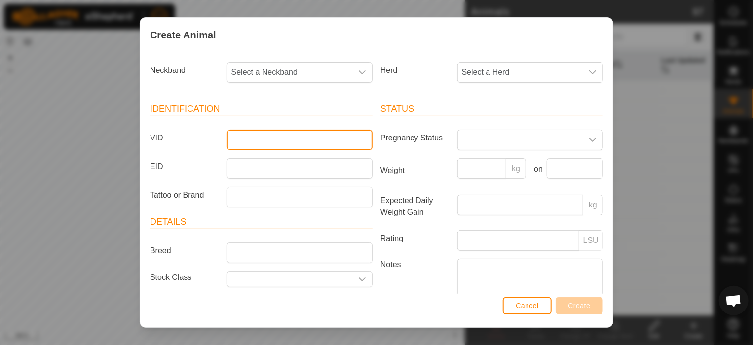
click at [242, 142] on input "VID" at bounding box center [300, 140] width 146 height 21
type input "3-BULL"
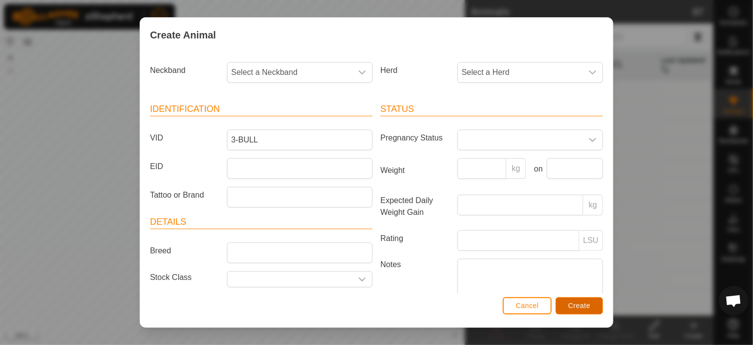
click at [576, 307] on span "Create" at bounding box center [579, 306] width 22 height 8
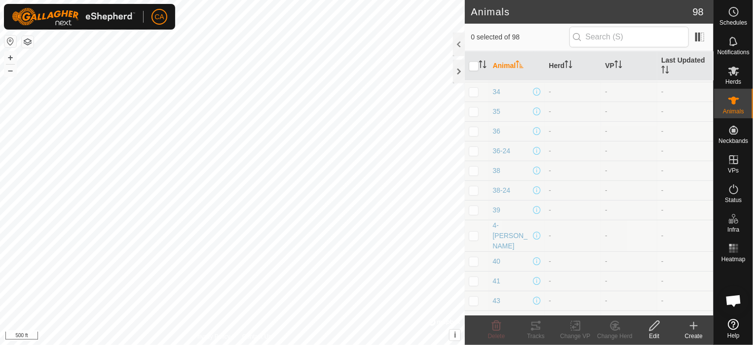
scroll to position [1184, 0]
click at [699, 336] on div "Create" at bounding box center [693, 336] width 39 height 9
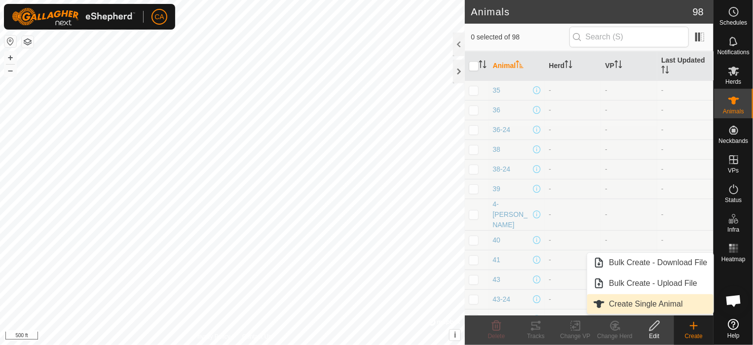
click at [658, 306] on link "Create Single Animal" at bounding box center [650, 304] width 126 height 20
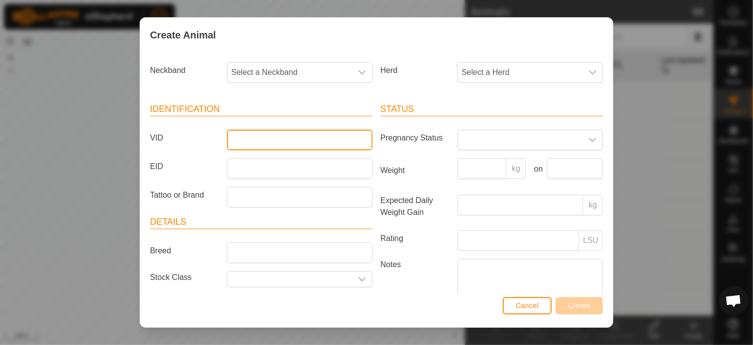
click at [236, 145] on input "VID" at bounding box center [300, 140] width 146 height 21
type input "4-BULL"
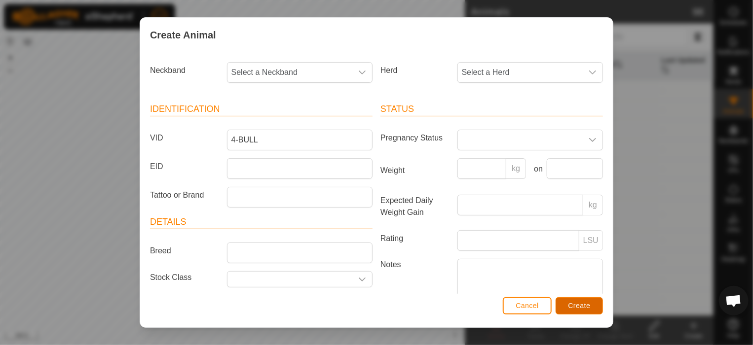
click at [570, 307] on span "Create" at bounding box center [579, 306] width 22 height 8
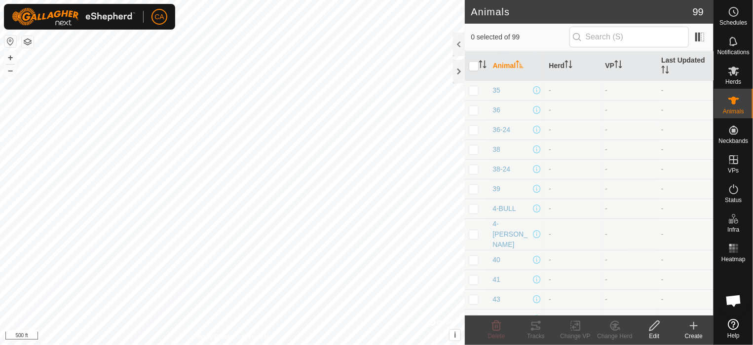
click at [703, 328] on create-svg-icon at bounding box center [693, 326] width 39 height 12
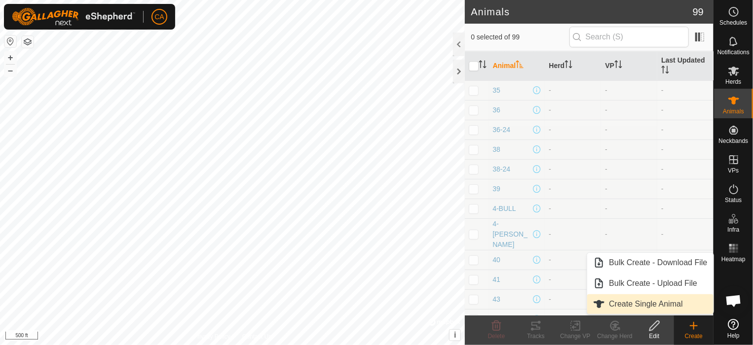
click at [645, 306] on link "Create Single Animal" at bounding box center [650, 304] width 126 height 20
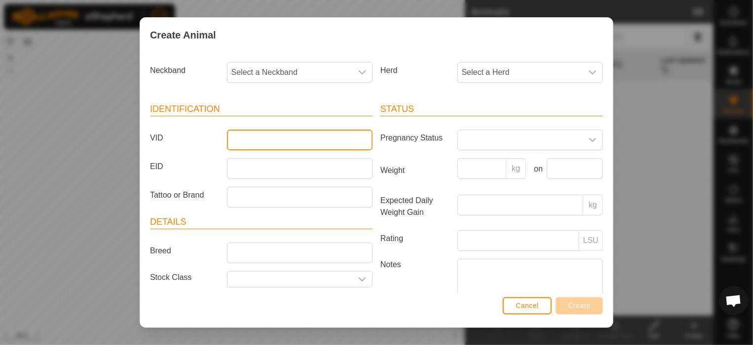
click at [258, 140] on input "VID" at bounding box center [300, 140] width 146 height 21
type input "5-BULL"
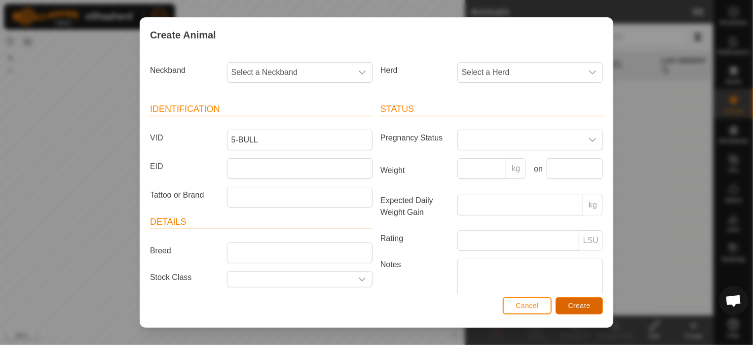
click at [584, 304] on span "Create" at bounding box center [579, 306] width 22 height 8
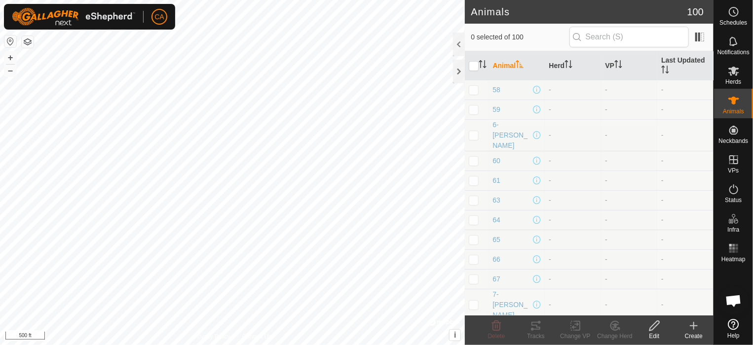
scroll to position [1749, 0]
click at [694, 331] on icon at bounding box center [694, 326] width 12 height 12
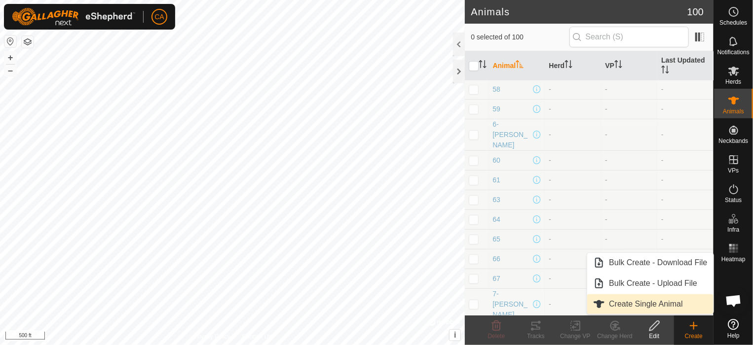
click at [624, 305] on link "Create Single Animal" at bounding box center [650, 304] width 126 height 20
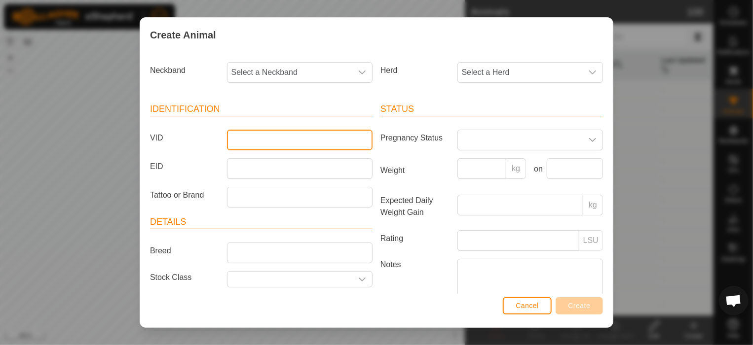
click at [273, 142] on input "VID" at bounding box center [300, 140] width 146 height 21
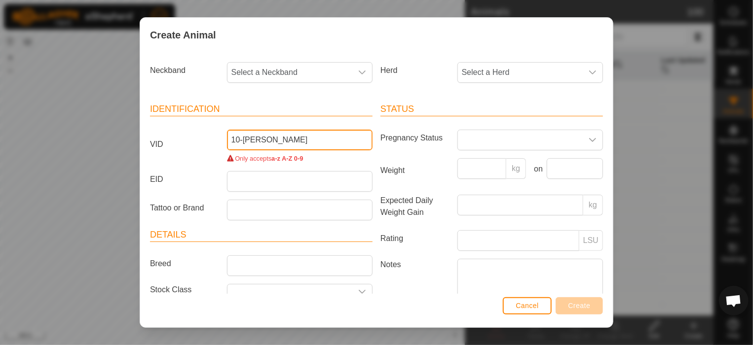
click at [241, 140] on input "10-[PERSON_NAME]" at bounding box center [300, 140] width 146 height 21
type input "10-[PERSON_NAME]"
drag, startPoint x: 304, startPoint y: 134, endPoint x: 146, endPoint y: 139, distance: 158.4
click at [146, 139] on div "Neckband Select a Neckband Herd Select a Herd Identification VID 10-[PERSON_NAM…" at bounding box center [376, 173] width 473 height 242
type input "10-[PERSON_NAME]"
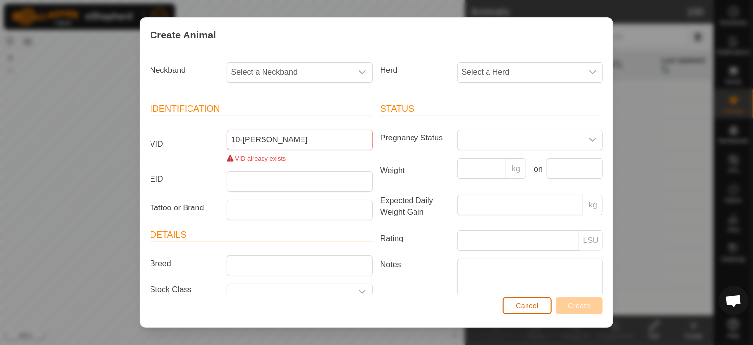
click at [532, 305] on span "Cancel" at bounding box center [526, 306] width 23 height 8
